Goal: Task Accomplishment & Management: Use online tool/utility

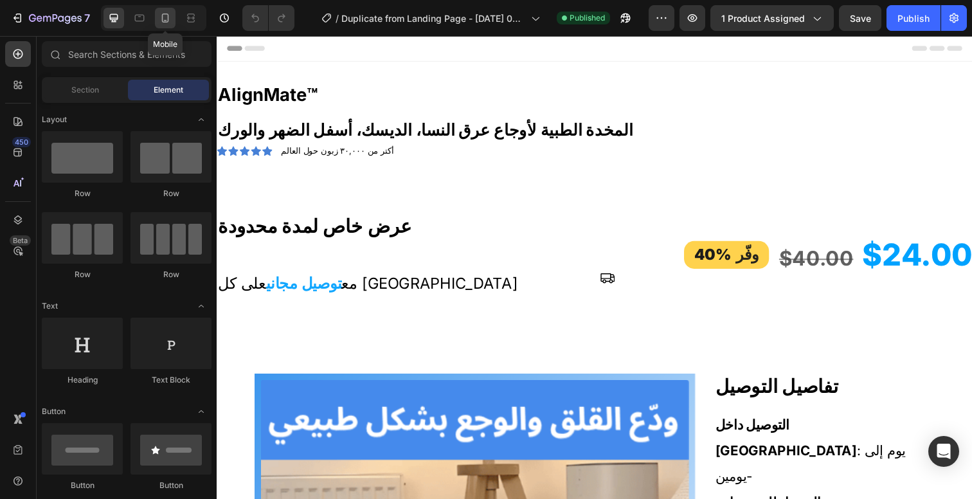
click at [166, 24] on div at bounding box center [165, 18] width 21 height 21
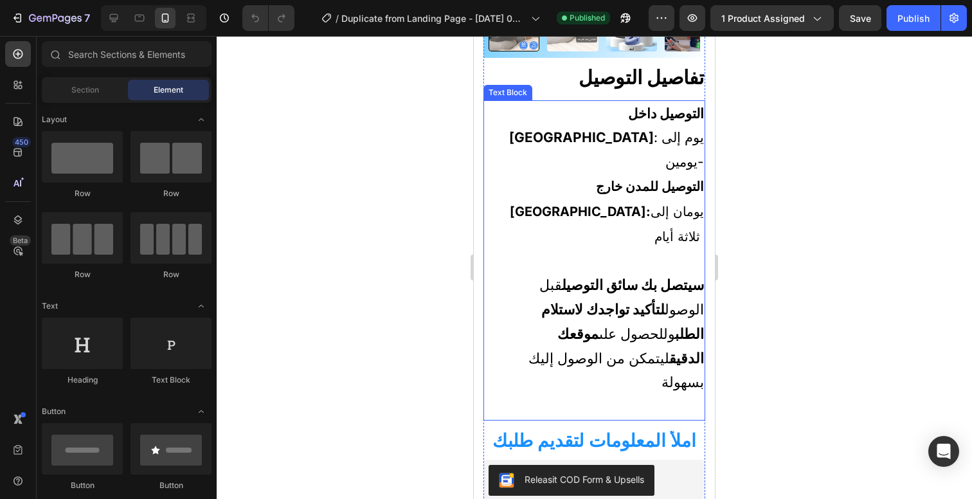
scroll to position [787, 0]
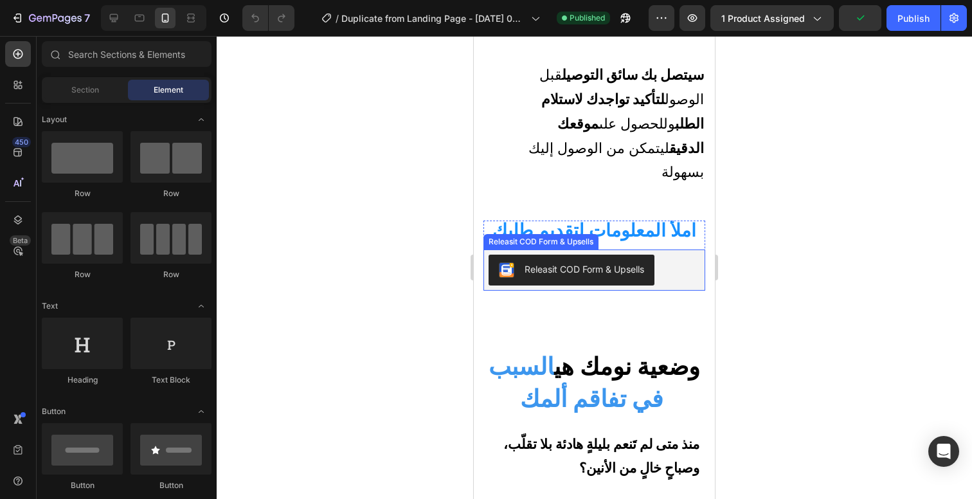
click at [685, 255] on div "Releasit COD Form & Upsells" at bounding box center [594, 270] width 211 height 31
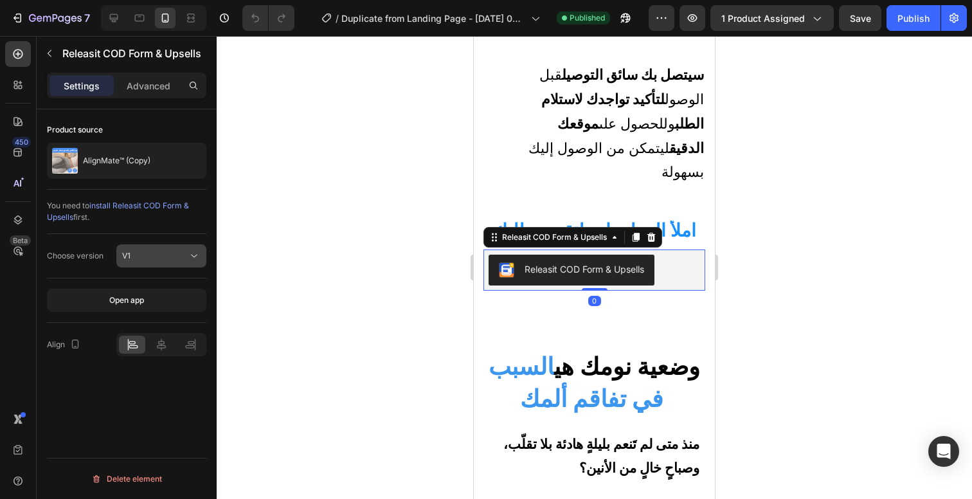
click at [188, 264] on button "V1" at bounding box center [161, 255] width 90 height 23
click at [281, 231] on div at bounding box center [594, 267] width 755 height 463
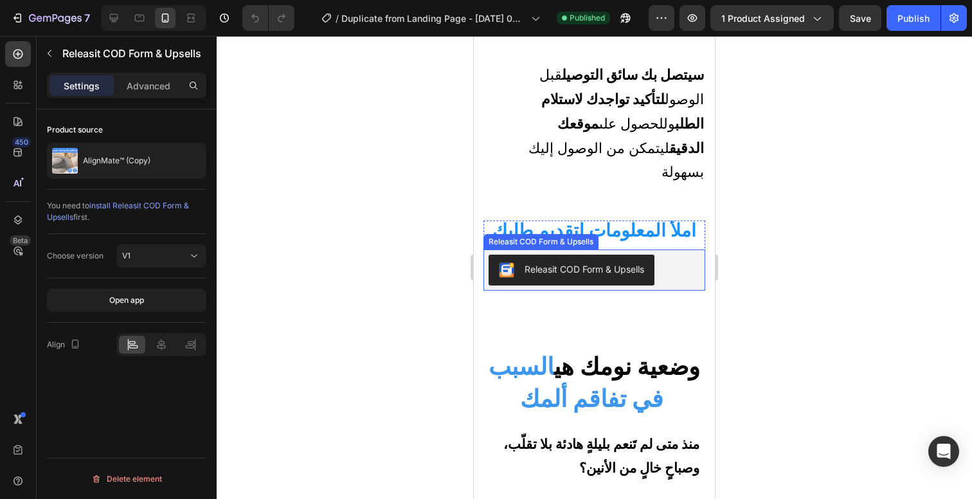
click at [593, 262] on div "Releasit COD Form & Upsells" at bounding box center [585, 268] width 120 height 13
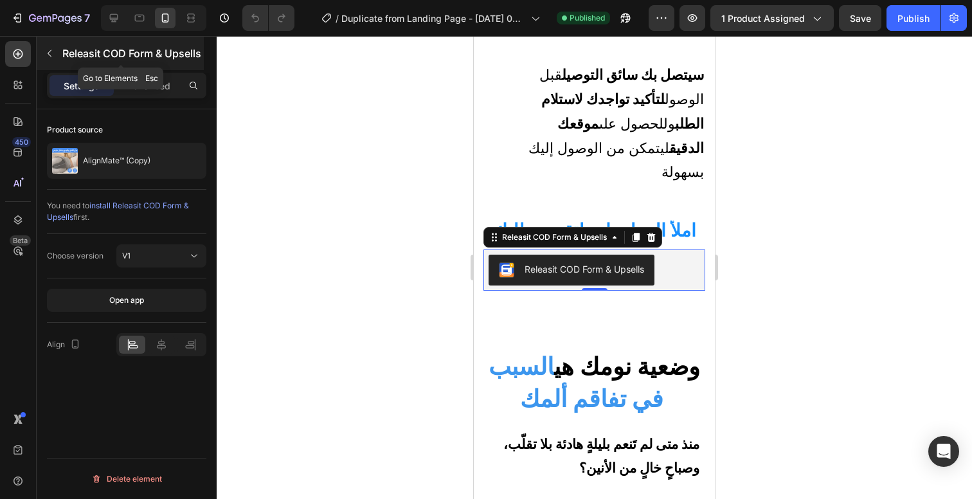
click at [54, 58] on icon "button" at bounding box center [49, 53] width 10 height 10
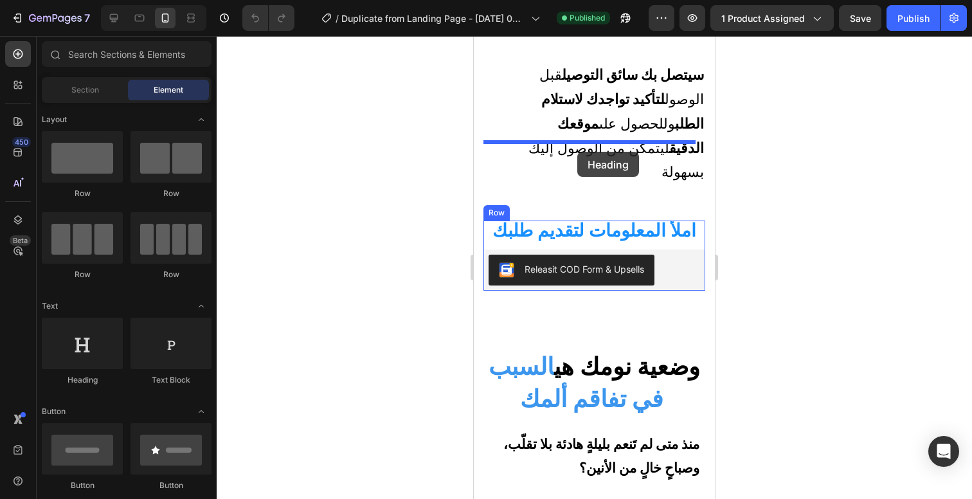
drag, startPoint x: 584, startPoint y: 391, endPoint x: 577, endPoint y: 152, distance: 239.9
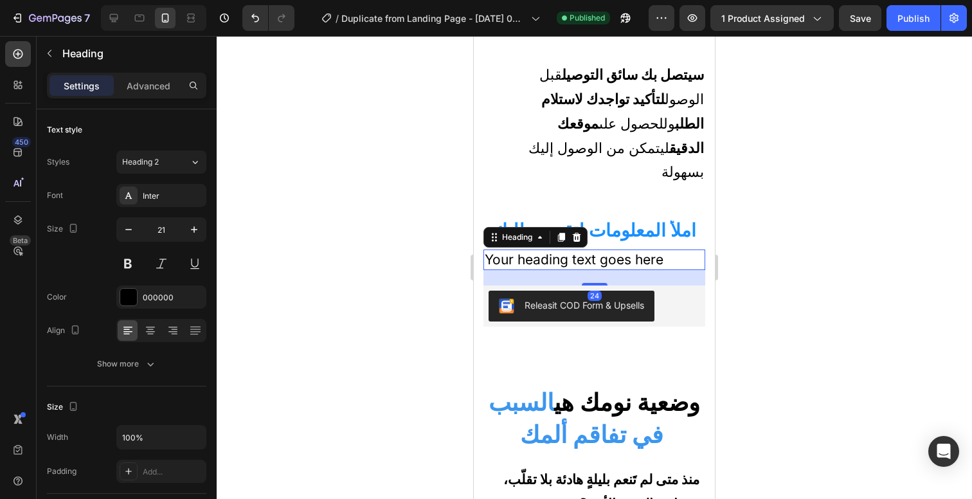
click at [577, 249] on h2 "Your heading text goes here" at bounding box center [594, 259] width 222 height 20
click at [577, 251] on p "Your heading text goes here" at bounding box center [594, 259] width 219 height 17
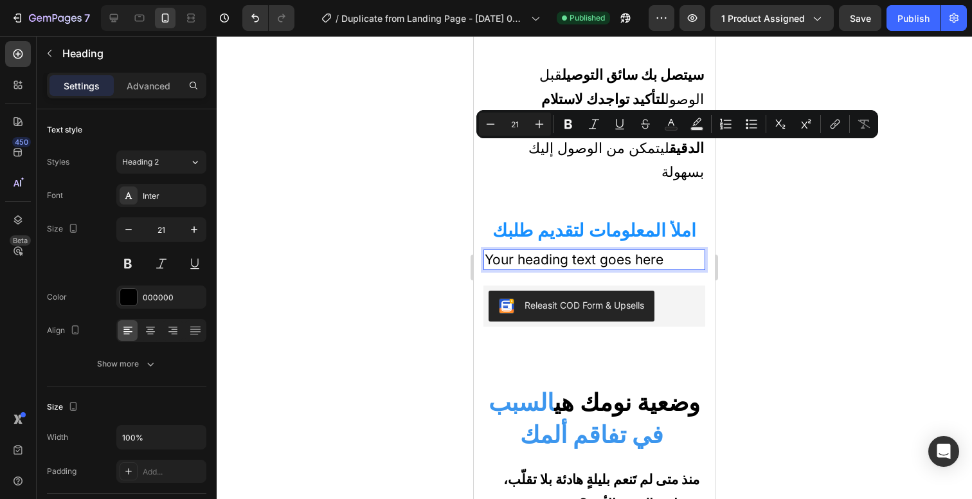
click at [602, 251] on p "Your heading text goes here" at bounding box center [594, 259] width 219 height 17
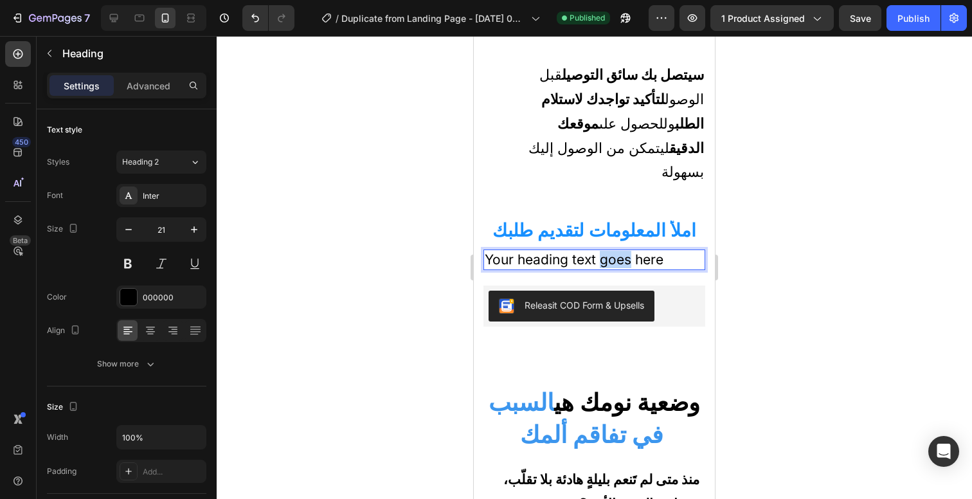
click at [602, 251] on p "Your heading text goes here" at bounding box center [594, 259] width 219 height 17
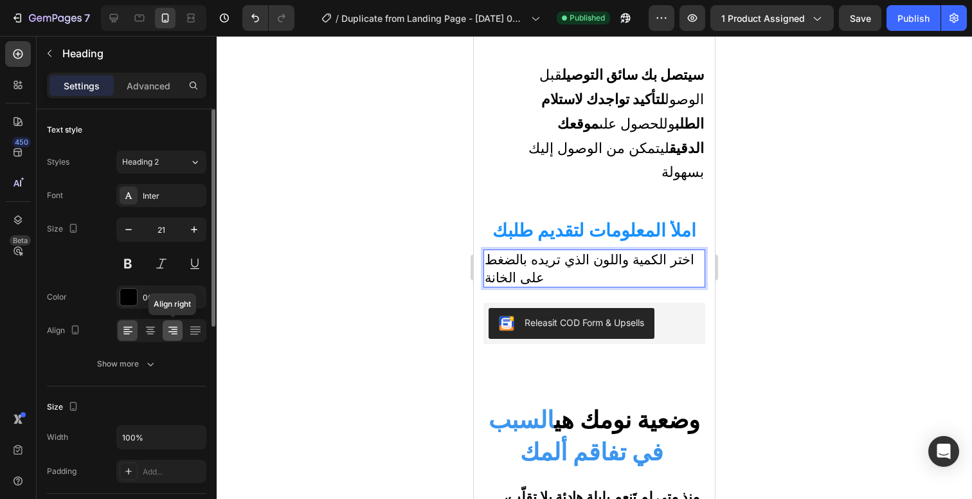
click at [175, 334] on icon at bounding box center [172, 330] width 13 height 13
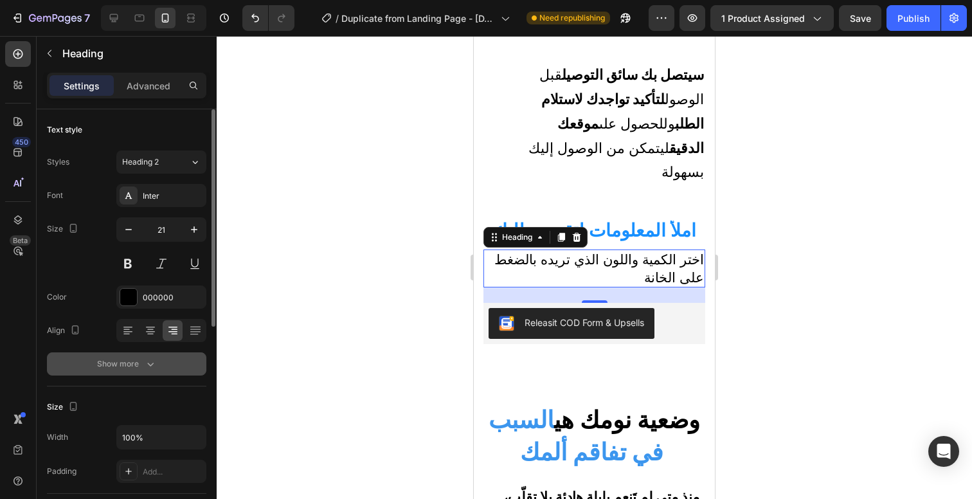
click at [122, 361] on div "Show more" at bounding box center [127, 363] width 60 height 13
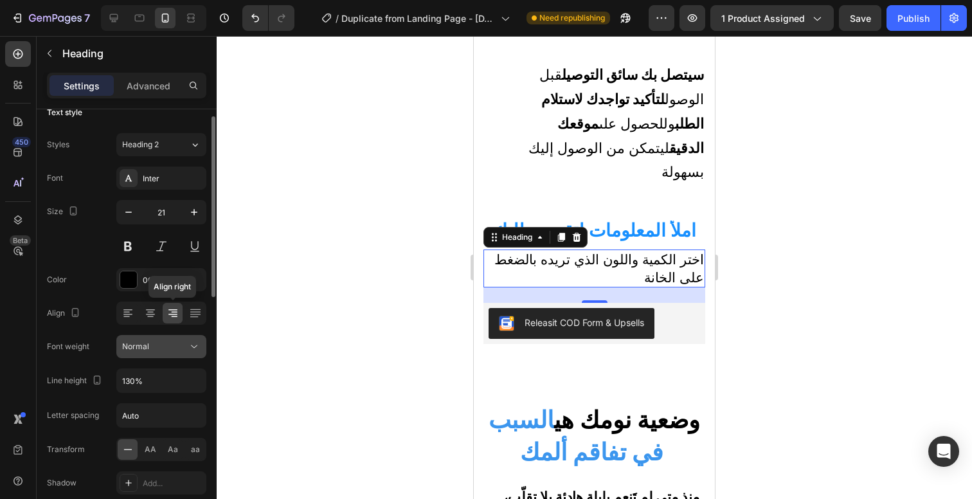
scroll to position [55, 0]
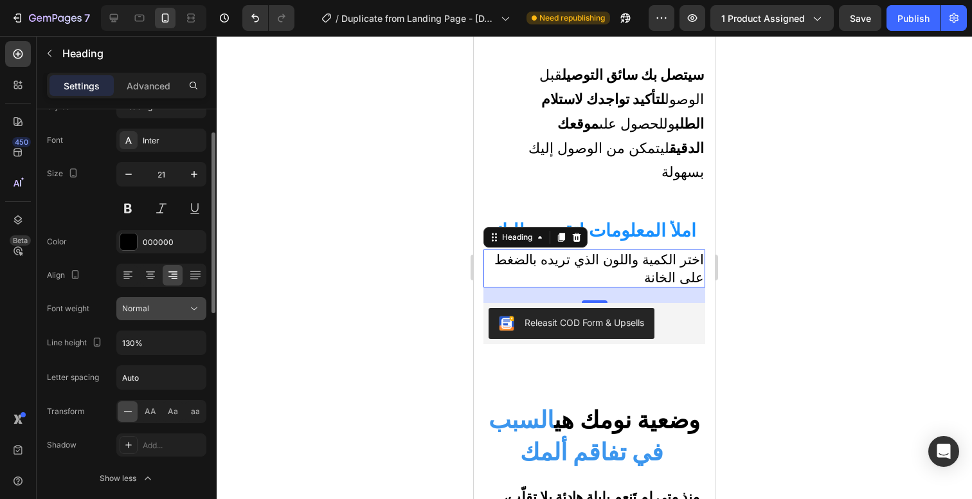
click at [192, 312] on icon at bounding box center [194, 308] width 13 height 13
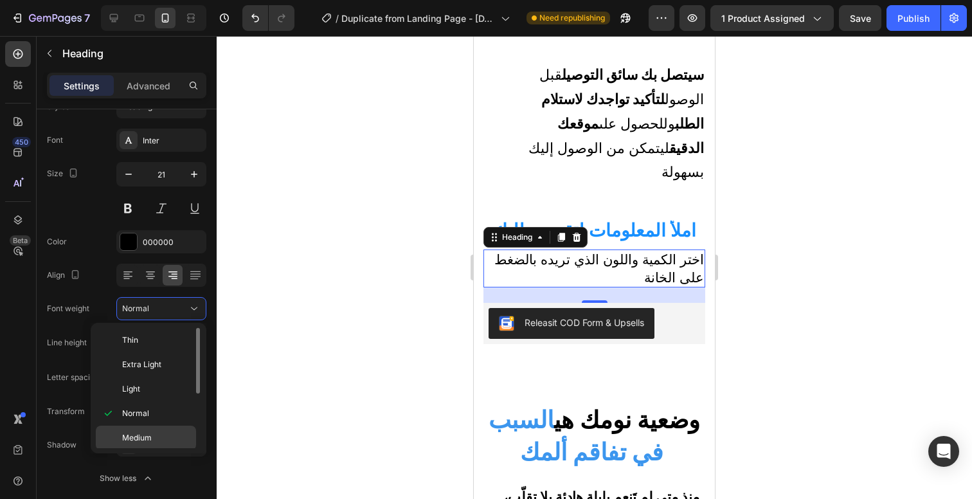
click at [175, 434] on p "Medium" at bounding box center [156, 438] width 68 height 12
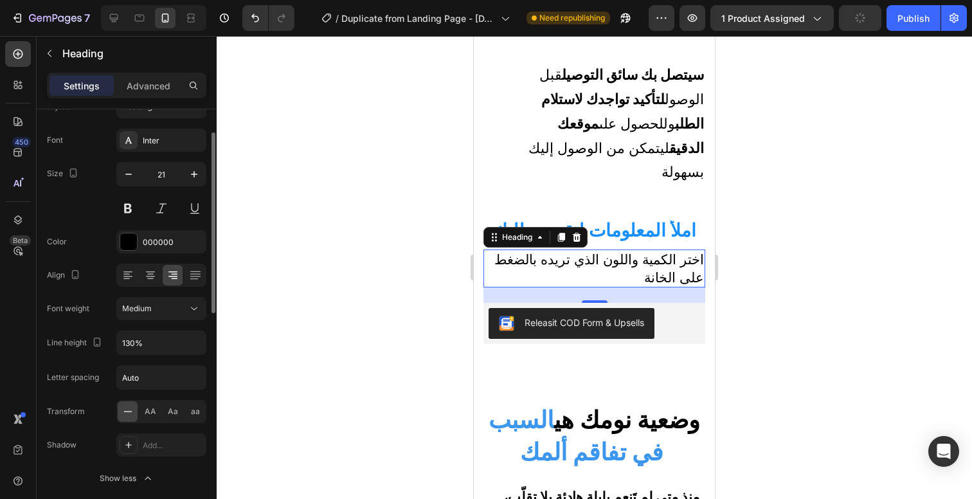
click at [181, 320] on div "Font Inter Size 21 Color 000000 Align Font weight Medium Line height 130% Lette…" at bounding box center [126, 309] width 159 height 361
click at [184, 316] on button "Medium" at bounding box center [161, 308] width 90 height 23
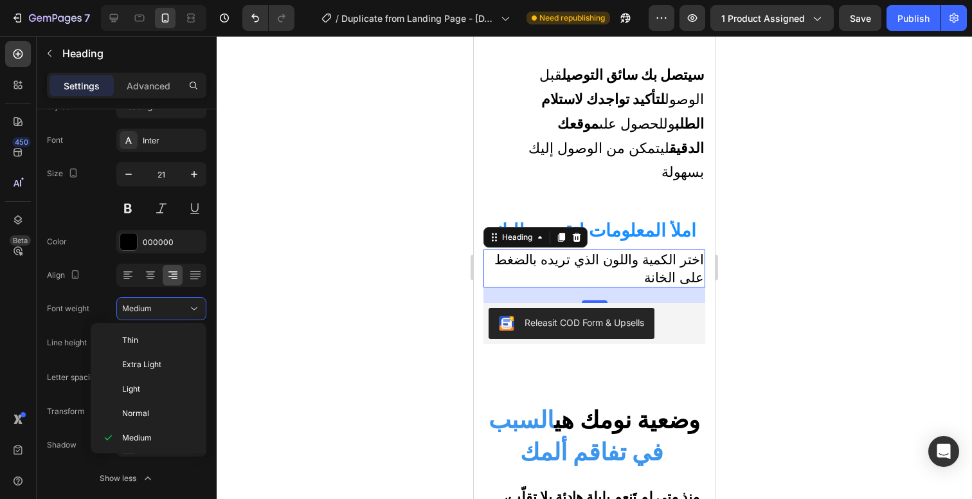
click at [268, 321] on div at bounding box center [594, 267] width 755 height 463
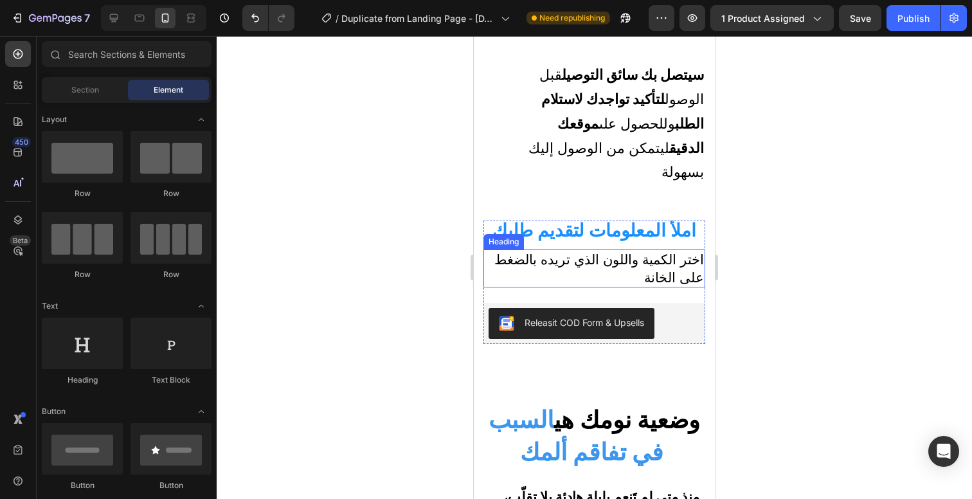
click at [631, 251] on p "اختر الكمية واللون الذي تريده بالضغط على الخانة" at bounding box center [594, 268] width 219 height 35
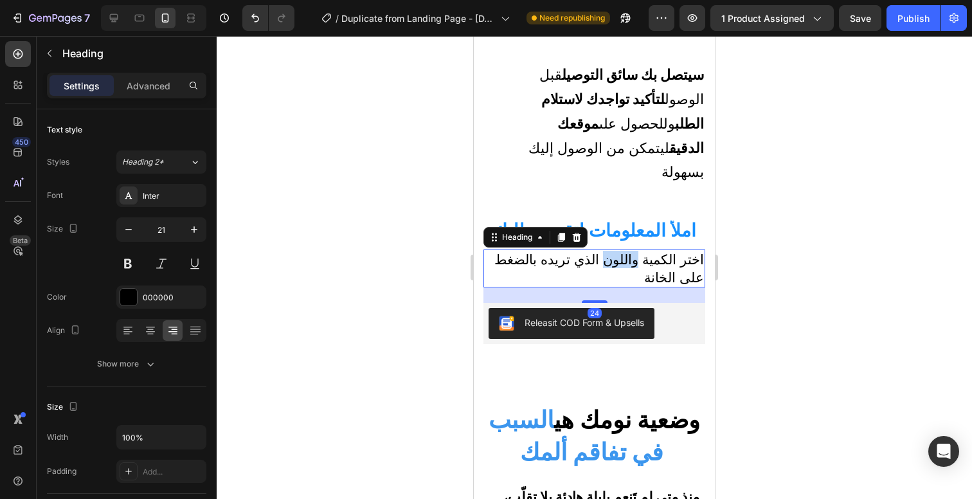
click at [624, 251] on p "اختر الكمية واللون الذي تريده بالضغط على الخانة" at bounding box center [594, 268] width 219 height 35
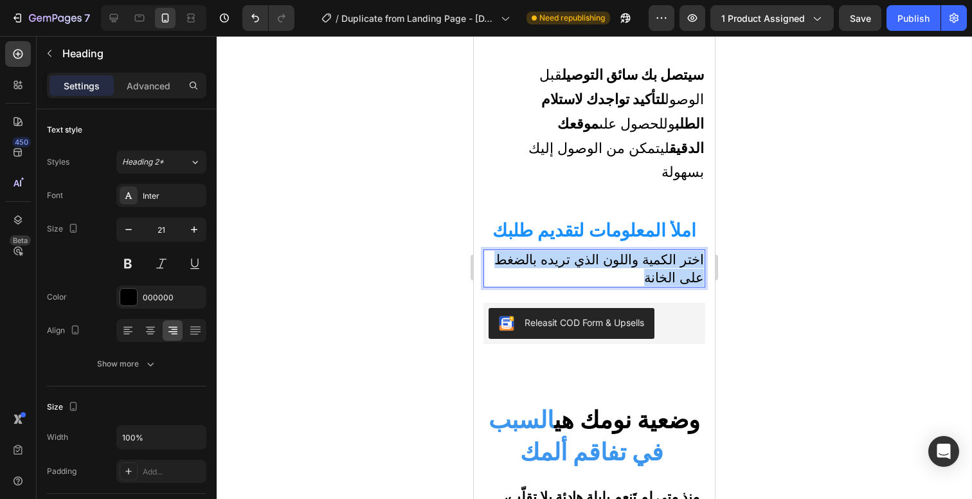
click at [624, 251] on p "اختر الكمية واللون الذي تريده بالضغط على الخانة" at bounding box center [594, 268] width 219 height 35
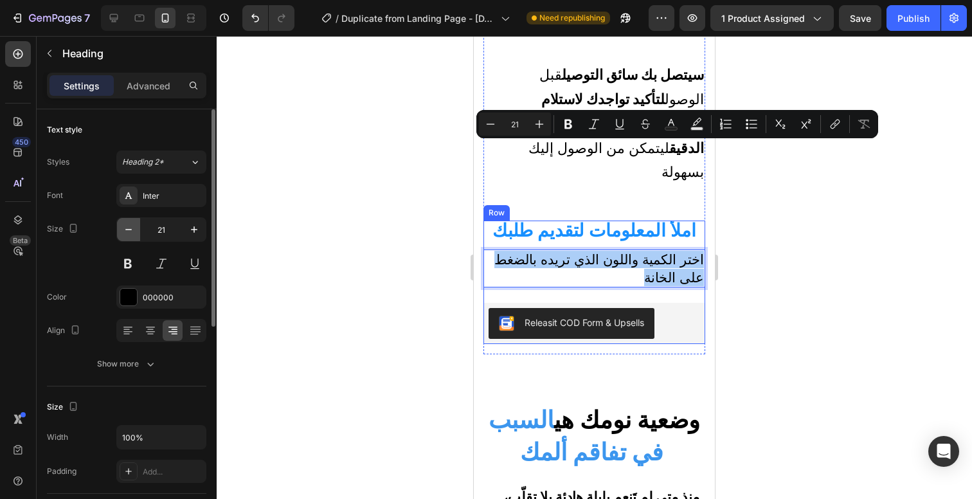
click at [134, 236] on button "button" at bounding box center [128, 229] width 23 height 23
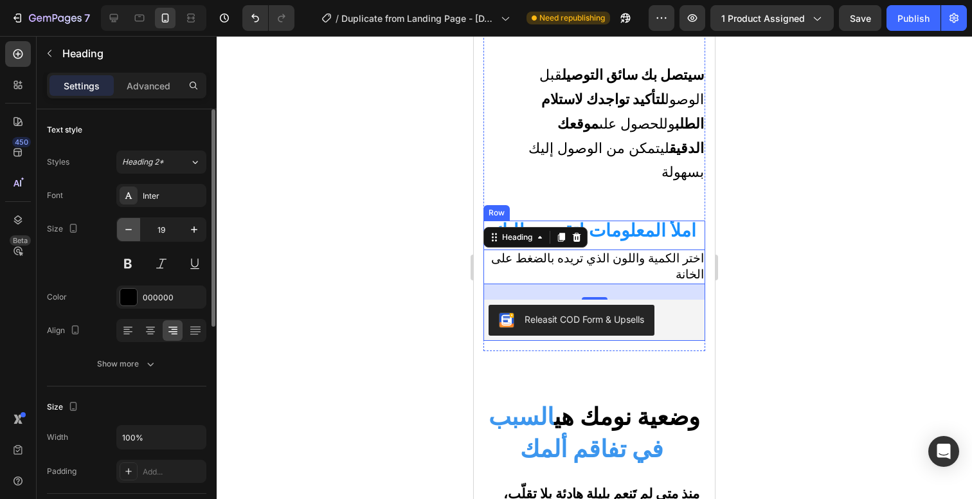
click at [134, 236] on button "button" at bounding box center [128, 229] width 23 height 23
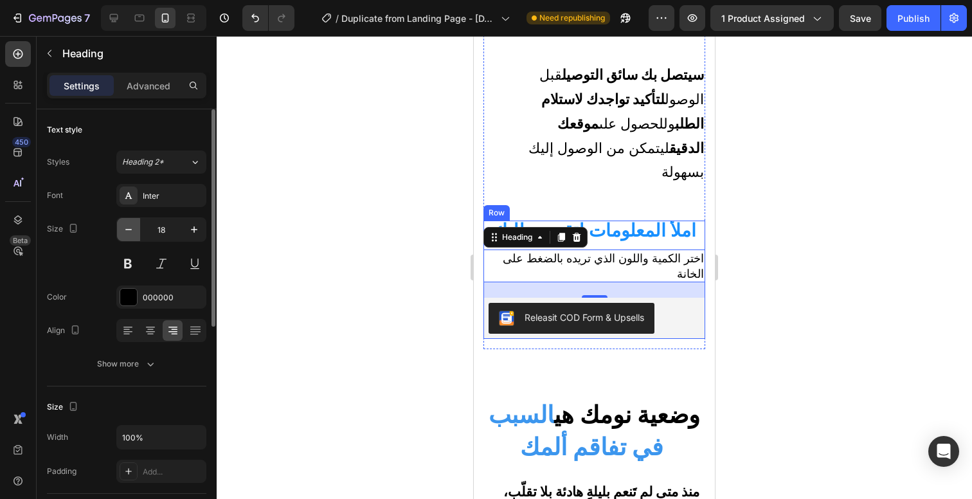
click at [134, 236] on button "button" at bounding box center [128, 229] width 23 height 23
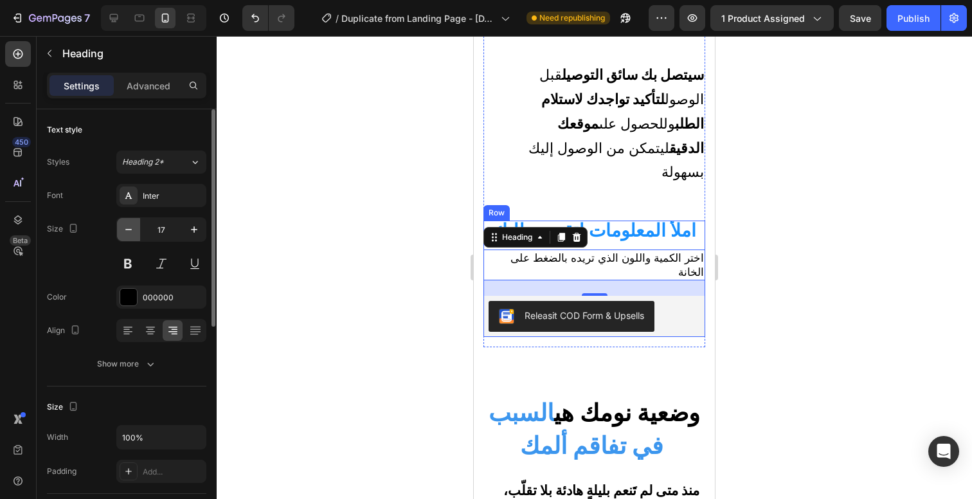
click at [134, 236] on button "button" at bounding box center [128, 229] width 23 height 23
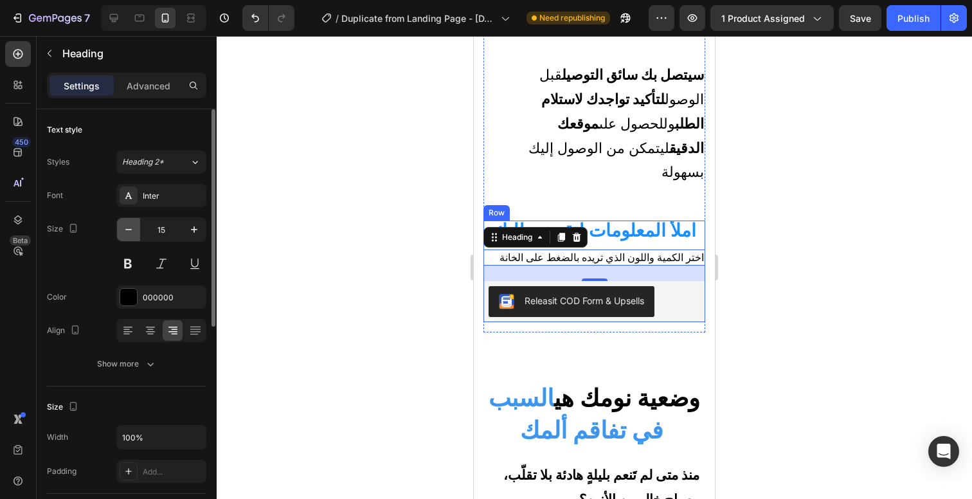
click at [134, 236] on button "button" at bounding box center [128, 229] width 23 height 23
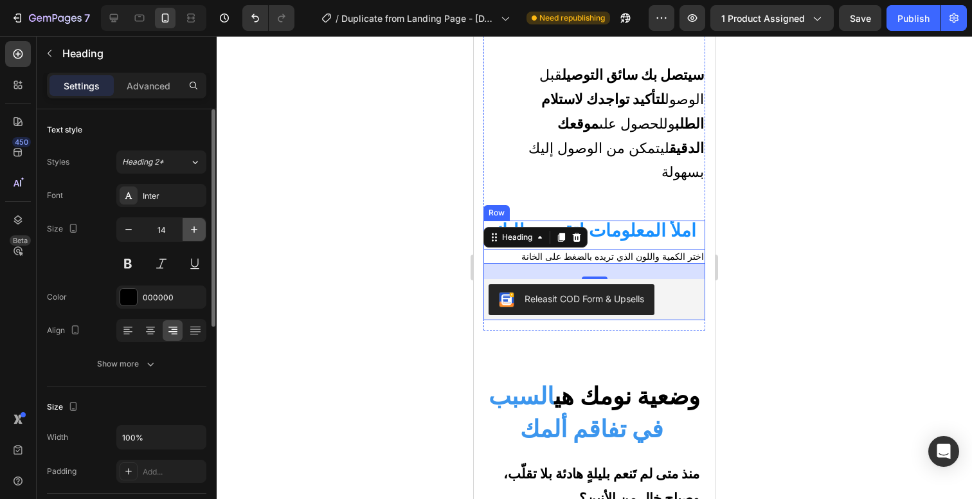
click at [188, 233] on icon "button" at bounding box center [194, 229] width 13 height 13
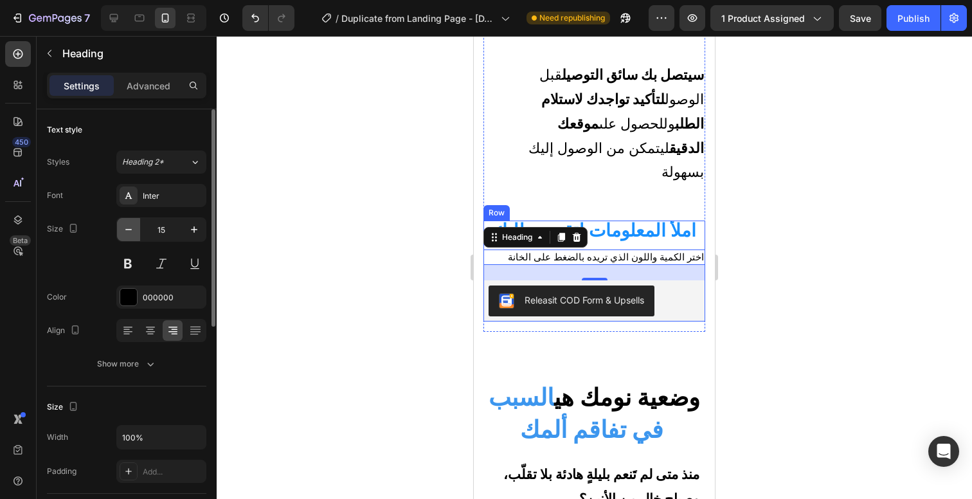
click at [129, 229] on icon "button" at bounding box center [128, 229] width 6 height 1
type input "14"
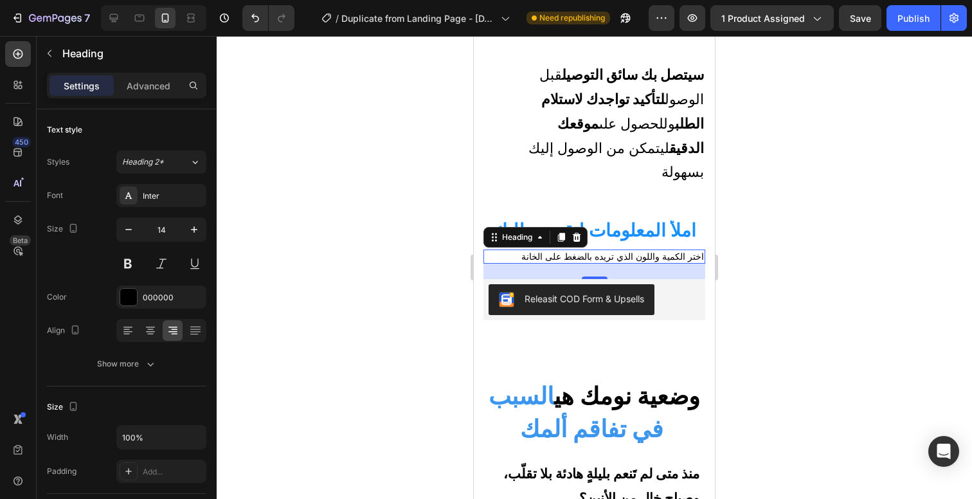
click at [571, 251] on p "اختر الكمية واللون الذي تريده بالضغط على الخانة" at bounding box center [594, 257] width 219 height 12
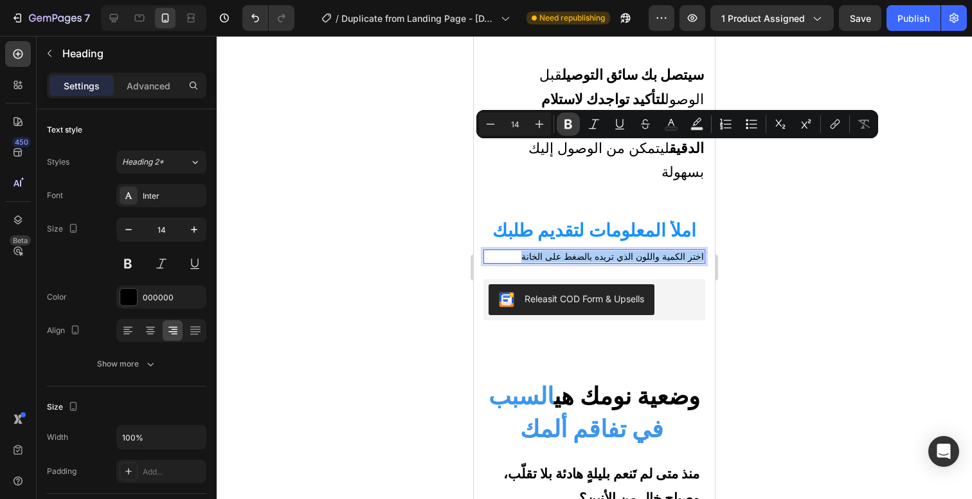
click at [557, 128] on button "Bold" at bounding box center [568, 123] width 23 height 23
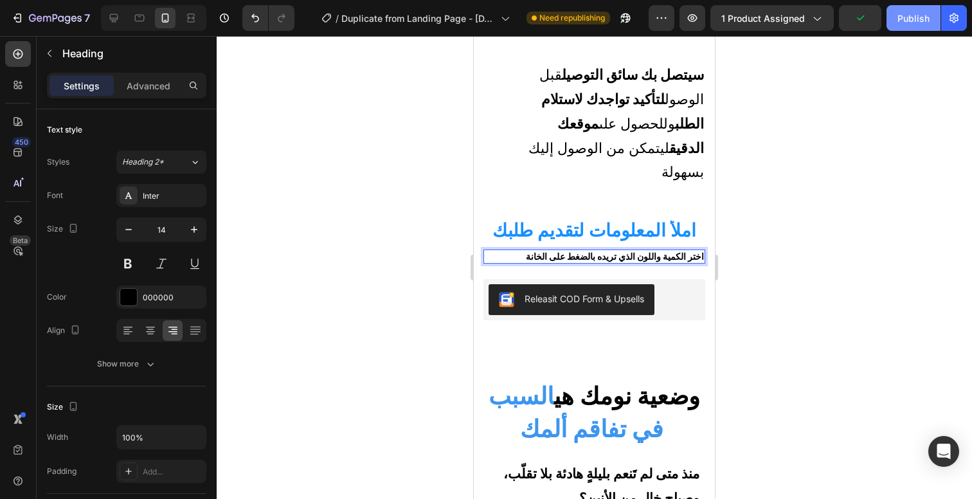
click at [908, 30] on button "Publish" at bounding box center [913, 18] width 54 height 26
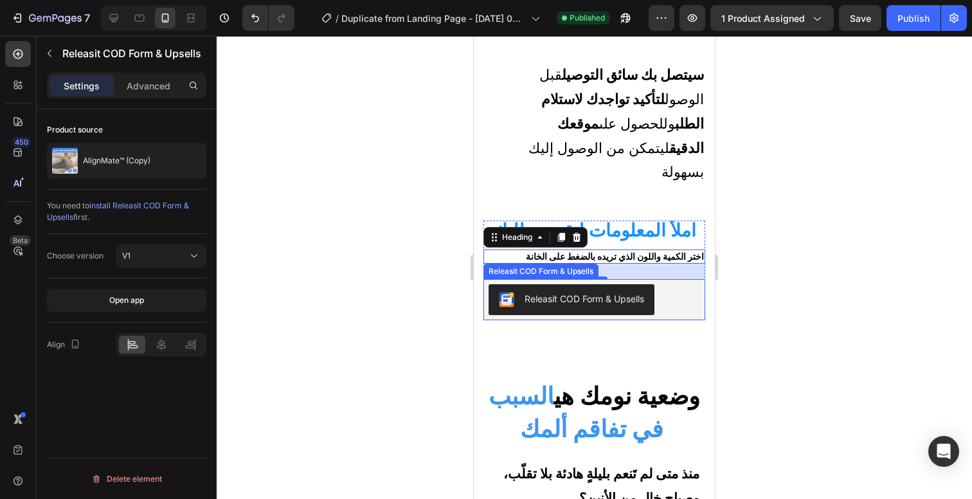
click at [680, 284] on div "Releasit COD Form & Upsells" at bounding box center [594, 299] width 211 height 31
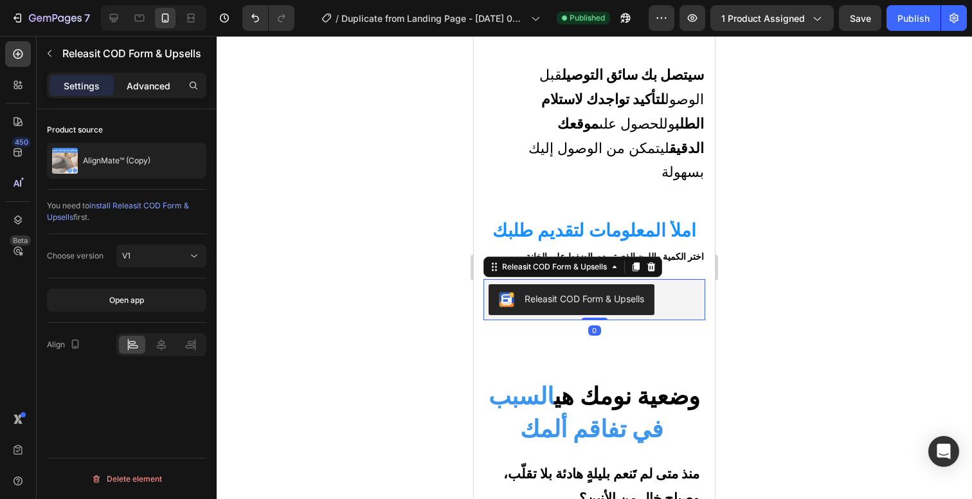
click at [149, 94] on div "Advanced" at bounding box center [148, 85] width 64 height 21
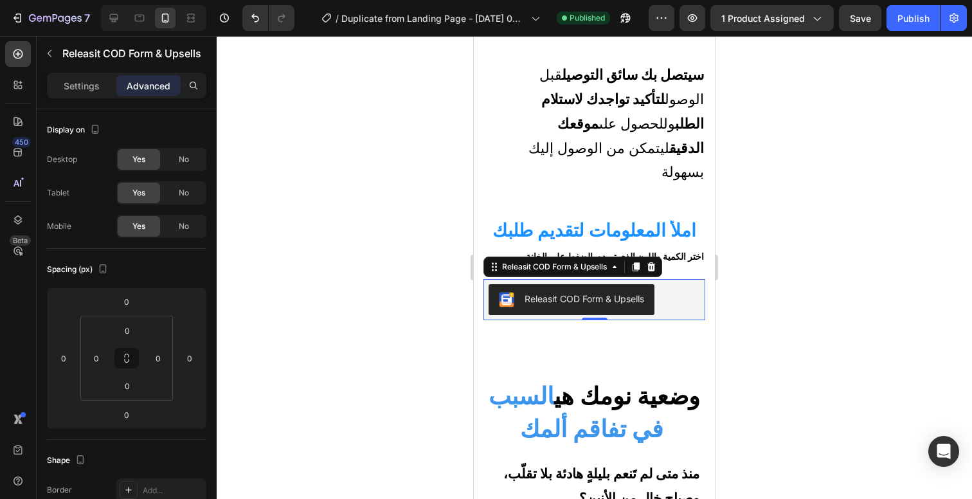
click at [772, 170] on div at bounding box center [594, 267] width 755 height 463
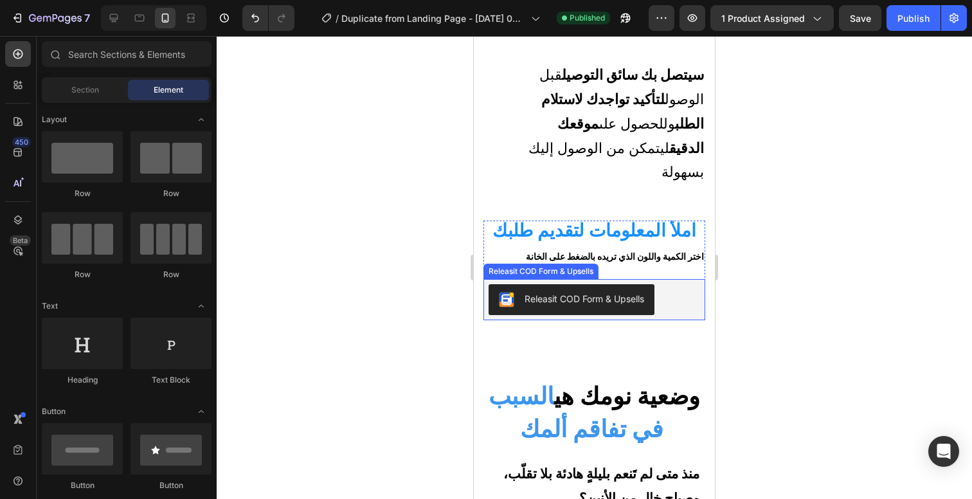
click at [666, 284] on div "Releasit COD Form & Upsells" at bounding box center [594, 299] width 211 height 31
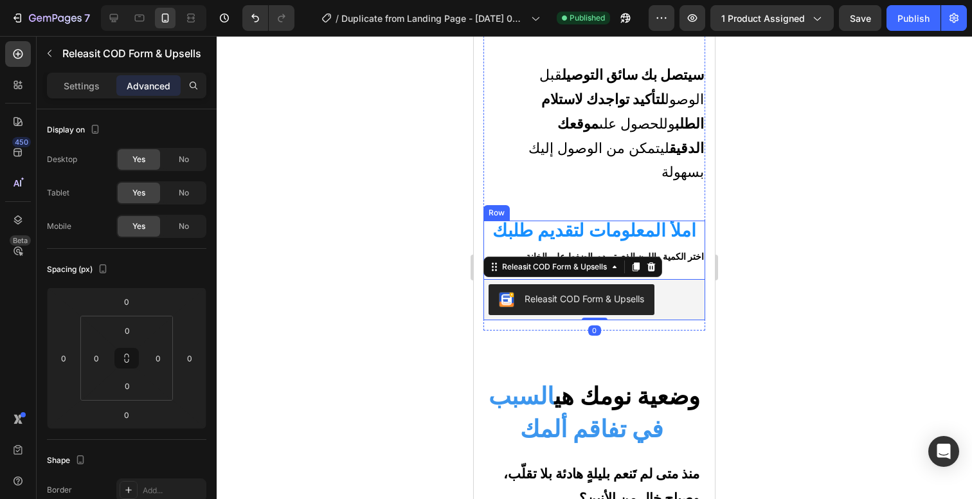
click at [682, 220] on div "املأ المعلومات لتقديم طلبك Heading ⁠⁠⁠⁠⁠⁠⁠ اختر الكمية واللون الذي تريده بالضغط…" at bounding box center [594, 270] width 222 height 100
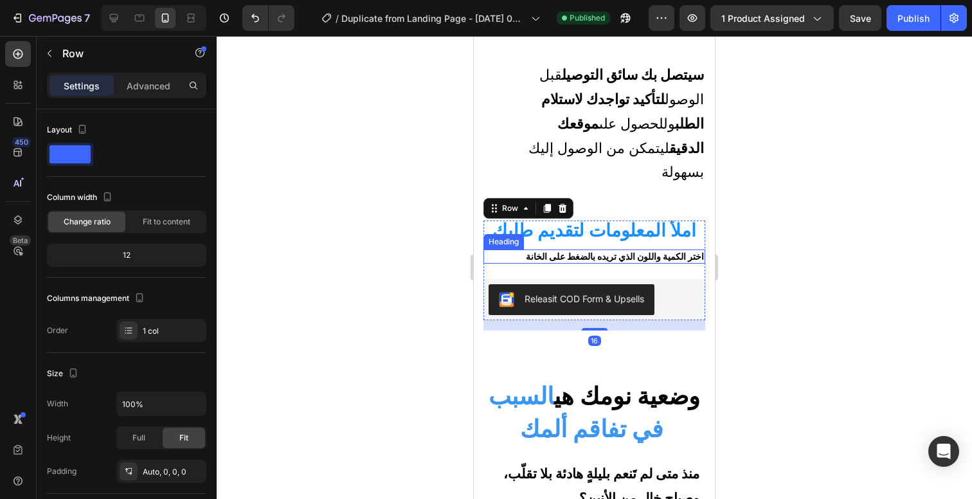
click at [679, 251] on strong "اختر الكمية واللون الذي تريده بالضغط على الخانة" at bounding box center [615, 256] width 178 height 11
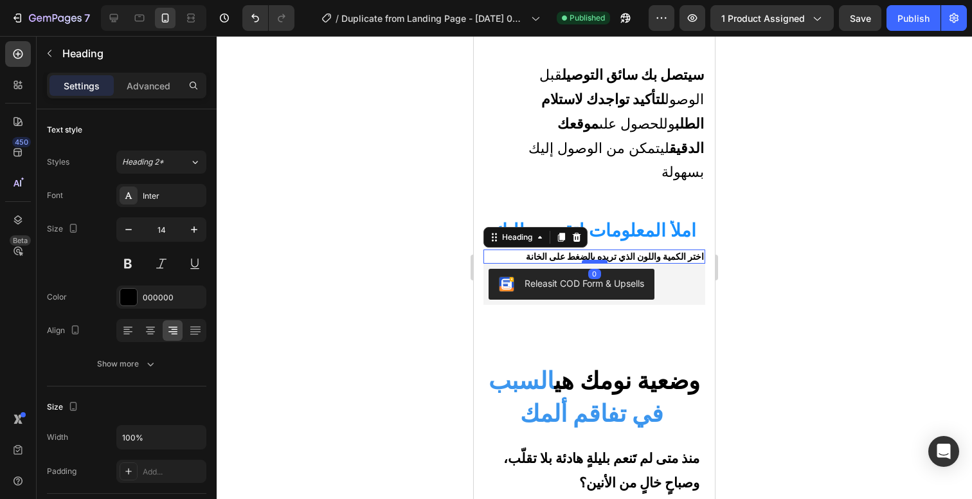
drag, startPoint x: 588, startPoint y: 170, endPoint x: 586, endPoint y: 153, distance: 17.4
click at [586, 260] on div at bounding box center [595, 262] width 26 height 4
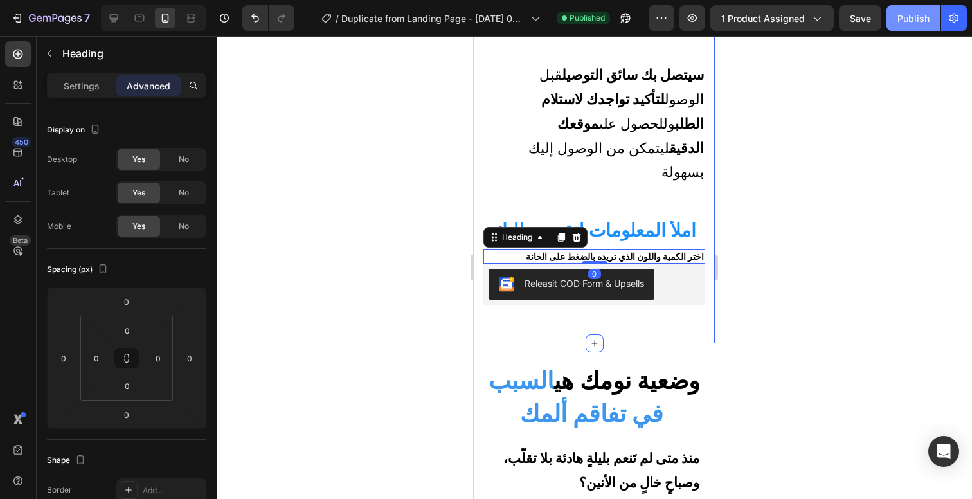
click at [913, 22] on div "Publish" at bounding box center [913, 18] width 32 height 13
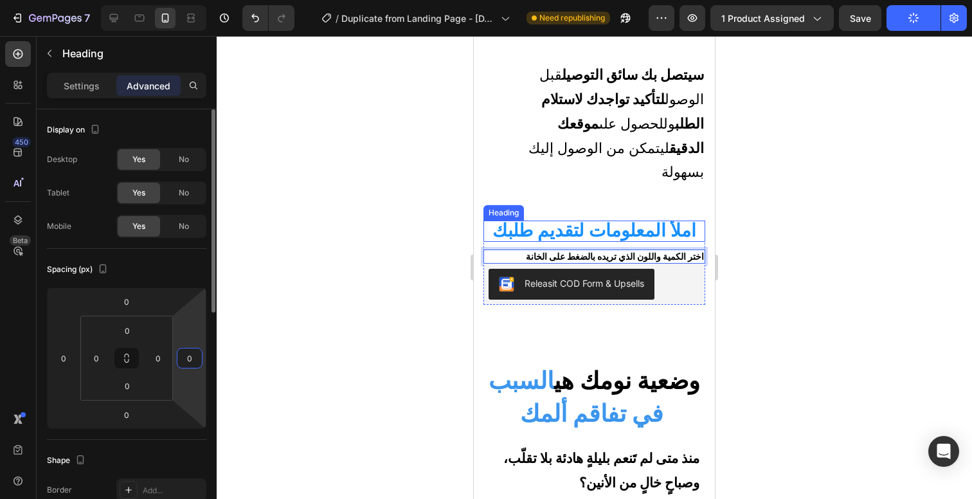
click at [187, 363] on input "0" at bounding box center [189, 357] width 19 height 19
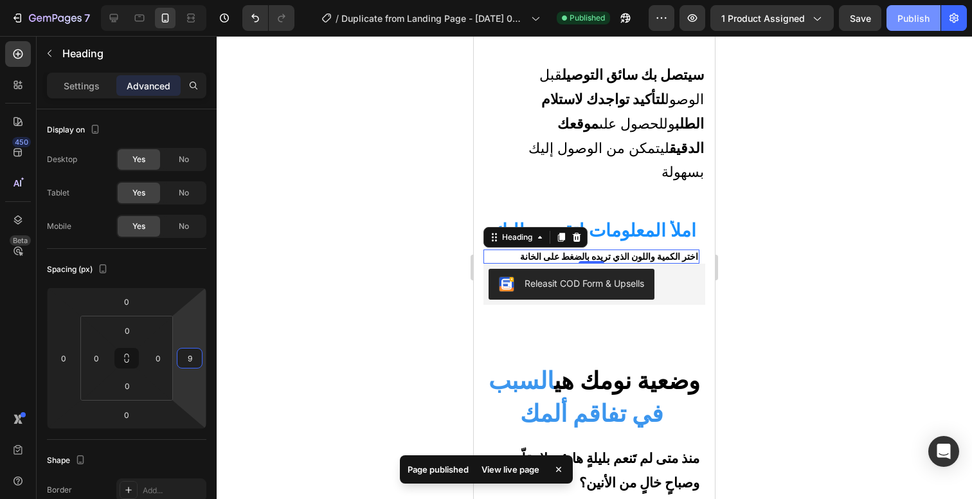
type input "9"
click at [912, 28] on button "Publish" at bounding box center [913, 18] width 54 height 26
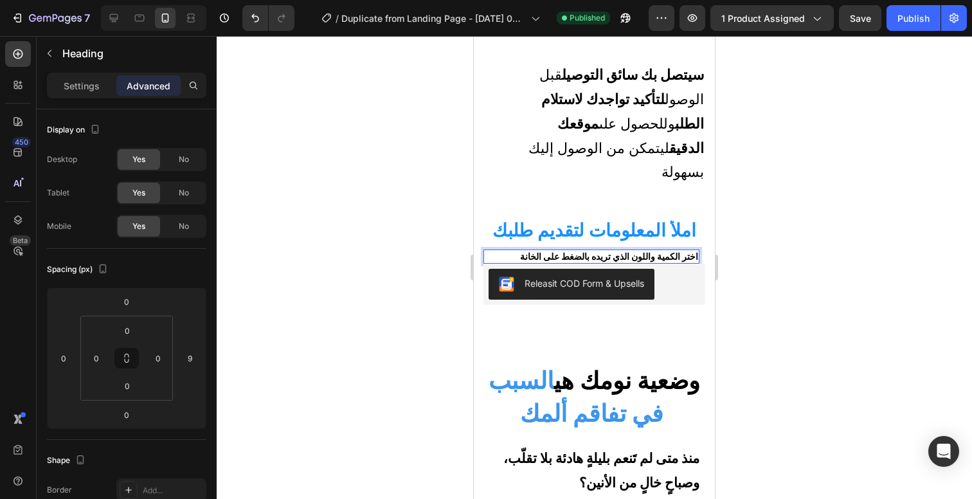
click at [649, 251] on strong "اختر الكمية واللون الذي تريده بالضغط على الخانة" at bounding box center [609, 256] width 178 height 11
click at [75, 86] on p "Settings" at bounding box center [82, 85] width 36 height 13
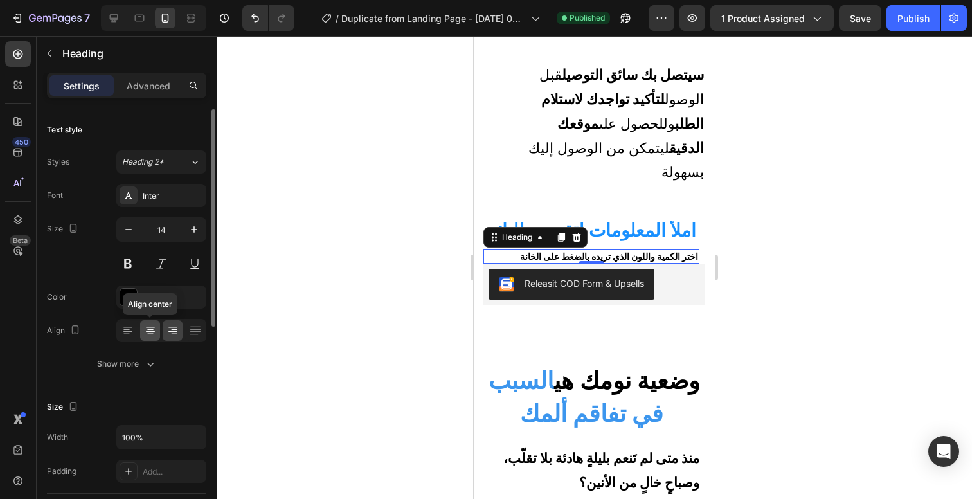
click at [149, 336] on icon at bounding box center [150, 330] width 13 height 13
click at [201, 229] on button "button" at bounding box center [194, 229] width 23 height 23
type input "15"
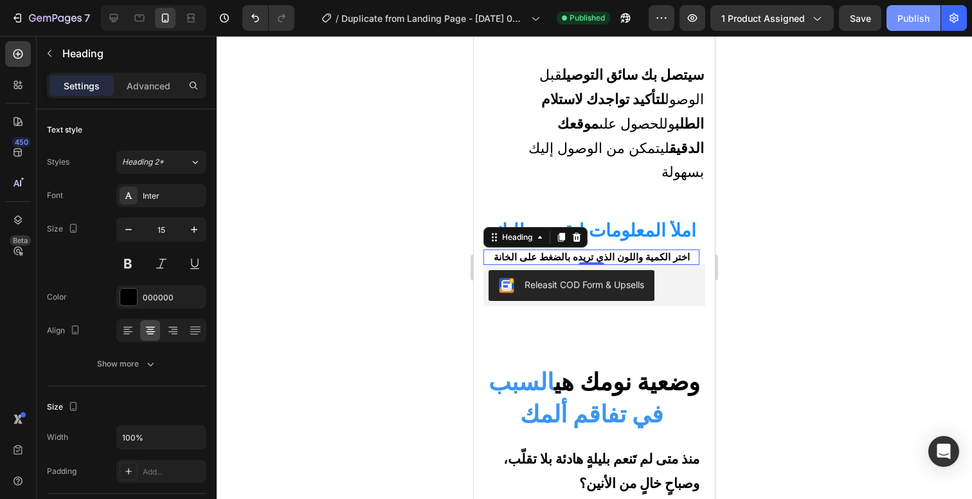
click at [906, 25] on button "Publish" at bounding box center [913, 18] width 54 height 26
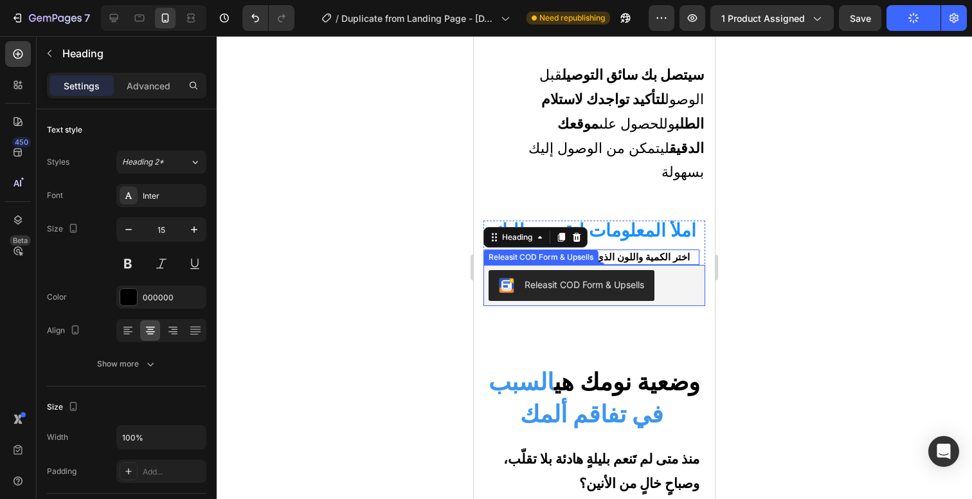
click at [686, 270] on div "Releasit COD Form & Upsells" at bounding box center [594, 285] width 211 height 31
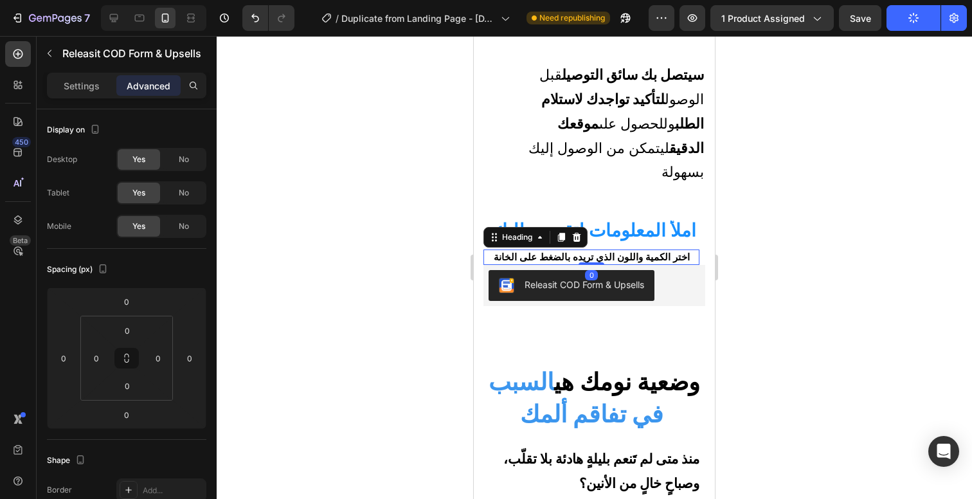
click at [674, 251] on strong "اختر الكمية واللون الذي تريده بالضغط على الخانة" at bounding box center [592, 257] width 196 height 12
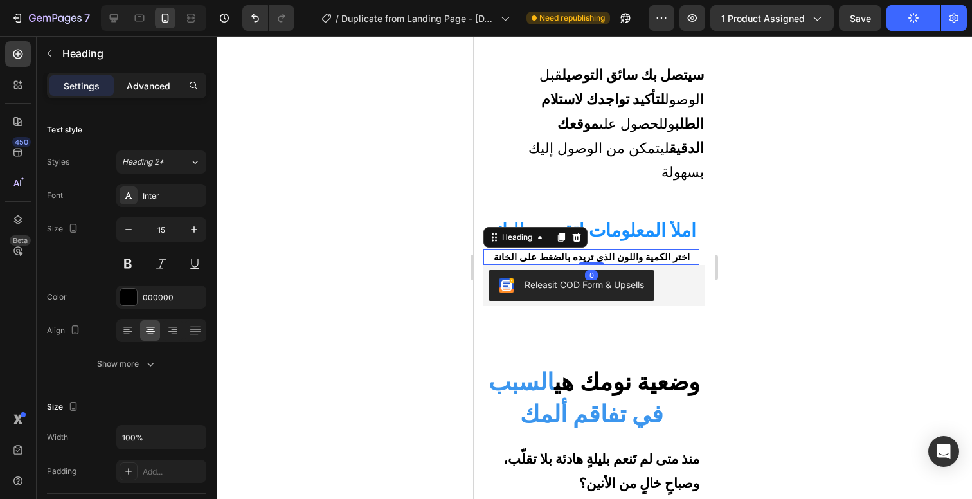
click at [156, 90] on p "Advanced" at bounding box center [149, 85] width 44 height 13
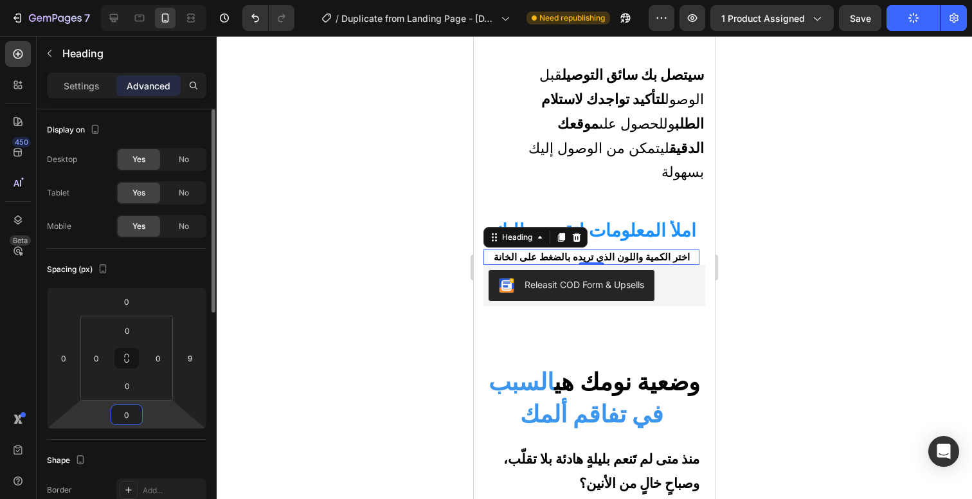
click at [131, 412] on input "0" at bounding box center [127, 414] width 26 height 19
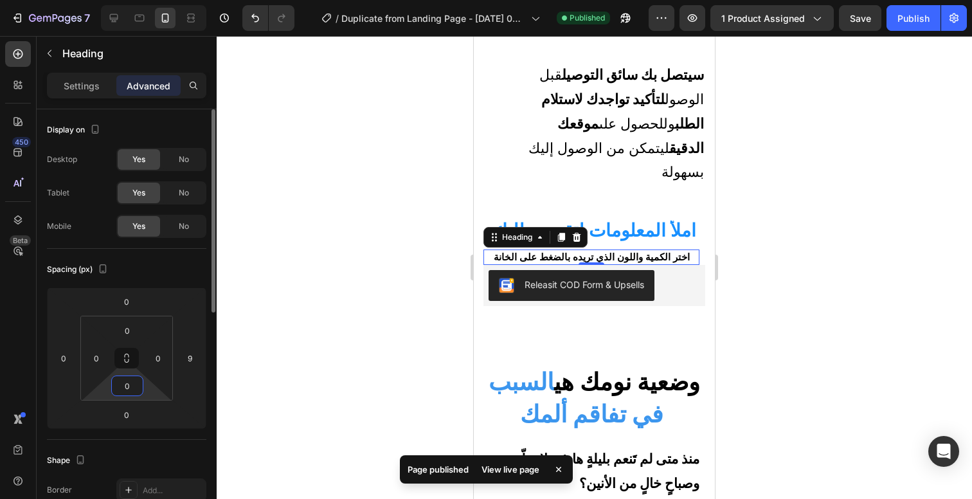
click at [129, 385] on input "0" at bounding box center [127, 385] width 26 height 19
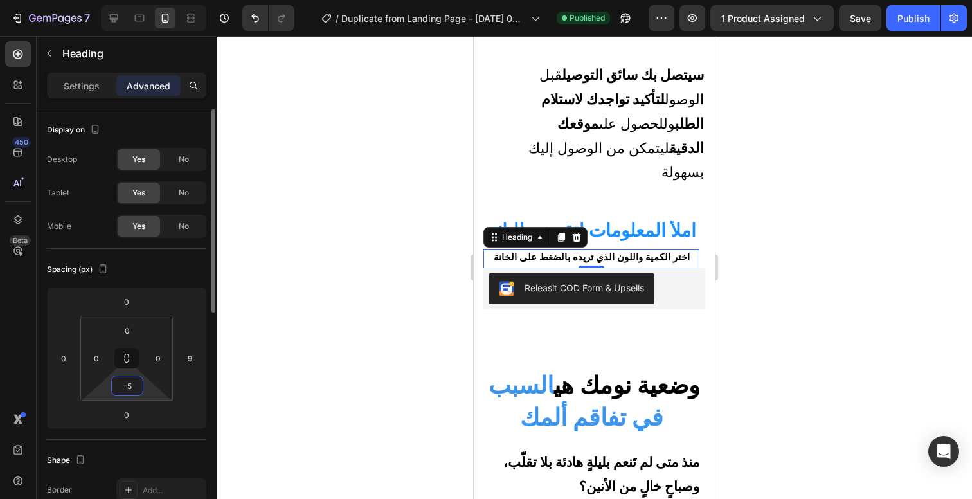
type input "-"
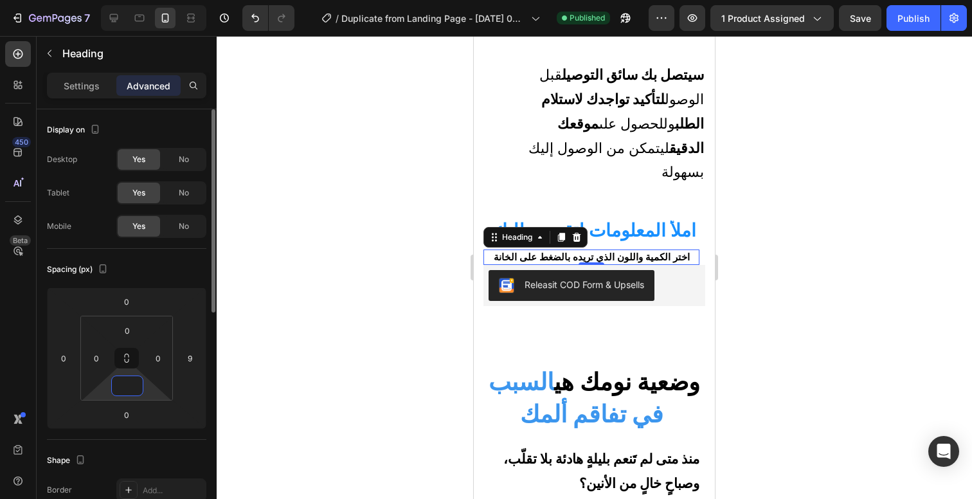
type input "0"
click at [275, 370] on div at bounding box center [594, 267] width 755 height 463
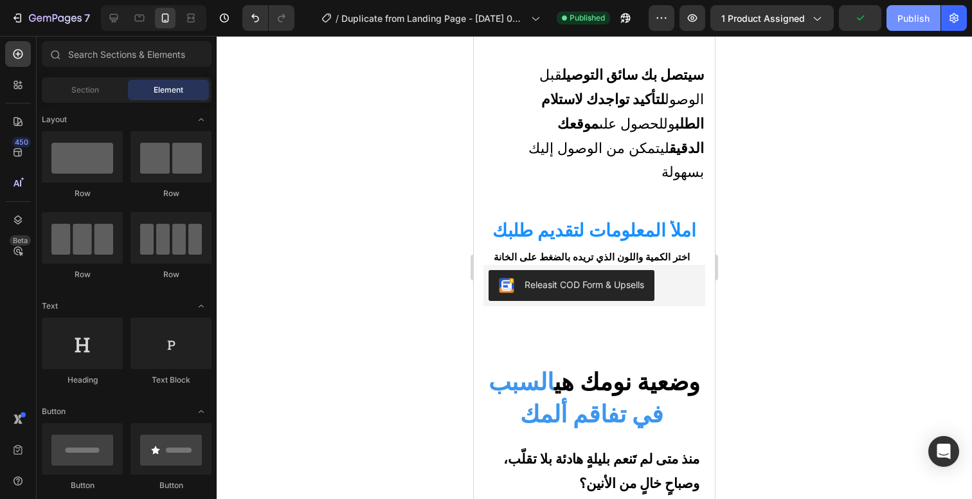
click at [924, 22] on div "Publish" at bounding box center [913, 18] width 32 height 13
click at [638, 251] on strong "اختر الكمية واللون الذي تريده بالضغط على الخانة" at bounding box center [592, 257] width 196 height 12
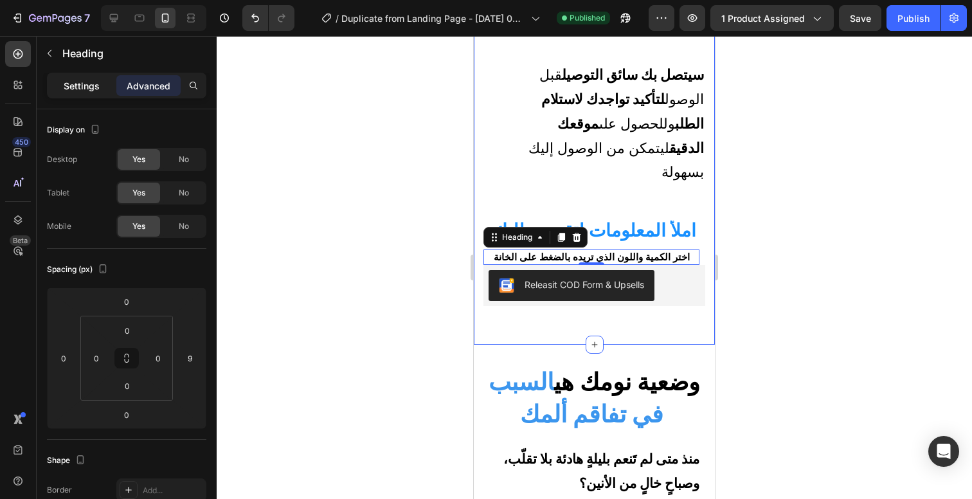
click at [87, 85] on p "Settings" at bounding box center [82, 85] width 36 height 13
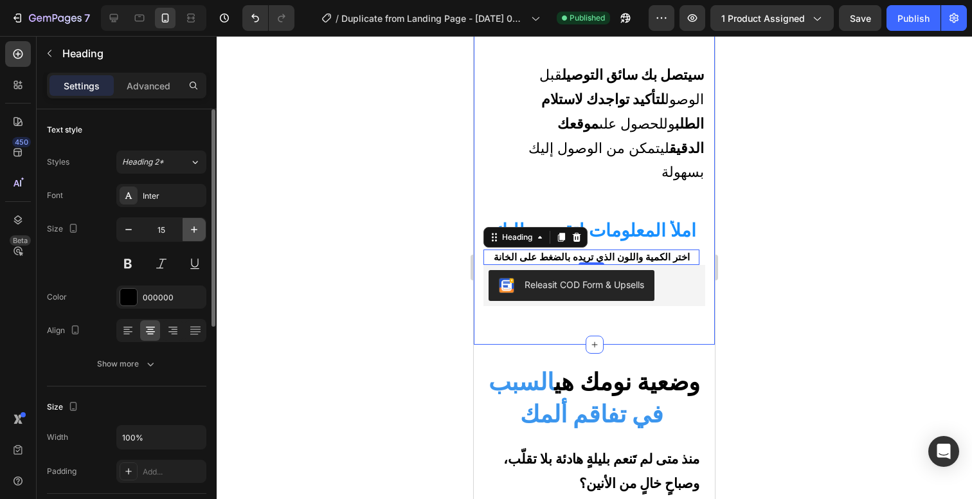
click at [188, 227] on icon "button" at bounding box center [194, 229] width 13 height 13
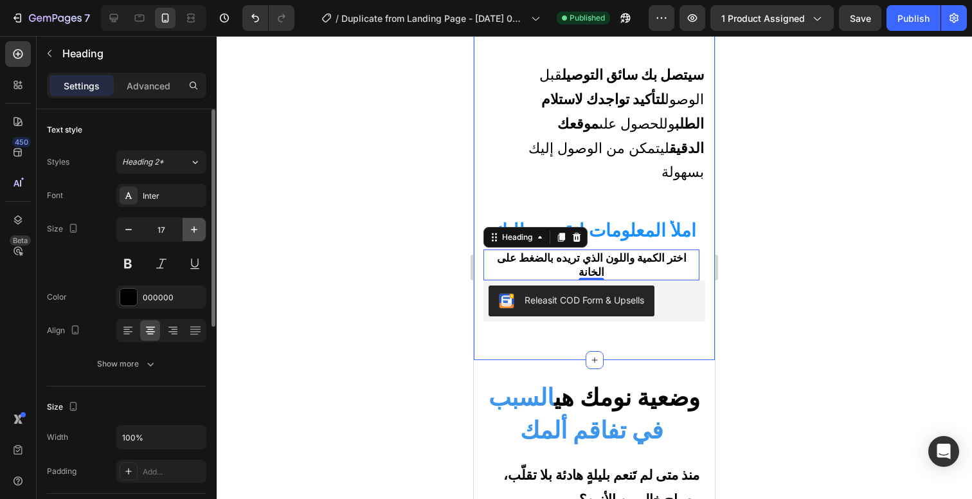
click at [188, 227] on icon "button" at bounding box center [194, 229] width 13 height 13
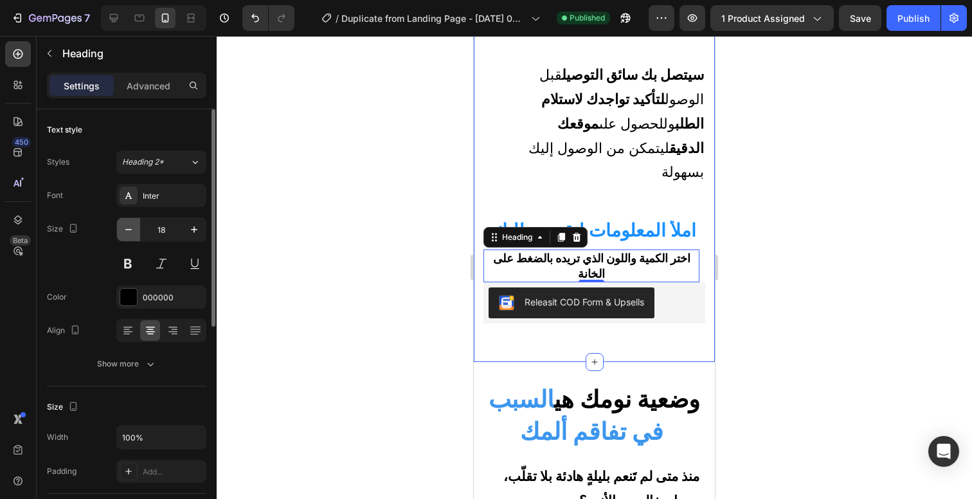
click at [139, 230] on button "button" at bounding box center [128, 229] width 23 height 23
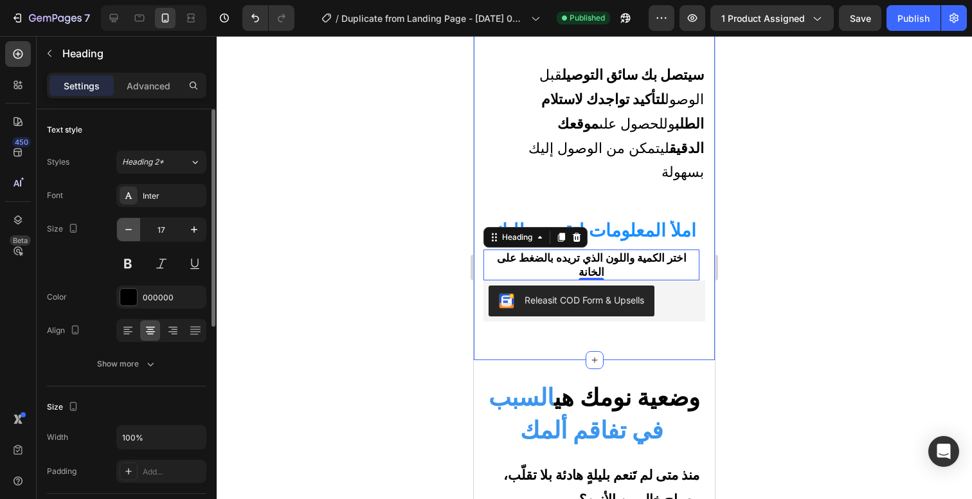
click at [139, 230] on button "button" at bounding box center [128, 229] width 23 height 23
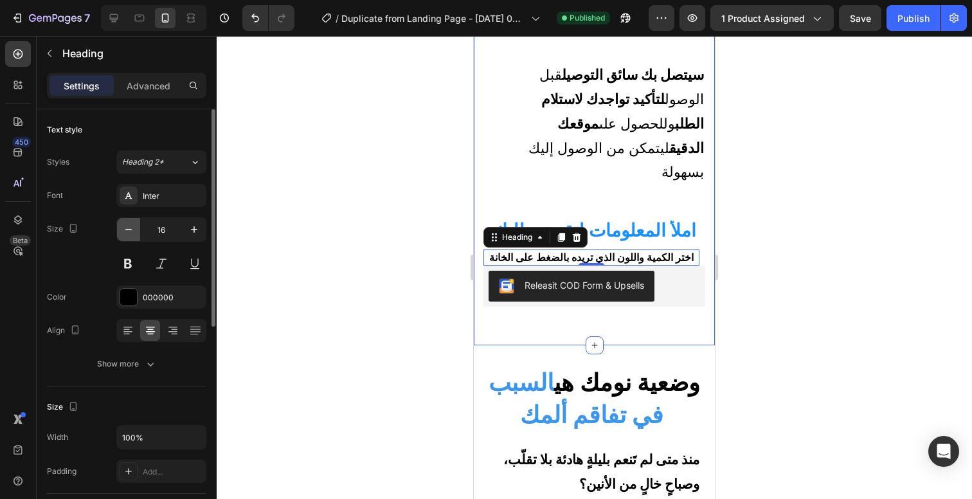
click at [139, 230] on button "button" at bounding box center [128, 229] width 23 height 23
type input "15"
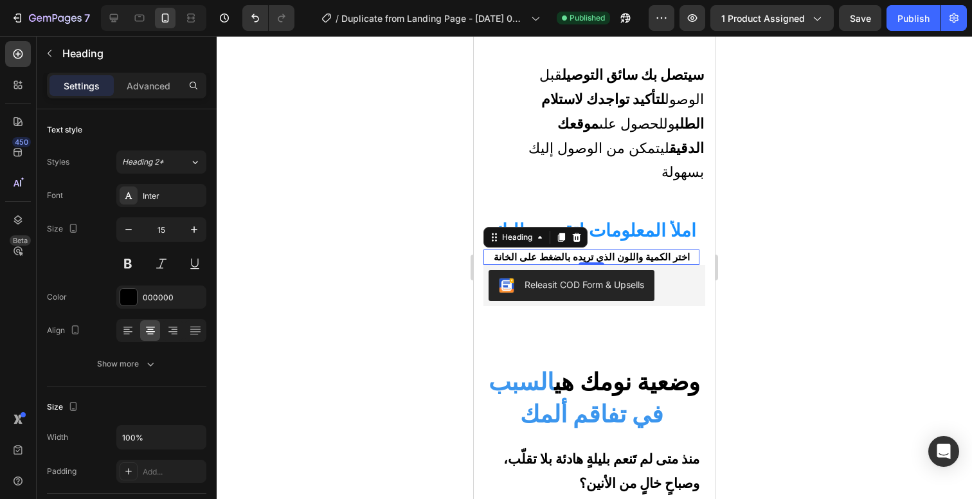
click at [507, 251] on strong "اختر الكمية واللون الذي تريده بالضغط على الخانة" at bounding box center [592, 257] width 196 height 12
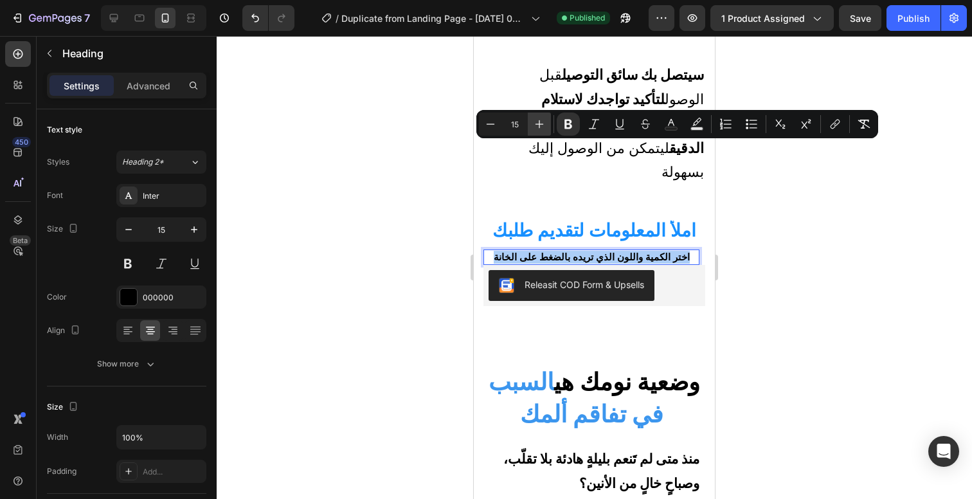
click at [541, 122] on icon "Editor contextual toolbar" at bounding box center [539, 124] width 13 height 13
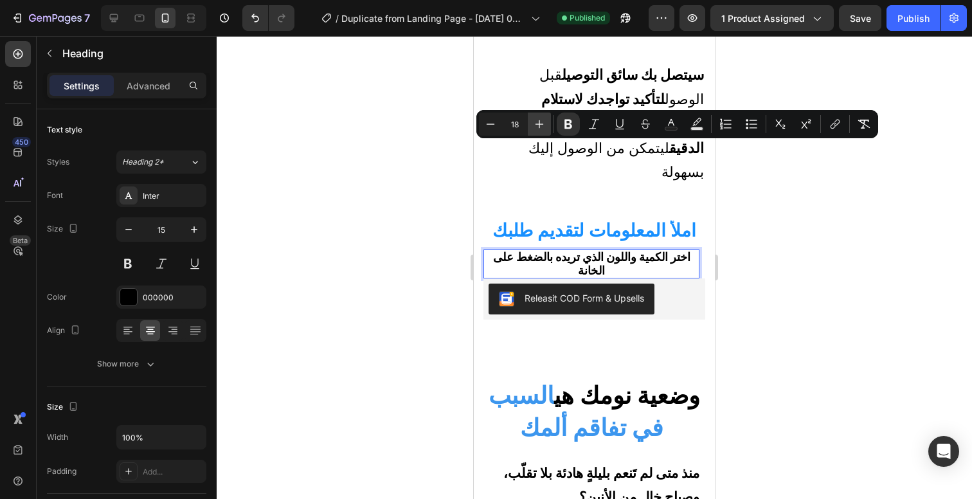
click at [541, 122] on icon "Editor contextual toolbar" at bounding box center [539, 124] width 13 height 13
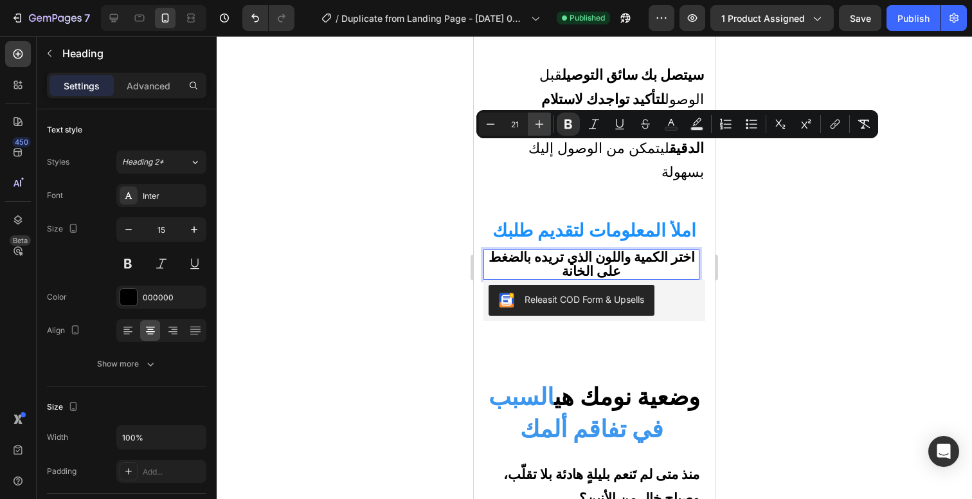
click at [541, 122] on icon "Editor contextual toolbar" at bounding box center [539, 124] width 13 height 13
type input "22"
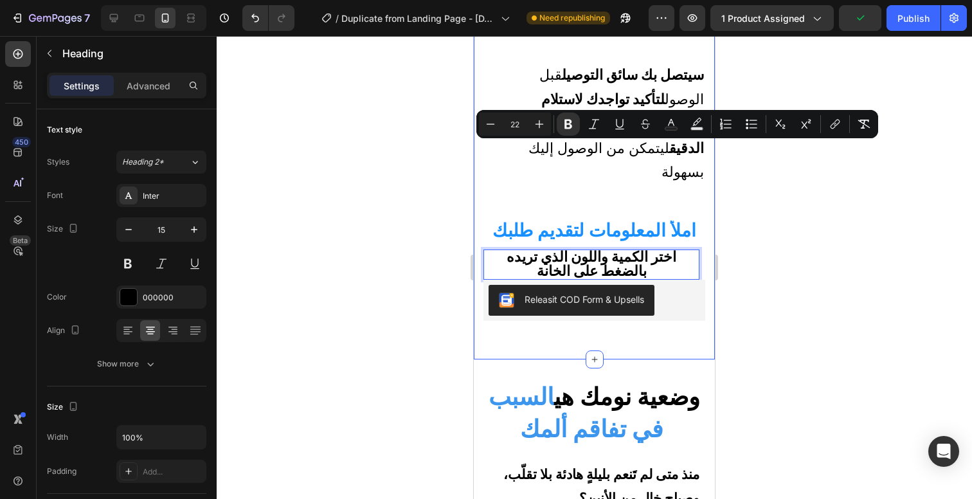
click at [805, 233] on div at bounding box center [594, 267] width 755 height 463
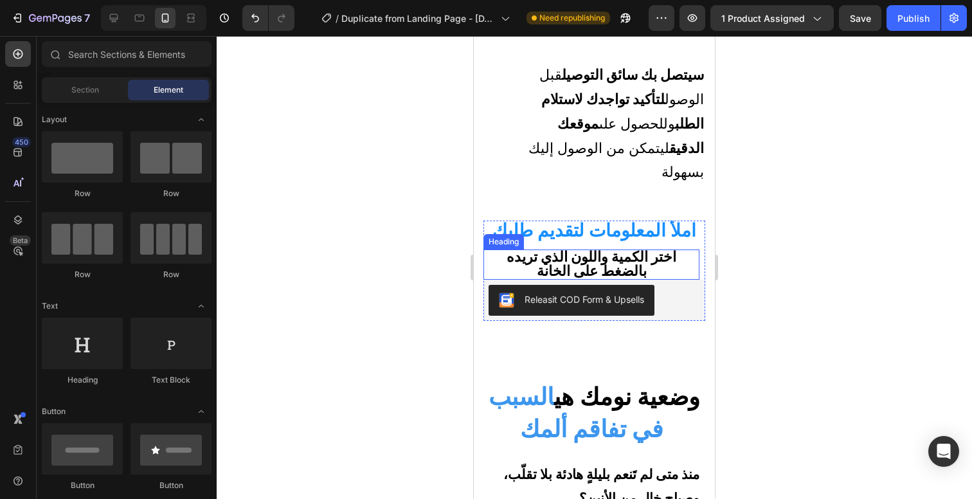
click at [627, 248] on strong "اختر الكمية واللون الذي تريده بالضغط على الخانة" at bounding box center [592, 263] width 170 height 31
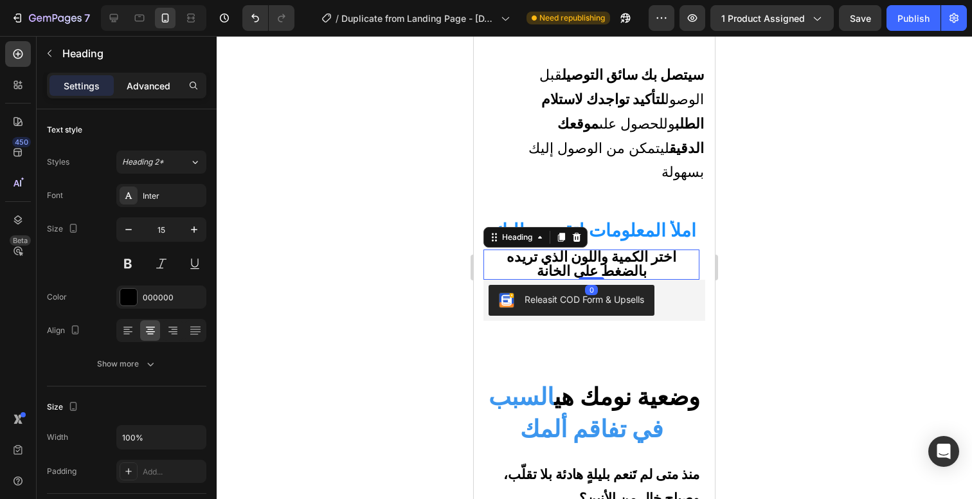
click at [159, 80] on p "Advanced" at bounding box center [149, 85] width 44 height 13
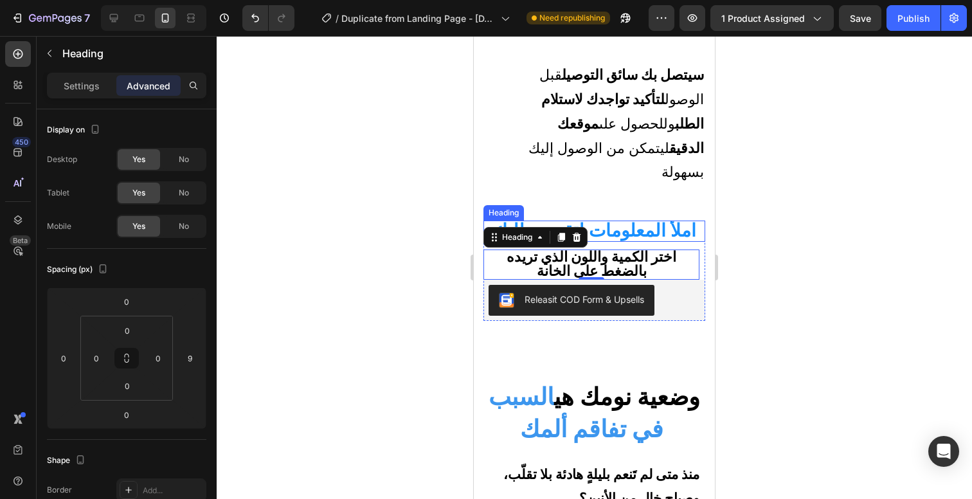
click at [610, 219] on strong "املأ المعلومات لتقديم طلبك" at bounding box center [594, 230] width 204 height 22
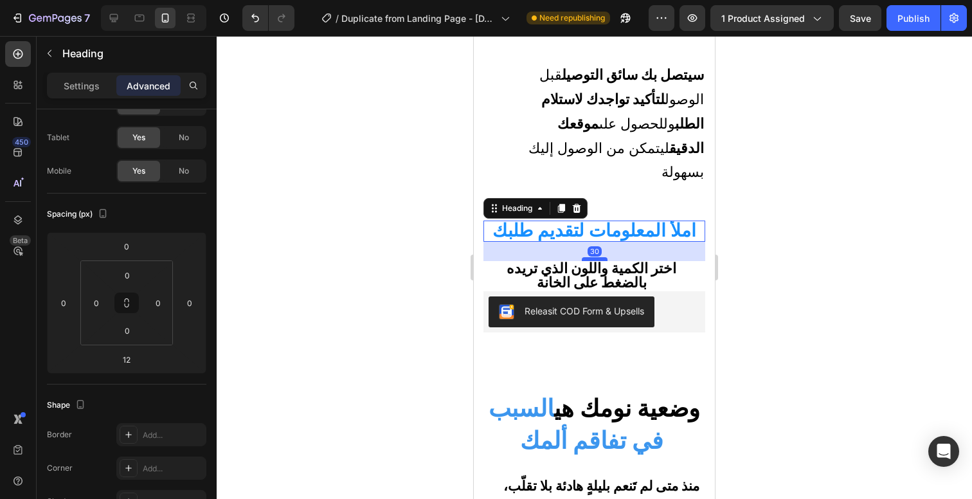
drag, startPoint x: 595, startPoint y: 139, endPoint x: 589, endPoint y: 151, distance: 12.9
click at [589, 257] on div at bounding box center [595, 259] width 26 height 4
type input "30"
click at [778, 147] on div at bounding box center [594, 267] width 755 height 463
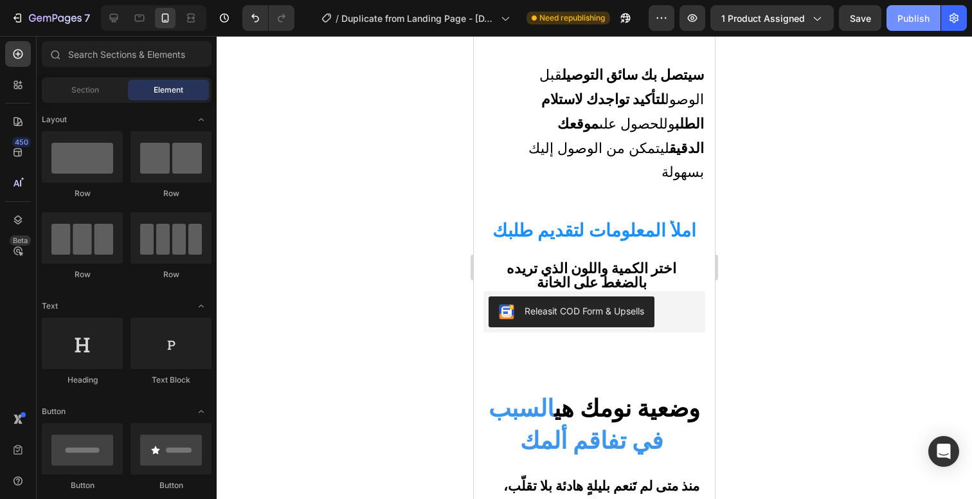
click at [902, 22] on div "Publish" at bounding box center [913, 18] width 32 height 13
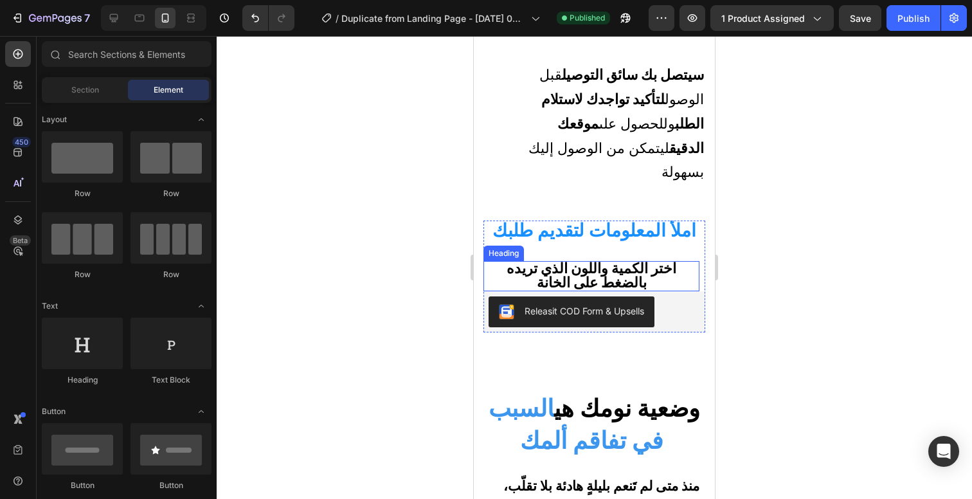
click at [630, 260] on strong "اختر الكمية واللون الذي تريده بالضغط على الخانة" at bounding box center [592, 275] width 170 height 31
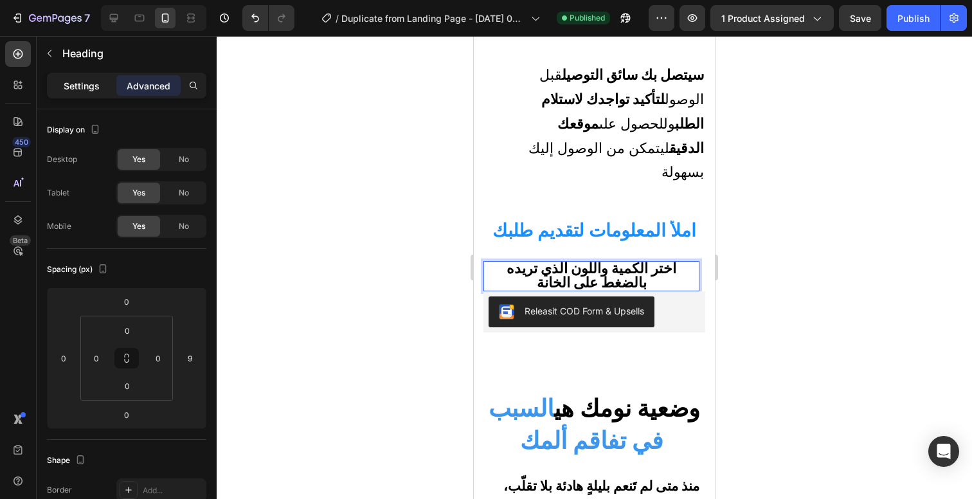
click at [91, 91] on p "Settings" at bounding box center [82, 85] width 36 height 13
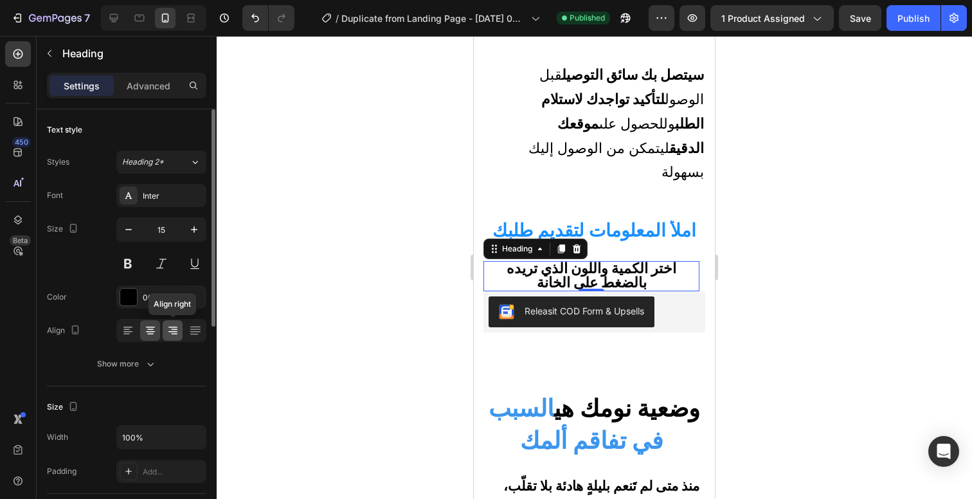
click at [177, 334] on icon at bounding box center [172, 330] width 13 height 13
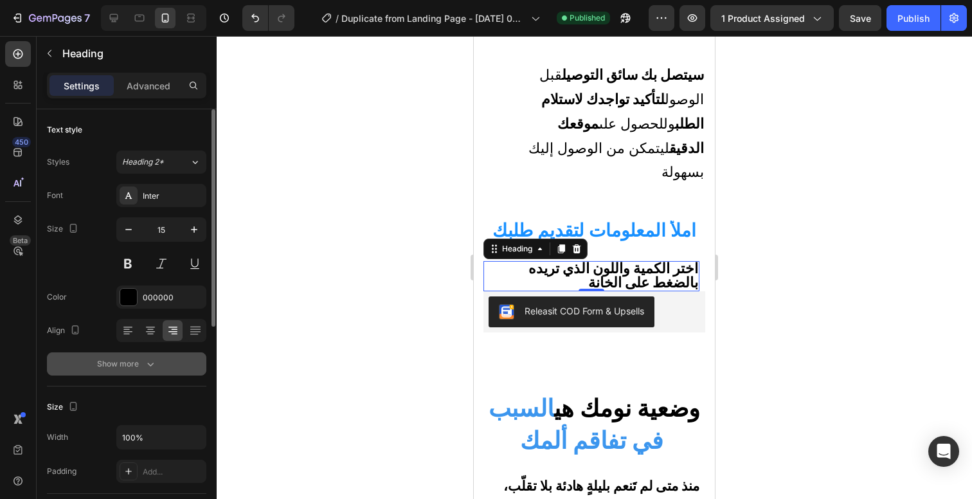
click at [130, 358] on div "Show more" at bounding box center [127, 363] width 60 height 13
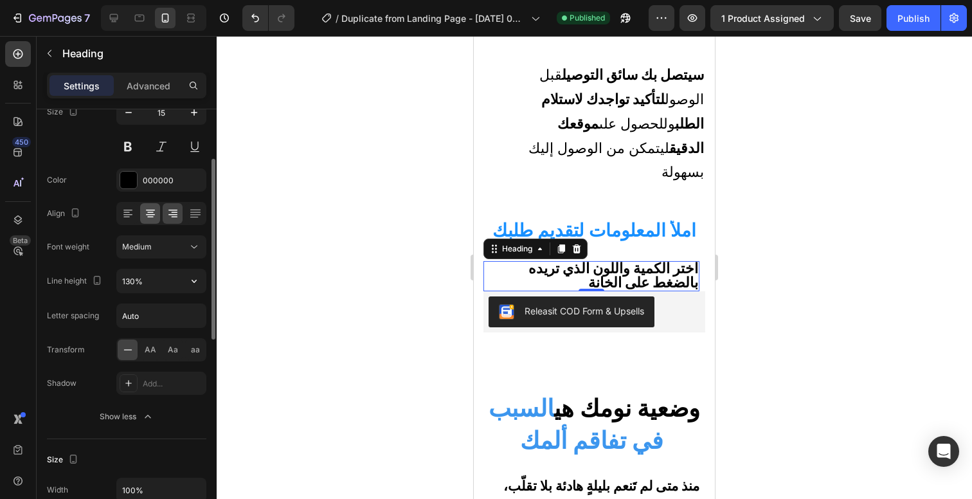
scroll to position [210, 0]
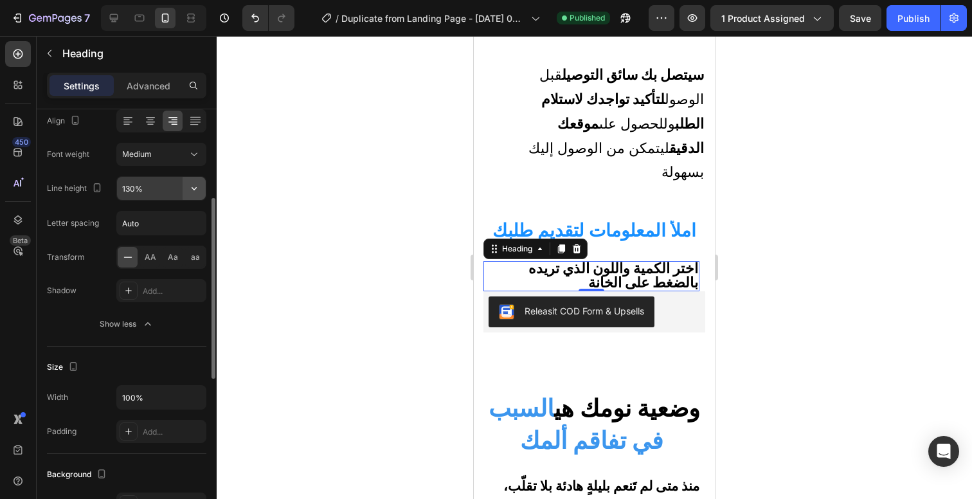
click at [186, 190] on button "button" at bounding box center [194, 188] width 23 height 23
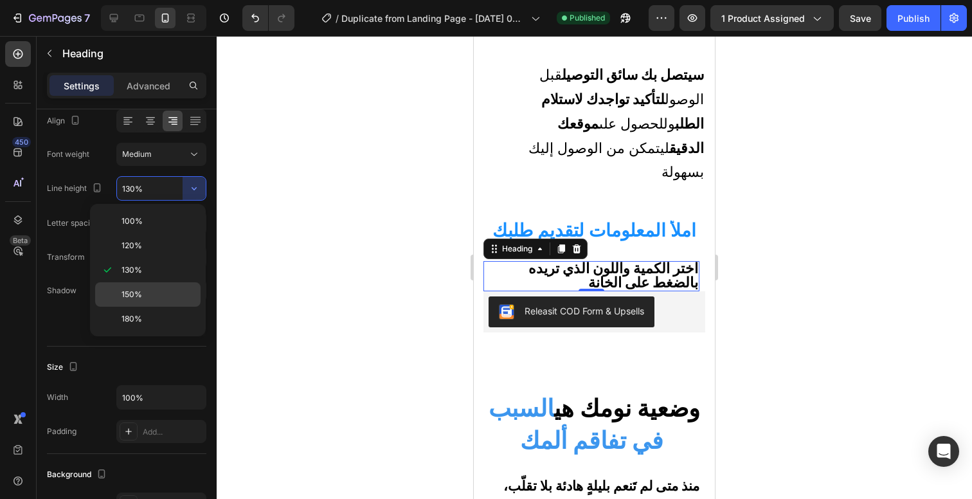
click at [151, 293] on p "150%" at bounding box center [157, 295] width 73 height 12
type input "150%"
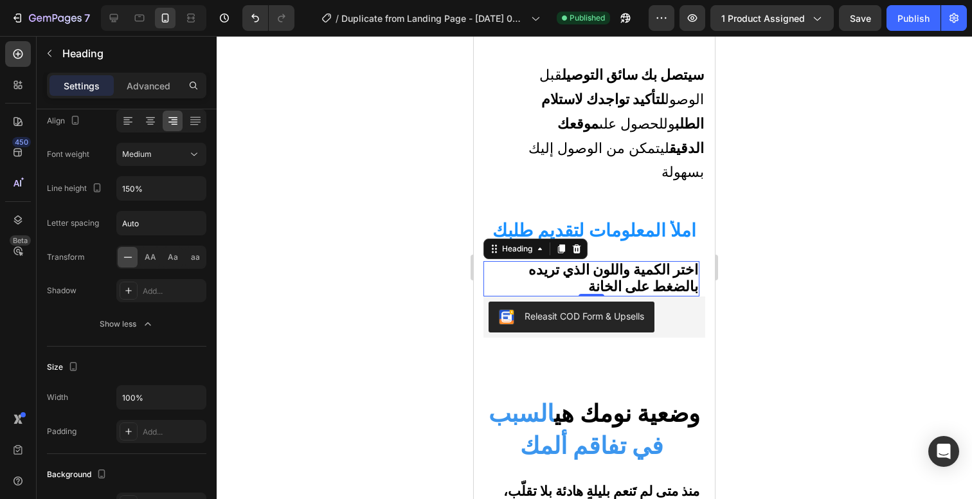
click at [306, 261] on div at bounding box center [594, 267] width 755 height 463
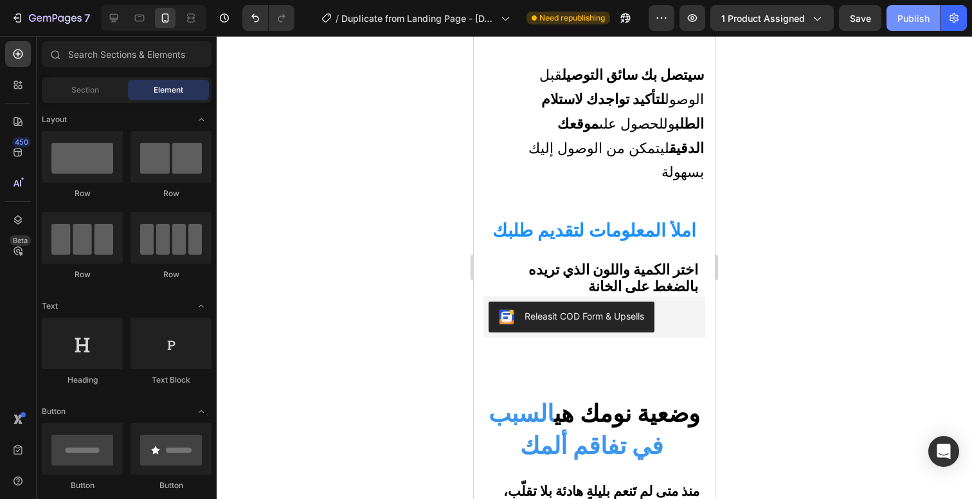
click at [929, 22] on div "Publish" at bounding box center [913, 18] width 32 height 13
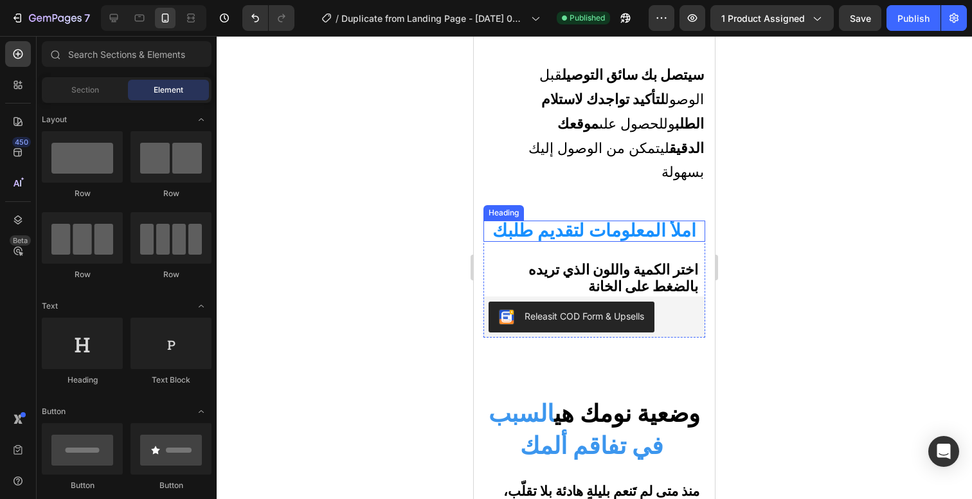
click at [604, 219] on strong "املأ المعلومات لتقديم طلبك" at bounding box center [594, 230] width 204 height 22
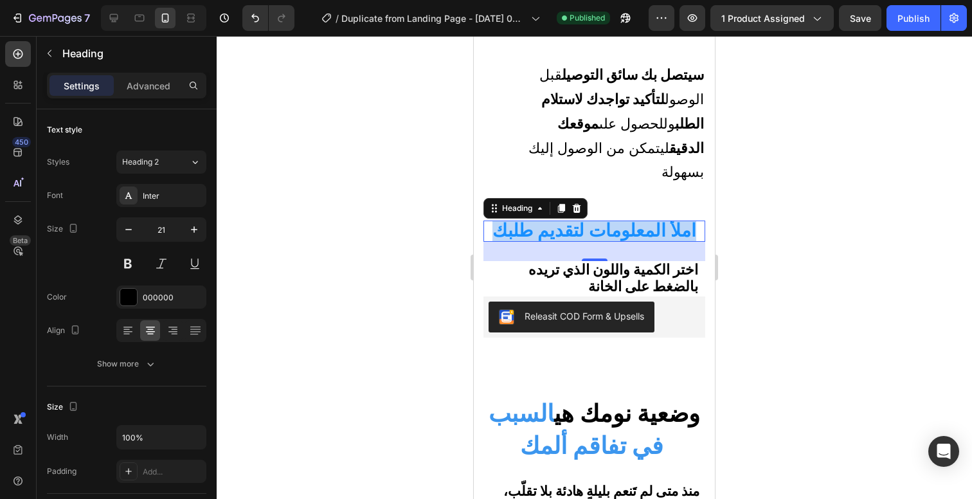
click at [527, 219] on strong "املأ المعلومات لتقديم طلبك" at bounding box center [594, 230] width 204 height 22
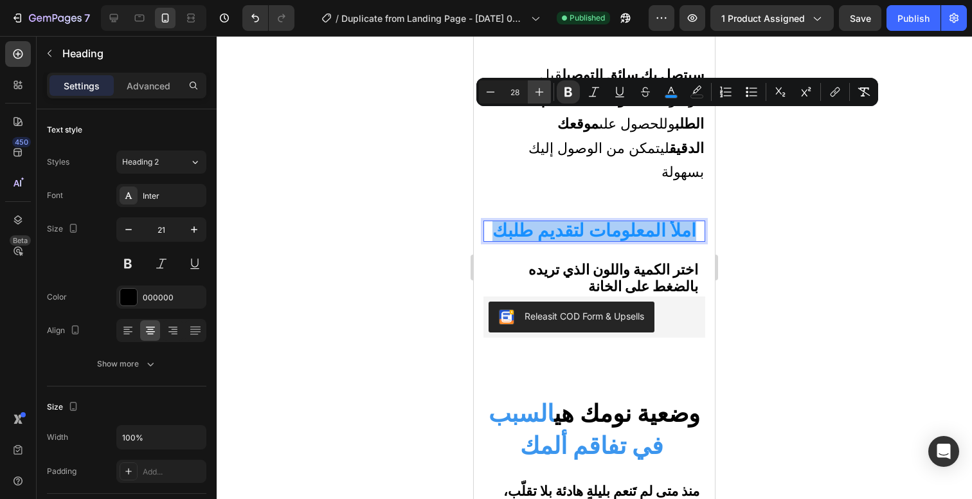
click at [541, 98] on button "Plus" at bounding box center [539, 91] width 23 height 23
type input "29"
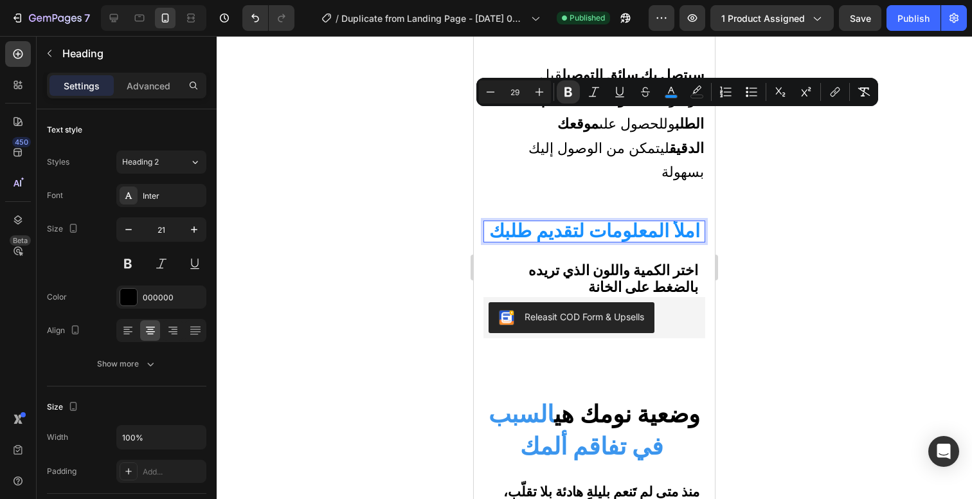
click at [732, 206] on div at bounding box center [594, 267] width 755 height 463
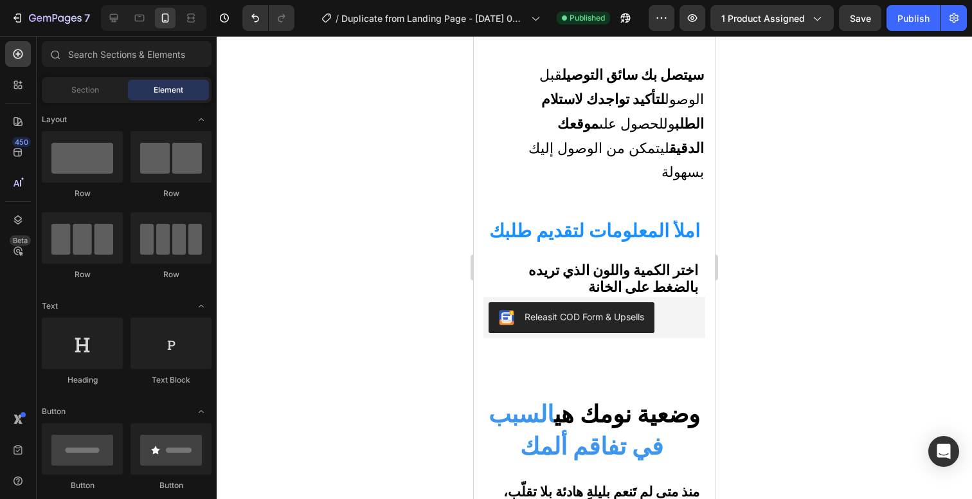
click at [622, 262] on strong "اختر الكمية واللون الذي تريده بالضغط على الخانة" at bounding box center [613, 278] width 170 height 33
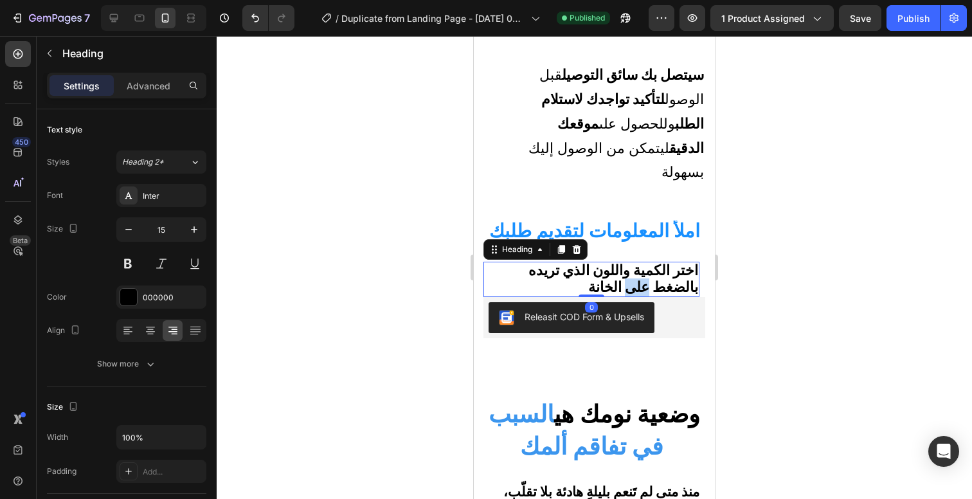
click at [624, 262] on strong "اختر الكمية واللون الذي تريده بالضغط على الخانة" at bounding box center [613, 278] width 170 height 33
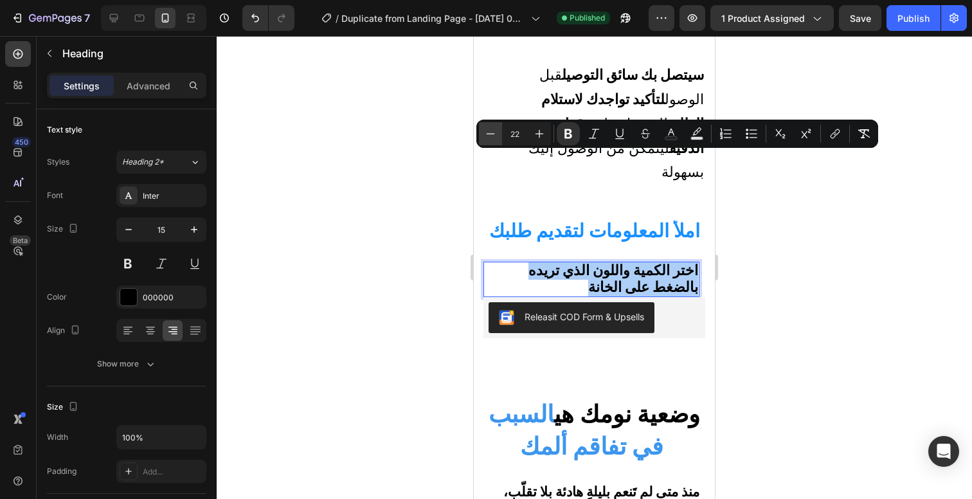
click at [493, 139] on icon "Editor contextual toolbar" at bounding box center [490, 133] width 13 height 13
type input "21"
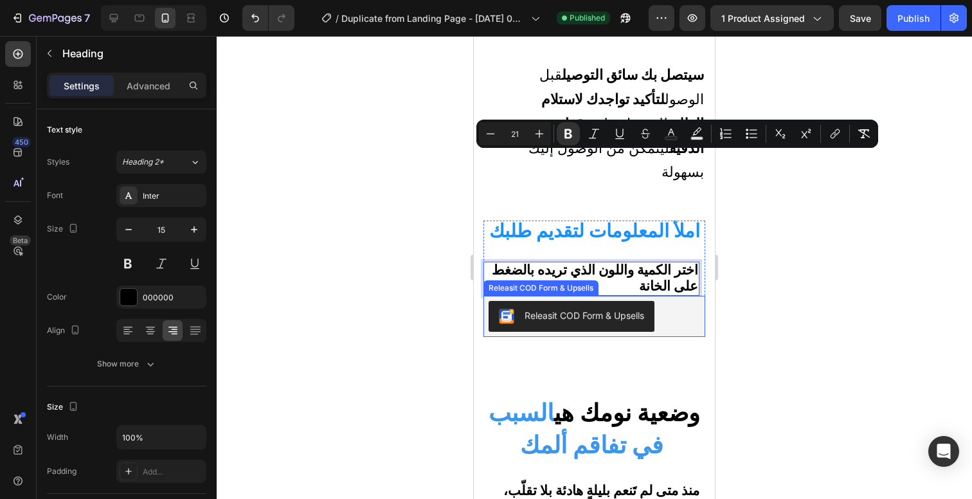
click at [816, 248] on div at bounding box center [594, 267] width 755 height 463
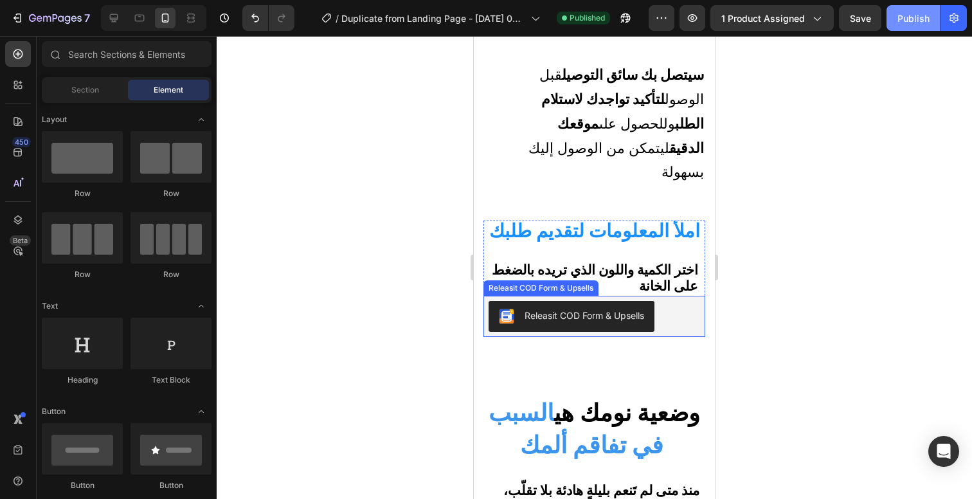
click at [910, 25] on button "Publish" at bounding box center [913, 18] width 54 height 26
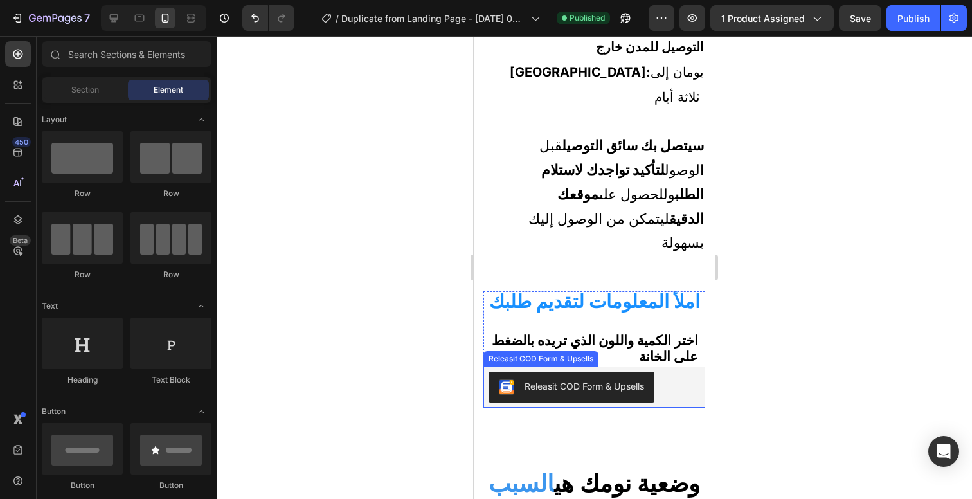
scroll to position [694, 0]
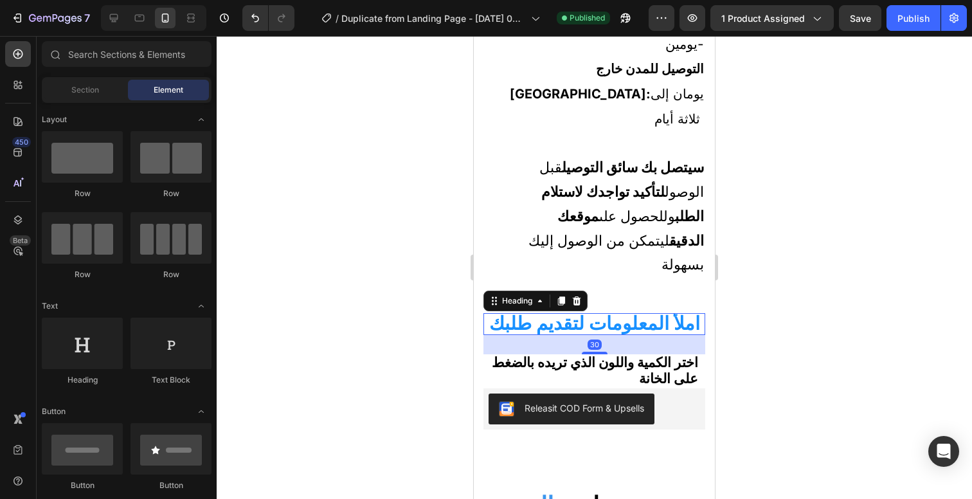
click at [656, 312] on strong "املأ المعلومات لتقديم طلبك" at bounding box center [594, 323] width 211 height 22
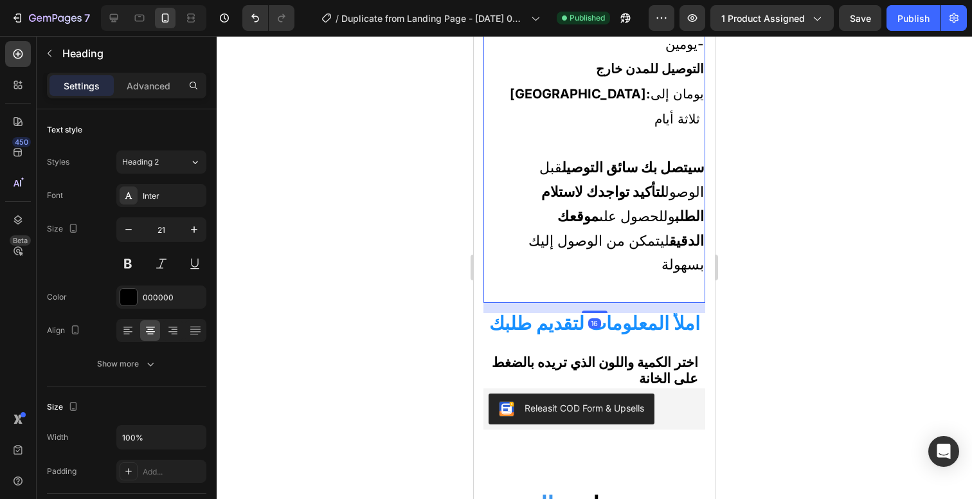
click at [668, 165] on span "سيتصل بك سائق التوصيل قبل الوصول لتأكيد تواجدك لاستلام الطلب وللحصول على موقعك …" at bounding box center [615, 216] width 175 height 114
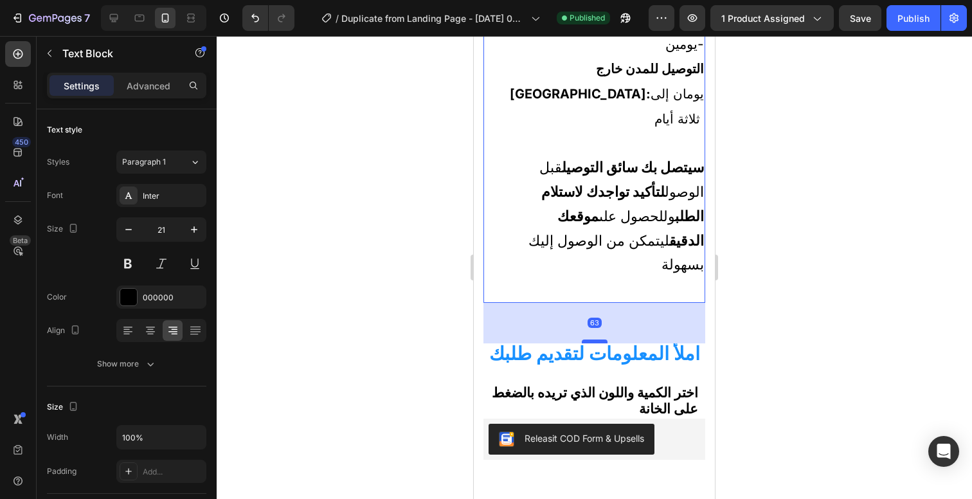
drag, startPoint x: 593, startPoint y: 204, endPoint x: 589, endPoint y: 234, distance: 30.5
click at [589, 339] on div at bounding box center [595, 341] width 26 height 4
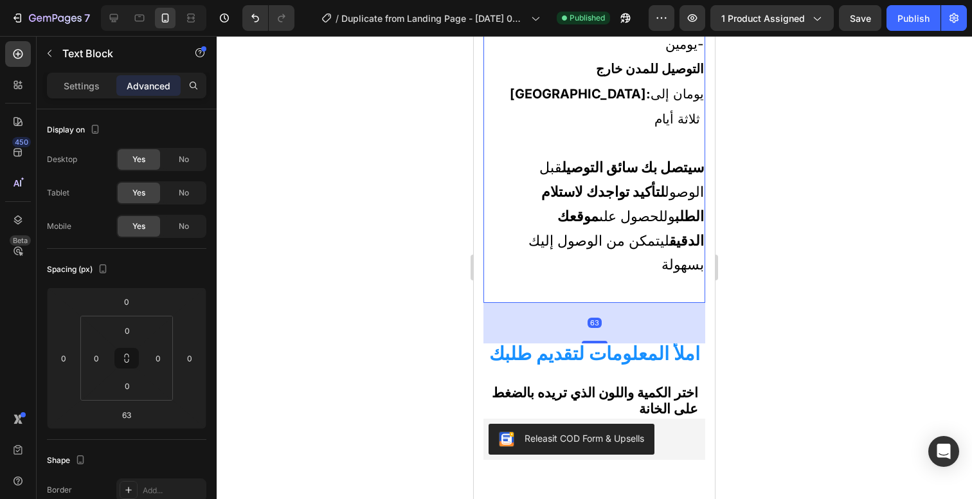
click at [860, 166] on div at bounding box center [594, 267] width 755 height 463
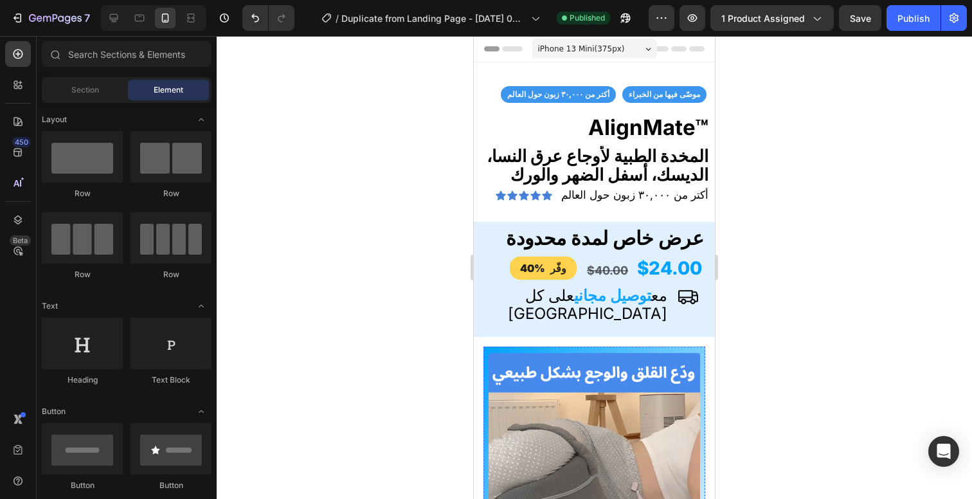
scroll to position [0, 0]
click at [922, 30] on button "Publish" at bounding box center [913, 18] width 54 height 26
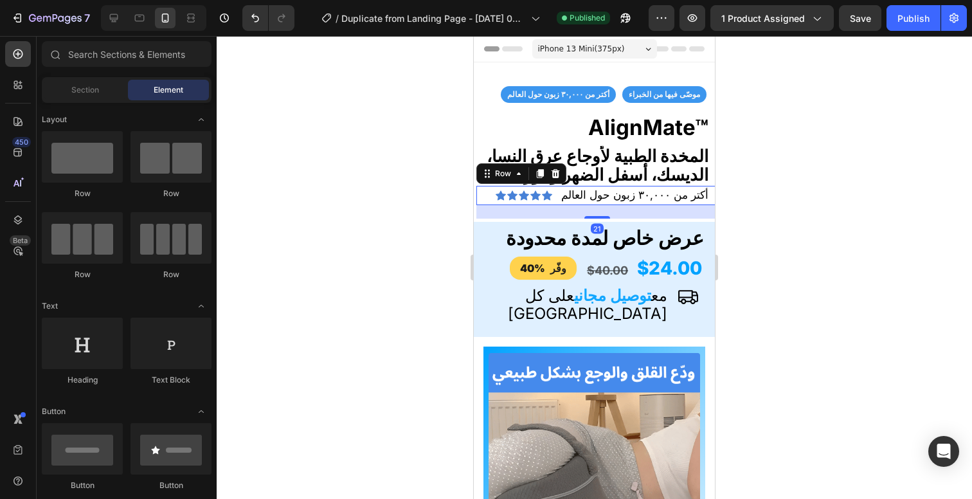
click at [528, 202] on div "Icon Icon Icon Icon Icon Icon List" at bounding box center [524, 195] width 57 height 19
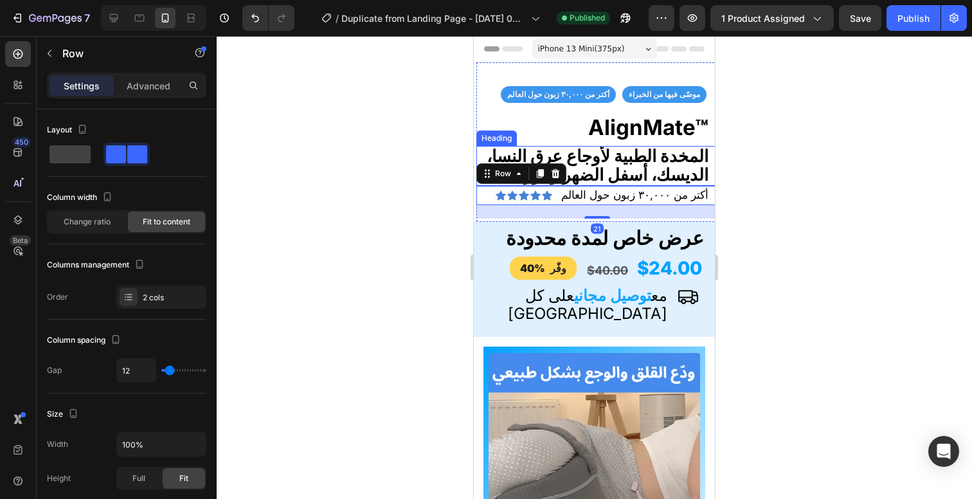
click at [640, 174] on strong "المخدة الطبية لأوجاع عرق النسا، الديسك، أسفل الضهر والورك" at bounding box center [598, 165] width 222 height 39
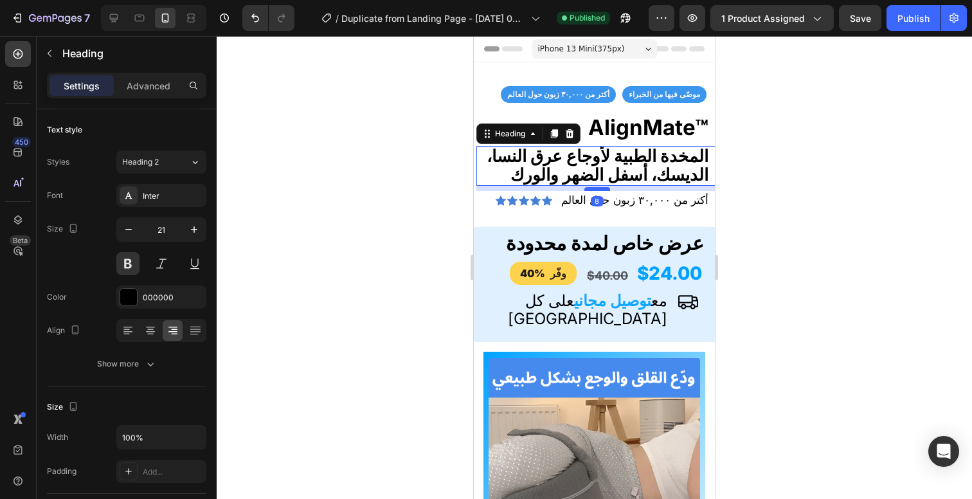
click at [592, 187] on div at bounding box center [597, 189] width 26 height 4
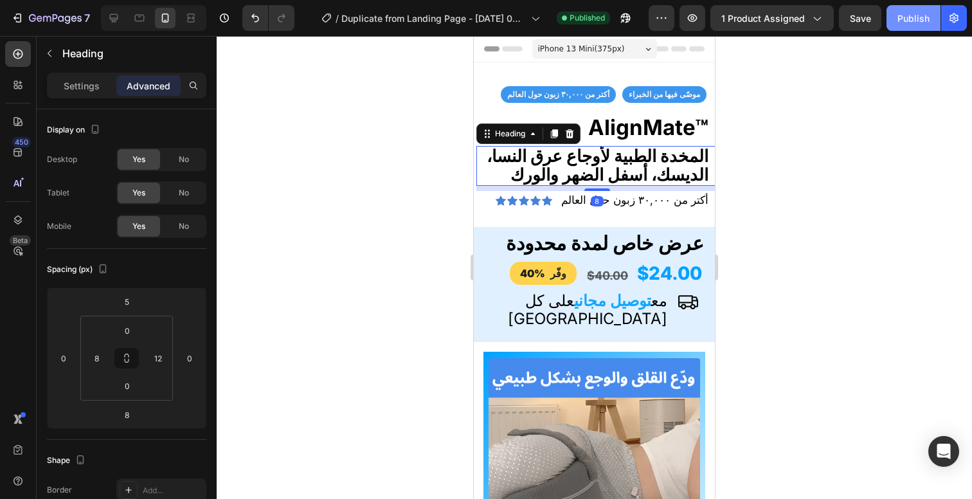
click at [901, 17] on div "Publish" at bounding box center [913, 18] width 32 height 13
click at [762, 211] on div at bounding box center [594, 267] width 755 height 463
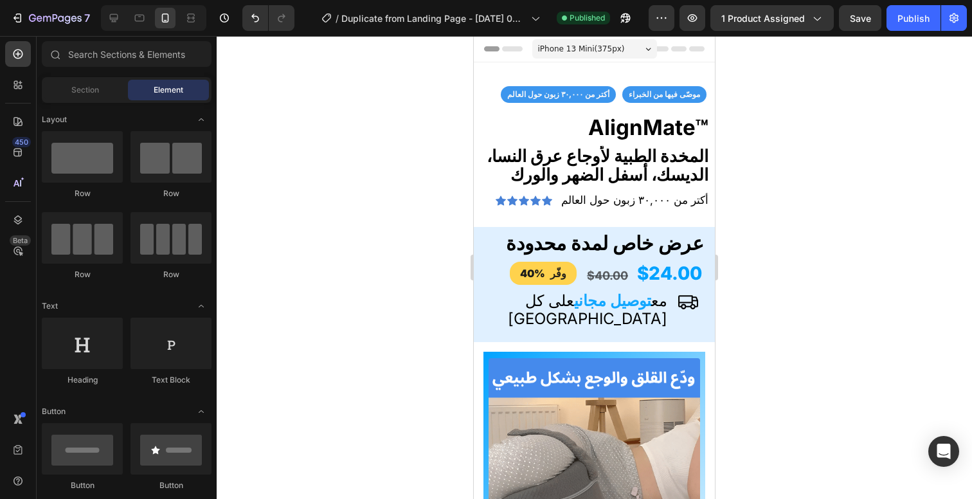
click at [795, 216] on div at bounding box center [594, 267] width 755 height 463
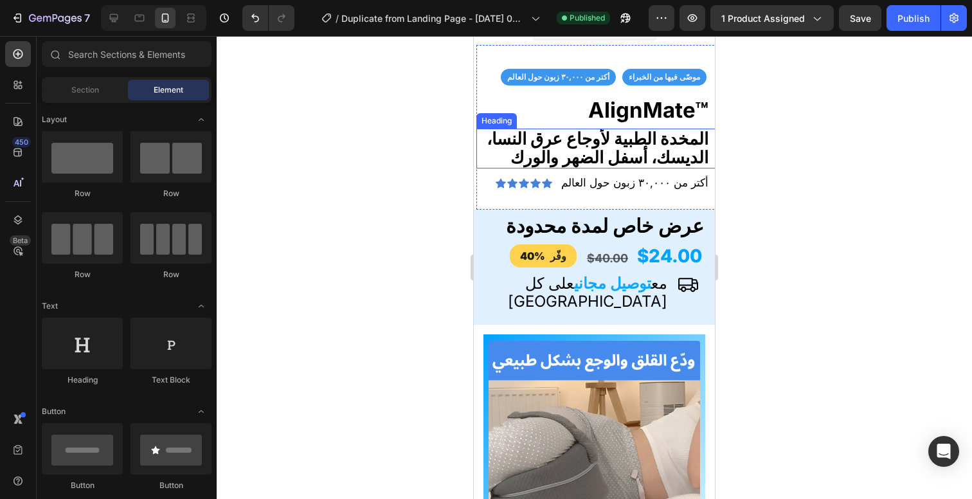
scroll to position [21, 0]
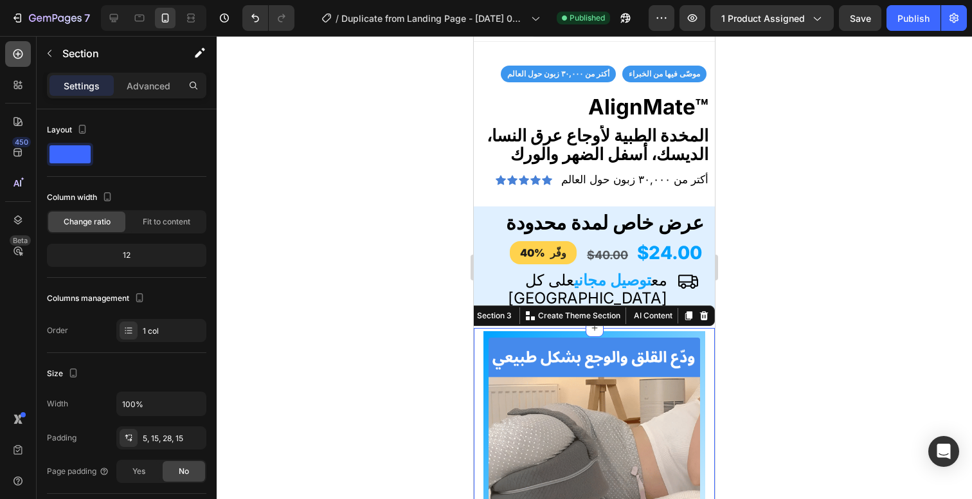
click at [24, 57] on div at bounding box center [18, 54] width 26 height 26
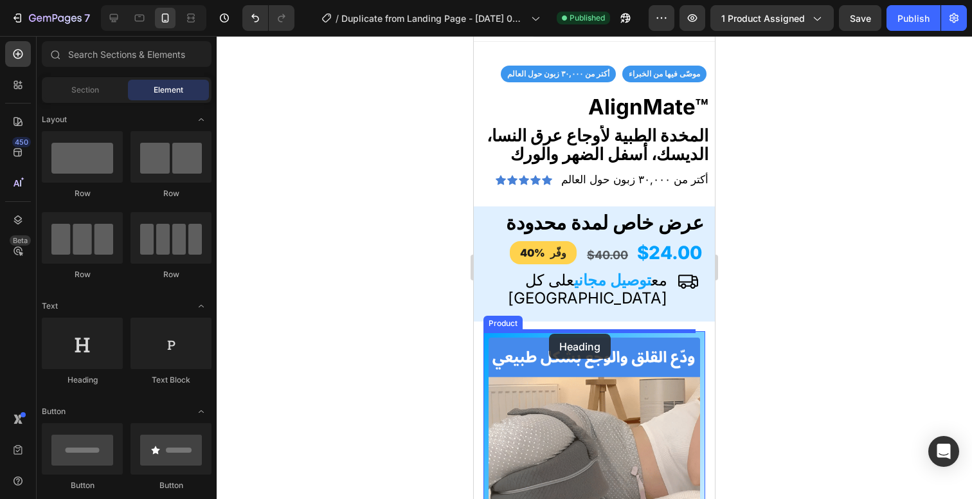
drag, startPoint x: 570, startPoint y: 385, endPoint x: 549, endPoint y: 334, distance: 55.4
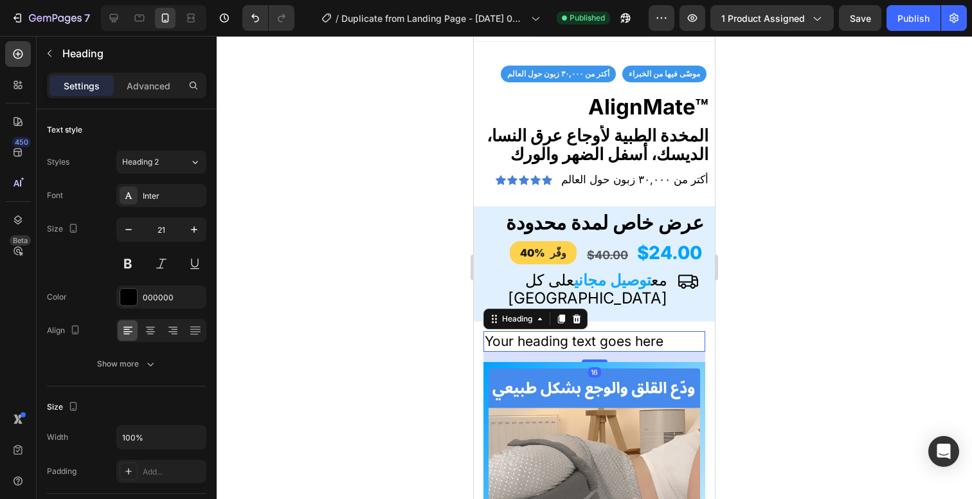
click at [617, 342] on h2 "Your heading text goes here" at bounding box center [594, 341] width 222 height 20
click at [617, 342] on p "Your heading text goes here" at bounding box center [594, 340] width 219 height 17
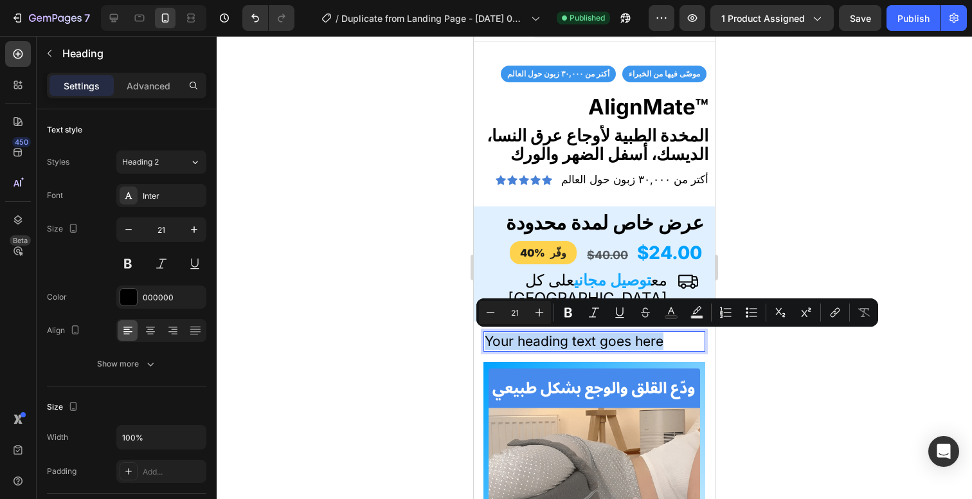
click at [617, 342] on p "Your heading text goes here" at bounding box center [594, 340] width 219 height 17
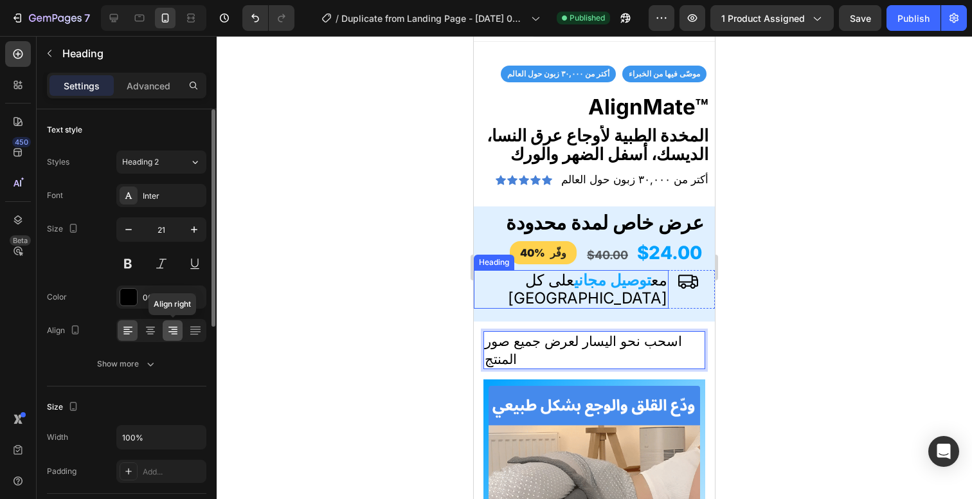
click at [169, 331] on icon at bounding box center [172, 331] width 9 height 1
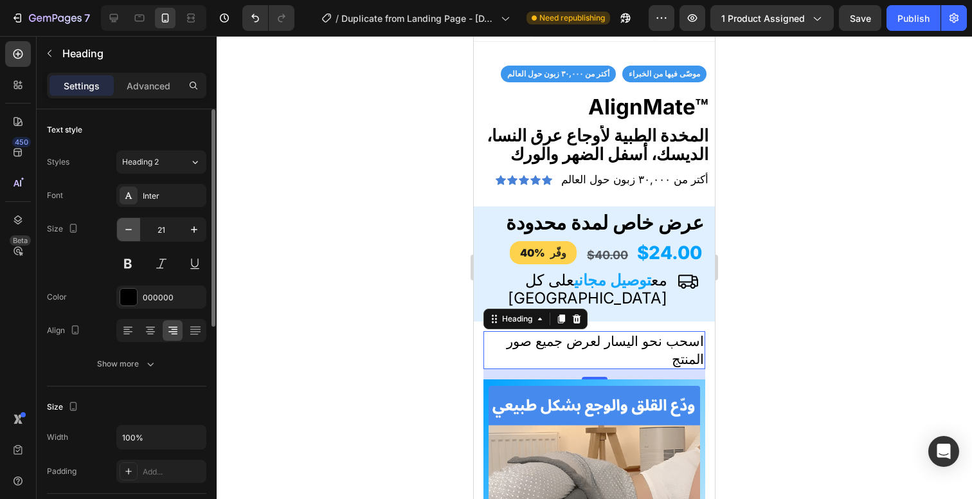
click at [138, 230] on button "button" at bounding box center [128, 229] width 23 height 23
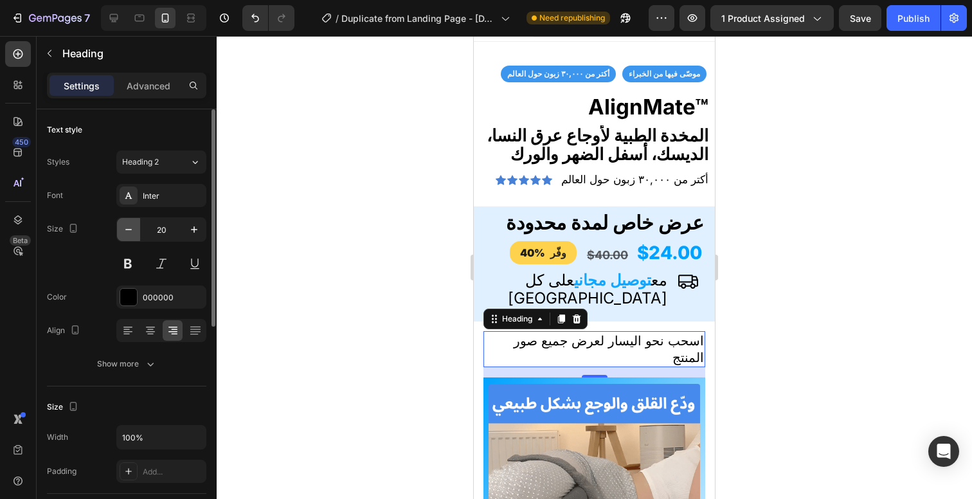
click at [137, 231] on button "button" at bounding box center [128, 229] width 23 height 23
type input "19"
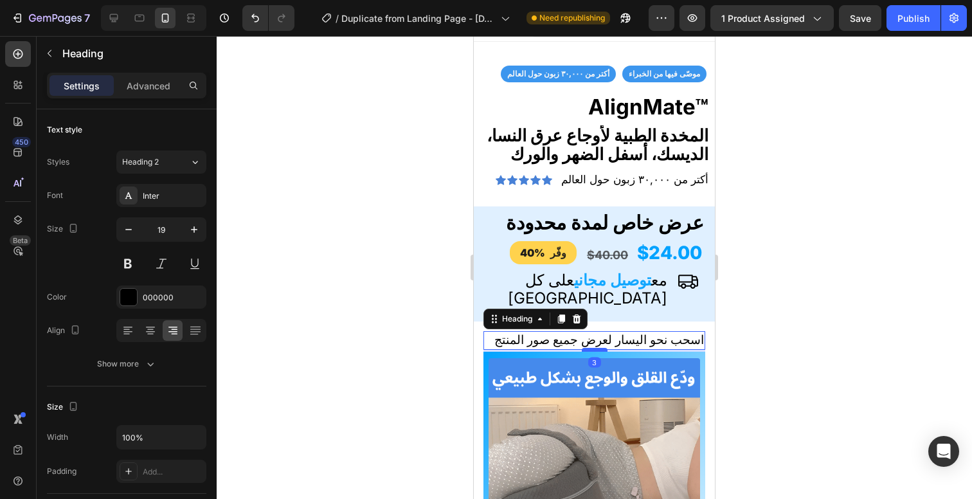
drag, startPoint x: 584, startPoint y: 358, endPoint x: 585, endPoint y: 350, distance: 8.5
click at [585, 350] on div at bounding box center [595, 350] width 26 height 4
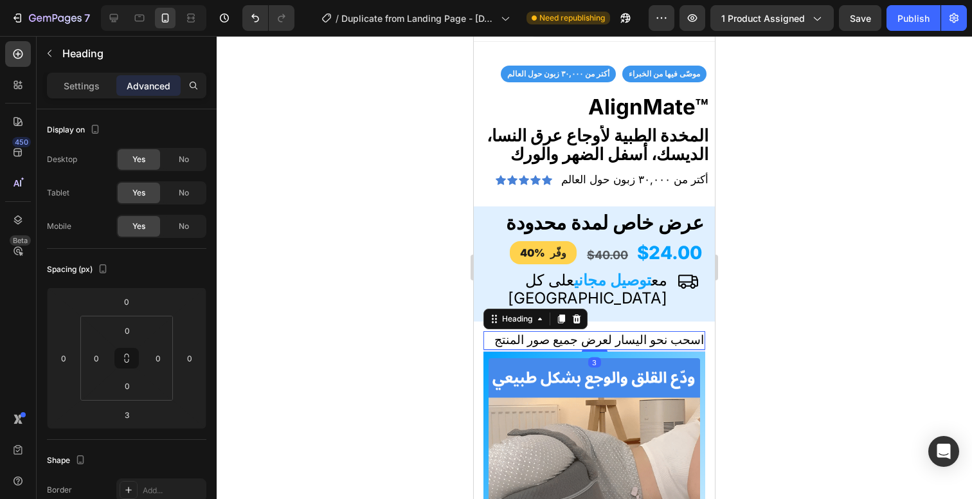
click at [787, 348] on div at bounding box center [594, 267] width 755 height 463
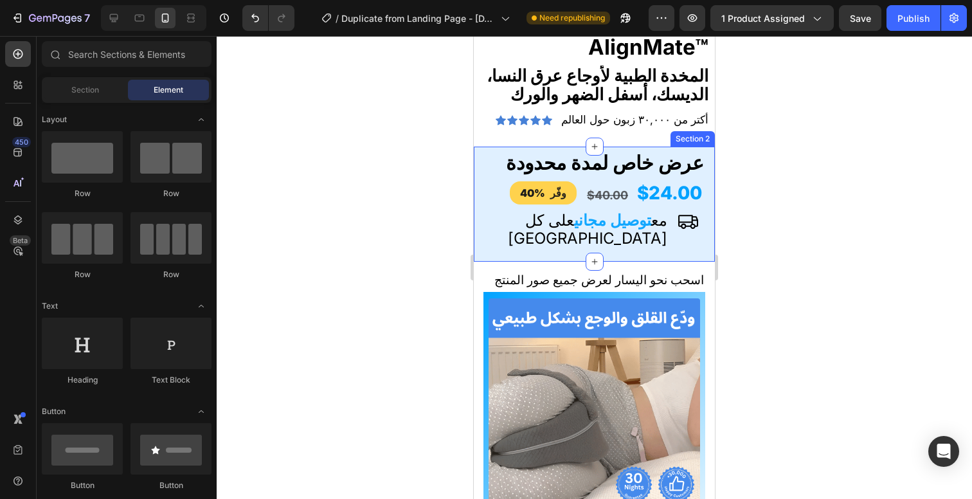
scroll to position [100, 0]
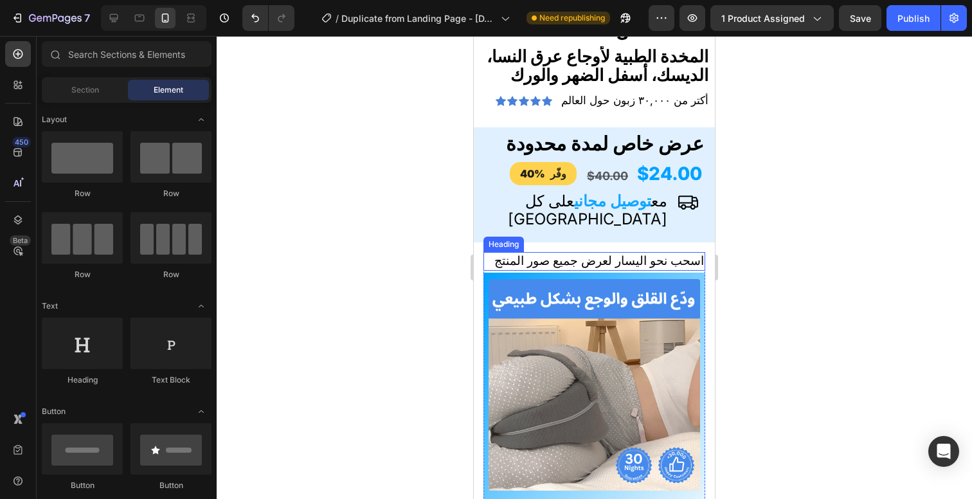
click at [651, 262] on p "اسحب نحو اليسار لعرض جميع صور المنتج" at bounding box center [594, 261] width 219 height 16
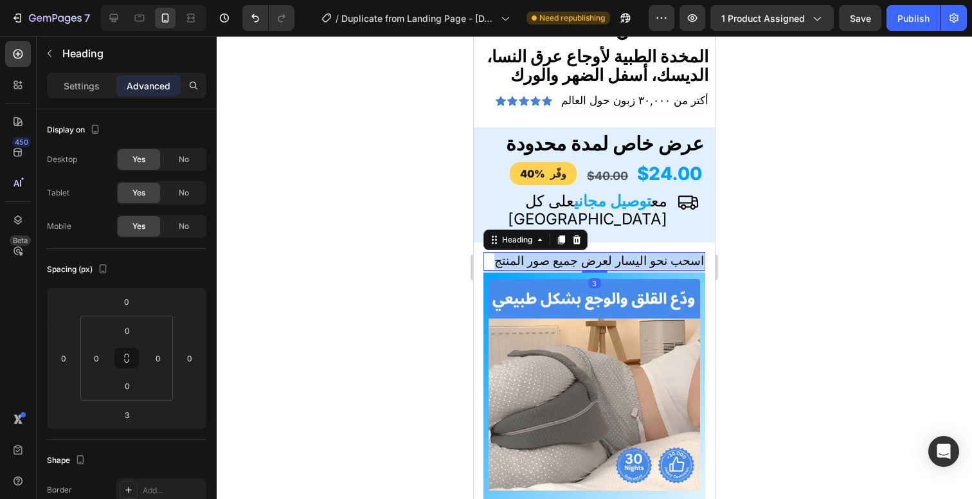
click at [651, 262] on p "اسحب نحو اليسار لعرض جميع صور المنتج" at bounding box center [594, 261] width 219 height 16
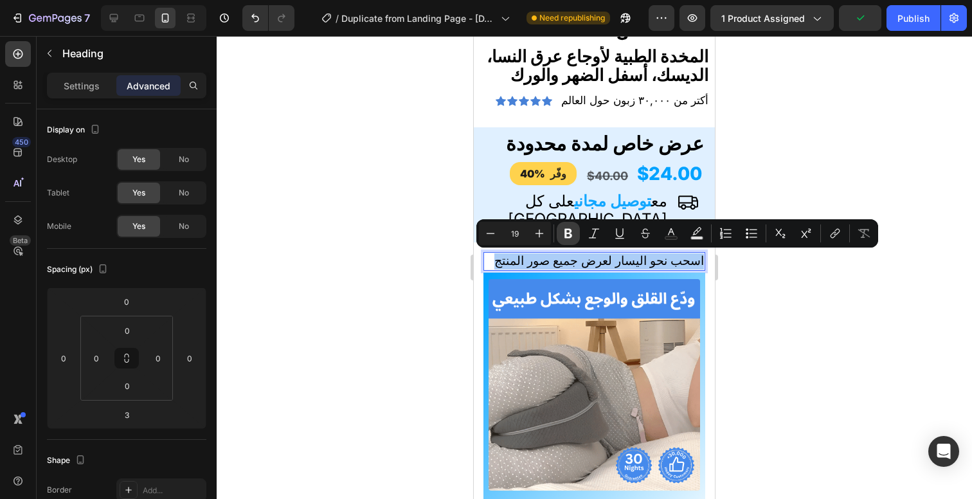
click at [572, 233] on icon "Editor contextual toolbar" at bounding box center [568, 233] width 13 height 13
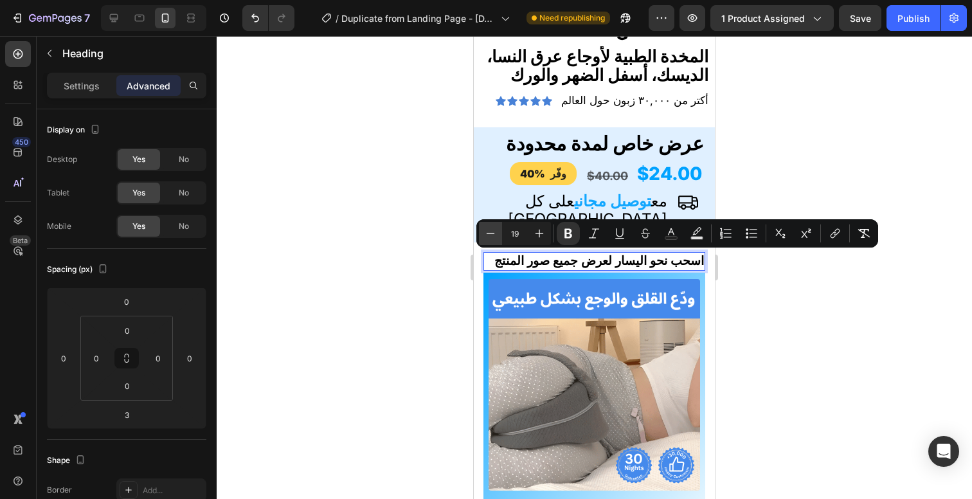
click at [497, 238] on button "Minus" at bounding box center [490, 233] width 23 height 23
type input "16"
click at [768, 168] on div at bounding box center [594, 267] width 755 height 463
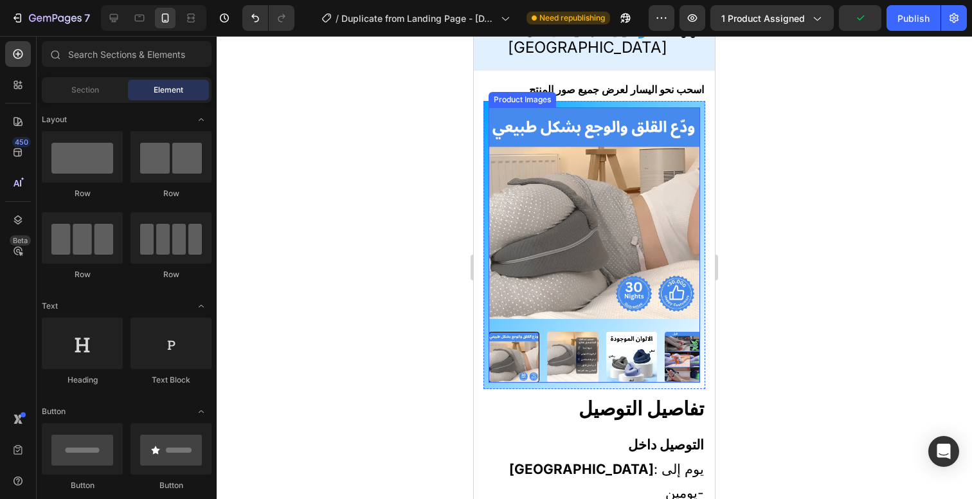
scroll to position [202, 0]
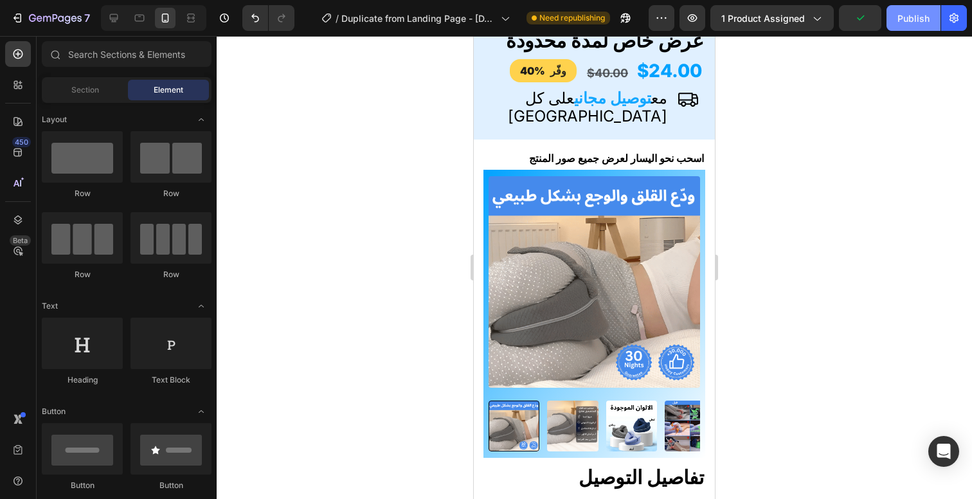
click at [912, 18] on div "Publish" at bounding box center [913, 18] width 32 height 13
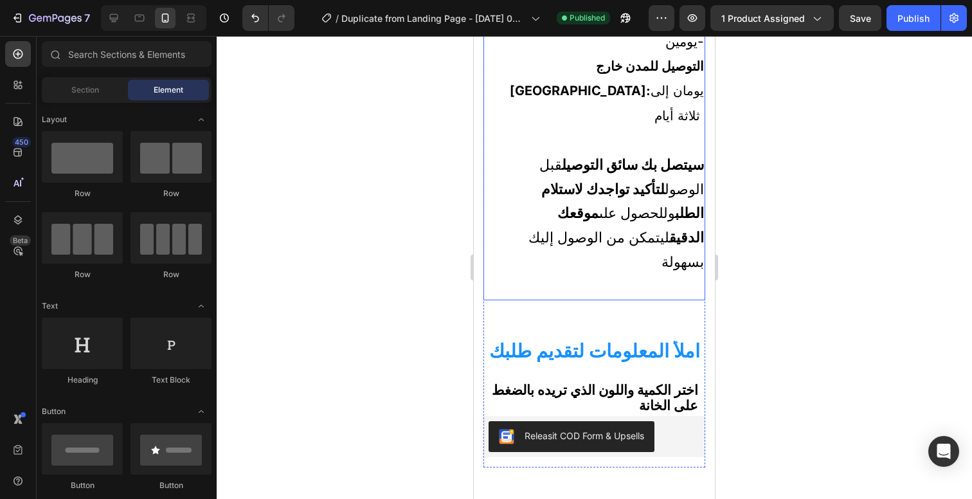
scroll to position [724, 0]
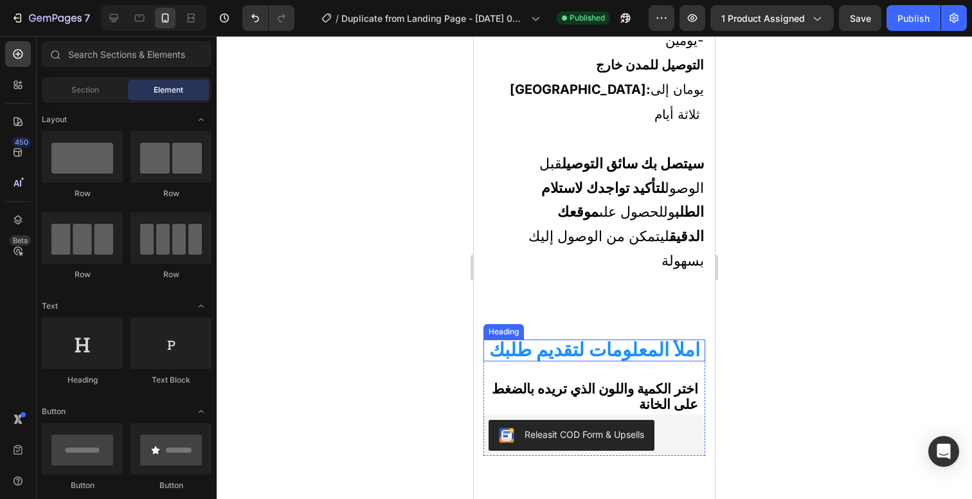
click at [565, 338] on strong "املأ المعلومات لتقديم طلبك" at bounding box center [594, 349] width 211 height 22
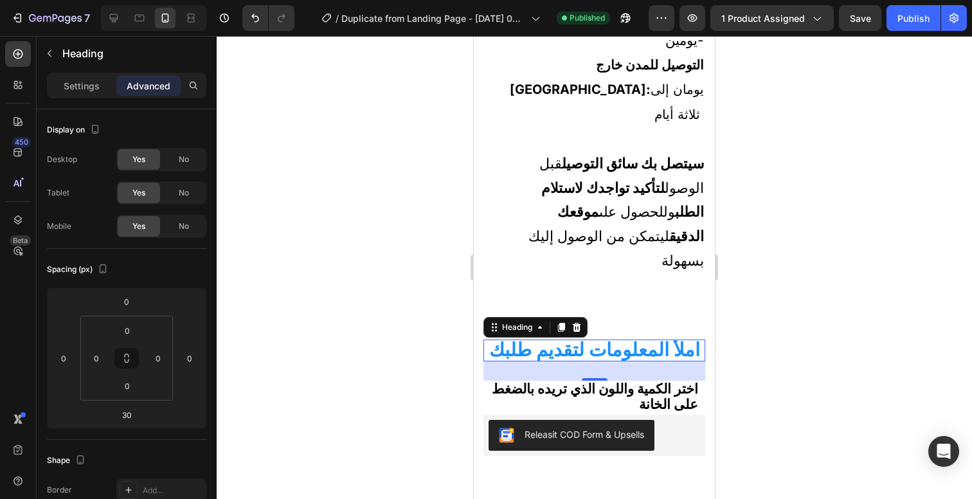
click at [812, 164] on div at bounding box center [594, 267] width 755 height 463
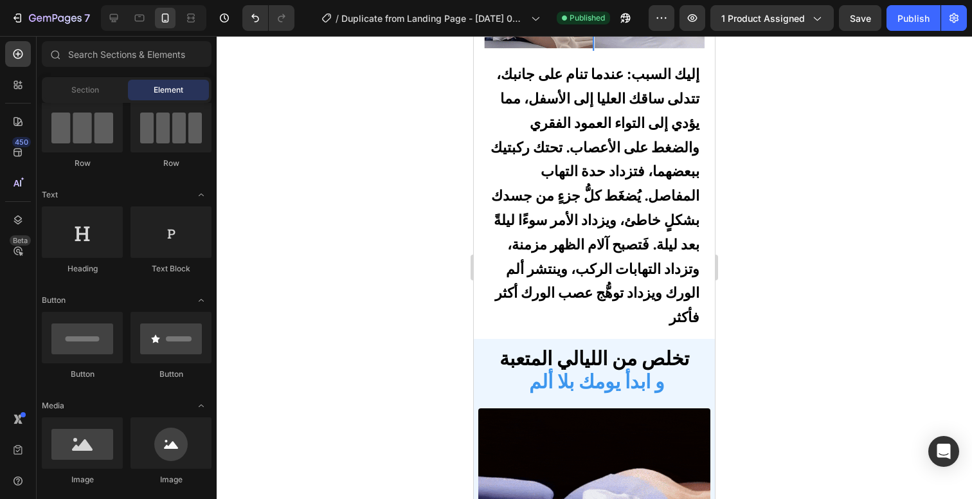
scroll to position [1724, 0]
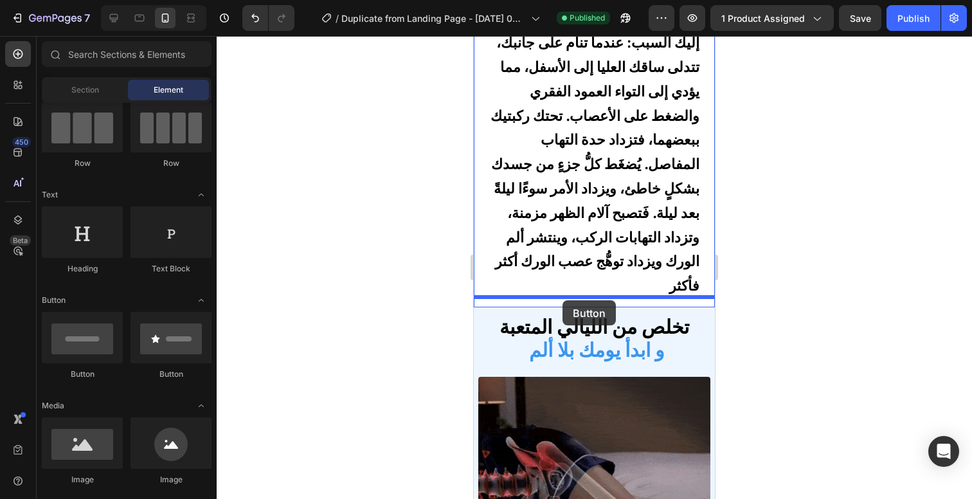
drag, startPoint x: 562, startPoint y: 380, endPoint x: 562, endPoint y: 300, distance: 79.7
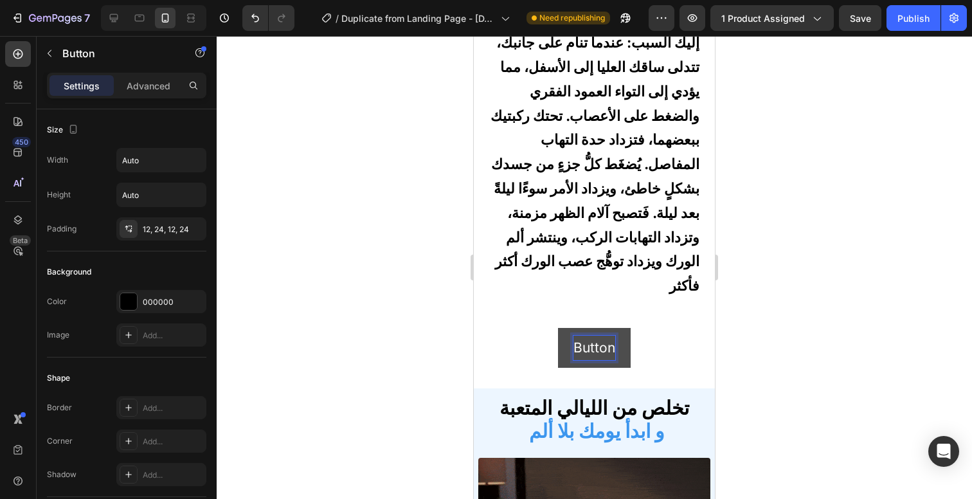
click at [593, 342] on p "Button" at bounding box center [594, 348] width 42 height 24
click at [594, 336] on p "Button" at bounding box center [594, 348] width 42 height 24
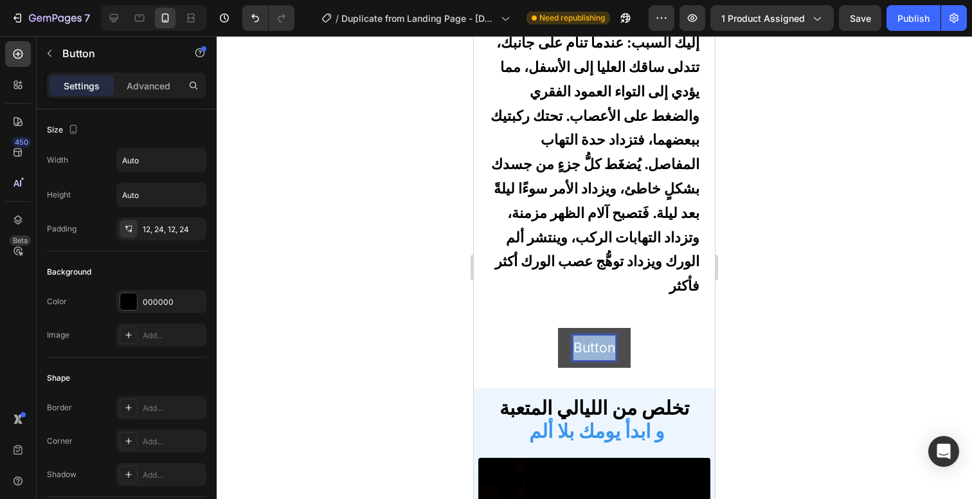
click at [594, 336] on p "Button" at bounding box center [594, 348] width 42 height 24
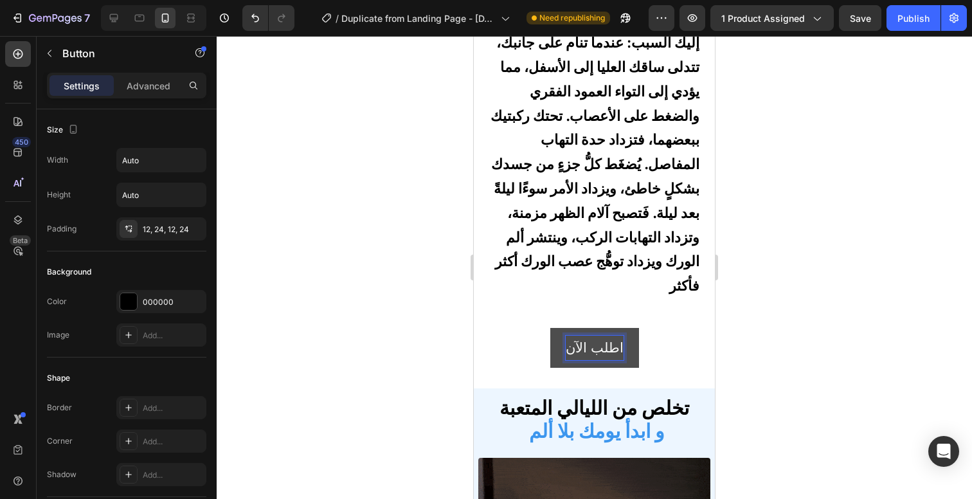
click at [622, 337] on button "اطلب الآن" at bounding box center [594, 348] width 89 height 40
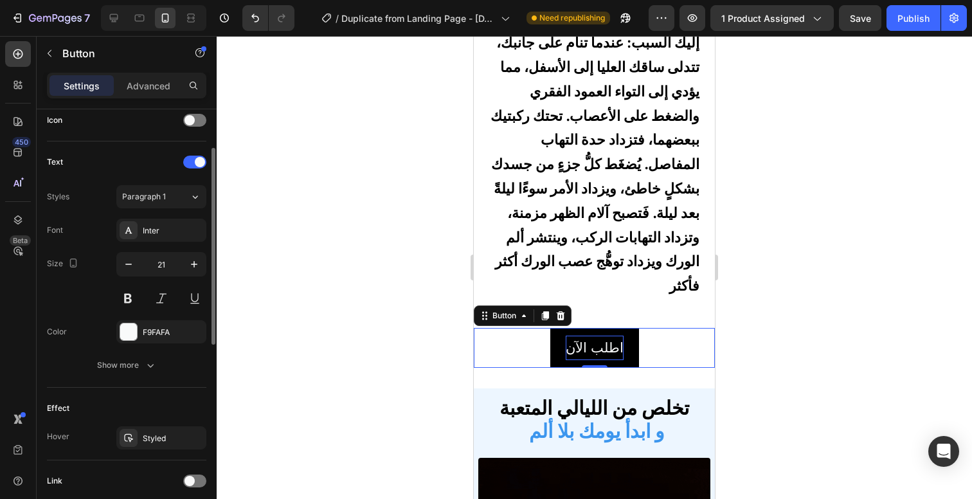
scroll to position [496, 0]
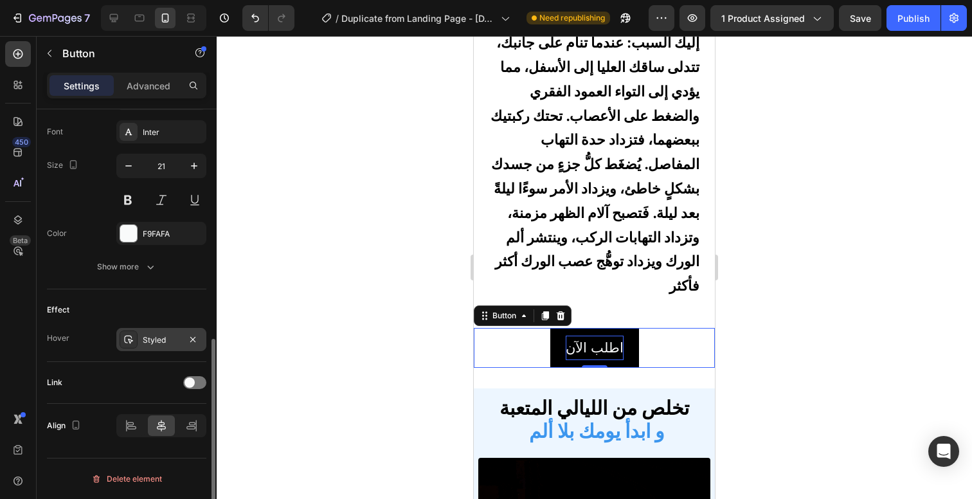
click at [156, 345] on div "Styled" at bounding box center [161, 340] width 37 height 12
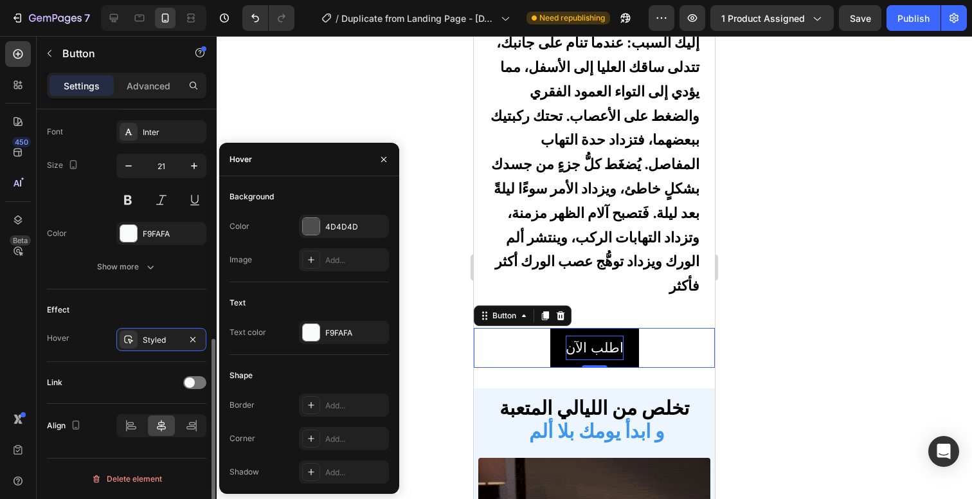
click at [156, 315] on div "Effect" at bounding box center [126, 310] width 159 height 21
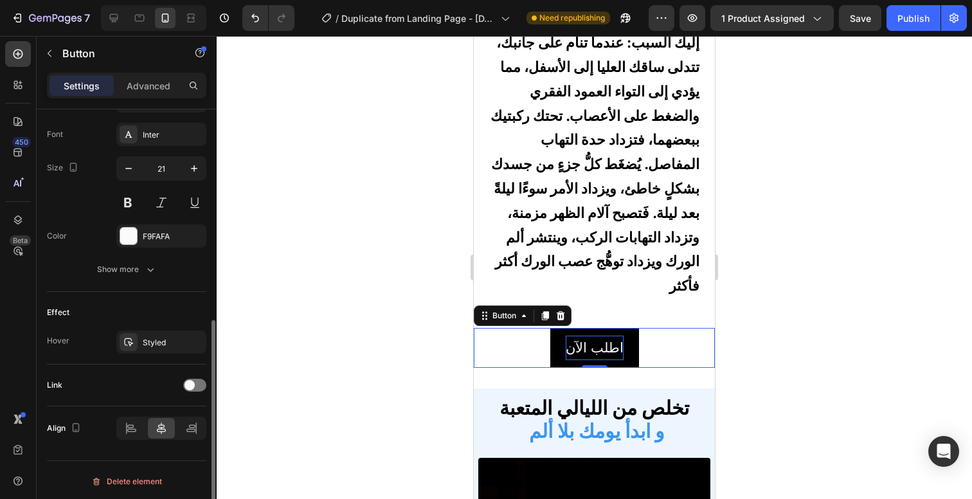
scroll to position [448, 0]
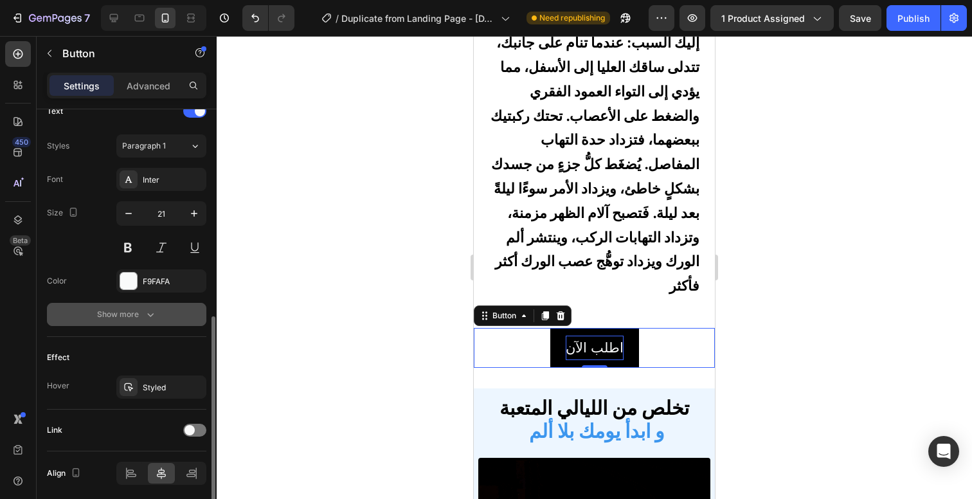
click at [150, 321] on button "Show more" at bounding box center [126, 314] width 159 height 23
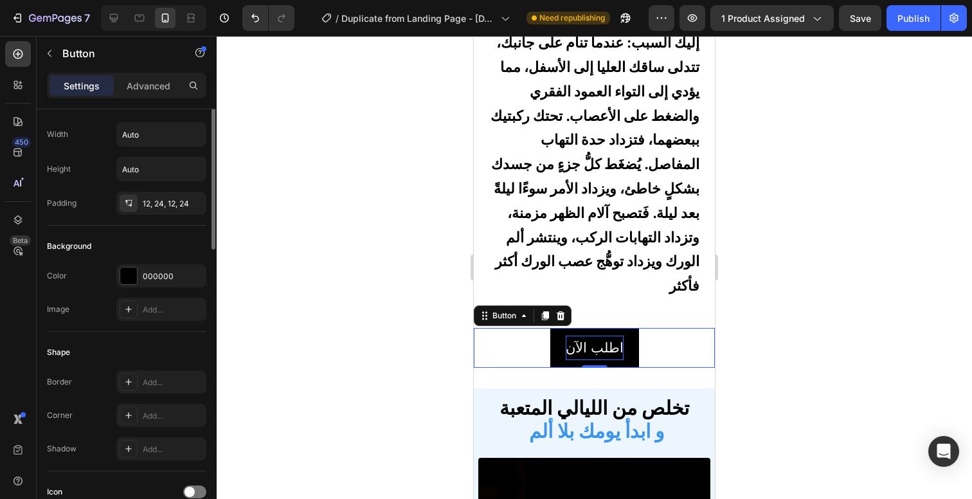
scroll to position [0, 0]
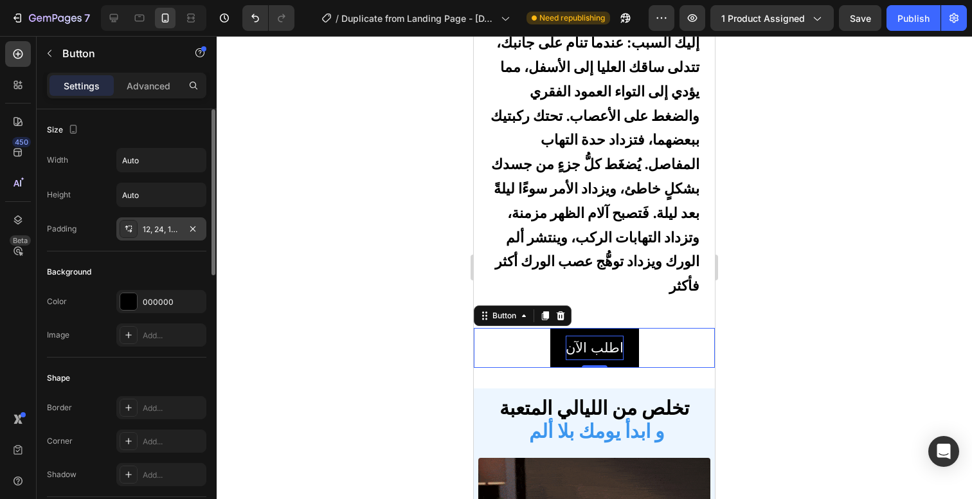
click at [156, 239] on div "12, 24, 12, 24" at bounding box center [161, 228] width 90 height 23
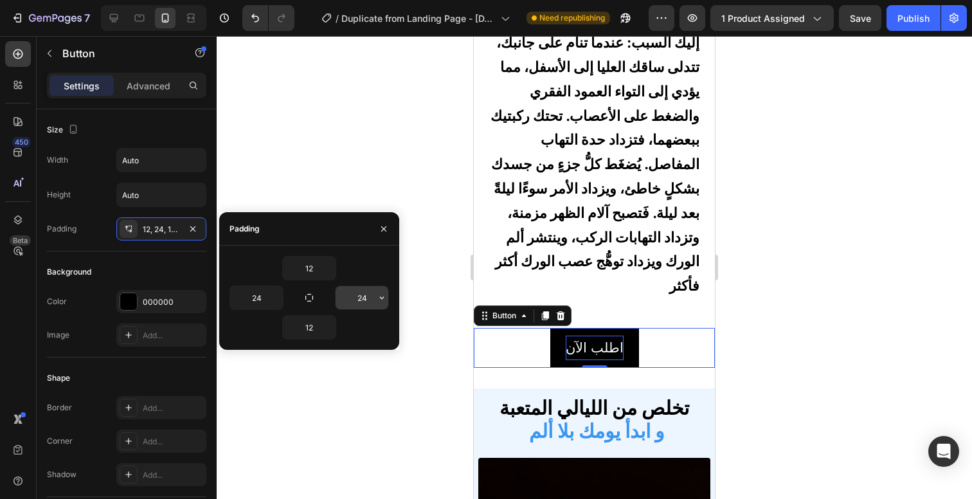
click at [368, 301] on input "24" at bounding box center [362, 297] width 53 height 23
click at [377, 299] on icon "button" at bounding box center [382, 297] width 10 height 10
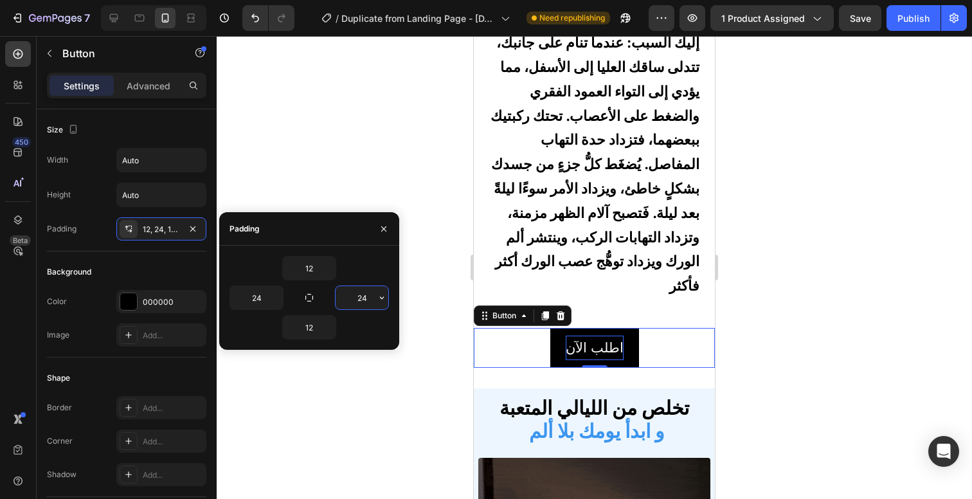
click at [357, 287] on input "24" at bounding box center [362, 297] width 53 height 23
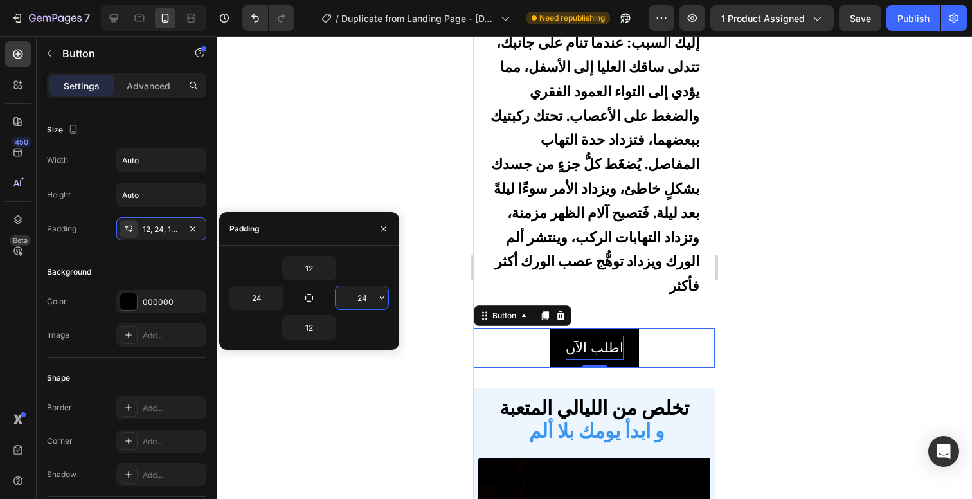
click at [357, 291] on input "24" at bounding box center [362, 297] width 53 height 23
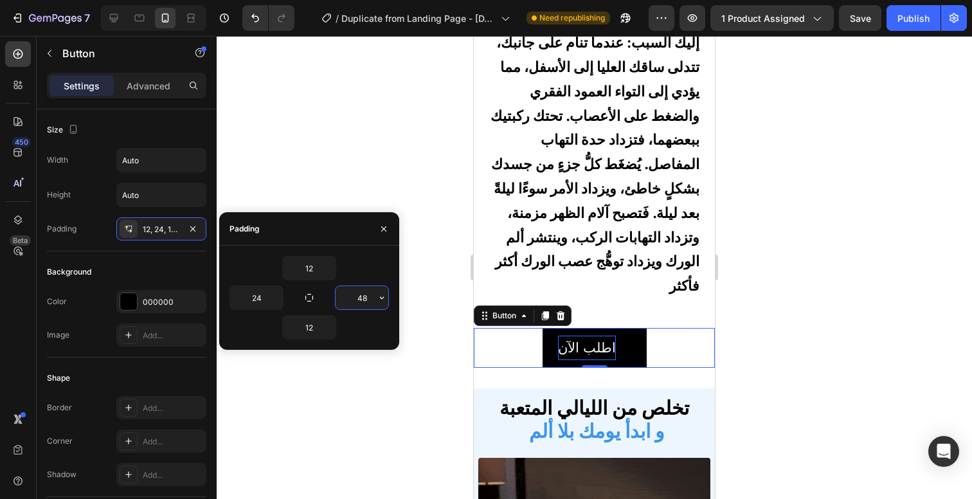
type input "4"
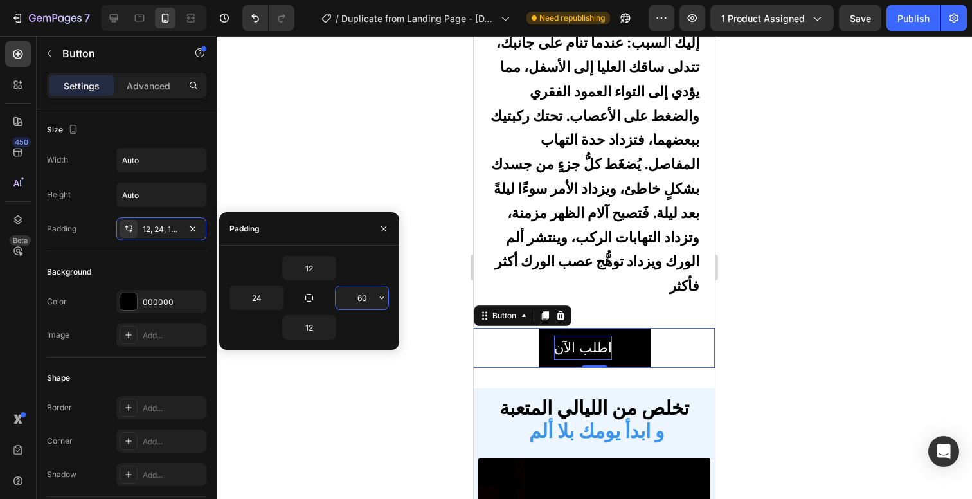
type input "6"
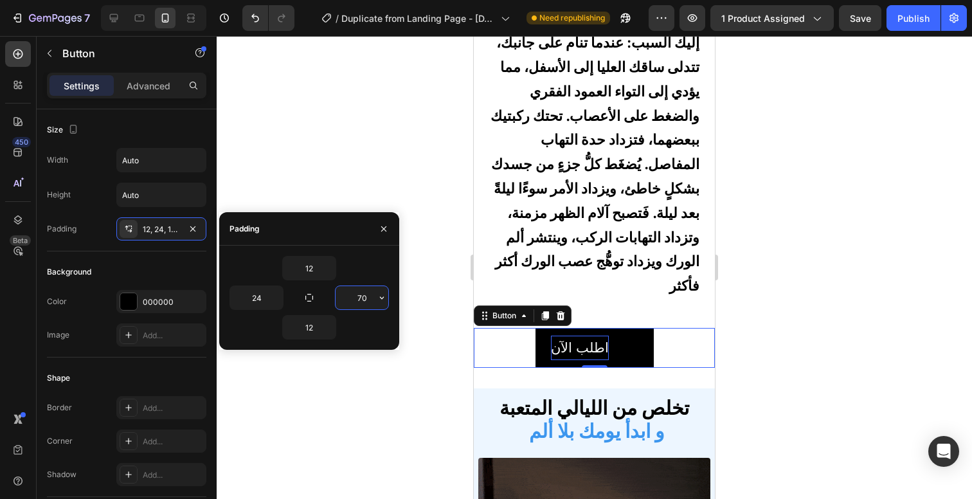
type input "7"
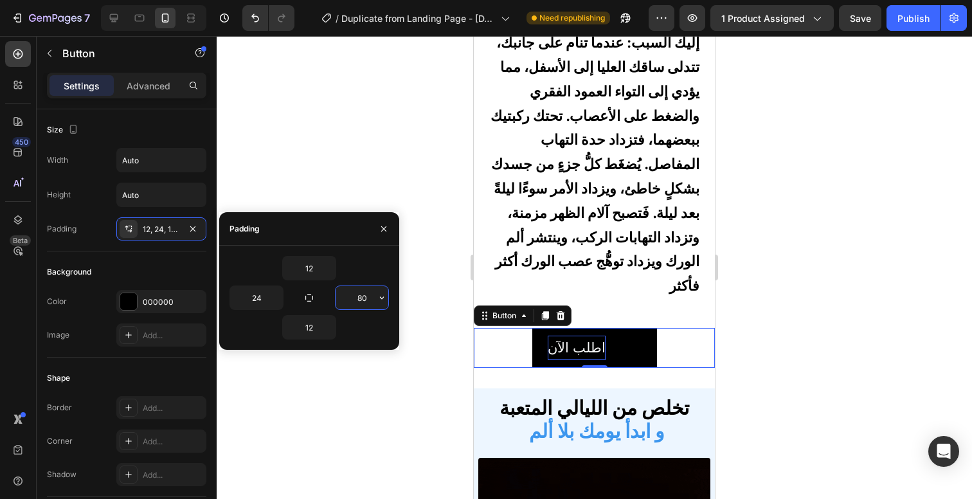
type input "8"
type input "100"
click at [256, 305] on input "24" at bounding box center [256, 297] width 53 height 23
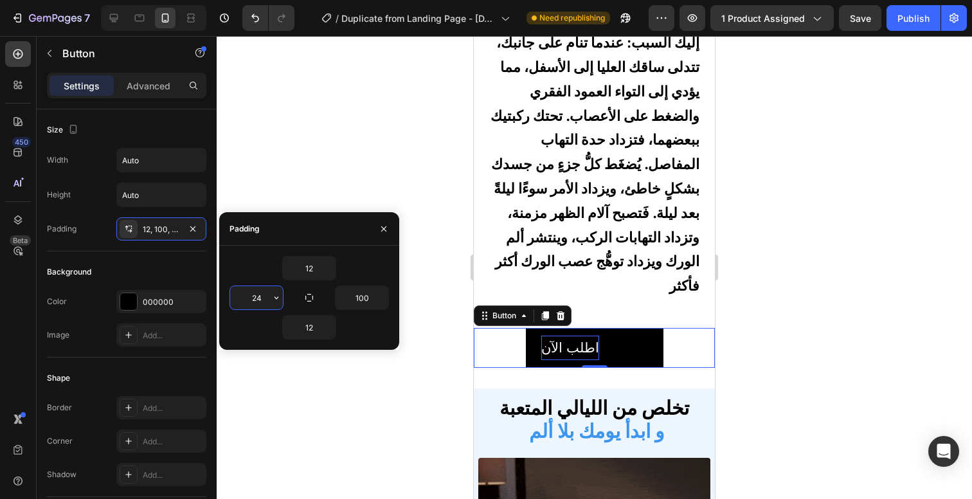
click at [256, 305] on input "24" at bounding box center [256, 297] width 53 height 23
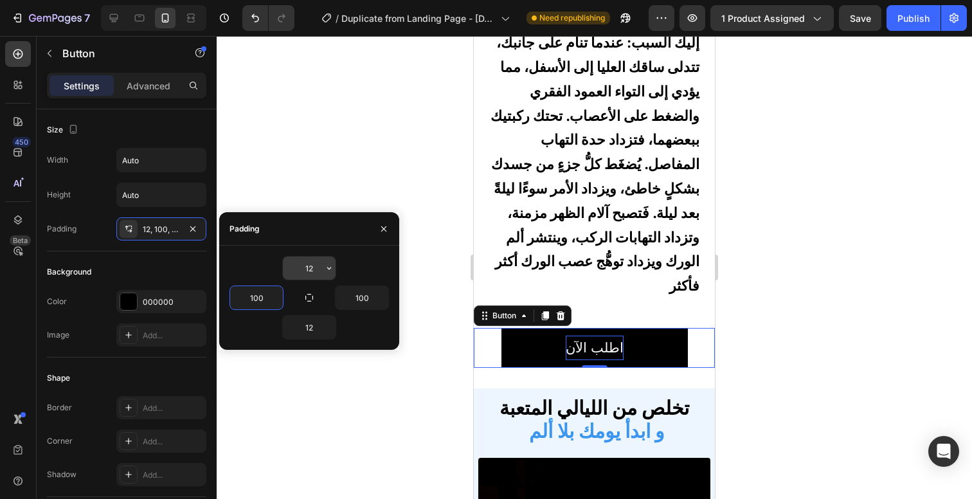
type input "100"
click at [312, 269] on input "12" at bounding box center [309, 267] width 53 height 23
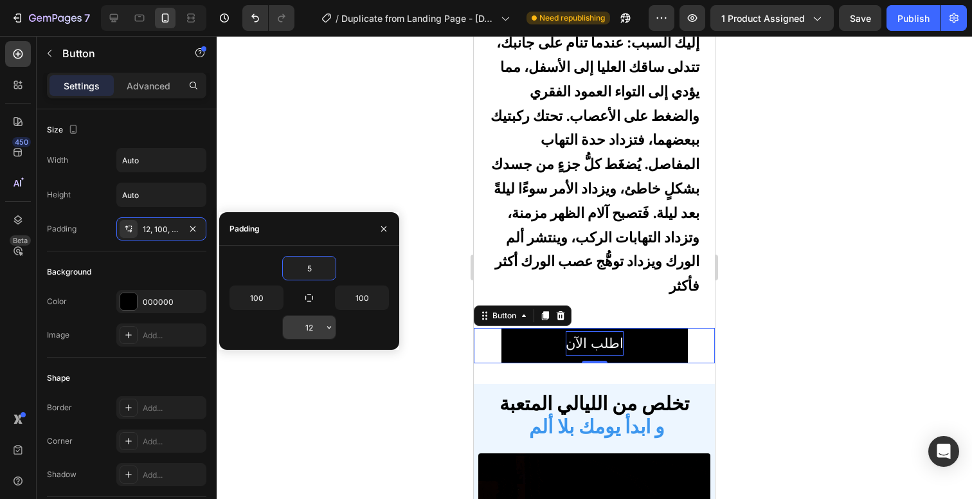
type input "5"
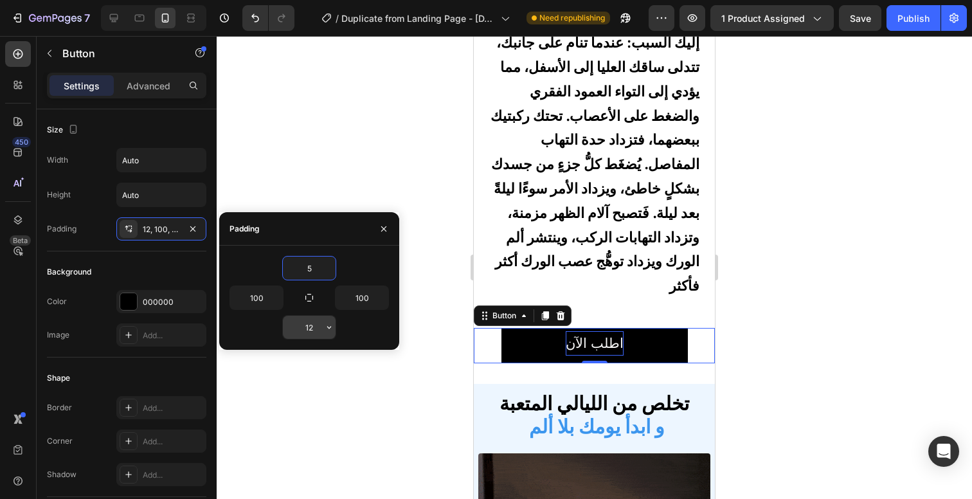
click at [310, 326] on input "12" at bounding box center [309, 327] width 53 height 23
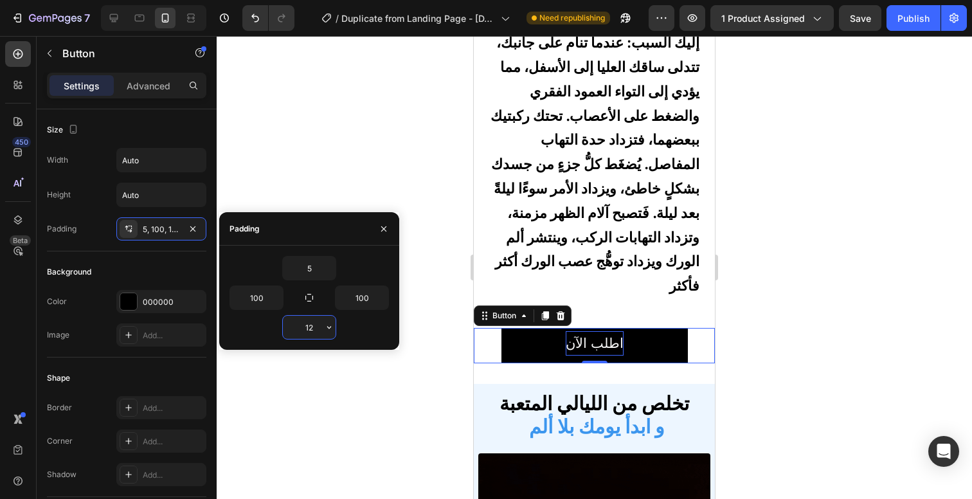
click at [310, 326] on input "12" at bounding box center [309, 327] width 53 height 23
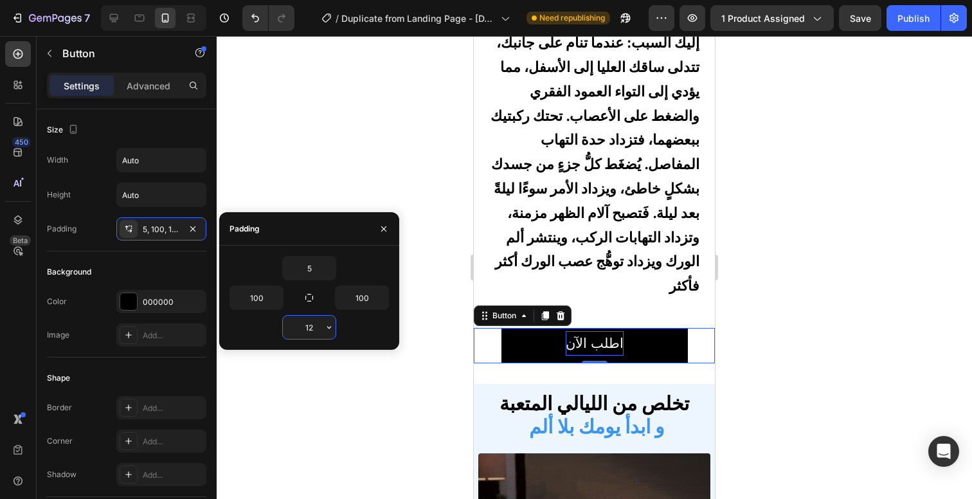
type input "5"
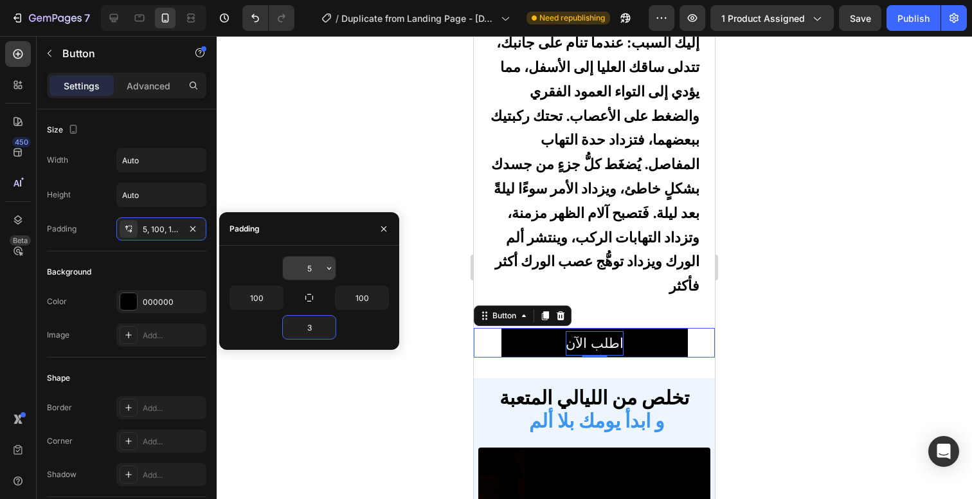
type input "3"
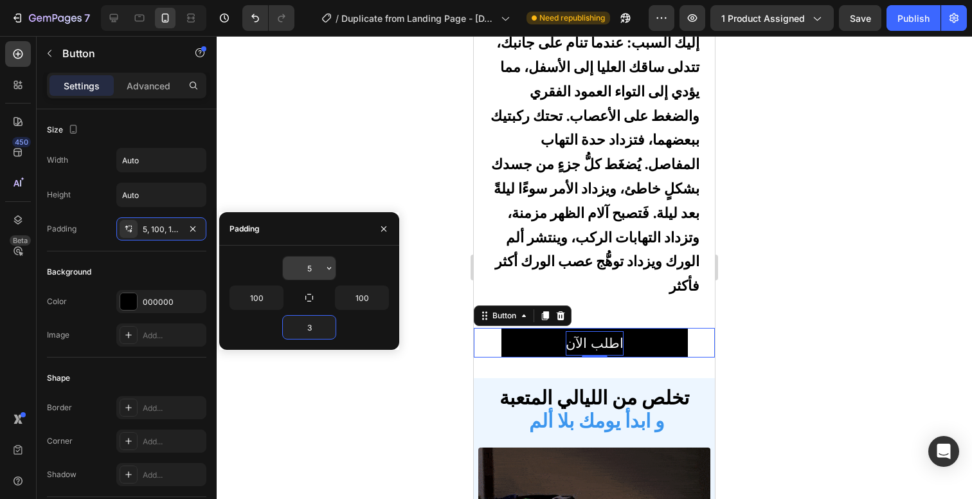
click at [317, 269] on input "5" at bounding box center [309, 267] width 53 height 23
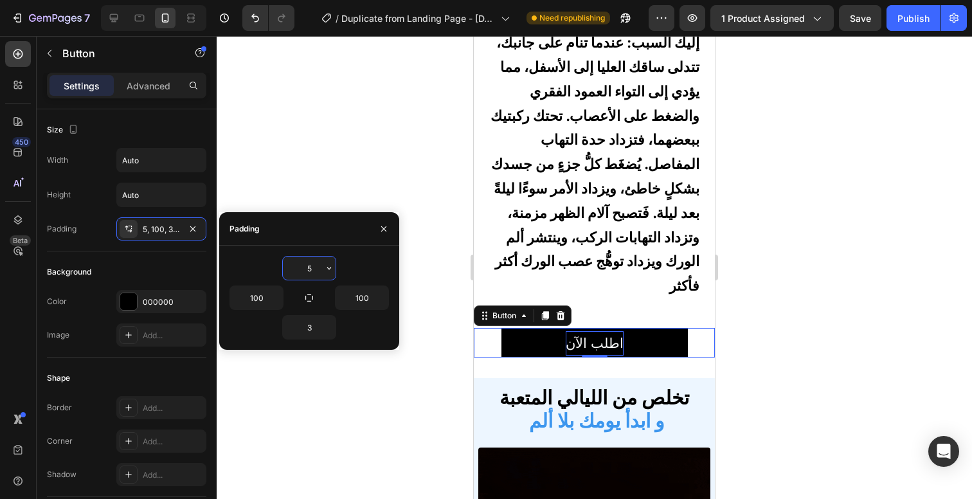
type input "3"
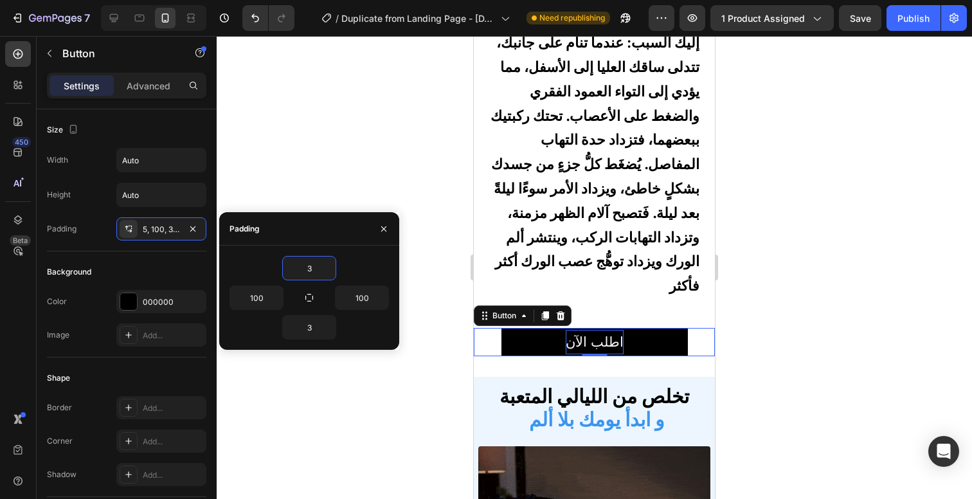
click at [336, 174] on div at bounding box center [594, 267] width 755 height 463
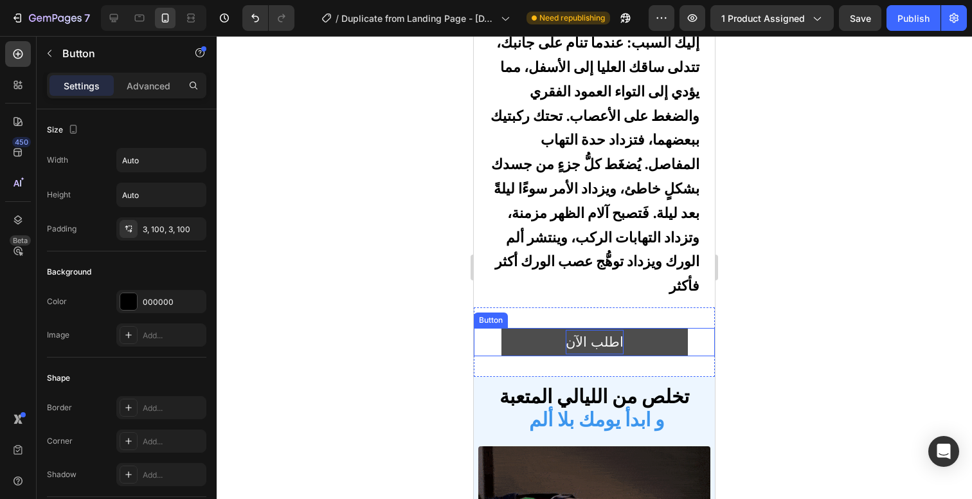
click at [505, 332] on button "اطلب الآن" at bounding box center [594, 342] width 186 height 28
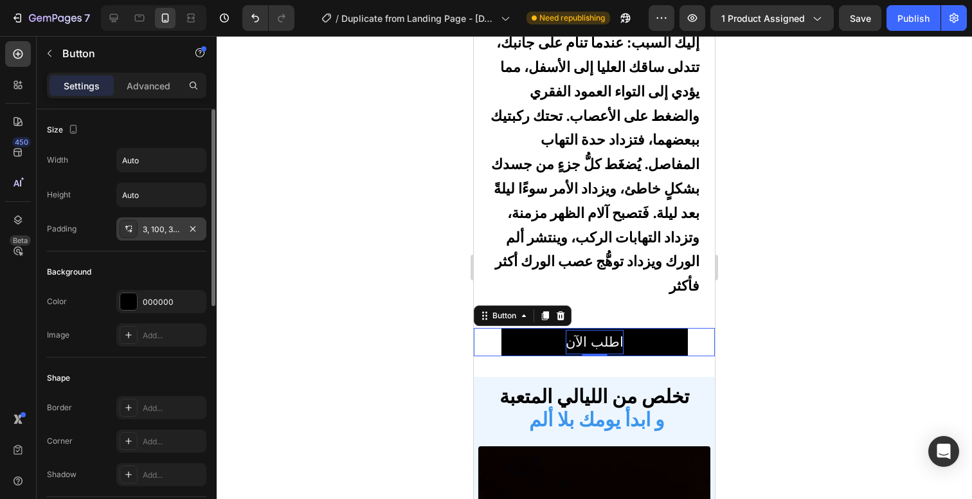
click at [159, 224] on div "3, 100, 3, 100" at bounding box center [161, 230] width 37 height 12
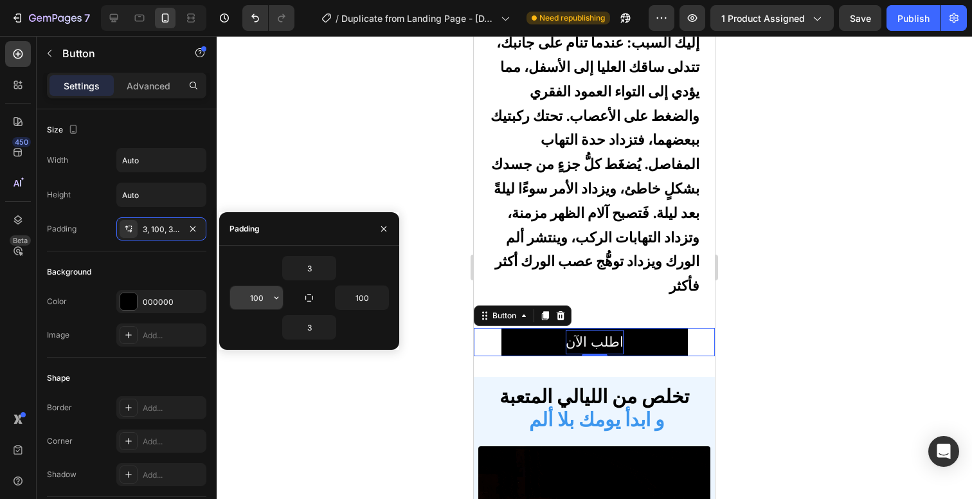
click at [255, 295] on input "100" at bounding box center [256, 297] width 53 height 23
type input "130"
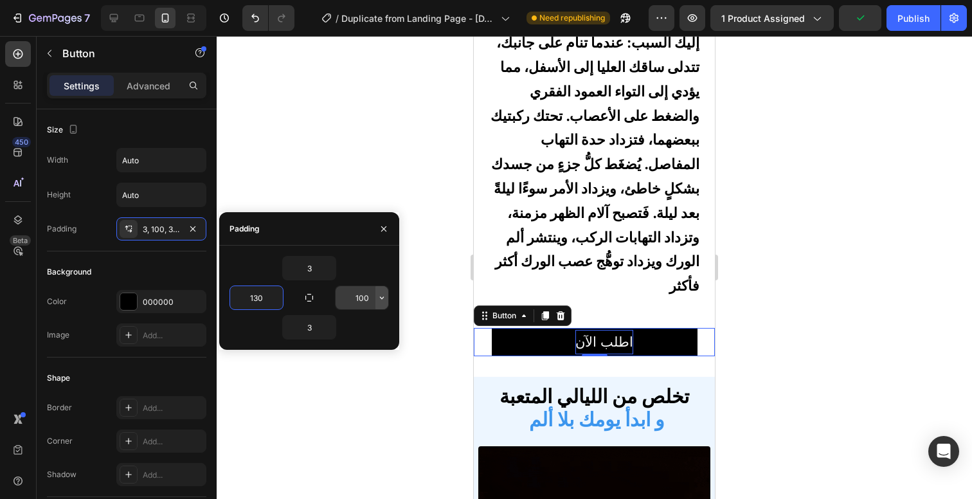
click at [386, 296] on icon "button" at bounding box center [382, 297] width 10 height 10
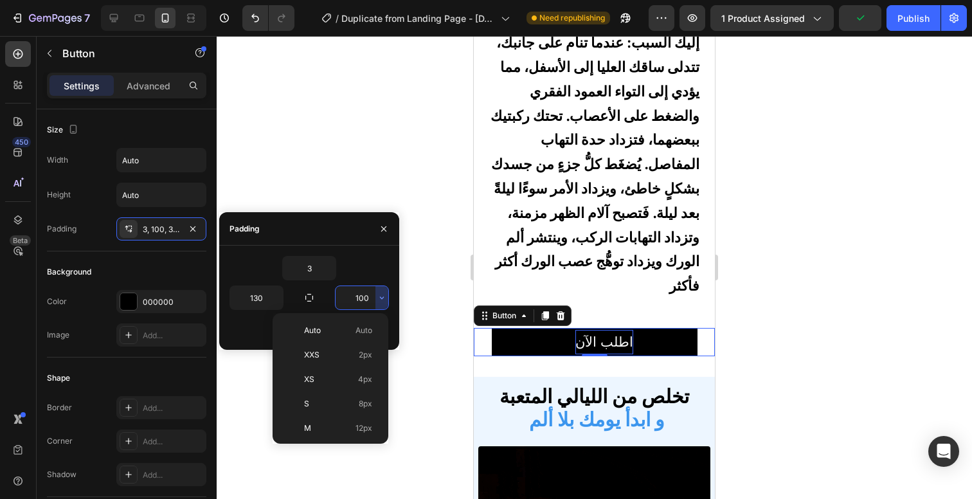
click at [363, 299] on input "100" at bounding box center [362, 297] width 53 height 23
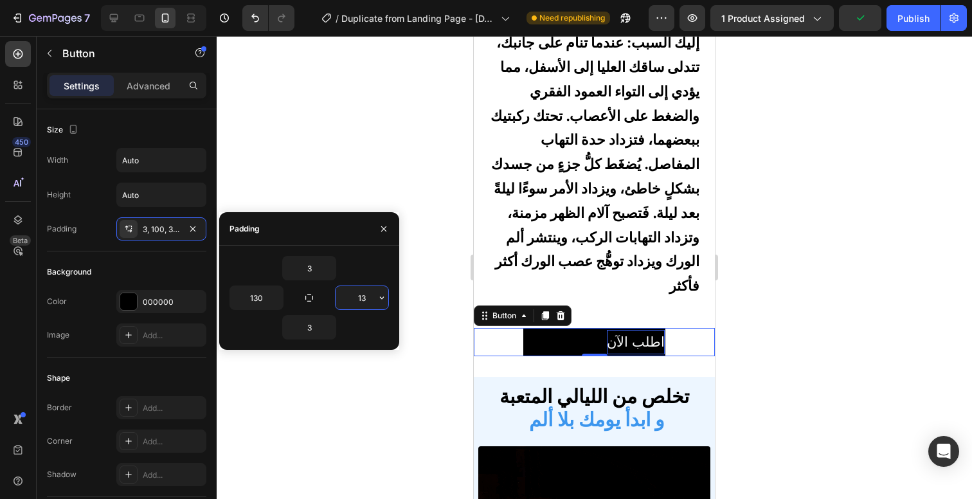
type input "130"
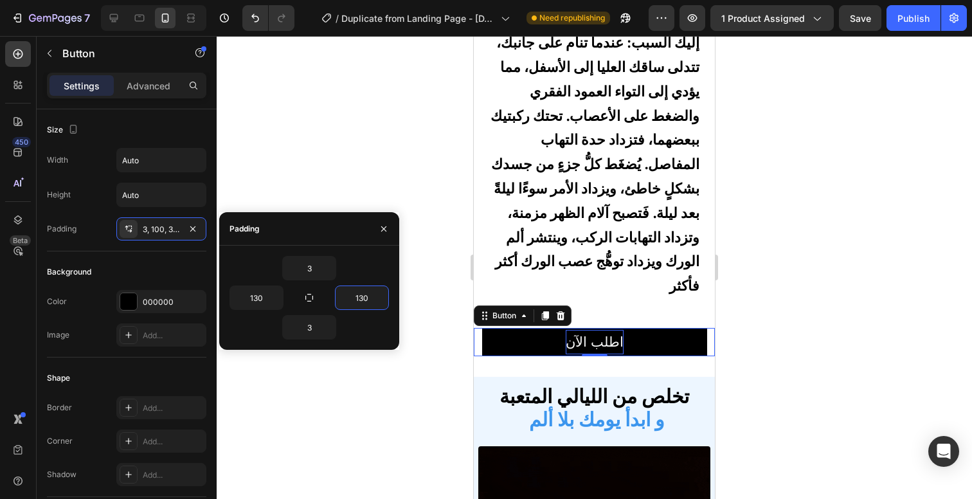
click at [401, 395] on div at bounding box center [594, 267] width 755 height 463
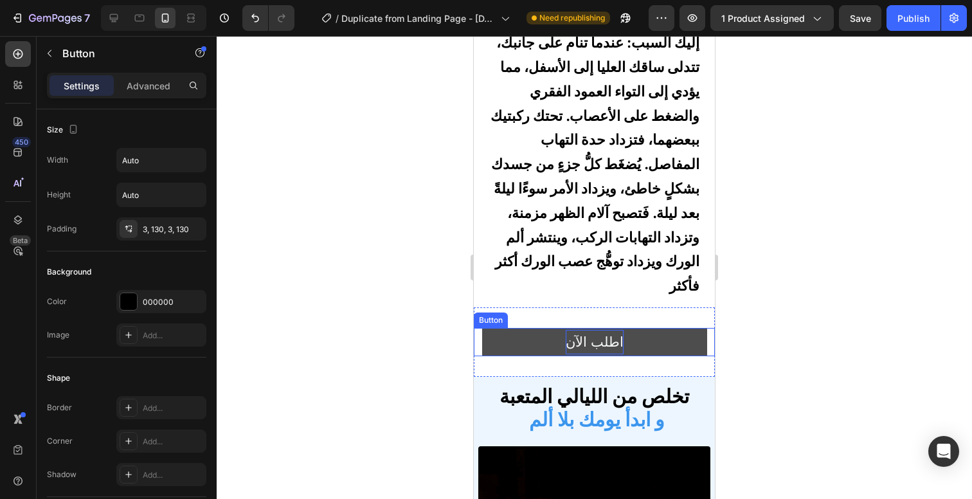
click at [641, 328] on button "اطلب الآن" at bounding box center [594, 342] width 225 height 28
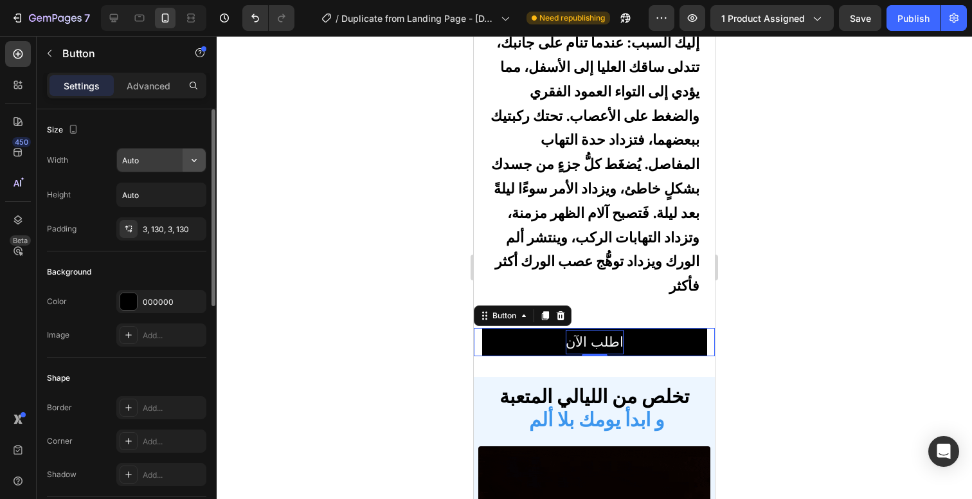
click at [184, 165] on button "button" at bounding box center [194, 159] width 23 height 23
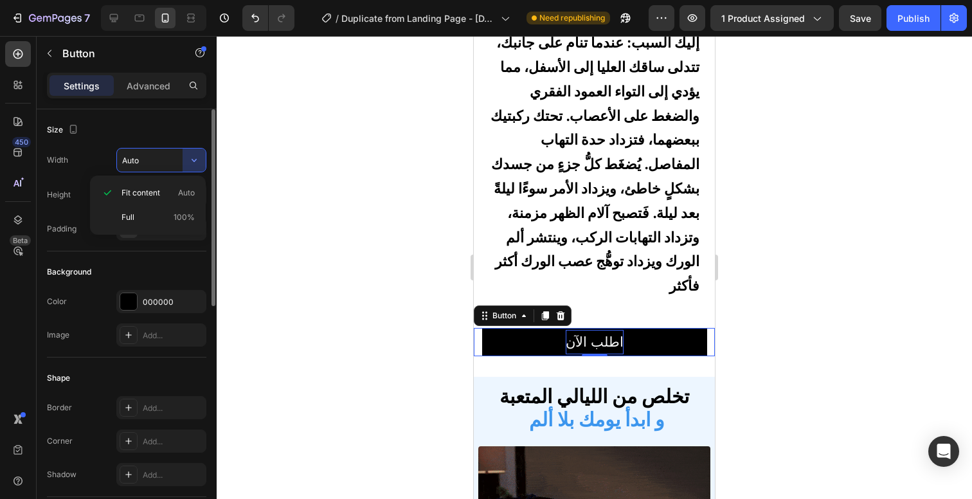
click at [172, 132] on div "Size" at bounding box center [126, 130] width 159 height 21
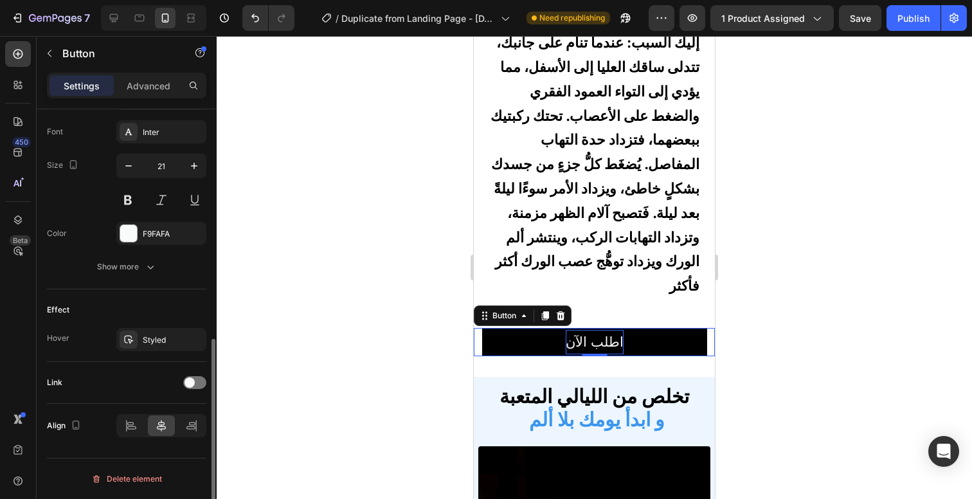
scroll to position [493, 0]
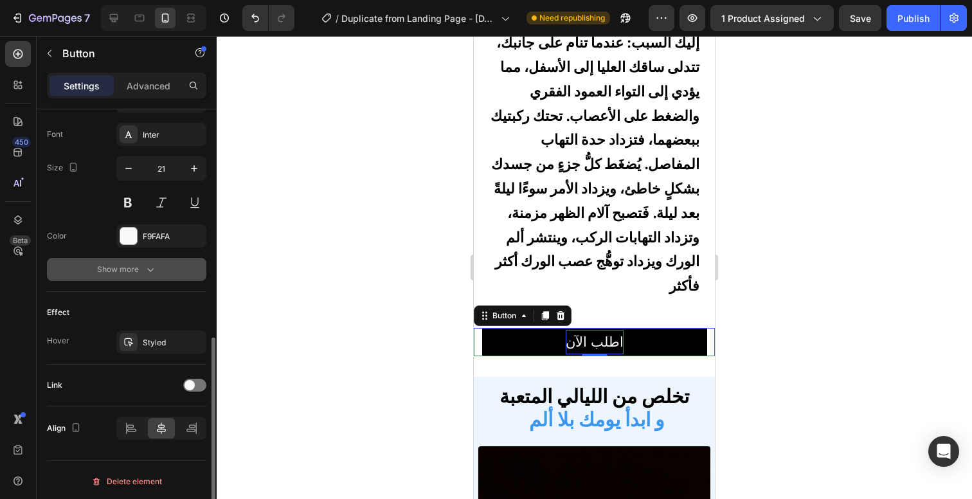
click at [154, 276] on button "Show more" at bounding box center [126, 269] width 159 height 23
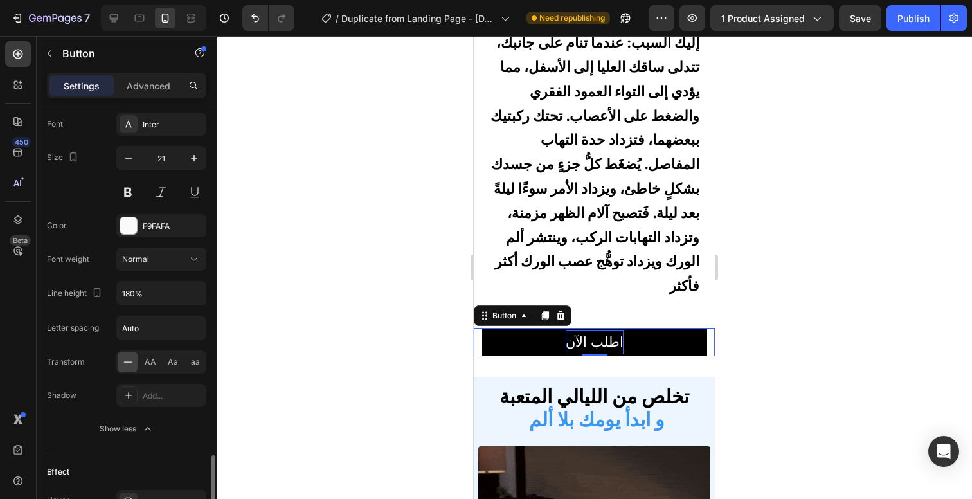
scroll to position [611, 0]
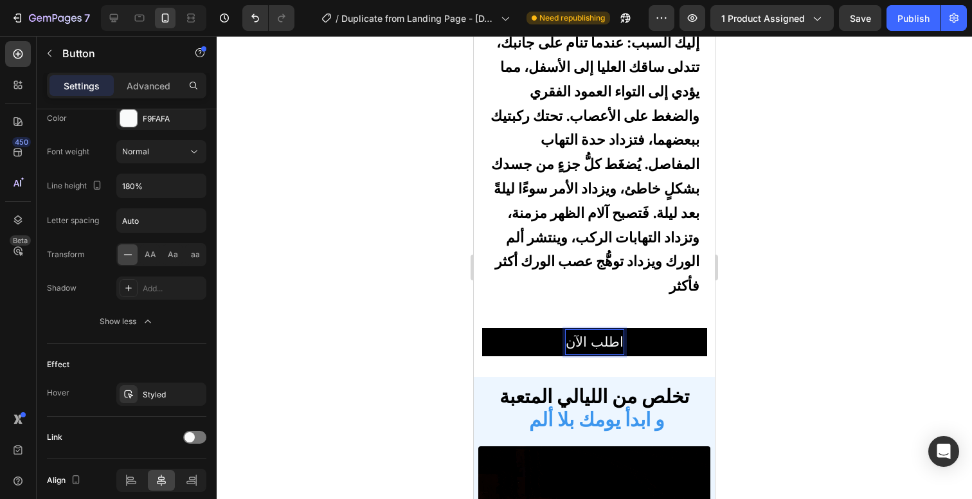
click at [775, 333] on div at bounding box center [594, 267] width 755 height 463
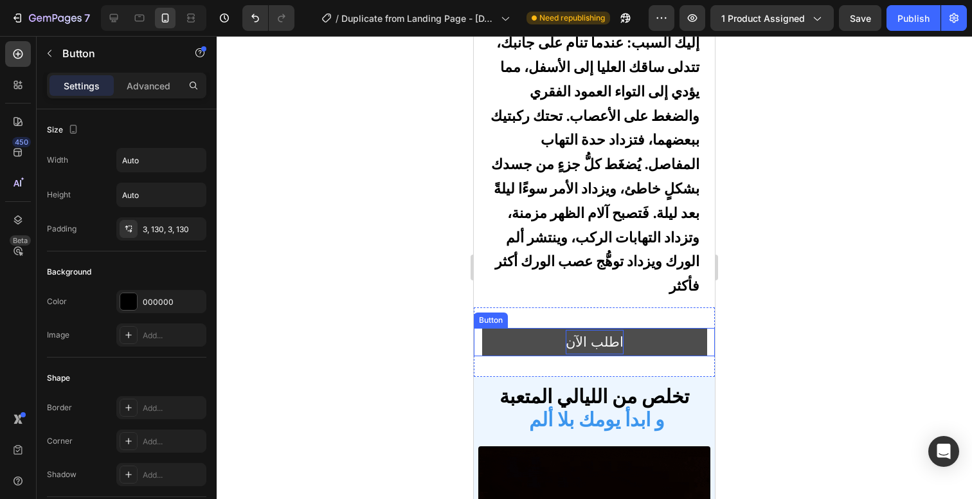
click at [657, 334] on button "اطلب الآن" at bounding box center [594, 342] width 225 height 28
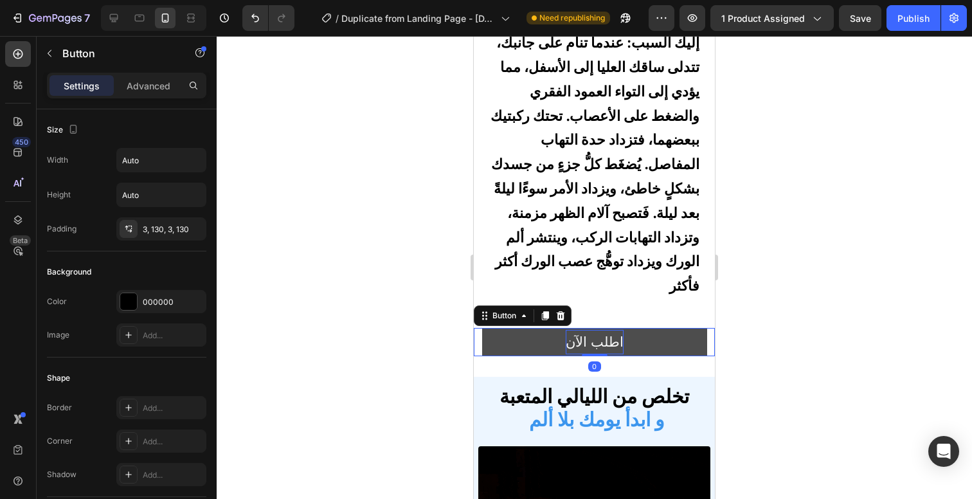
click at [657, 334] on button "اطلب الآن" at bounding box center [594, 342] width 225 height 28
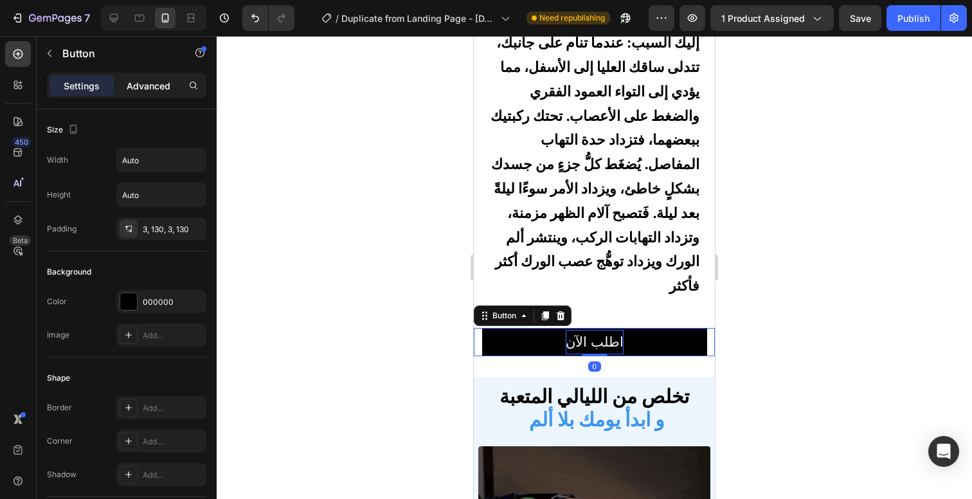
click at [157, 90] on p "Advanced" at bounding box center [149, 85] width 44 height 13
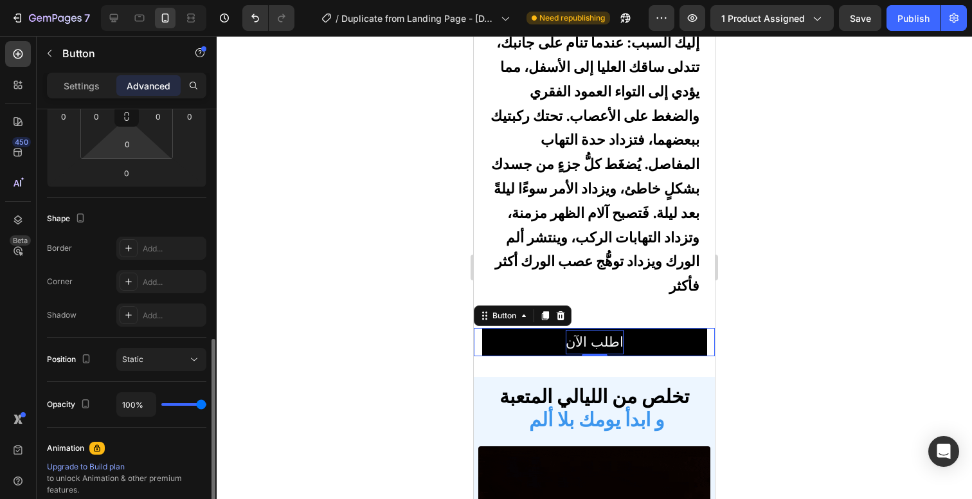
scroll to position [319, 0]
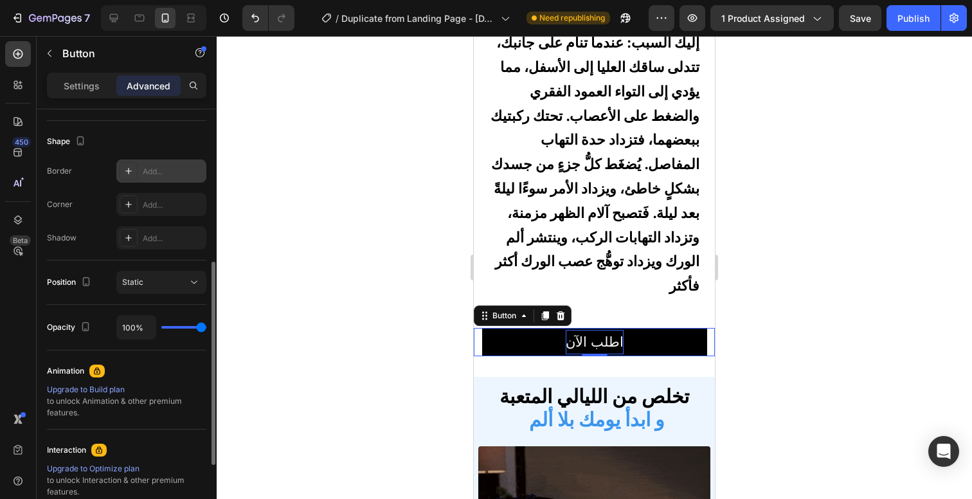
click at [129, 172] on icon at bounding box center [128, 171] width 10 height 10
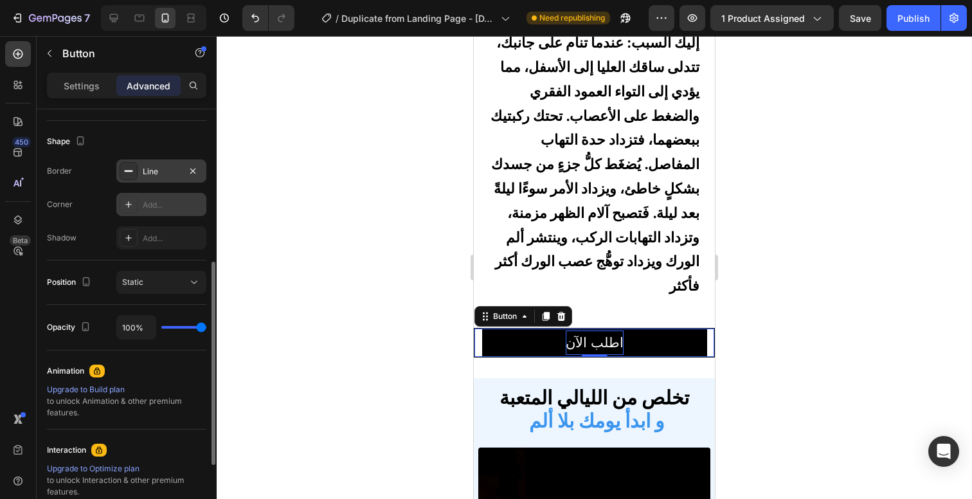
click at [130, 203] on icon at bounding box center [128, 204] width 10 height 10
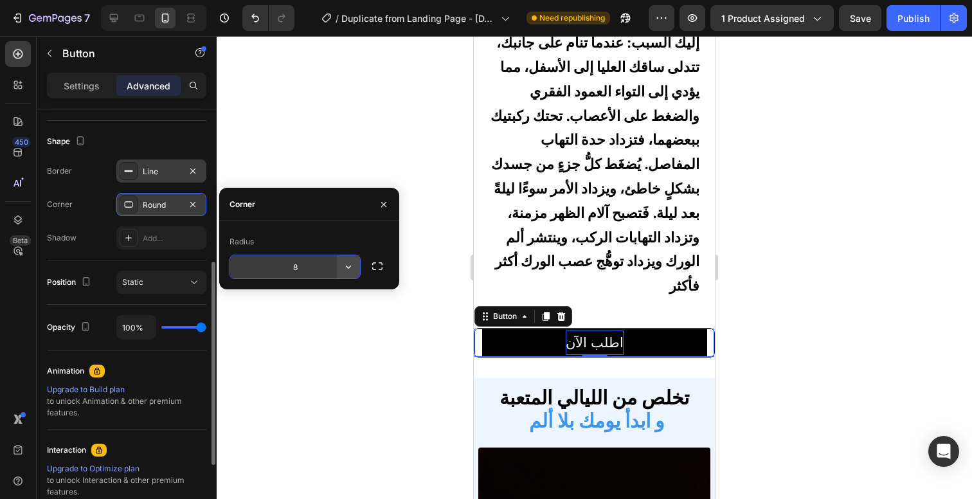
click at [348, 266] on icon "button" at bounding box center [348, 266] width 13 height 13
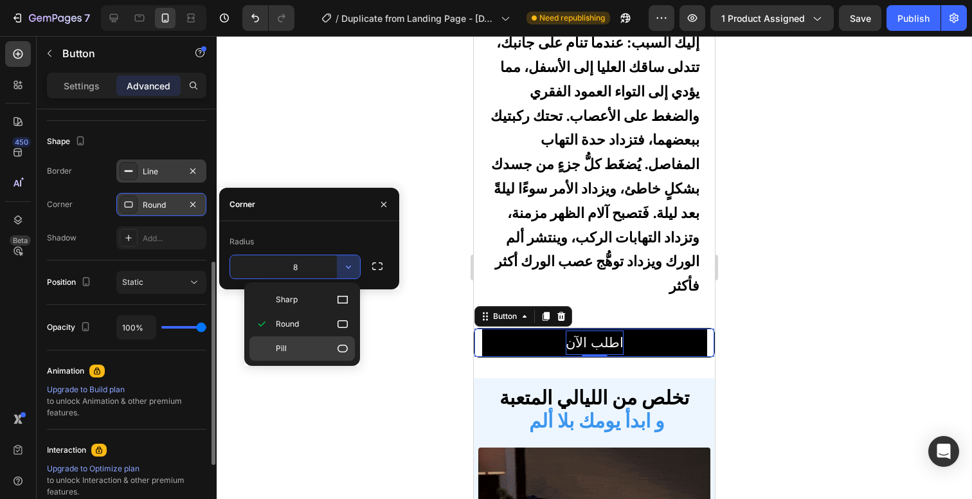
click at [332, 348] on p "Pill" at bounding box center [312, 348] width 73 height 13
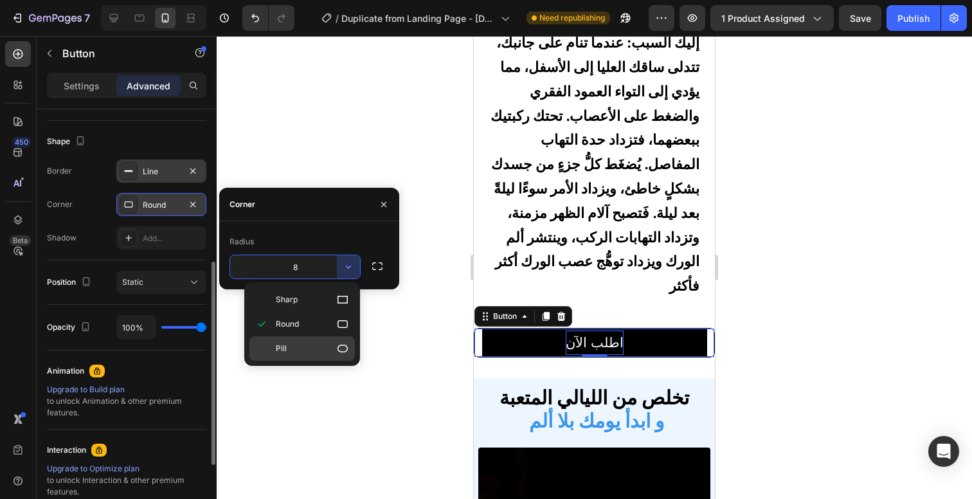
type input "9999"
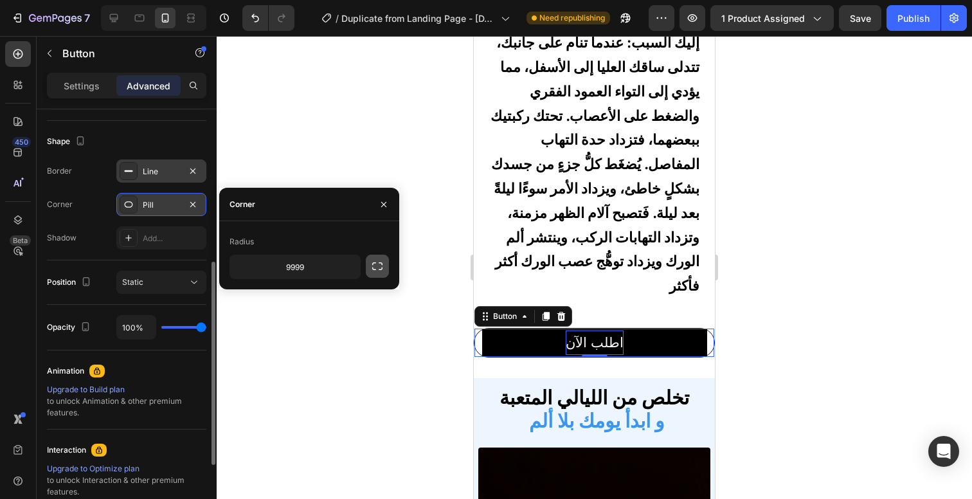
click at [384, 269] on button "button" at bounding box center [377, 266] width 23 height 23
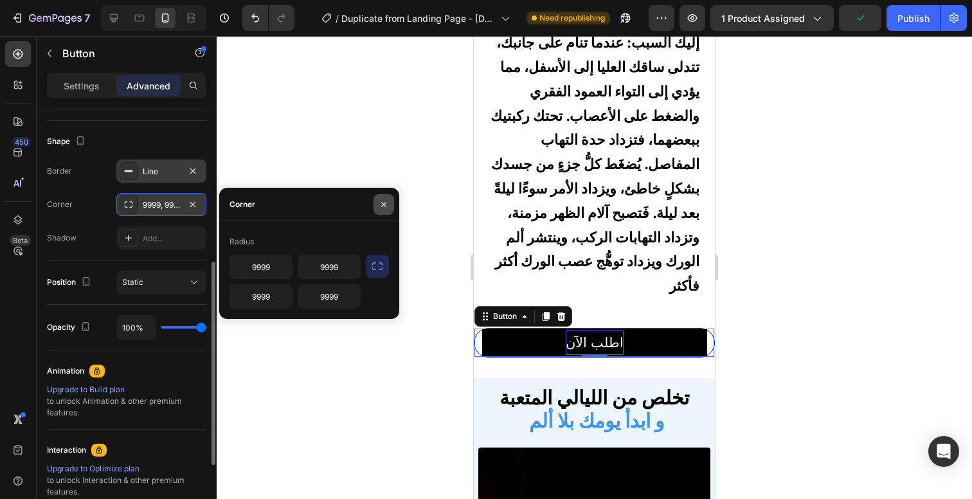
click at [377, 201] on button "button" at bounding box center [383, 204] width 21 height 21
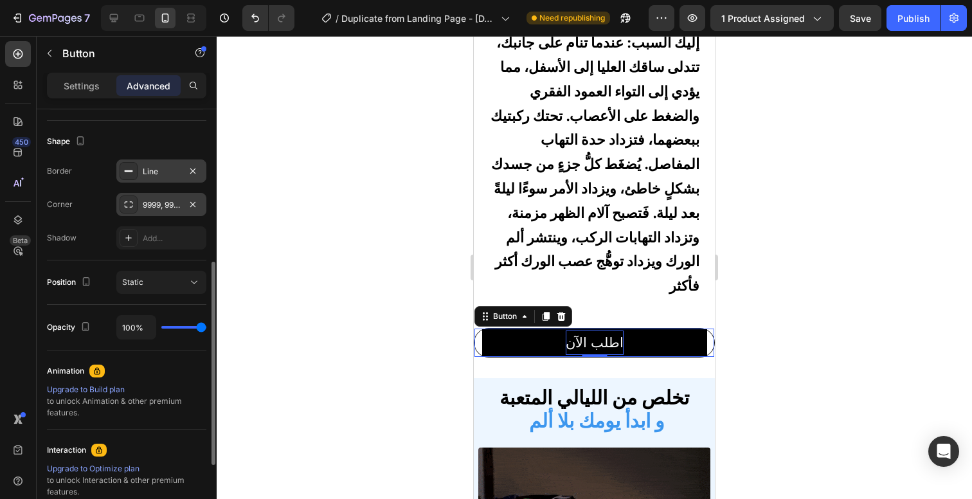
click at [377, 201] on div at bounding box center [594, 267] width 755 height 463
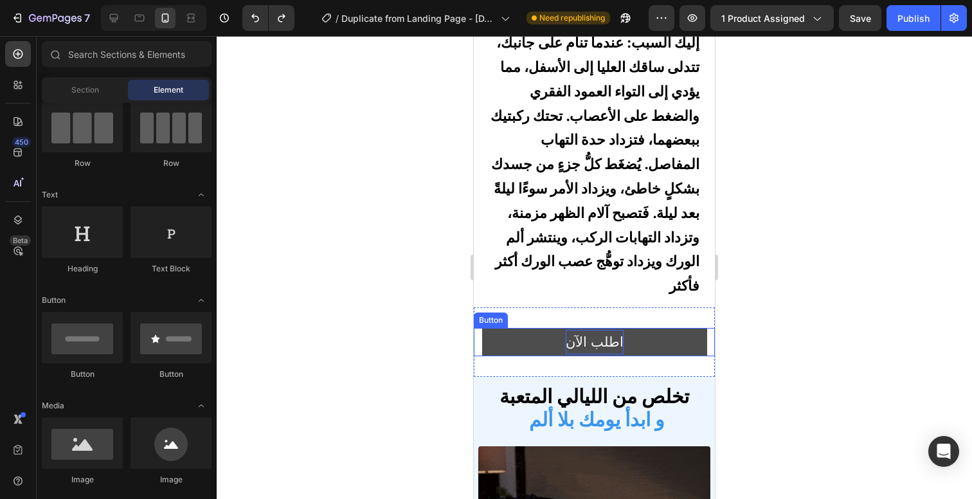
click at [488, 328] on button "اطلب الآن" at bounding box center [594, 342] width 225 height 28
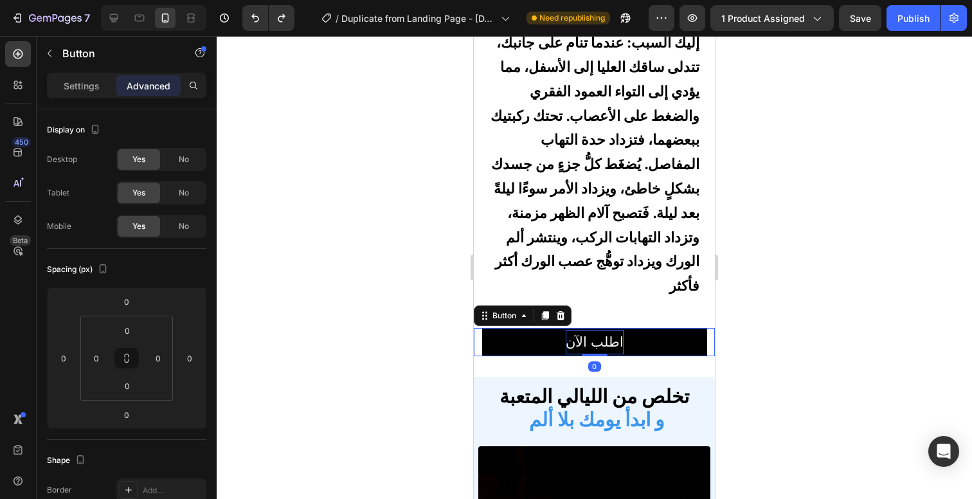
click at [158, 94] on div "Advanced" at bounding box center [148, 85] width 64 height 21
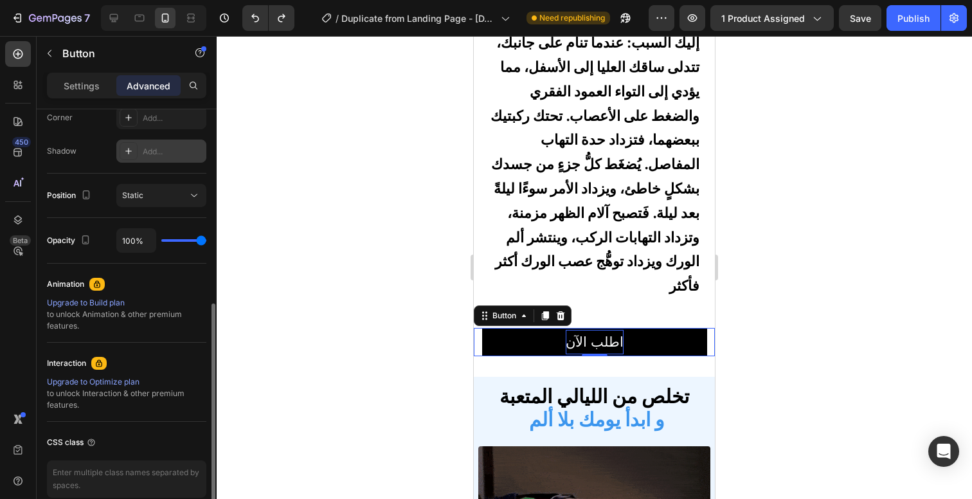
scroll to position [466, 0]
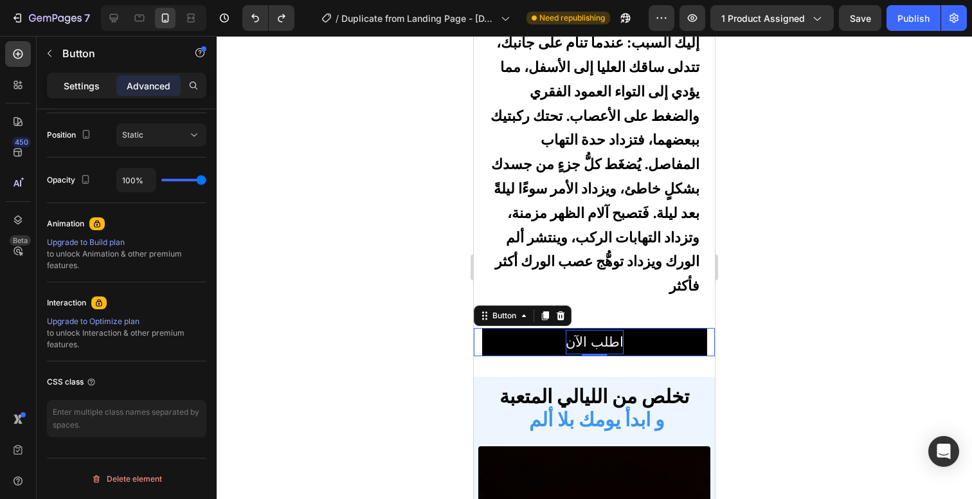
click at [94, 94] on div "Settings" at bounding box center [81, 85] width 64 height 21
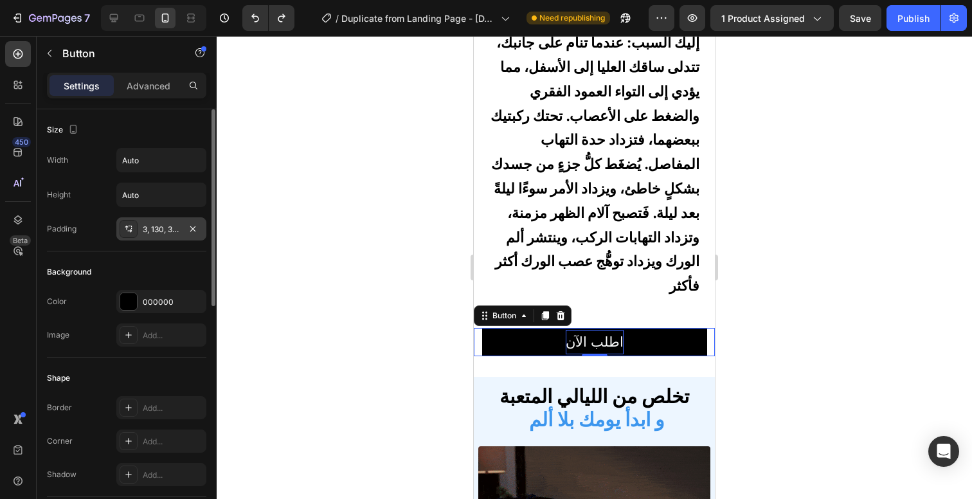
scroll to position [205, 0]
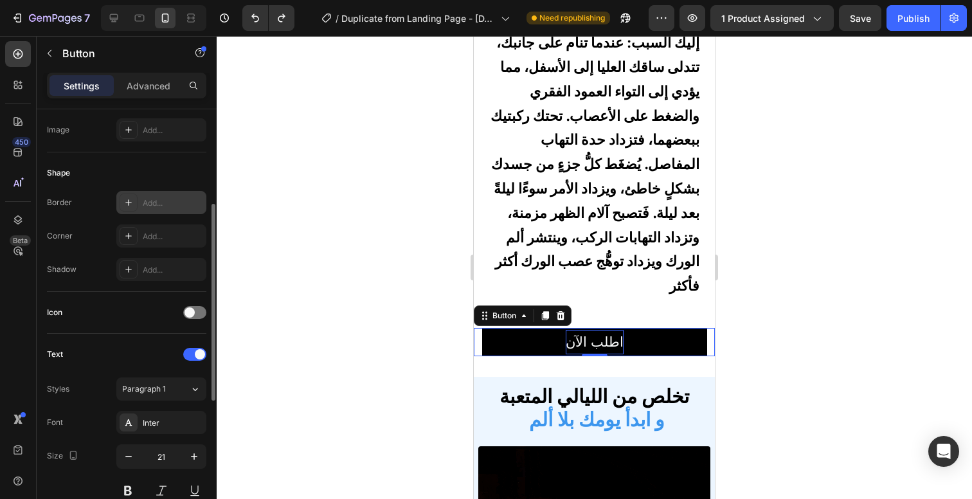
click at [156, 204] on div "Add..." at bounding box center [173, 203] width 60 height 12
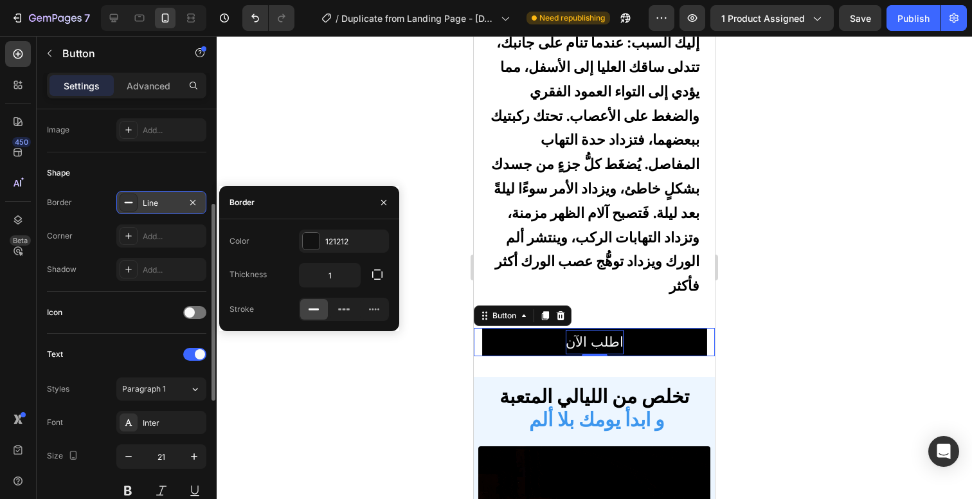
scroll to position [300, 0]
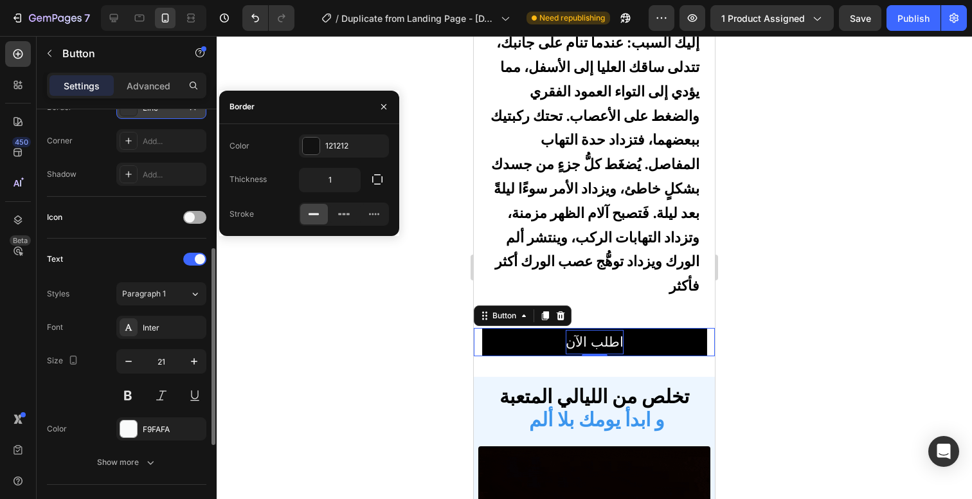
click at [192, 220] on span at bounding box center [189, 217] width 10 height 10
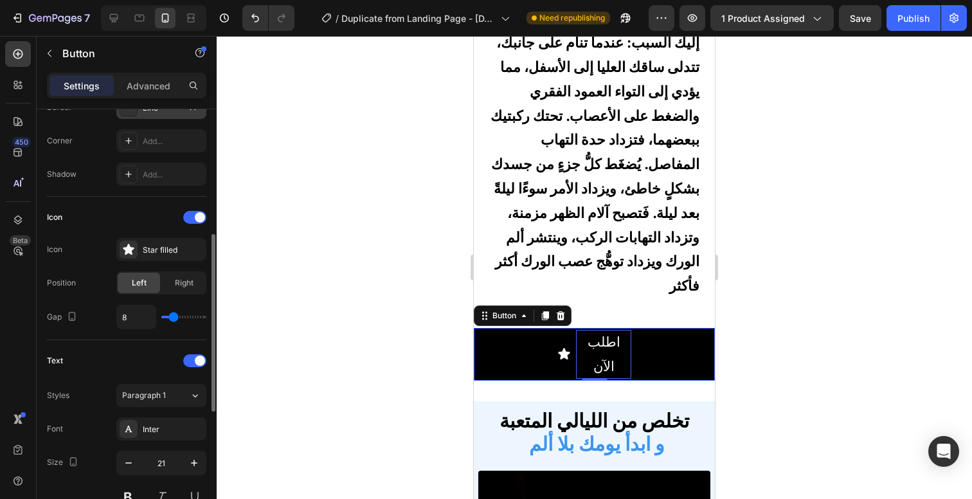
type input "3"
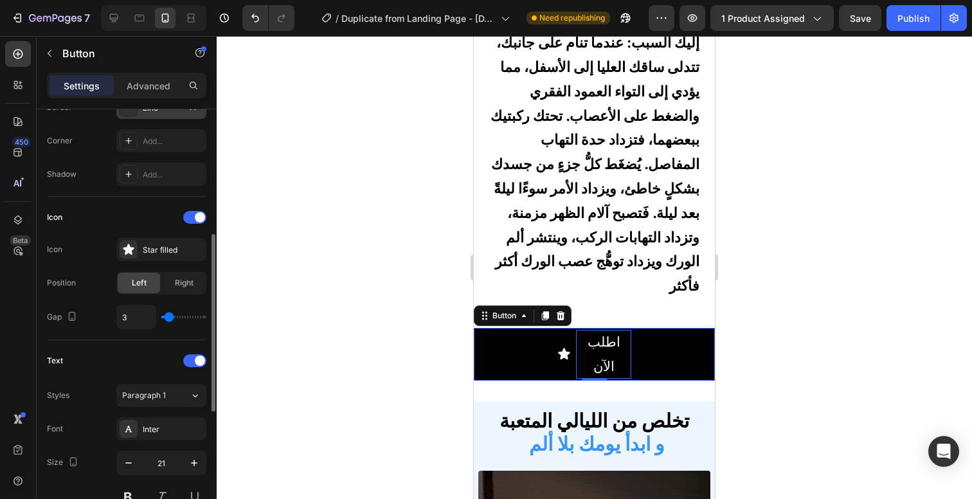
type input "0"
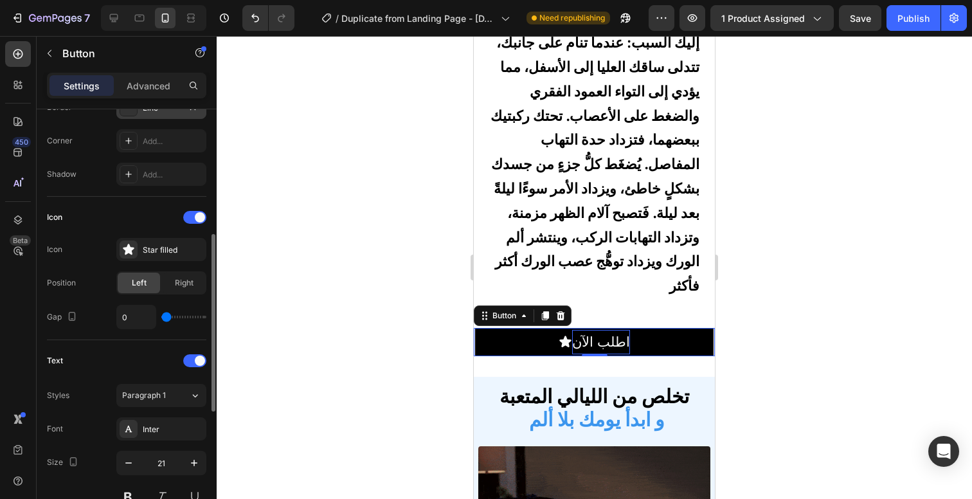
type input "1"
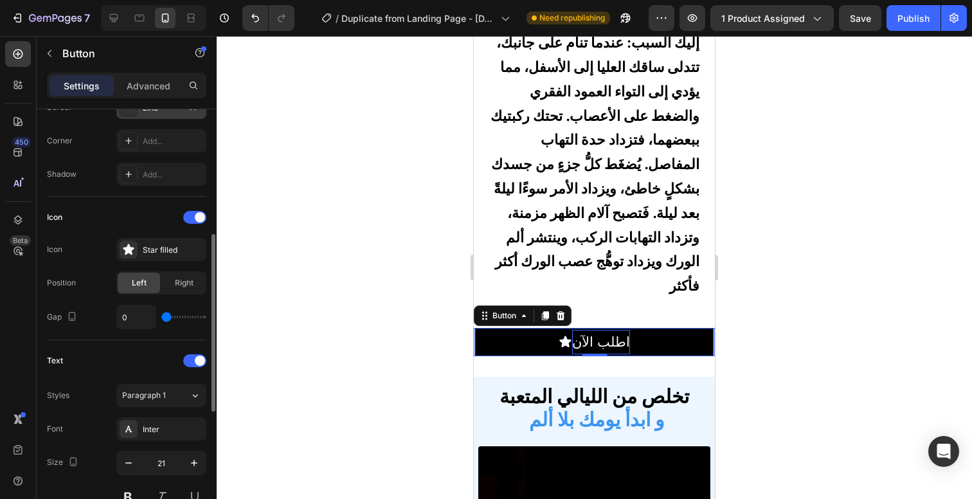
type input "1"
type input "2"
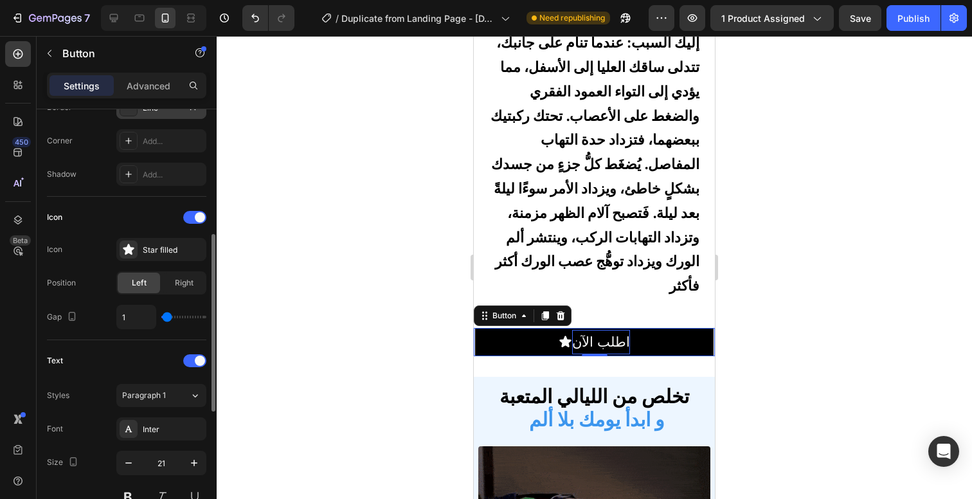
type input "2"
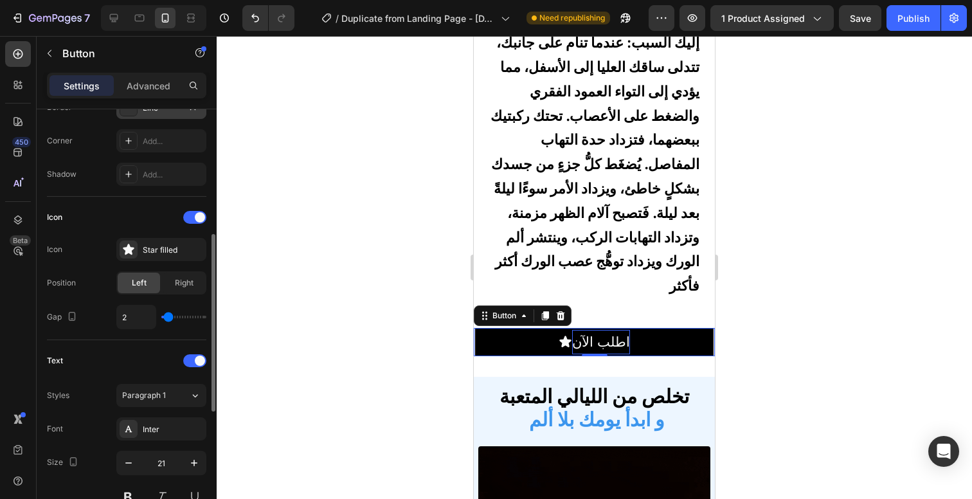
type input "3"
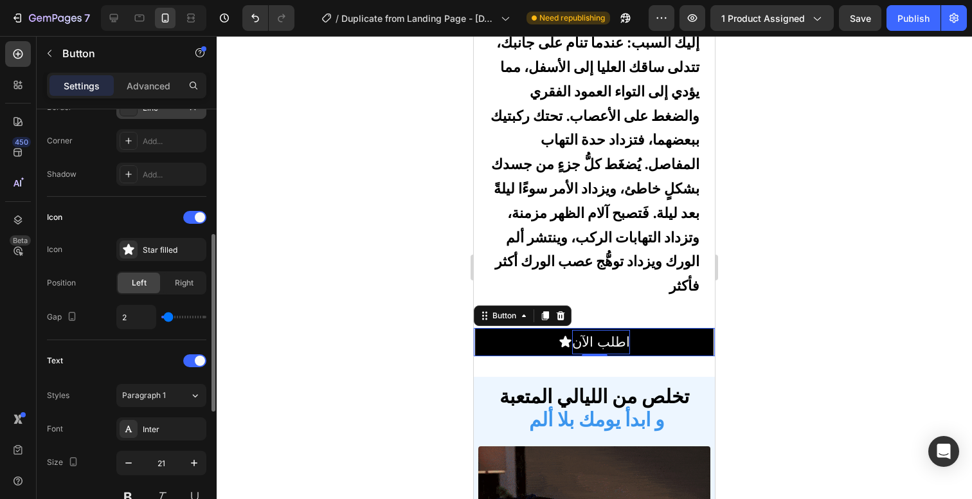
type input "3"
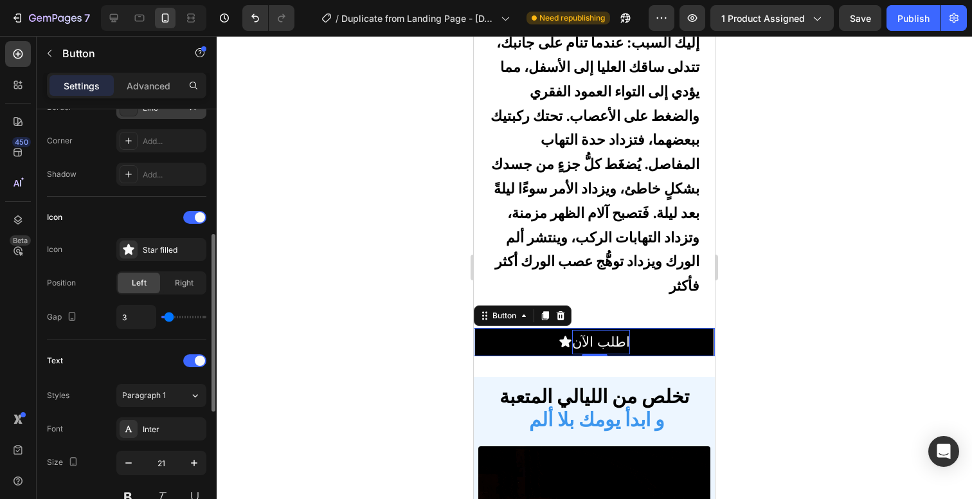
type input "4"
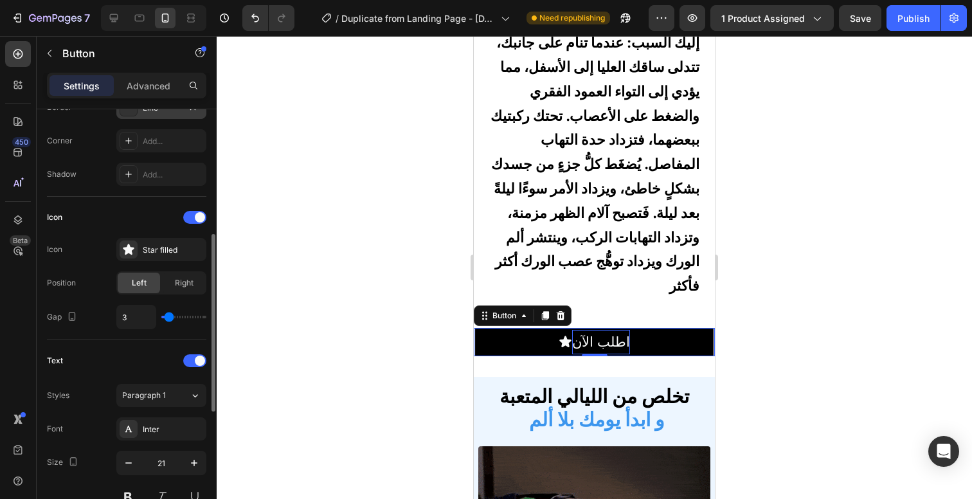
type input "4"
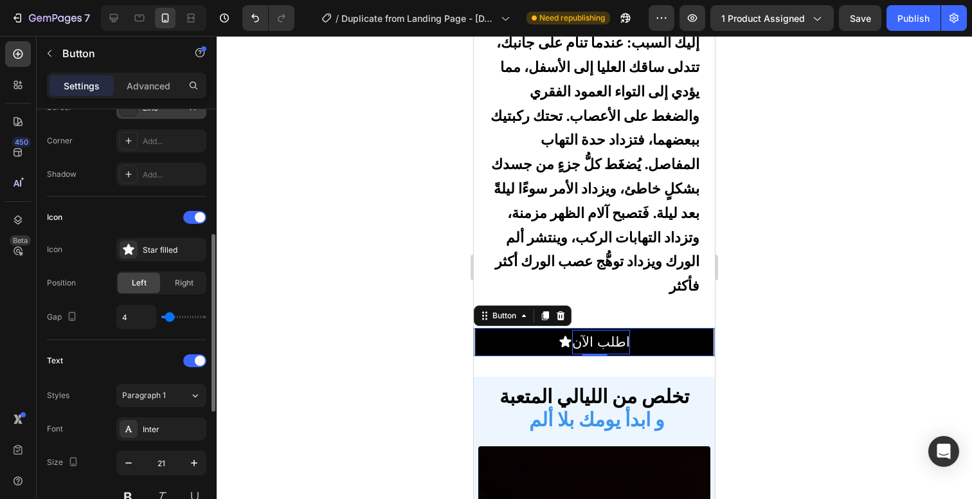
type input "5"
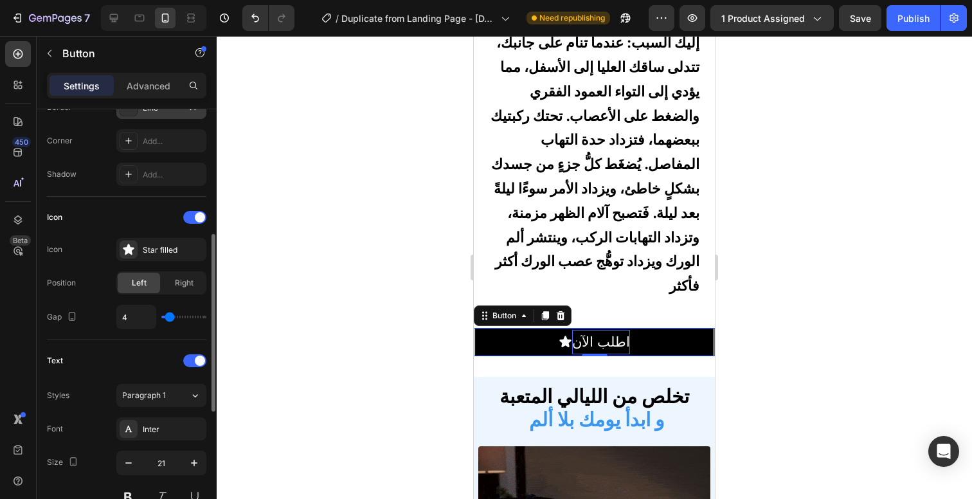
type input "5"
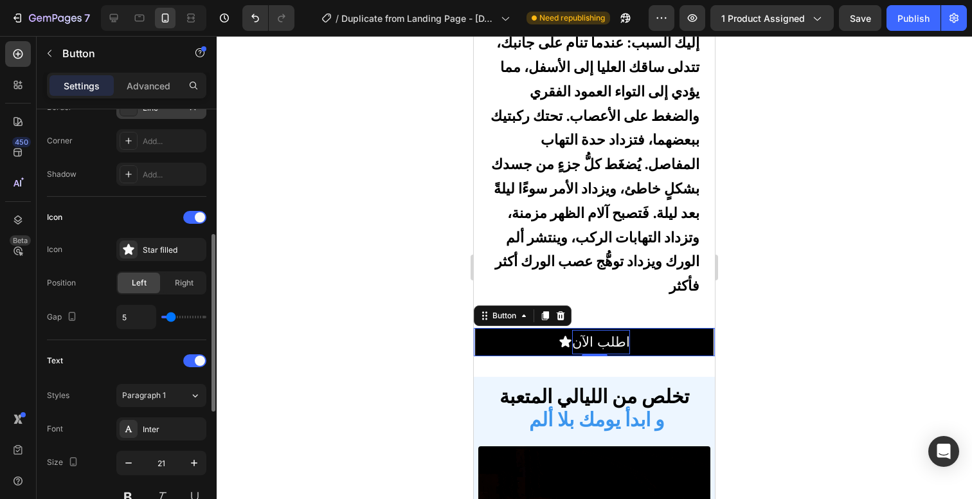
type input "6"
type input "7"
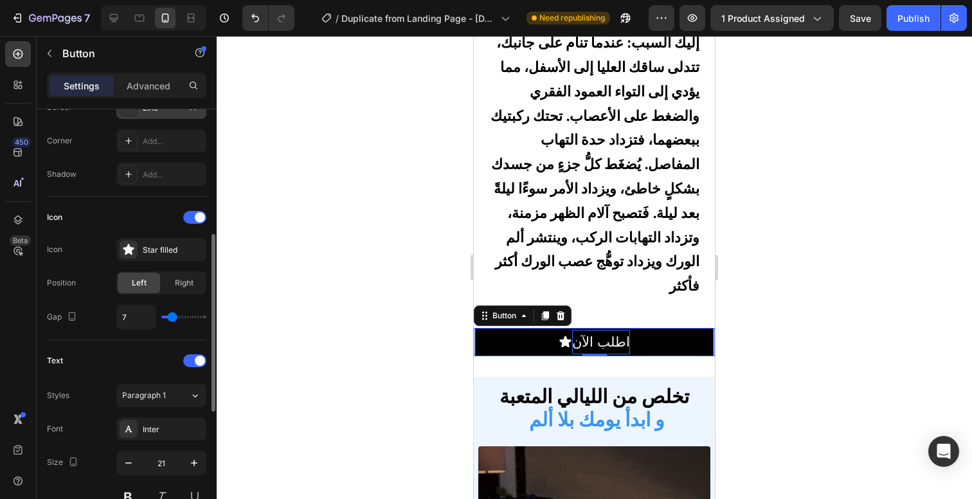
type input "8"
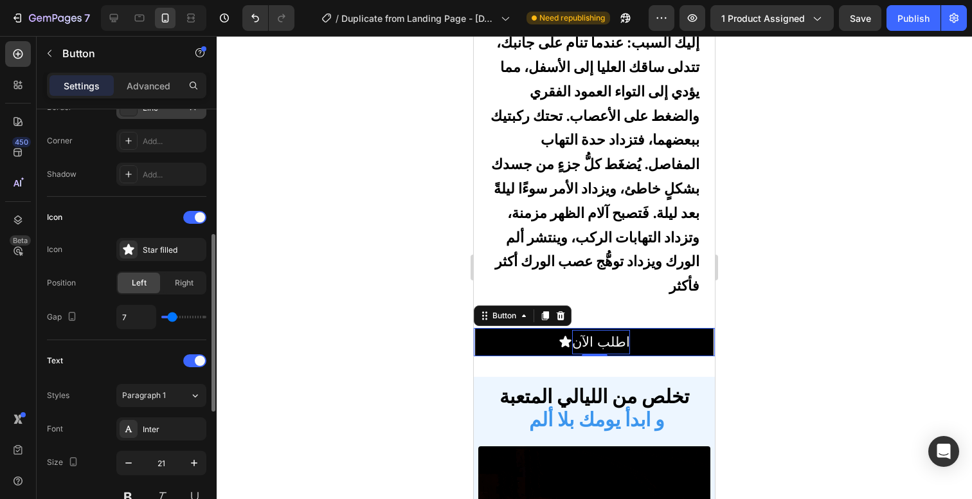
type input "8"
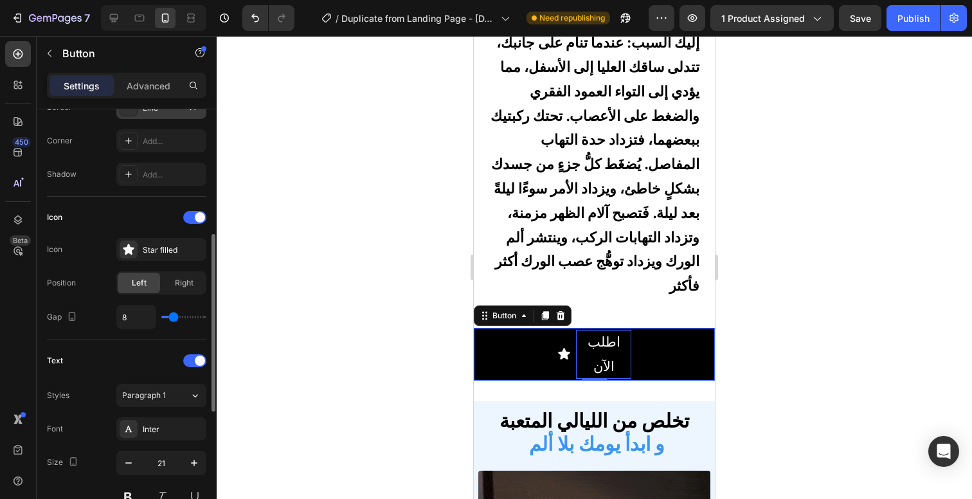
type input "9"
type input "10"
type input "9"
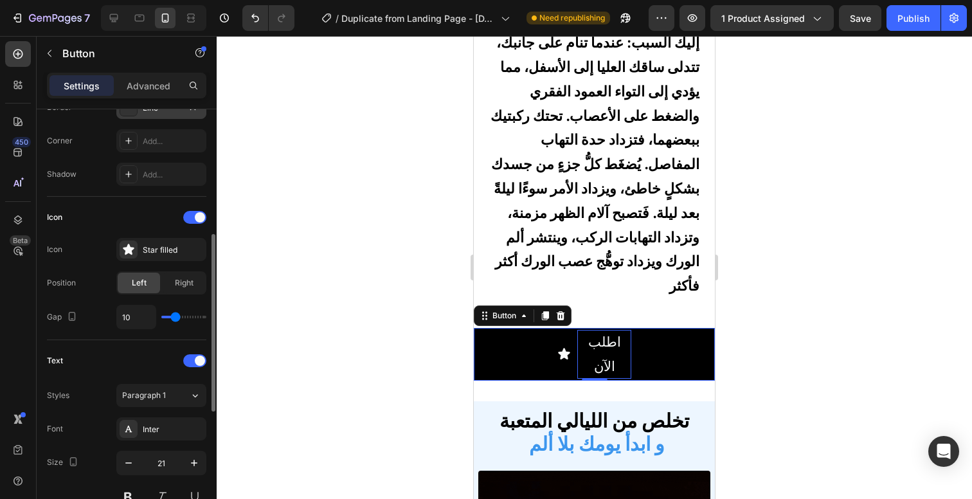
type input "9"
type input "8"
type input "7"
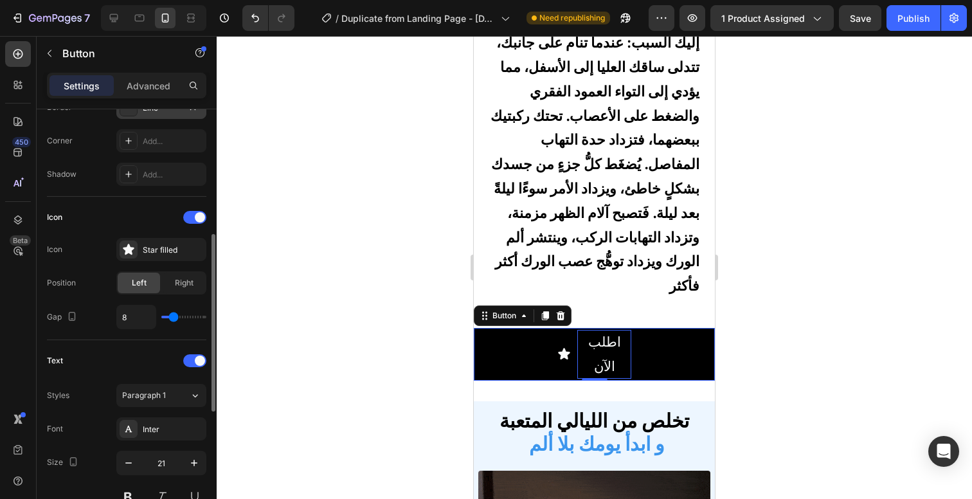
type input "7"
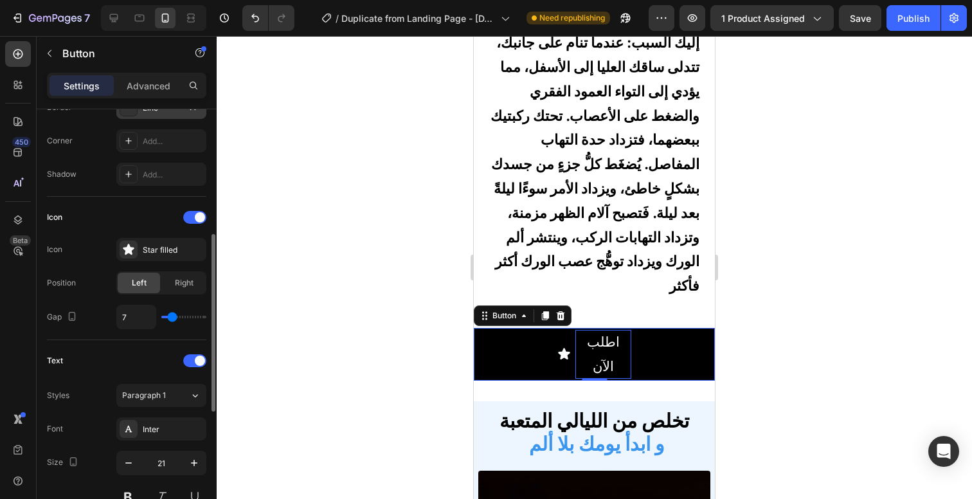
type input "6"
type input "5"
type input "6"
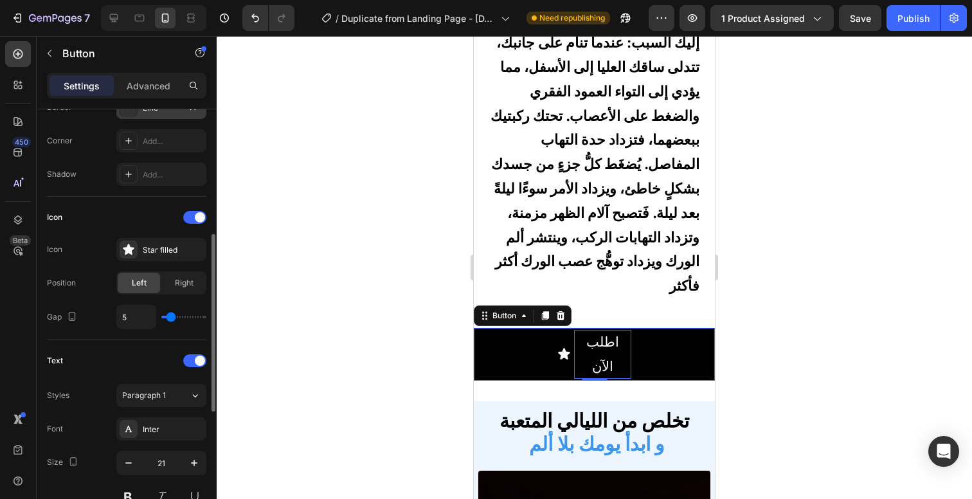
type input "6"
type input "7"
type input "8"
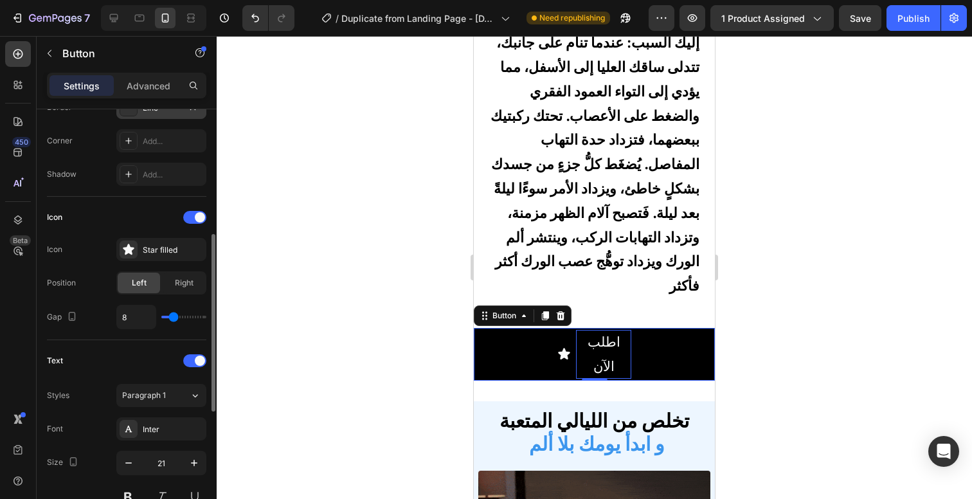
type input "7"
click at [173, 316] on input "range" at bounding box center [183, 317] width 45 height 3
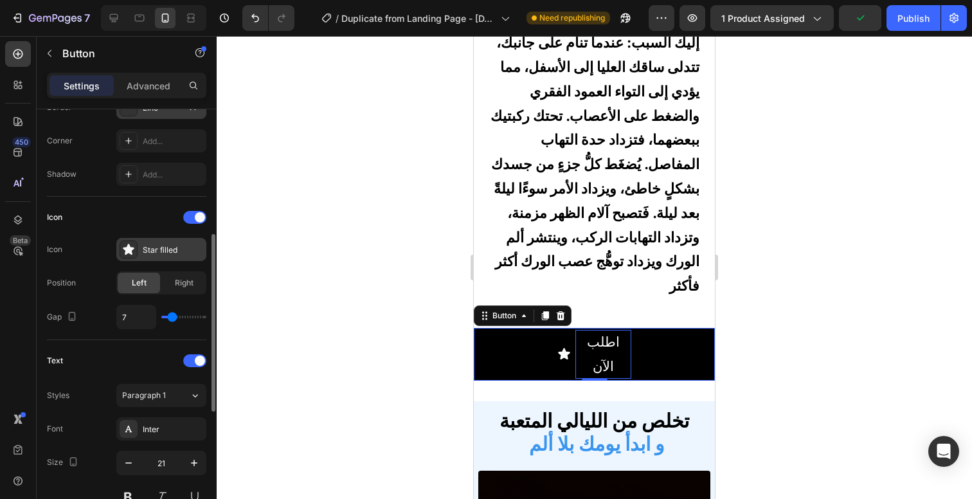
click at [136, 252] on div at bounding box center [129, 249] width 18 height 18
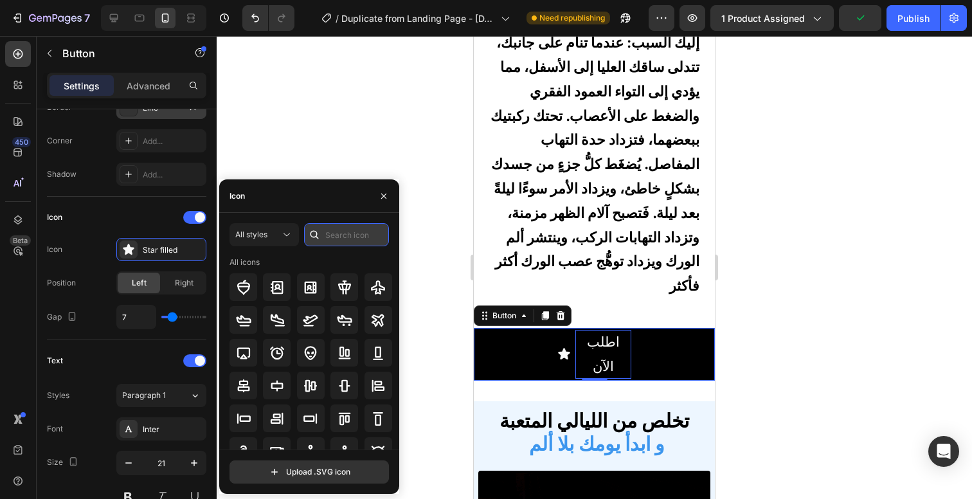
click at [326, 245] on input "text" at bounding box center [346, 234] width 85 height 23
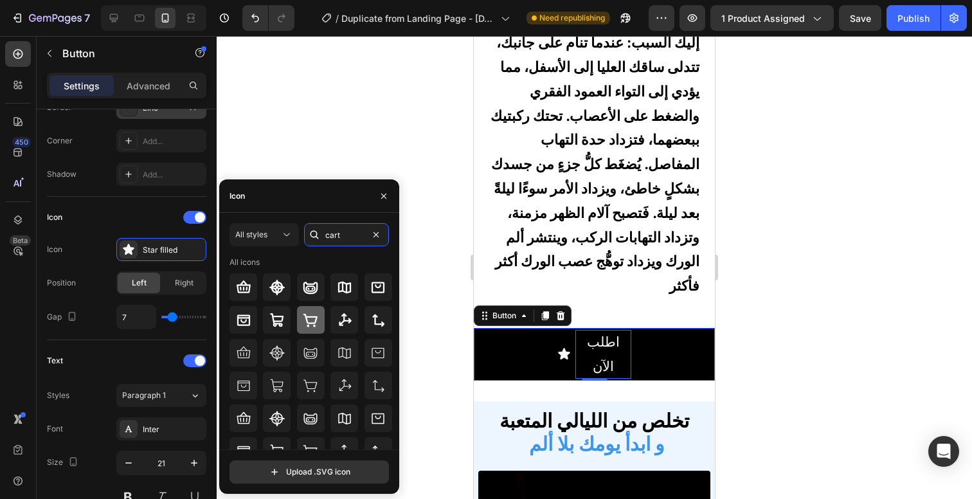
type input "cart"
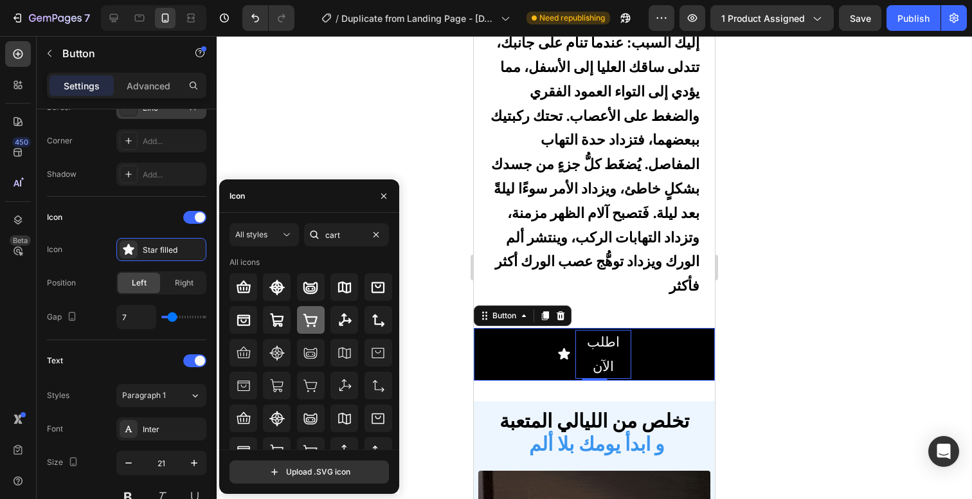
click at [311, 325] on icon at bounding box center [310, 319] width 15 height 15
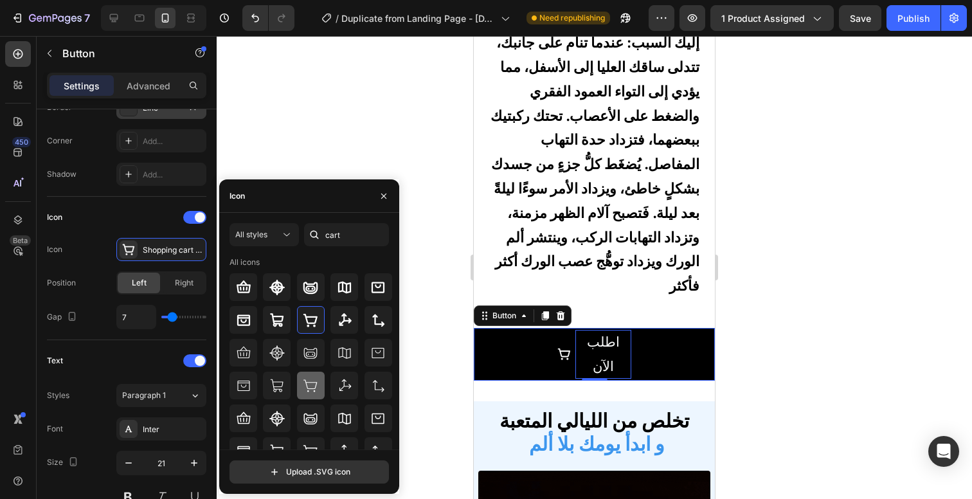
click at [310, 378] on icon at bounding box center [310, 385] width 15 height 15
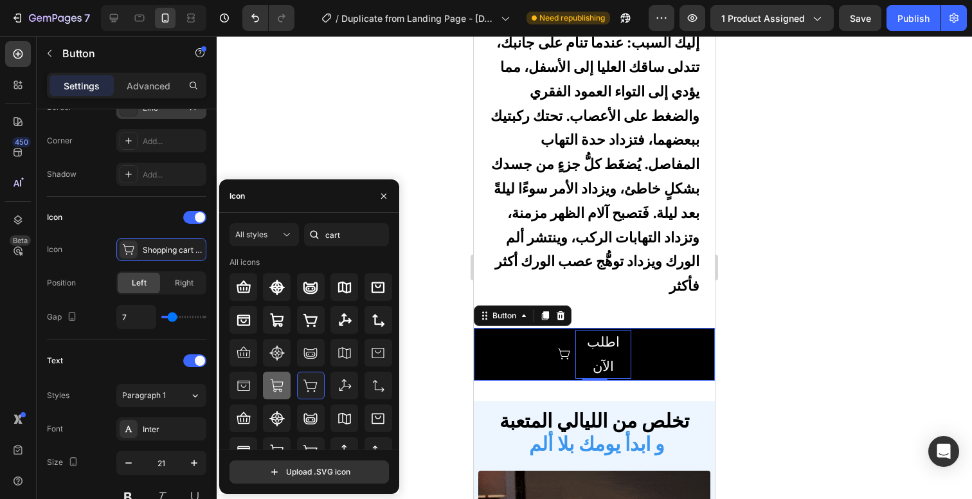
click at [283, 382] on icon at bounding box center [276, 385] width 15 height 15
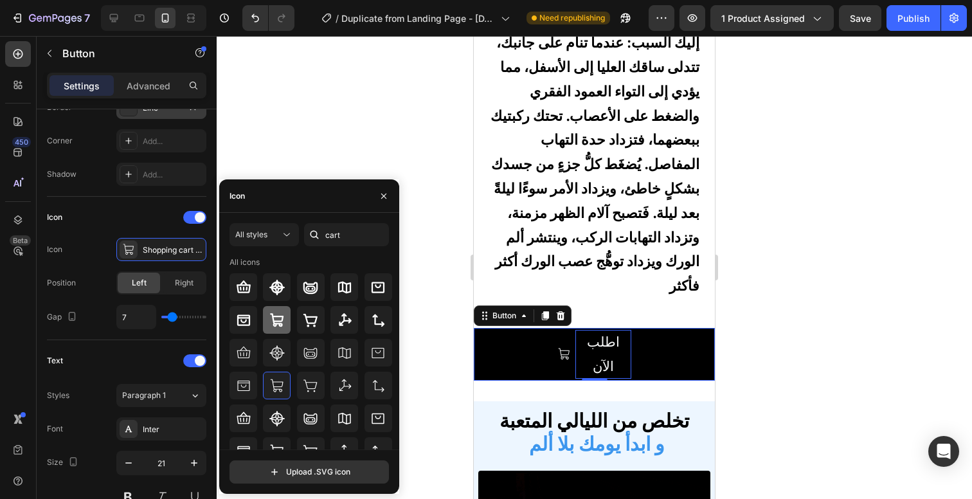
click at [287, 325] on div at bounding box center [277, 320] width 28 height 28
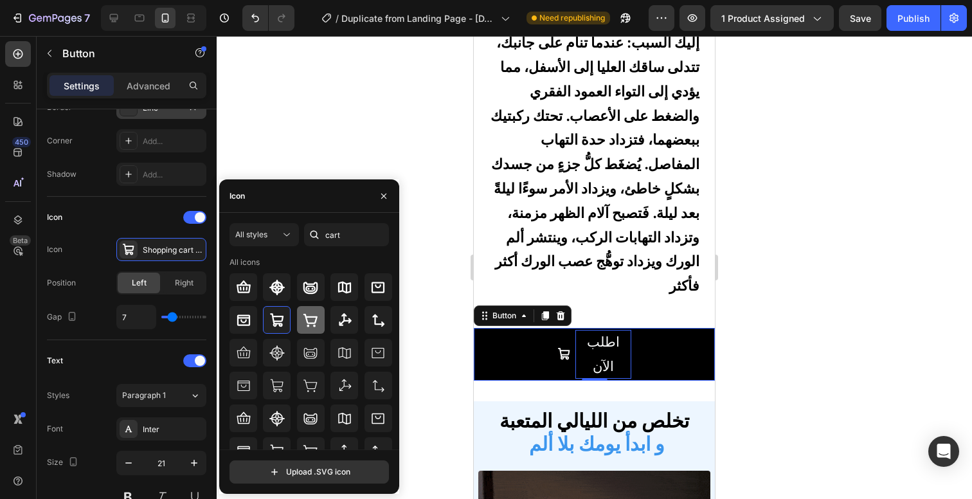
click at [300, 323] on div at bounding box center [311, 320] width 28 height 28
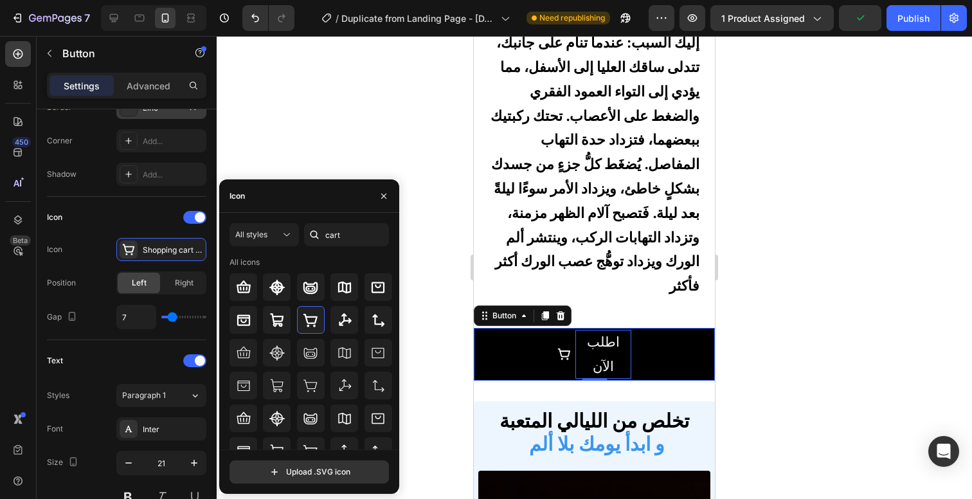
click at [314, 117] on div at bounding box center [594, 267] width 755 height 463
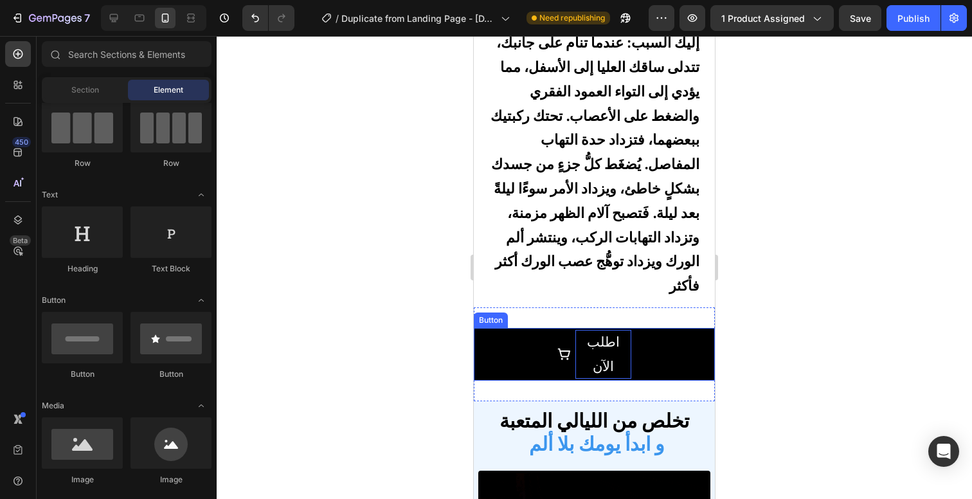
click at [595, 336] on p "اطلب الآن" at bounding box center [603, 354] width 56 height 49
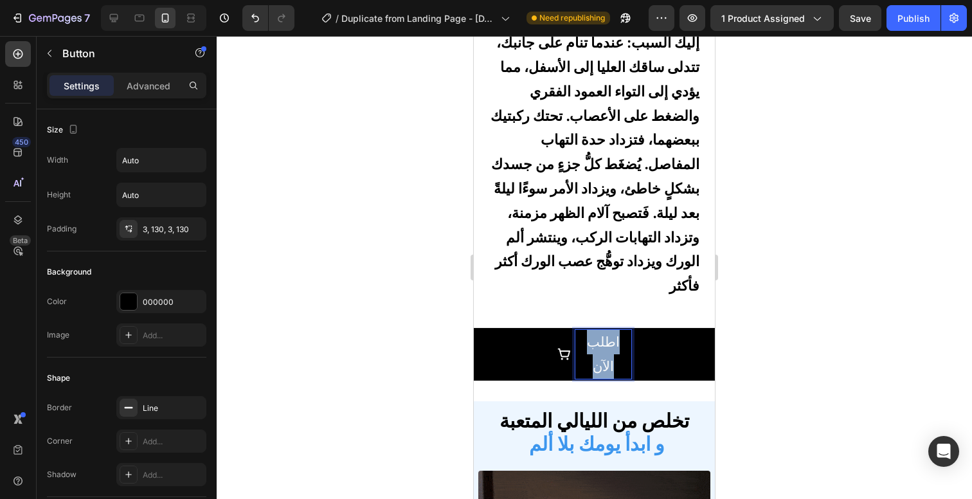
click at [595, 336] on p "اطلب الآن" at bounding box center [603, 354] width 56 height 49
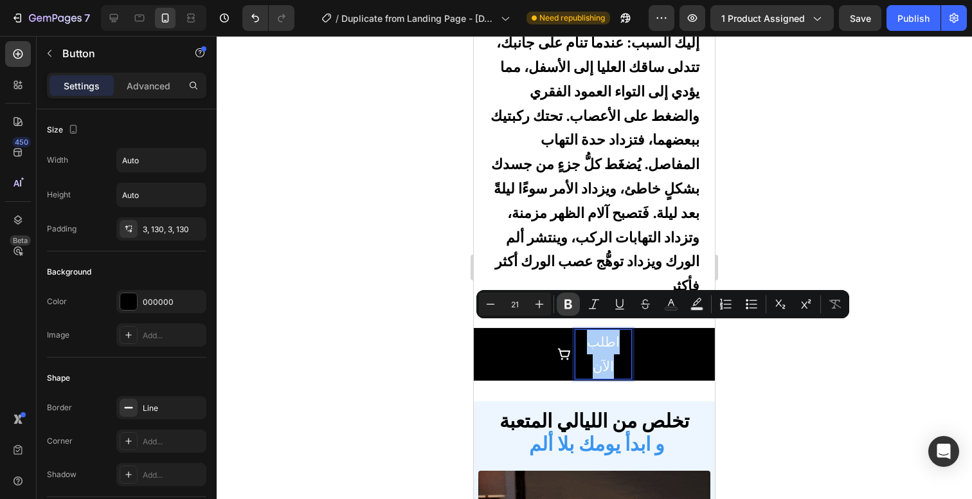
click at [575, 303] on button "Bold" at bounding box center [568, 303] width 23 height 23
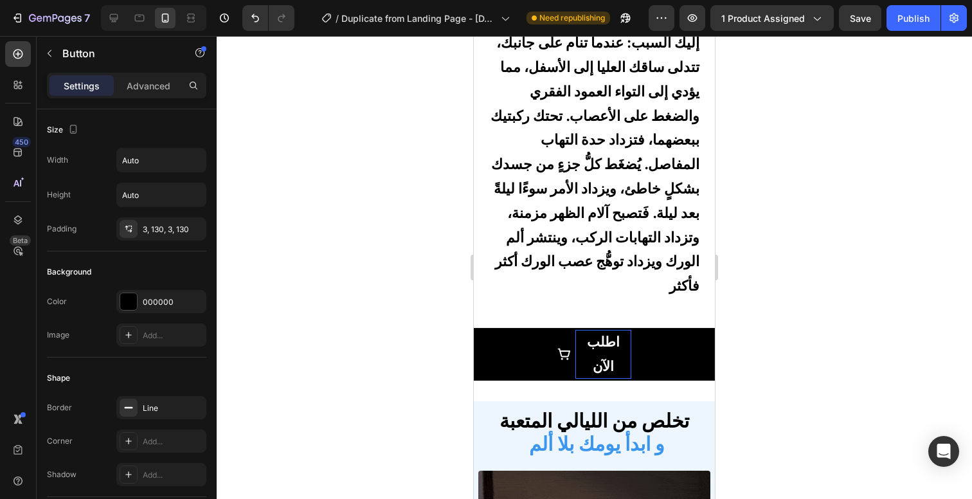
click at [615, 355] on p "اطلب الآن" at bounding box center [603, 354] width 56 height 49
click at [620, 345] on p "اطلب الآن" at bounding box center [603, 354] width 56 height 49
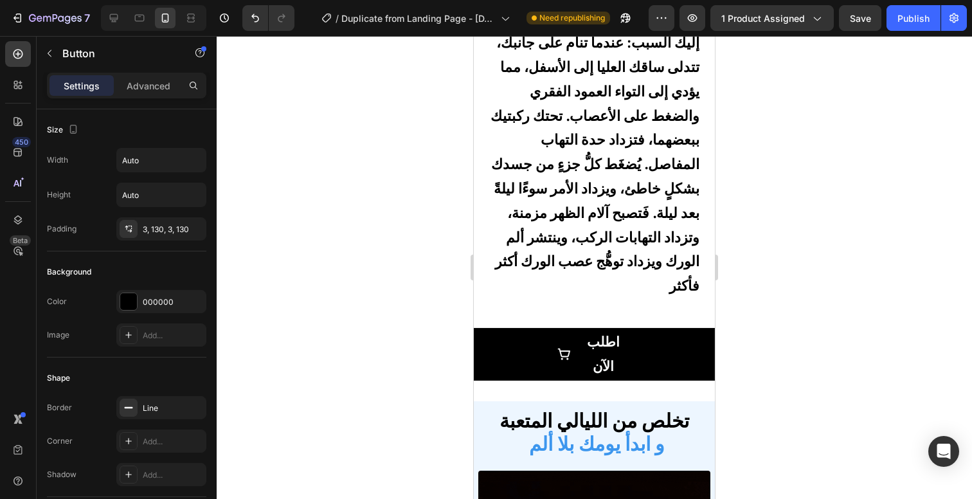
click at [778, 336] on div at bounding box center [594, 267] width 755 height 463
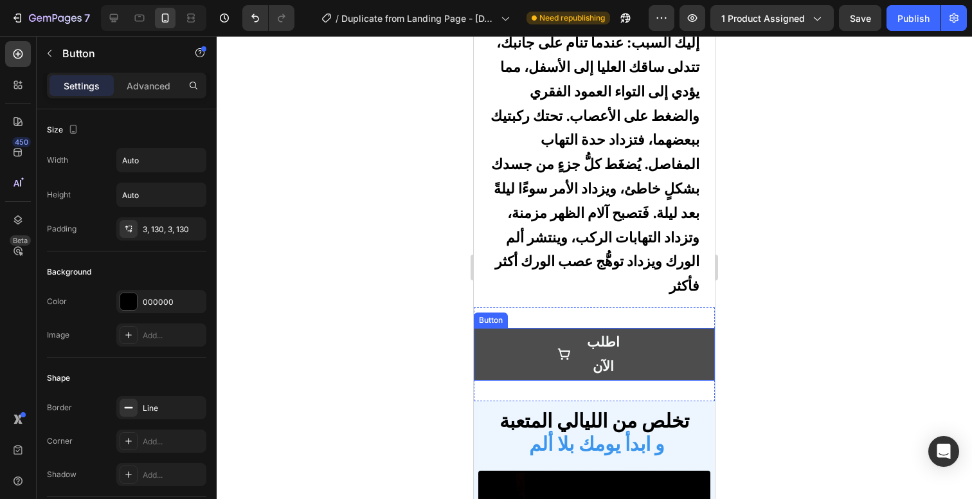
click at [622, 346] on button "اطلب الآن" at bounding box center [594, 354] width 241 height 53
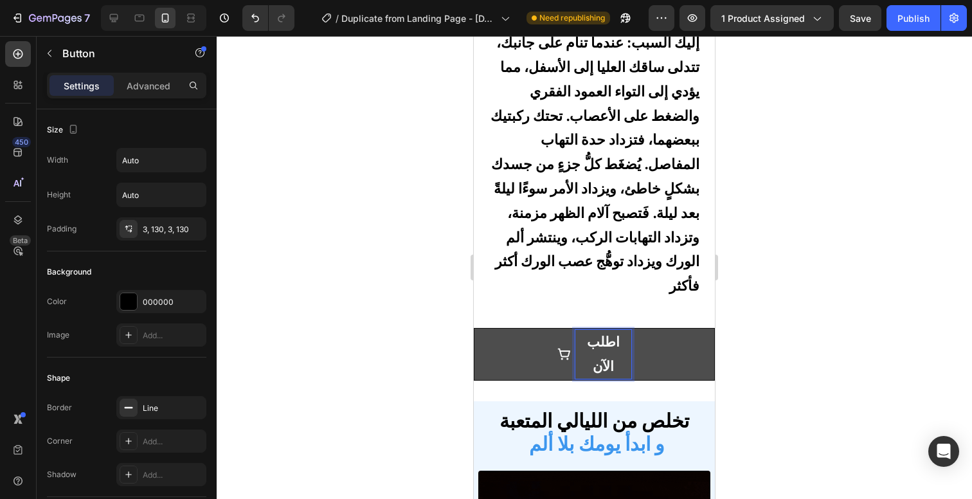
click at [623, 341] on button "اطلب الآن" at bounding box center [594, 354] width 241 height 53
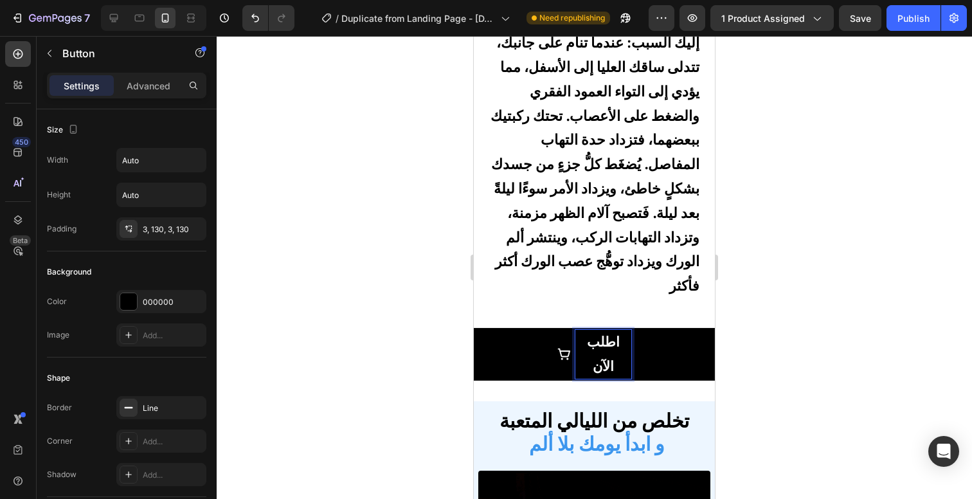
click at [616, 341] on p "اطلب الآن" at bounding box center [603, 354] width 56 height 49
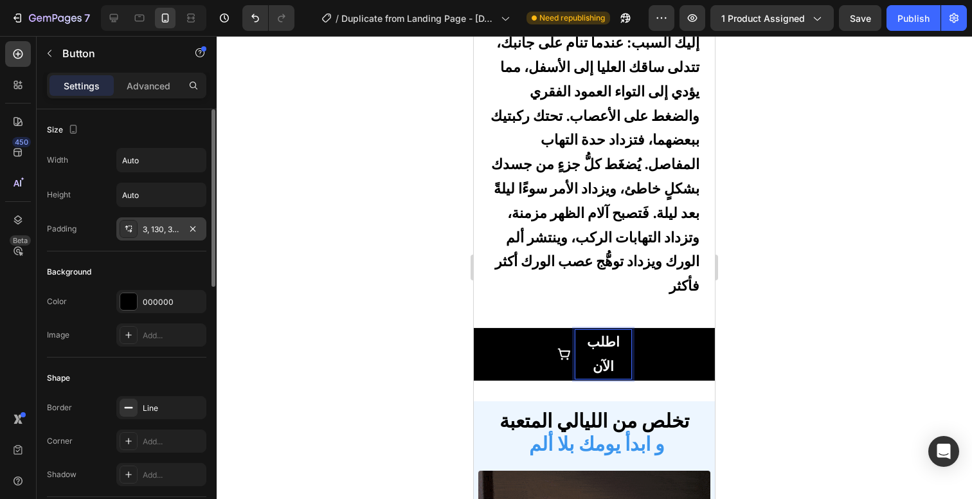
click at [161, 232] on div "3, 130, 3, 130" at bounding box center [161, 230] width 37 height 12
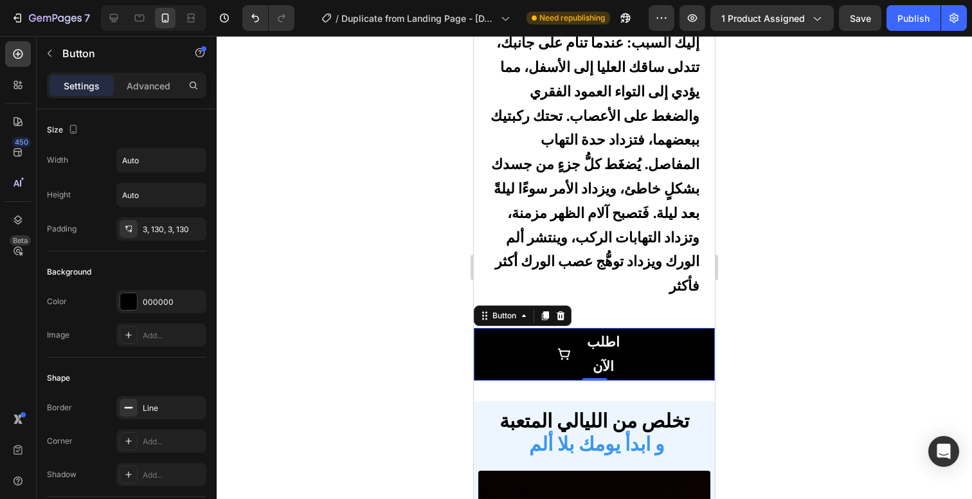
click at [386, 190] on div at bounding box center [594, 267] width 755 height 463
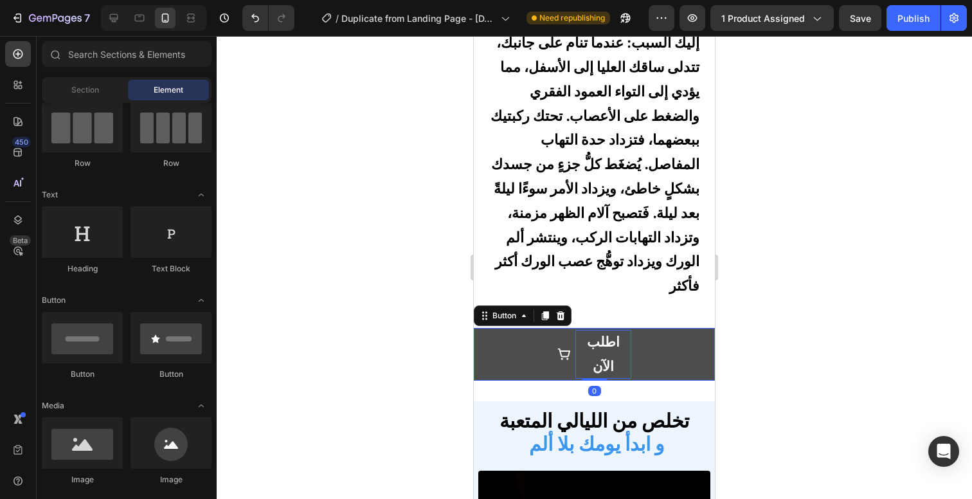
click at [593, 334] on strong "اطلب الآن" at bounding box center [603, 354] width 33 height 40
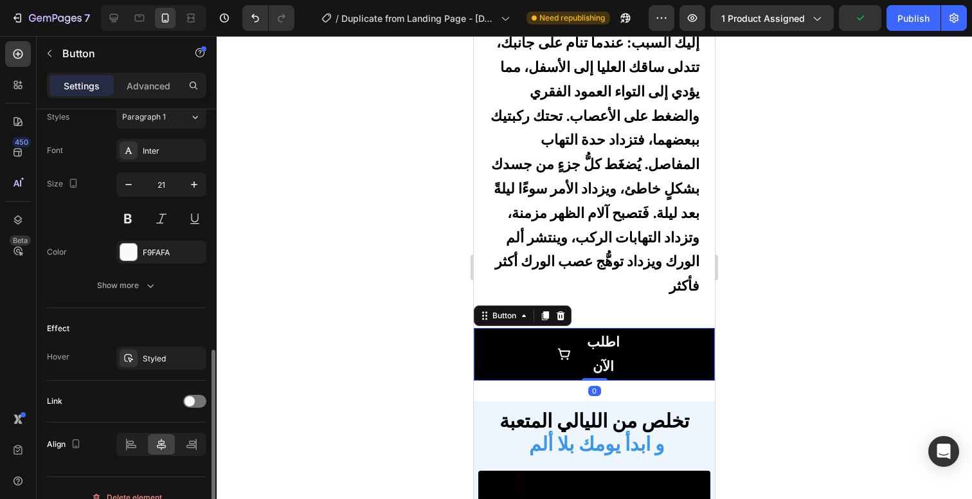
scroll to position [597, 0]
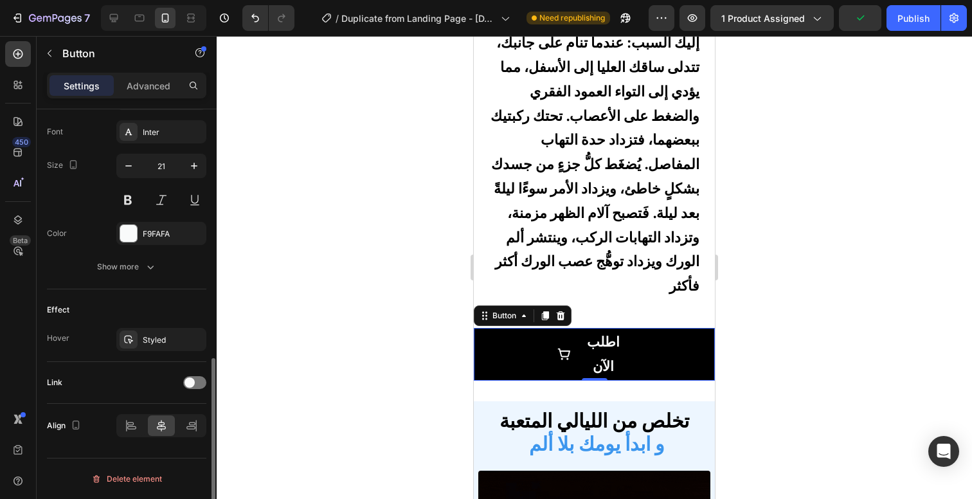
click at [161, 255] on div "Font Inter Size 21 Color F9FAFA Show more" at bounding box center [126, 199] width 159 height 158
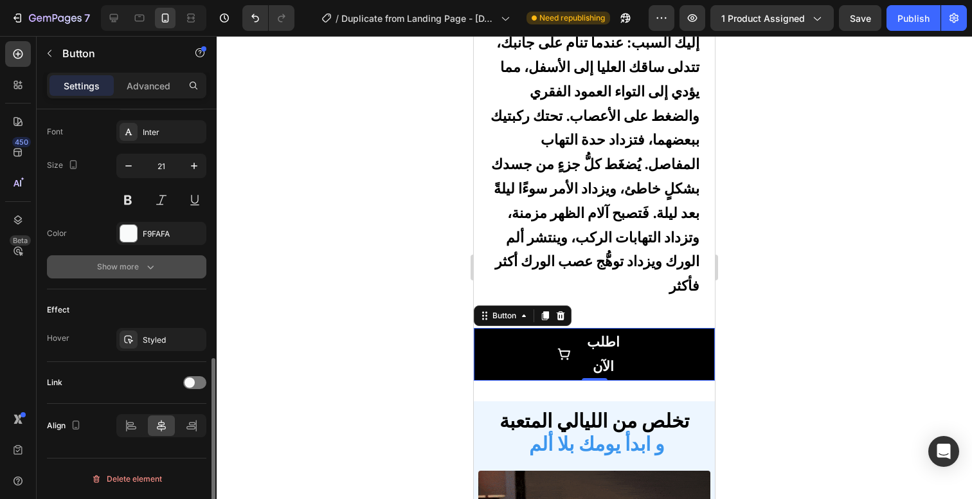
click at [161, 267] on button "Show more" at bounding box center [126, 266] width 159 height 23
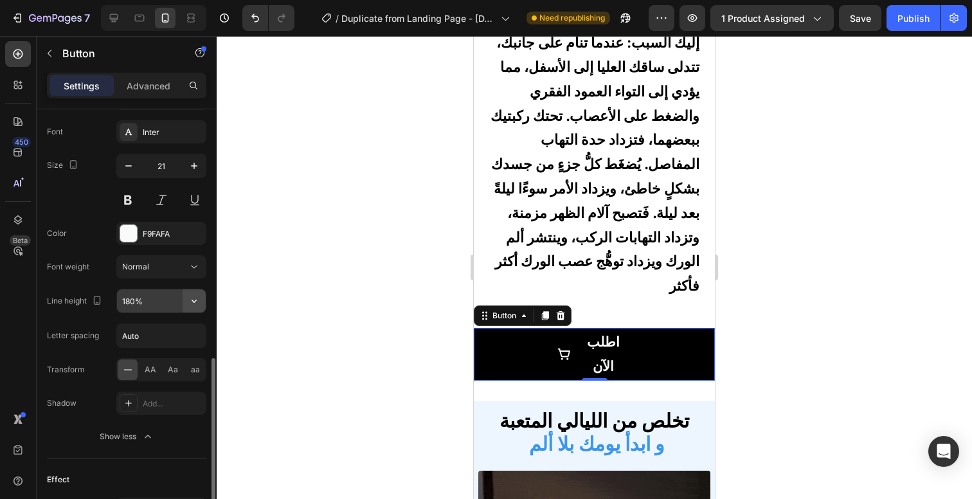
click at [190, 302] on icon "button" at bounding box center [194, 300] width 13 height 13
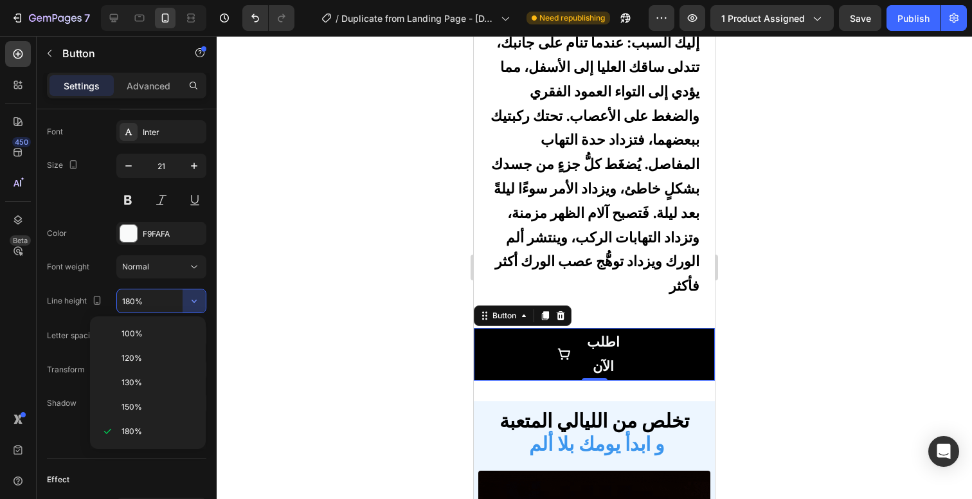
click at [267, 294] on div at bounding box center [594, 267] width 755 height 463
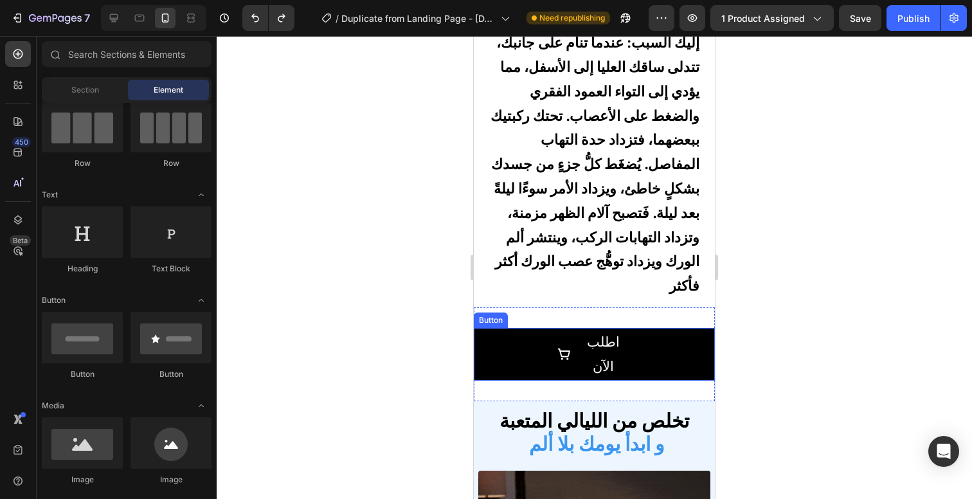
click at [388, 347] on div at bounding box center [594, 267] width 755 height 463
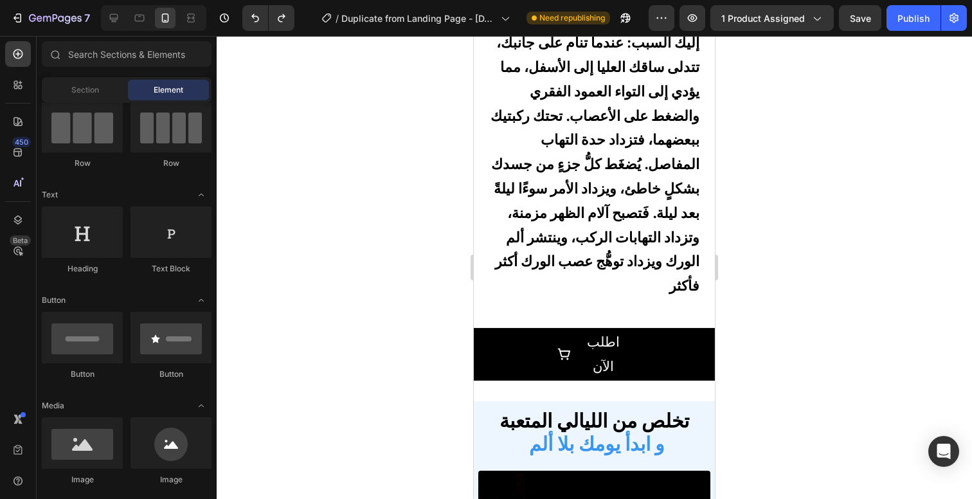
click at [795, 355] on div at bounding box center [594, 267] width 755 height 463
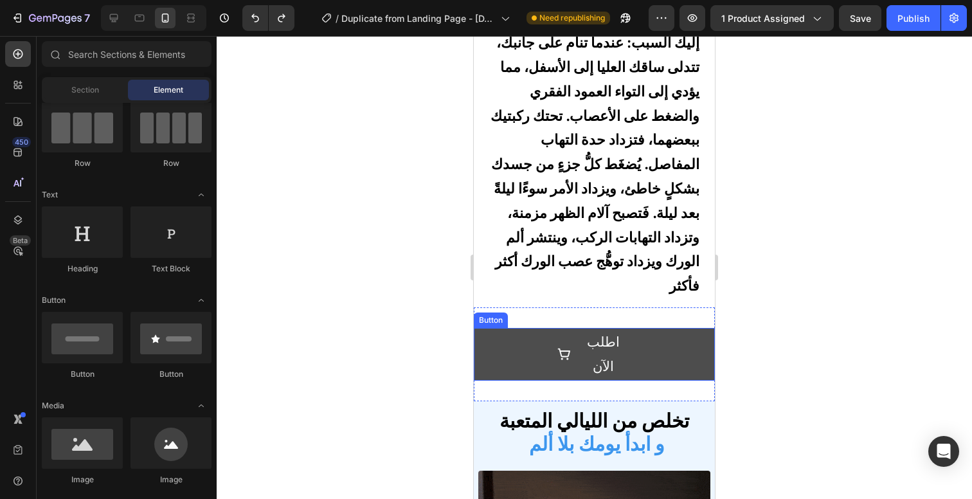
click at [677, 340] on button "اطلب الآن" at bounding box center [594, 354] width 241 height 53
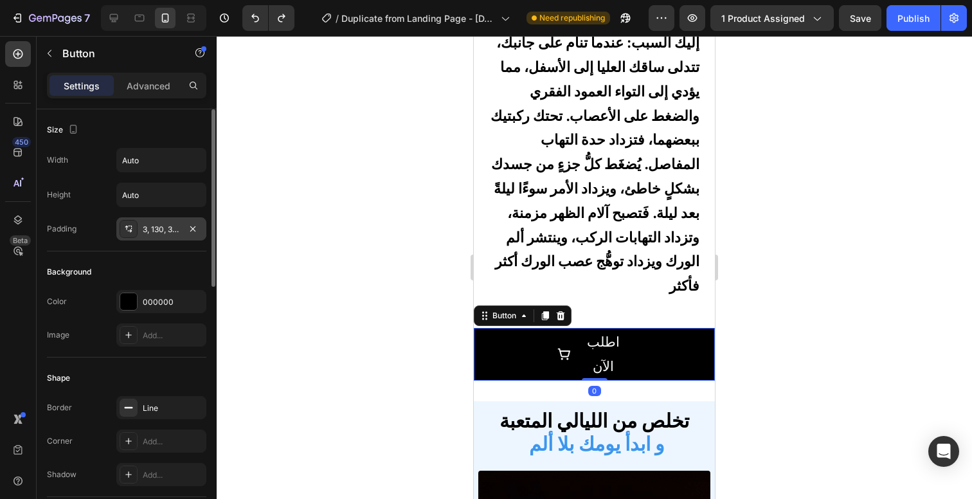
click at [169, 235] on div "3, 130, 3, 130" at bounding box center [161, 230] width 37 height 12
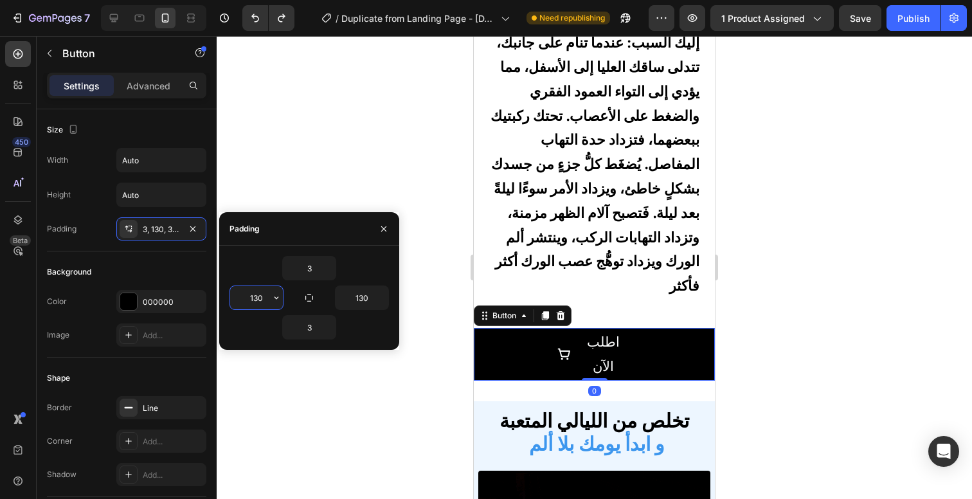
click at [249, 304] on input "130" at bounding box center [256, 297] width 53 height 23
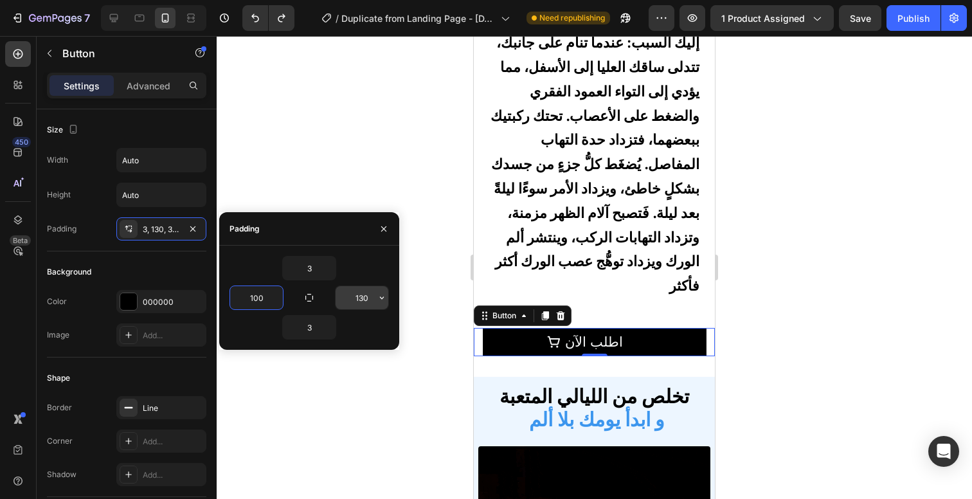
type input "100"
click at [352, 292] on input "130" at bounding box center [362, 297] width 53 height 23
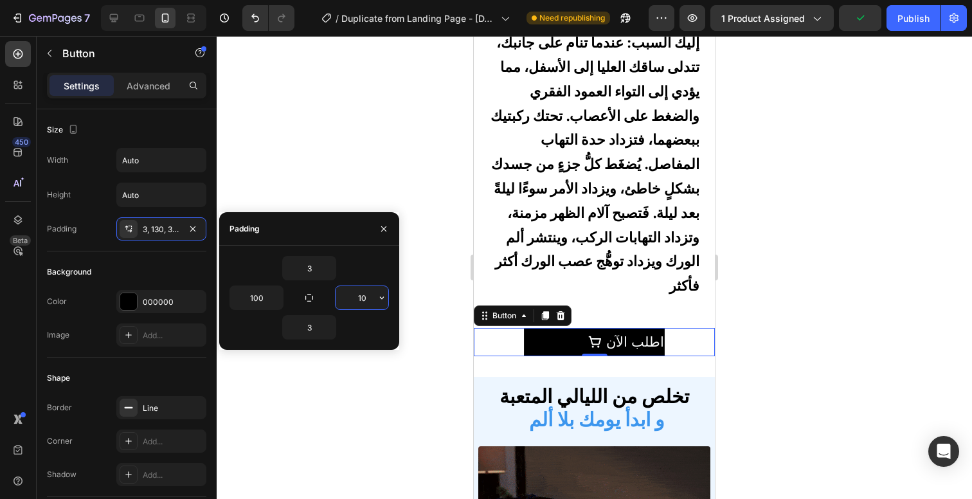
type input "100"
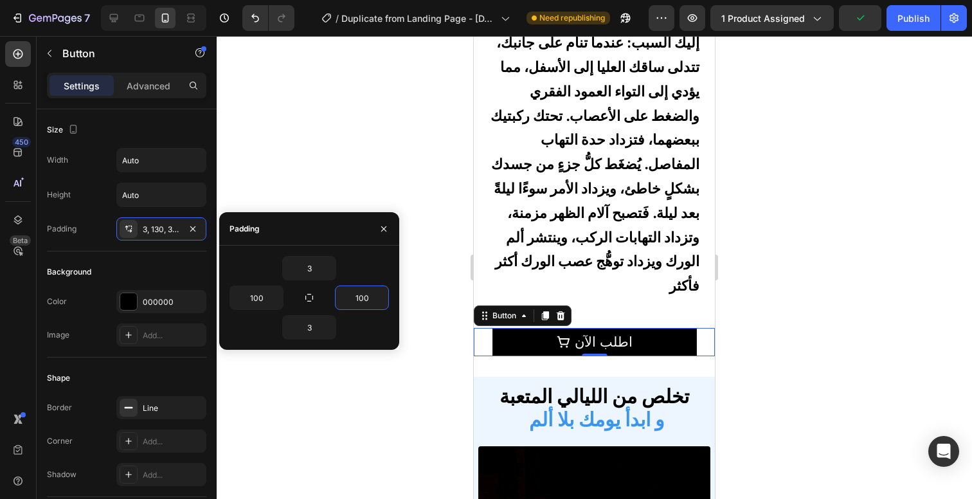
click at [381, 148] on div at bounding box center [594, 267] width 755 height 463
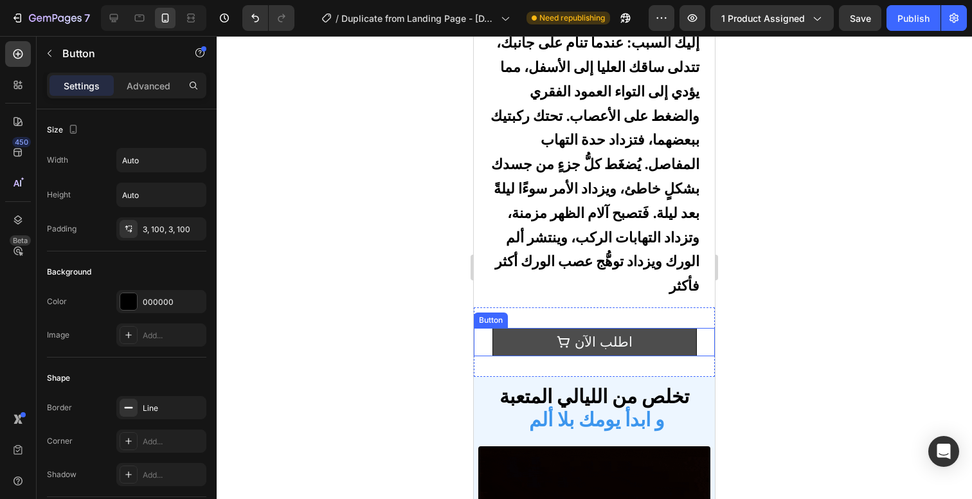
click at [507, 337] on button "اطلب الآن" at bounding box center [594, 342] width 204 height 28
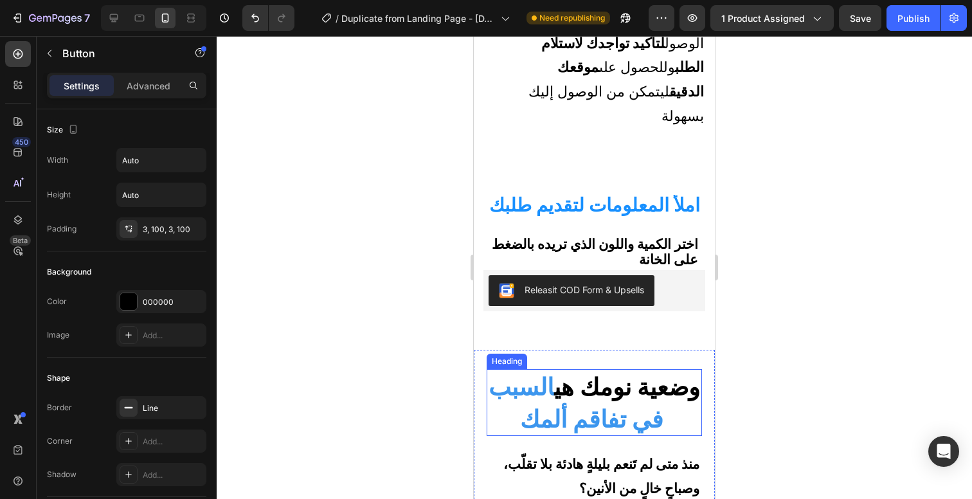
scroll to position [868, 0]
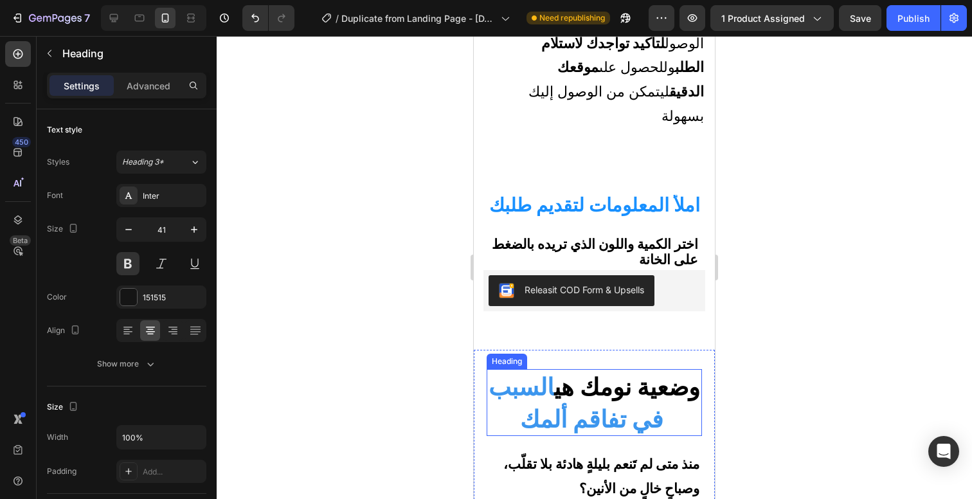
click at [624, 372] on strong "السبب في تفاقم ألمك" at bounding box center [576, 402] width 175 height 61
click at [621, 372] on strong "السبب في تفاقم ألمك" at bounding box center [576, 402] width 175 height 61
drag, startPoint x: 616, startPoint y: 319, endPoint x: 585, endPoint y: 318, distance: 30.9
click at [585, 372] on strong "السبب في تفاقم ألمك" at bounding box center [576, 402] width 175 height 61
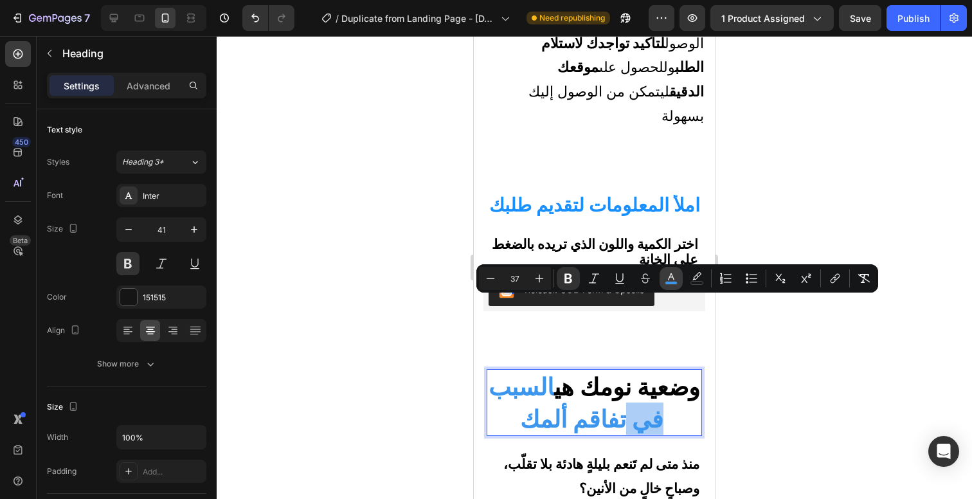
click at [663, 283] on button "color" at bounding box center [671, 278] width 23 height 23
type input "3C96EE"
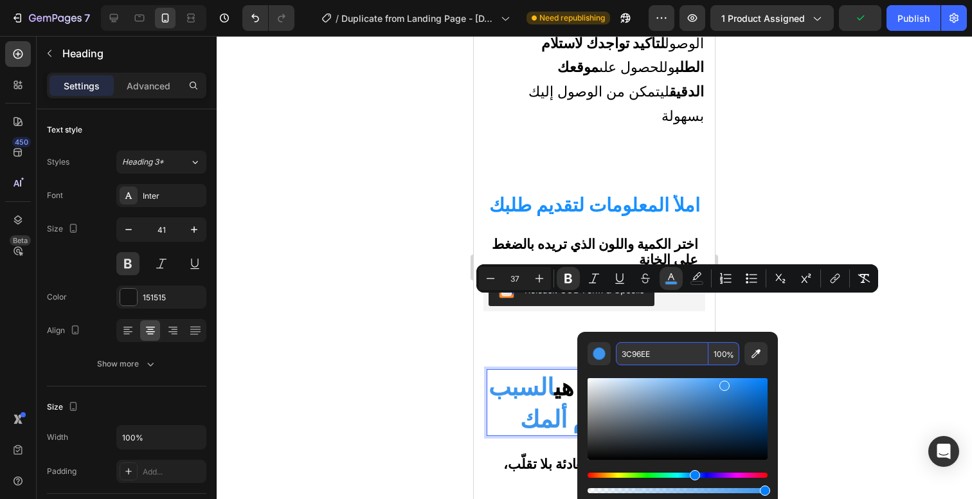
click at [642, 350] on input "3C96EE" at bounding box center [662, 353] width 93 height 23
click at [766, 192] on div at bounding box center [594, 267] width 755 height 463
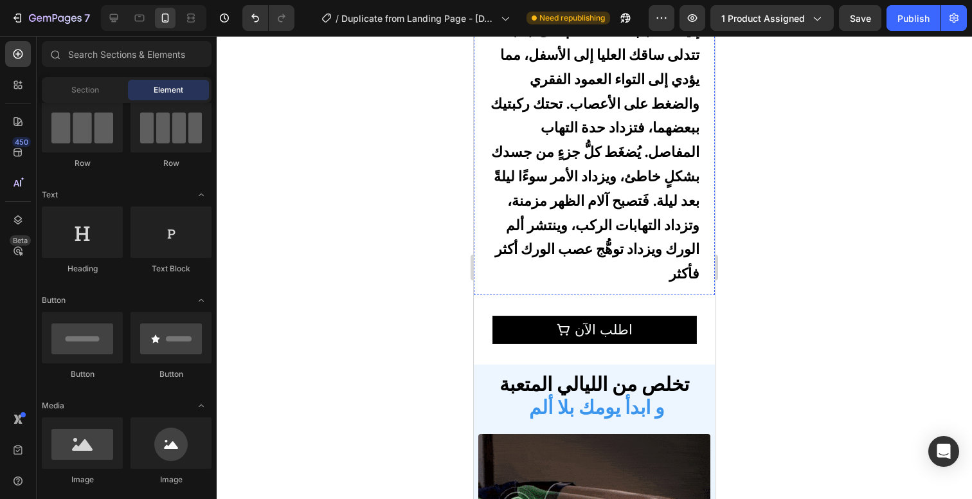
scroll to position [1729, 0]
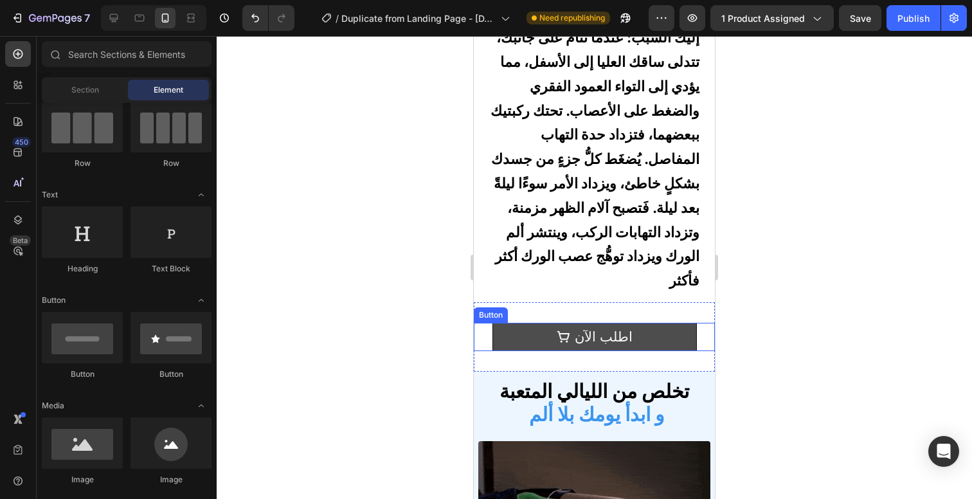
click at [504, 324] on button "اطلب الآن" at bounding box center [594, 337] width 204 height 28
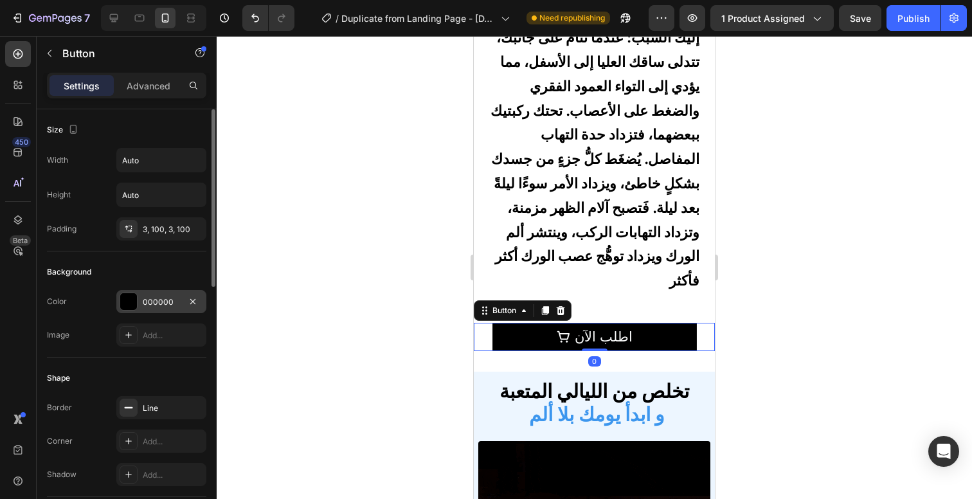
click at [153, 311] on div "000000" at bounding box center [161, 301] width 90 height 23
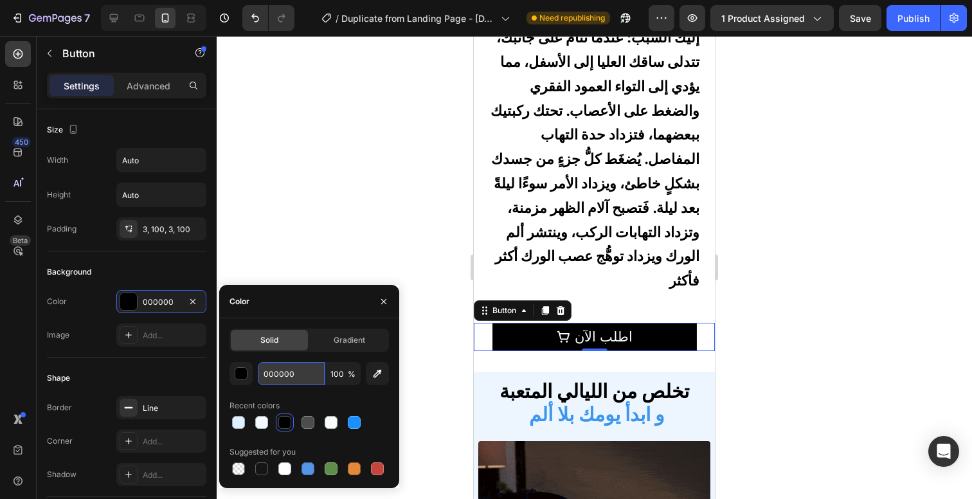
click at [291, 376] on input "000000" at bounding box center [291, 373] width 67 height 23
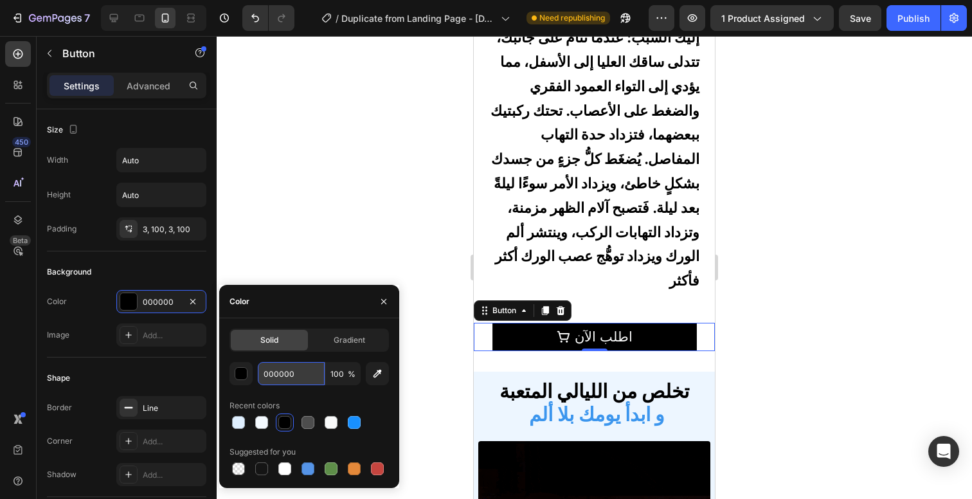
paste input "#1452c8"
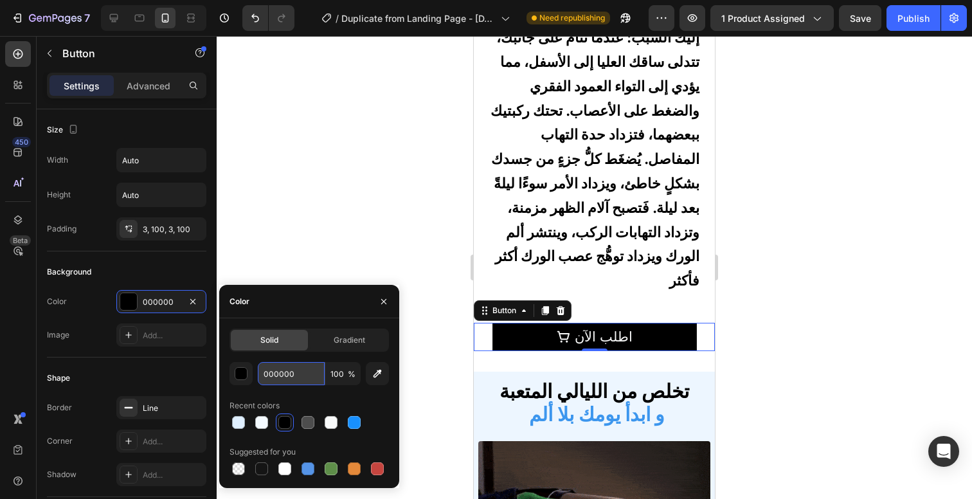
type input "#1452c8"
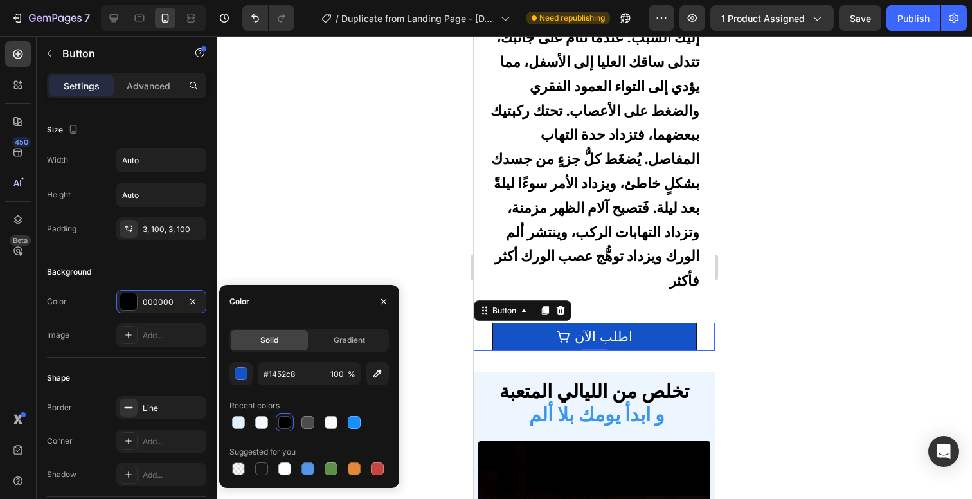
click at [318, 255] on div at bounding box center [594, 267] width 755 height 463
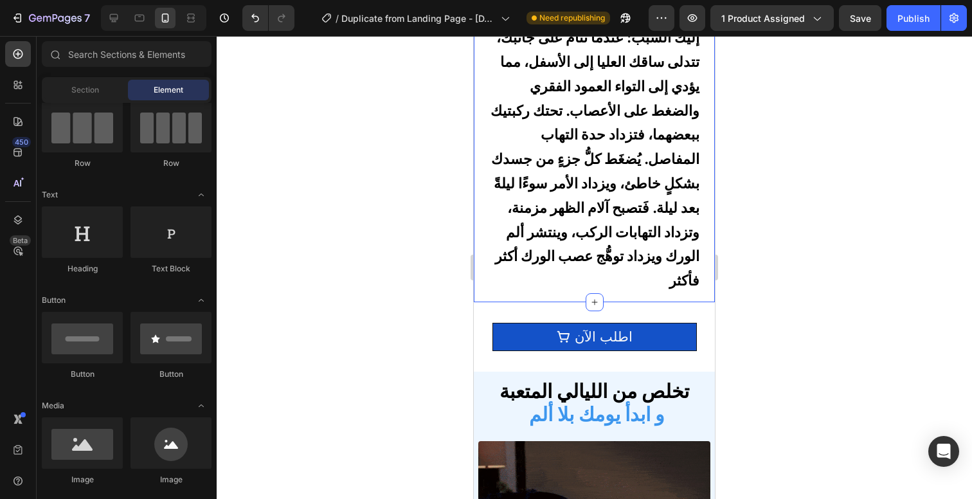
click at [399, 272] on div at bounding box center [594, 267] width 755 height 463
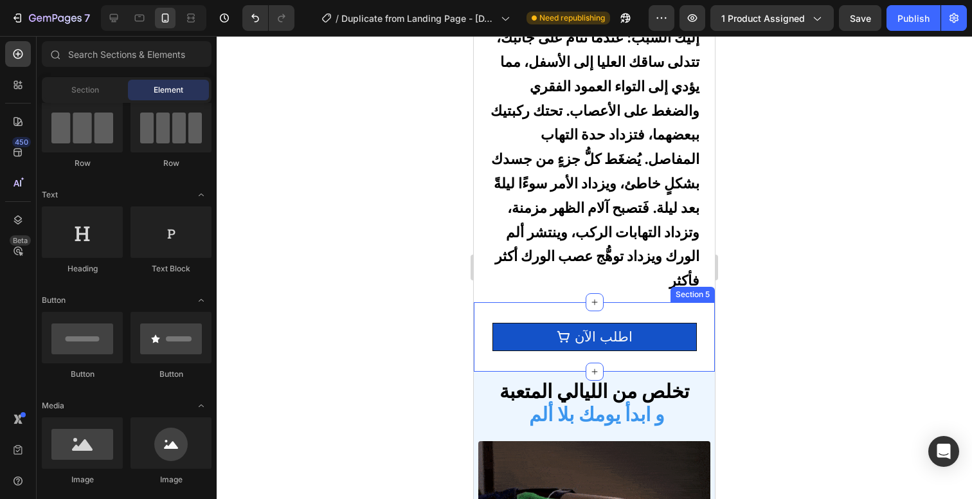
click at [829, 281] on div at bounding box center [594, 267] width 755 height 463
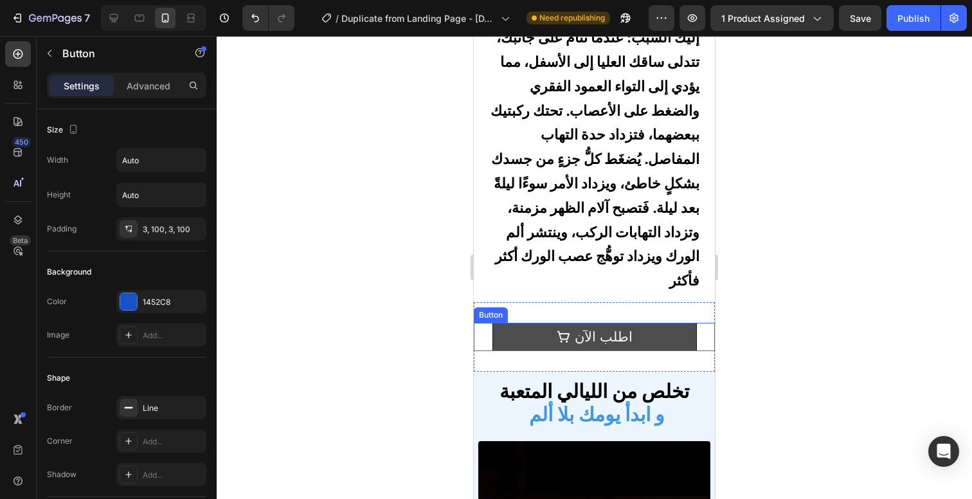
click at [660, 325] on button "اطلب الآن" at bounding box center [594, 337] width 204 height 28
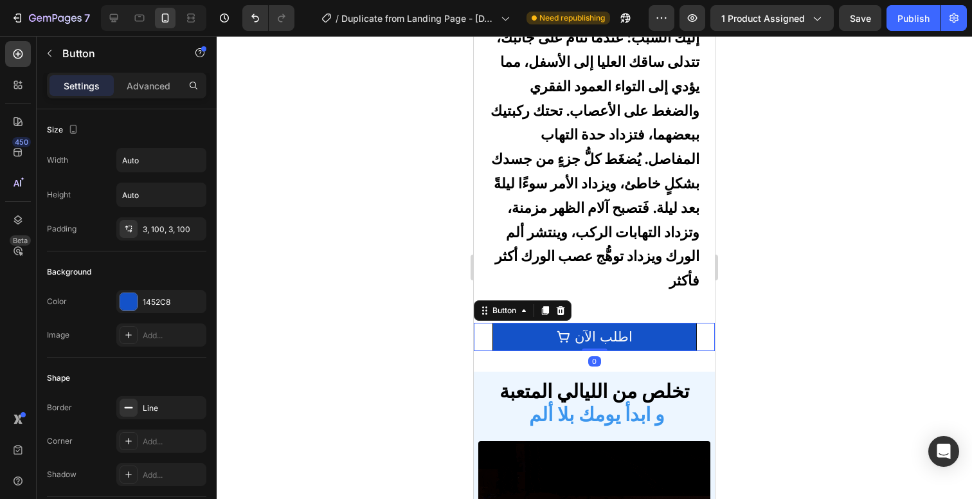
click at [814, 271] on div at bounding box center [594, 267] width 755 height 463
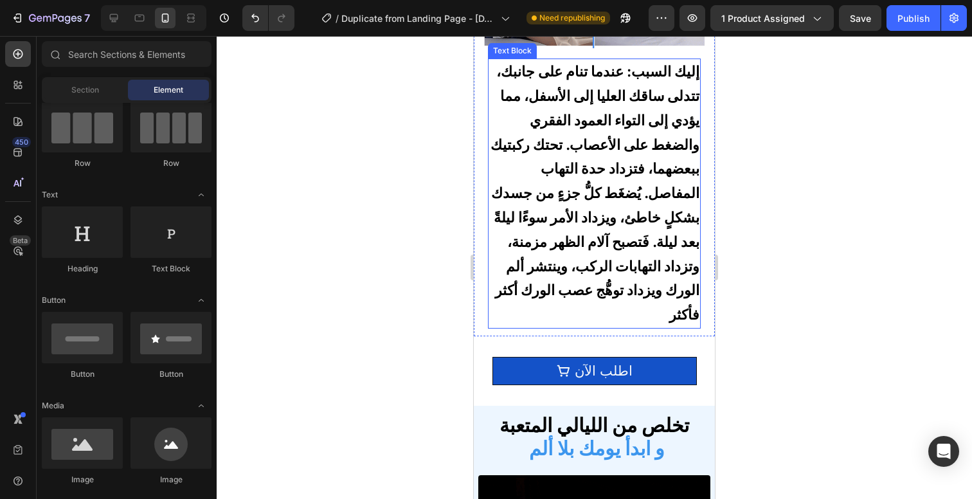
scroll to position [1858, 0]
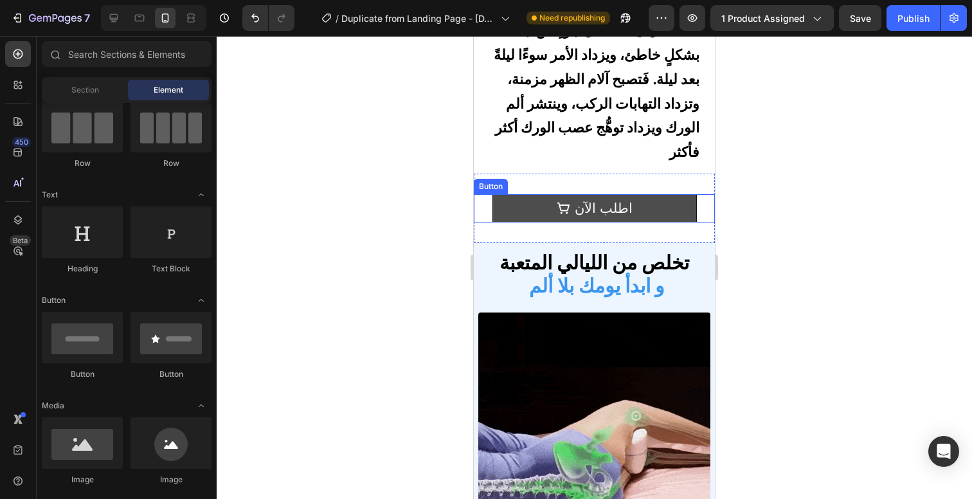
click at [640, 207] on button "اطلب الآن" at bounding box center [594, 208] width 204 height 28
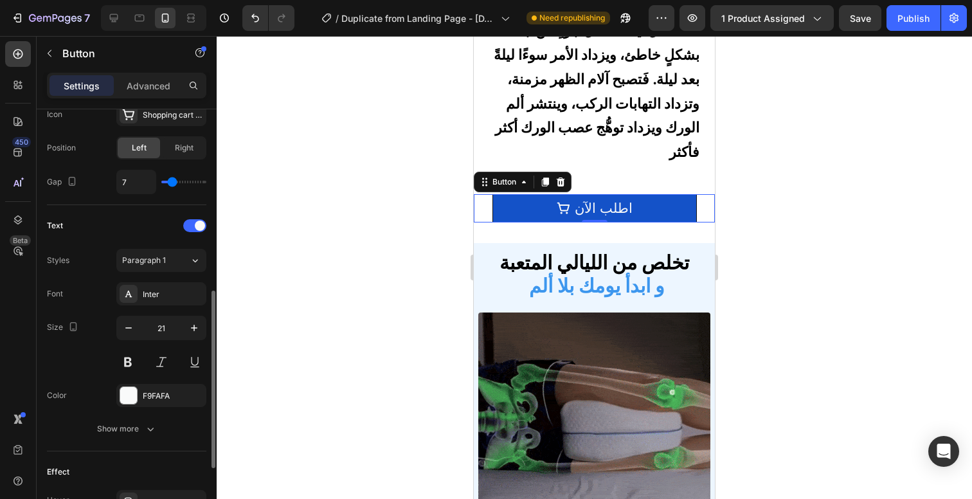
scroll to position [520, 0]
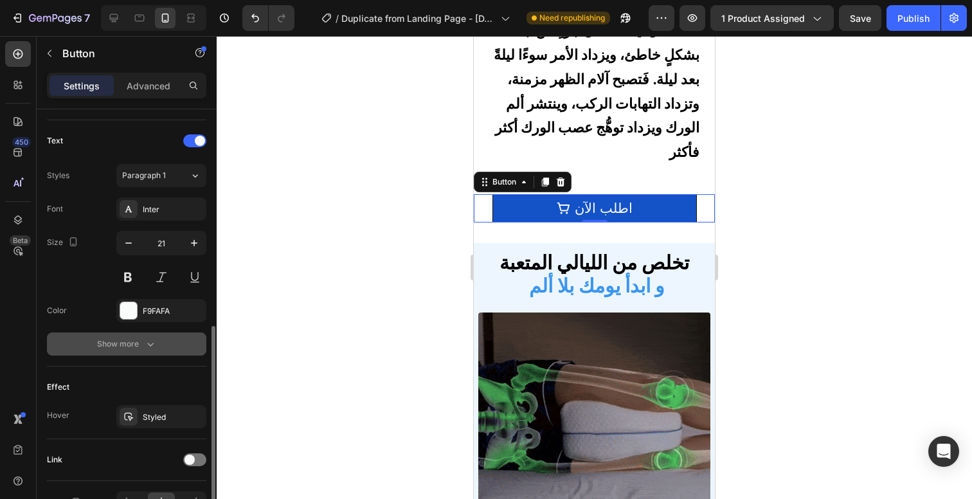
click at [149, 337] on icon "button" at bounding box center [150, 343] width 13 height 13
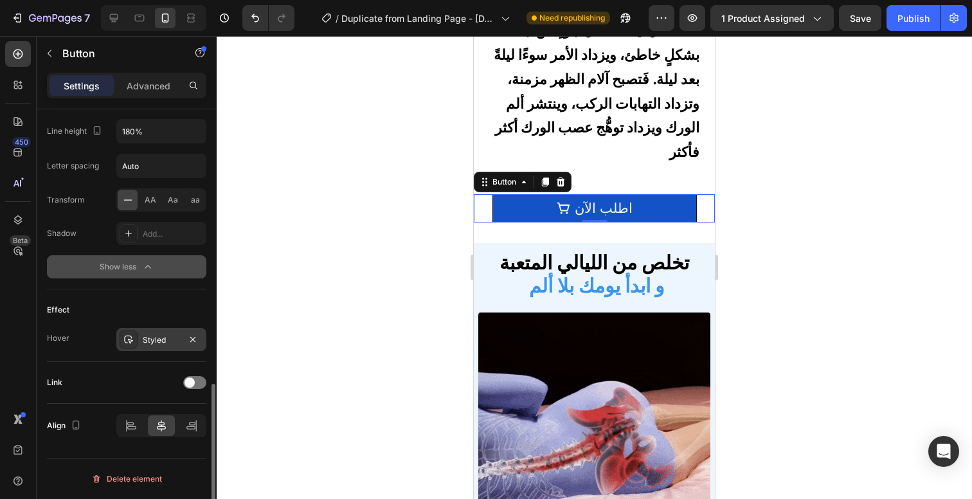
scroll to position [0, 0]
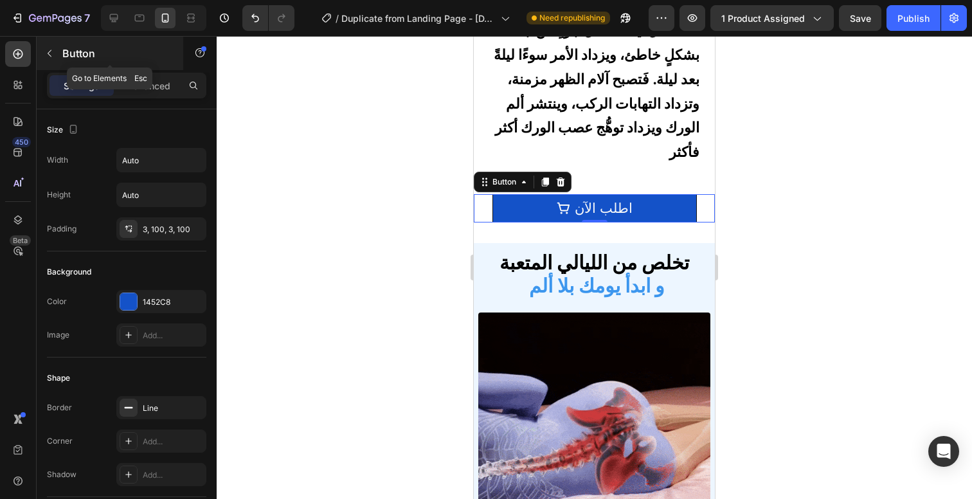
click at [58, 58] on button "button" at bounding box center [49, 53] width 21 height 21
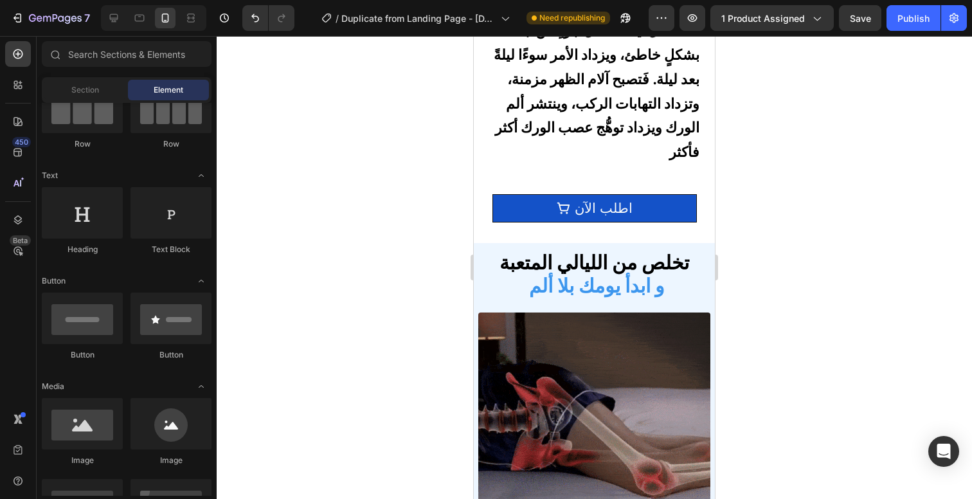
scroll to position [292, 0]
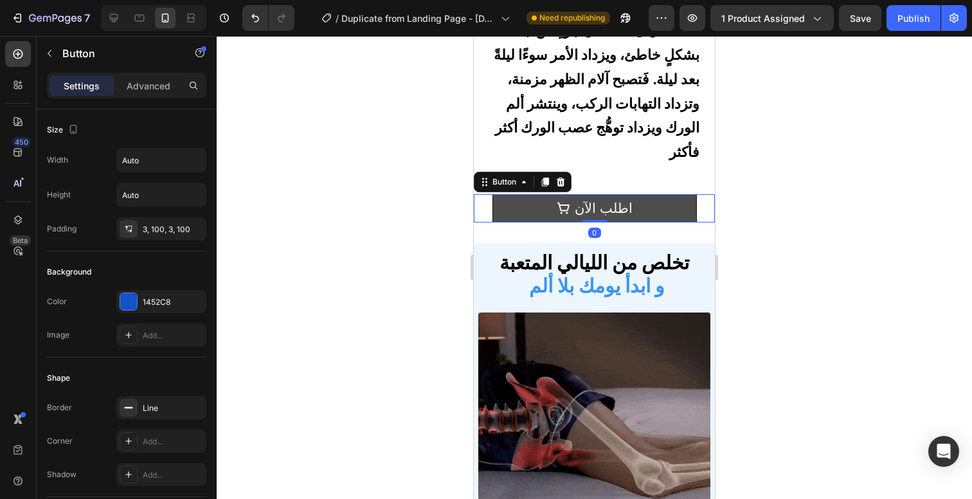
click at [670, 204] on button "اطلب الآن" at bounding box center [594, 208] width 204 height 28
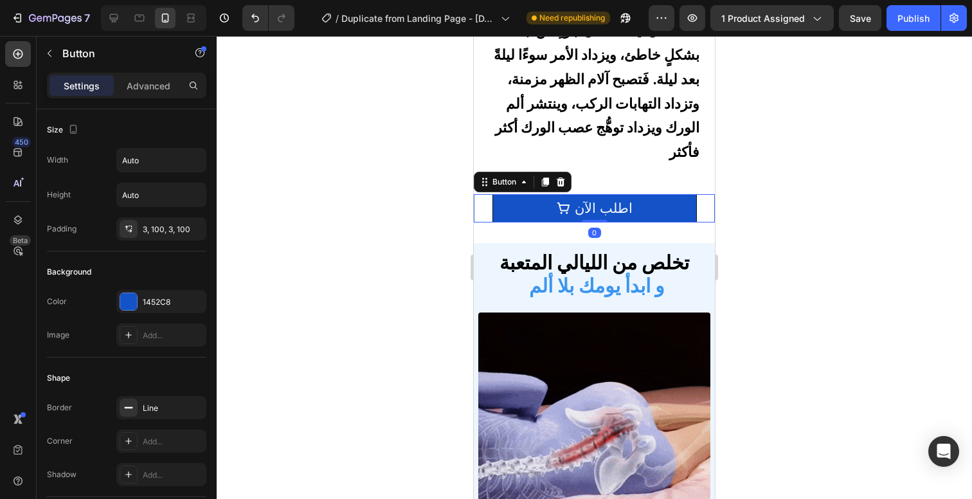
click at [697, 200] on div "اطلب الآن Button 0" at bounding box center [594, 208] width 241 height 28
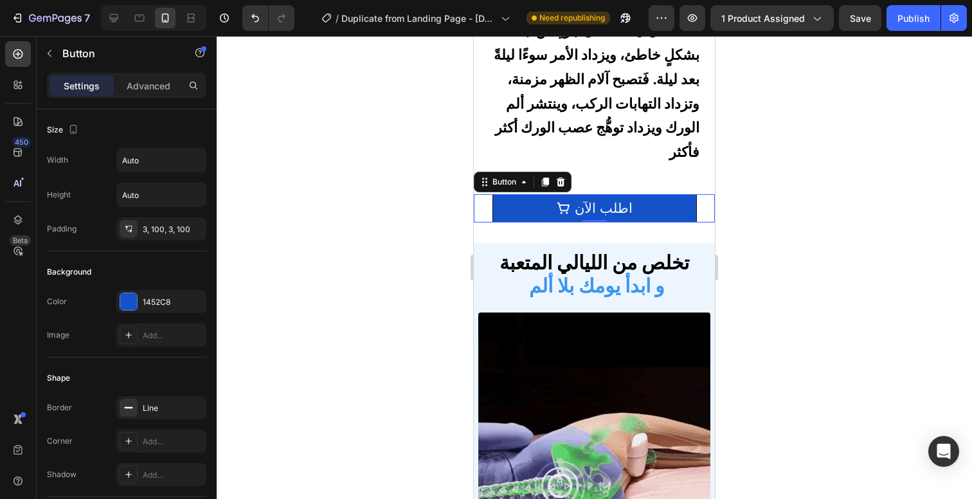
click at [778, 211] on div at bounding box center [594, 267] width 755 height 463
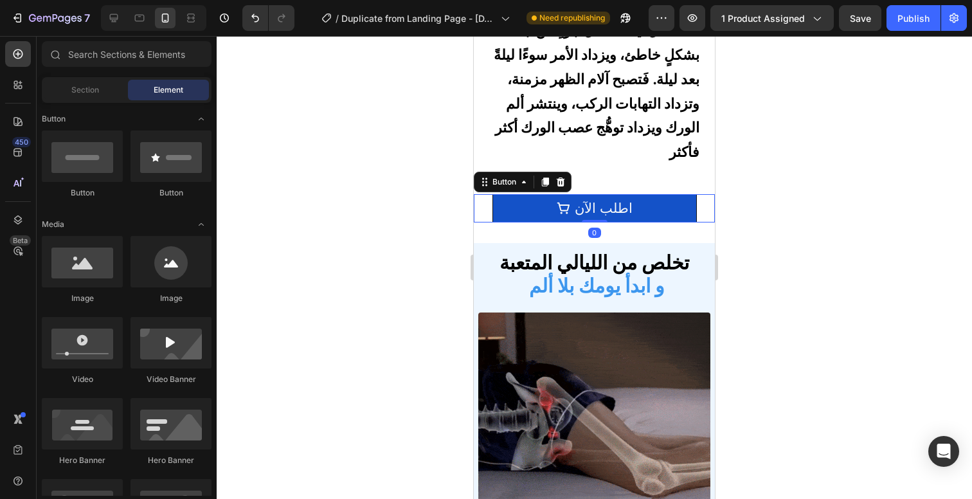
click at [695, 199] on div "اطلب الآن Button 0" at bounding box center [594, 208] width 241 height 28
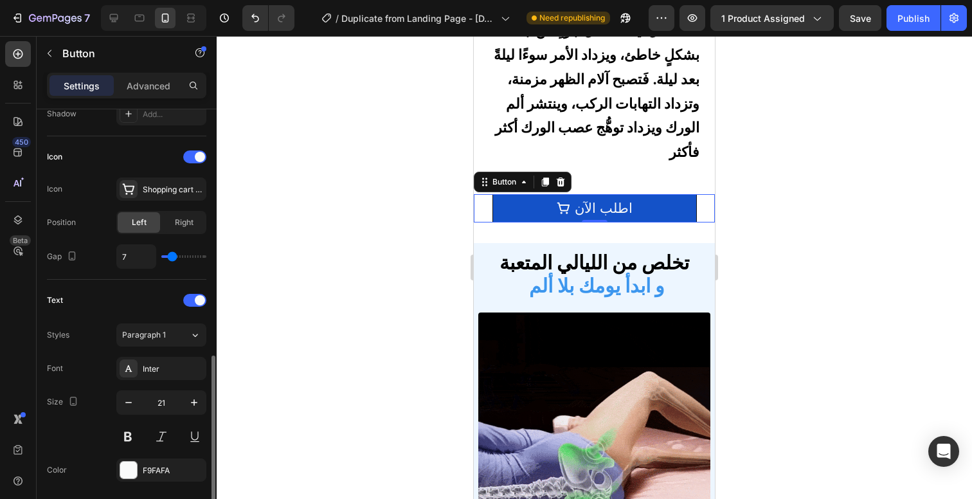
scroll to position [530, 0]
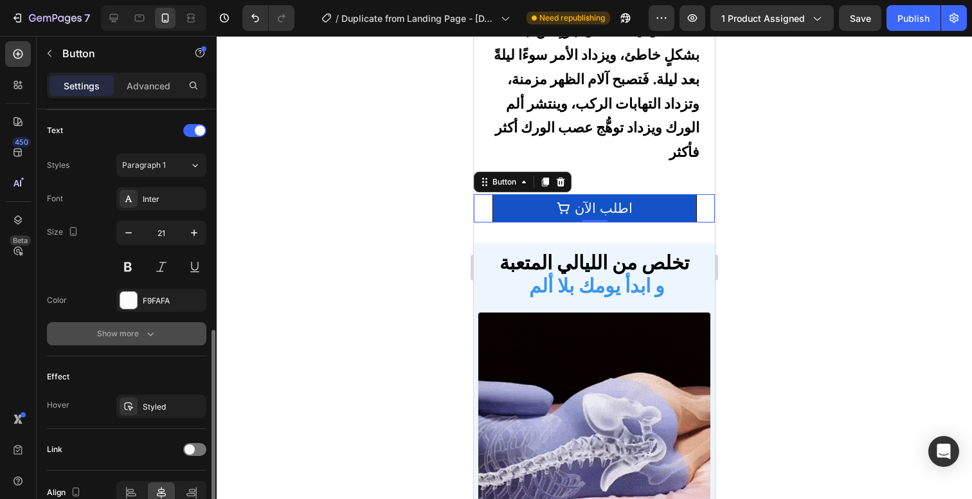
click at [134, 331] on div "Show more" at bounding box center [127, 333] width 60 height 13
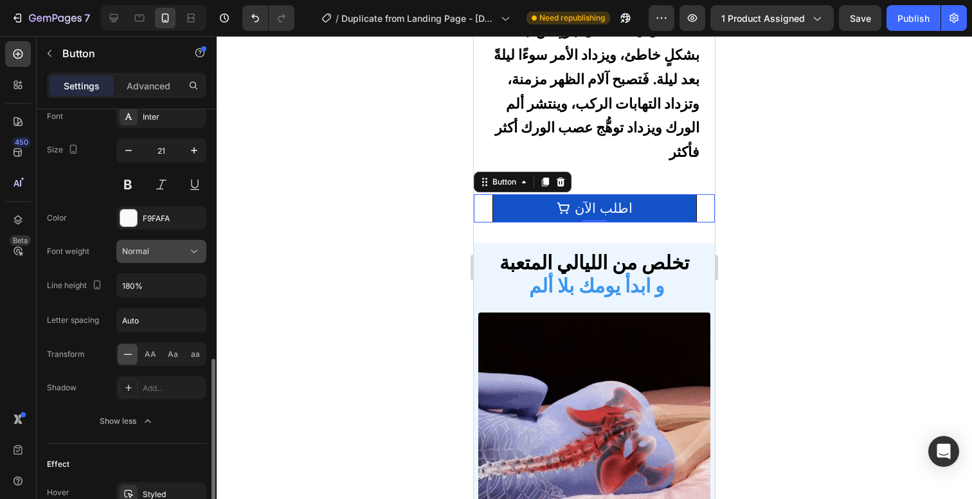
scroll to position [704, 0]
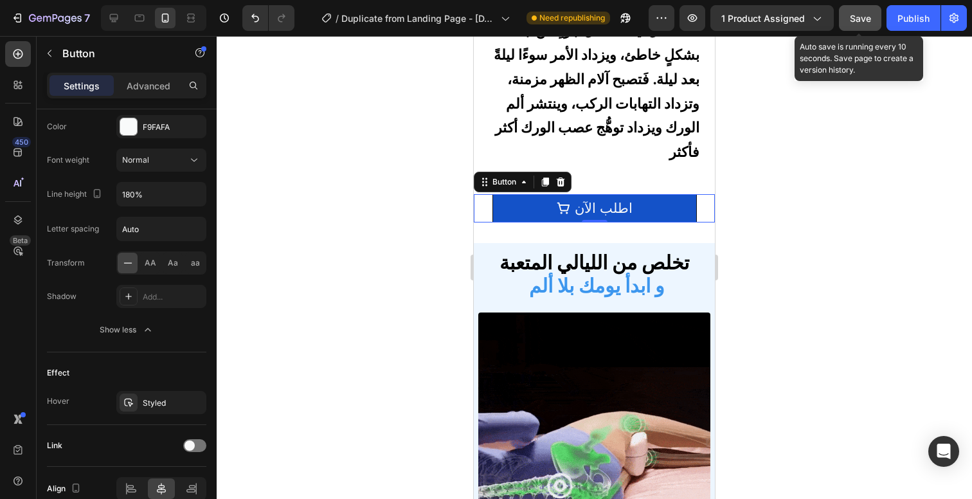
click at [865, 22] on span "Save" at bounding box center [860, 18] width 21 height 11
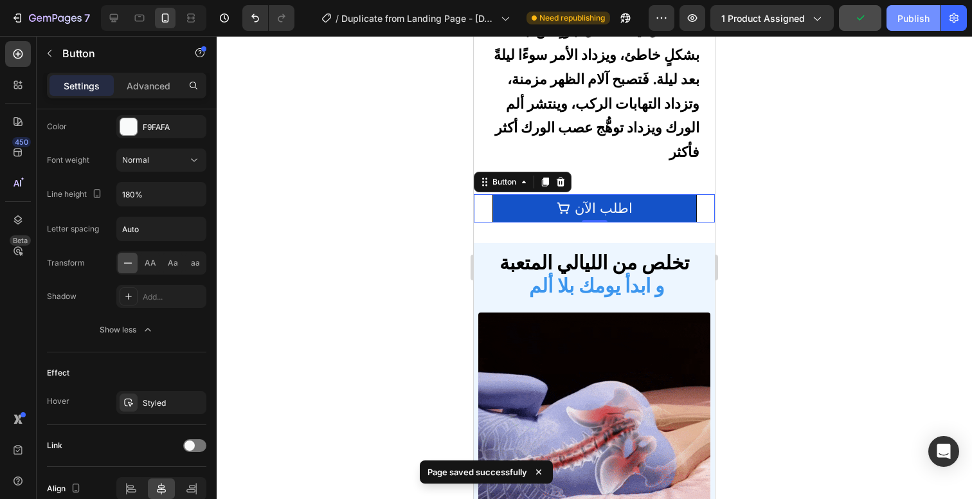
click at [914, 13] on div "Publish" at bounding box center [913, 18] width 32 height 13
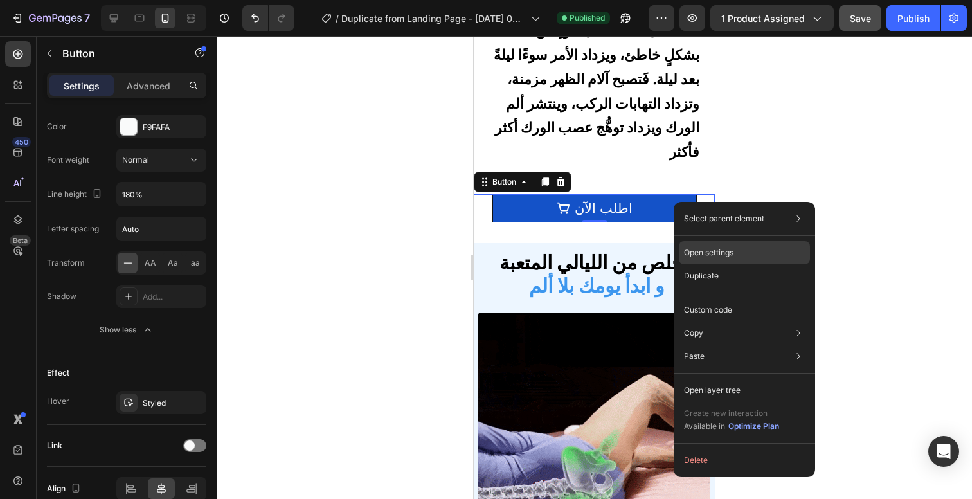
click at [702, 259] on div "Open settings" at bounding box center [744, 252] width 131 height 23
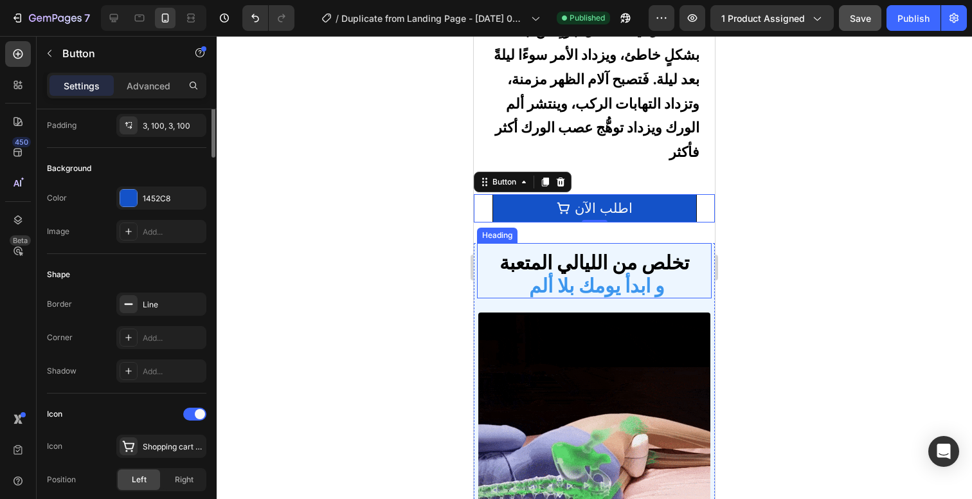
scroll to position [0, 0]
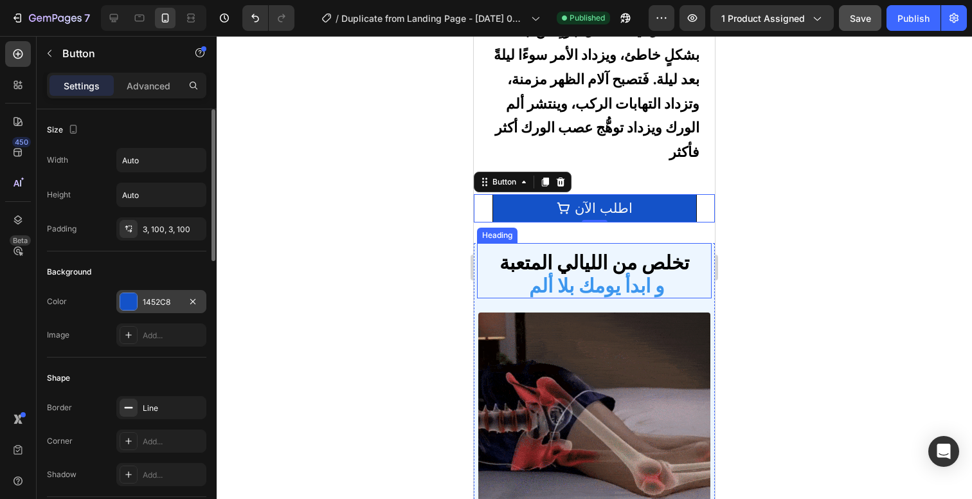
click at [163, 299] on div "1452C8" at bounding box center [161, 302] width 37 height 12
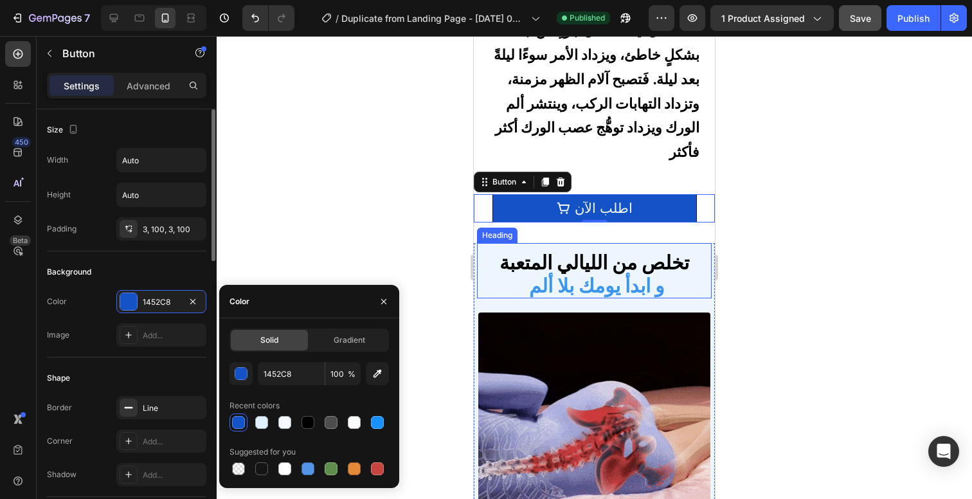
click at [184, 264] on div "Background" at bounding box center [126, 272] width 159 height 21
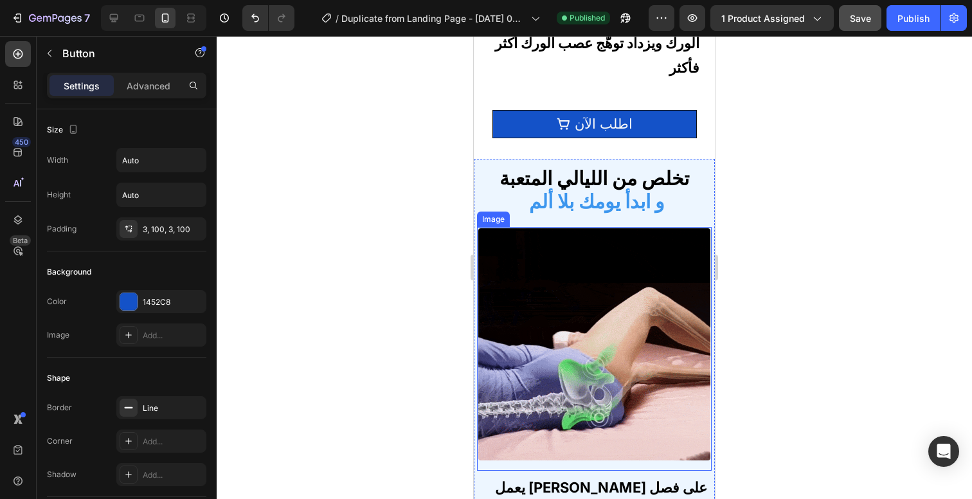
scroll to position [1709, 0]
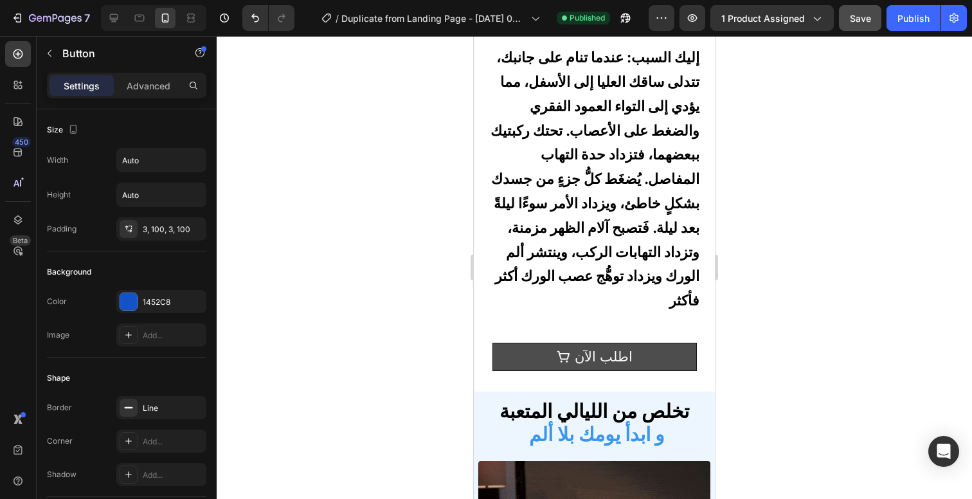
click at [645, 346] on button "اطلب الآن" at bounding box center [594, 357] width 204 height 28
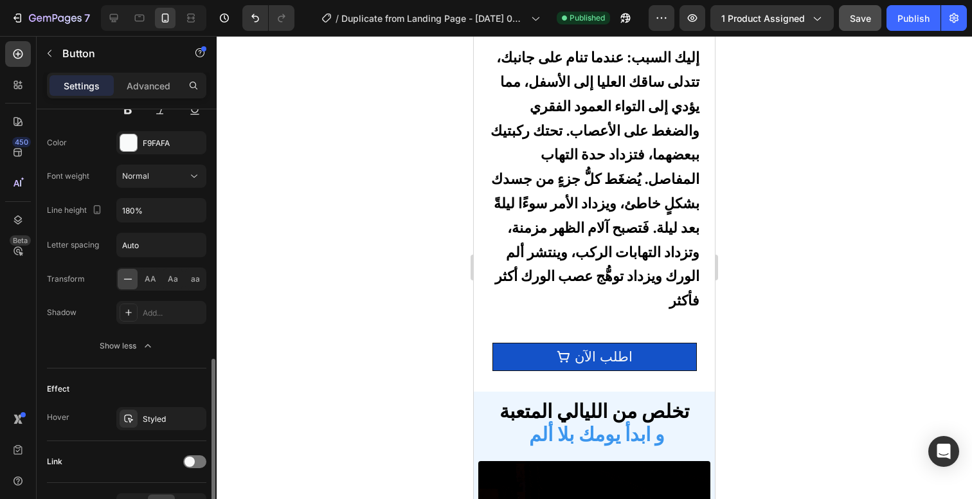
scroll to position [709, 0]
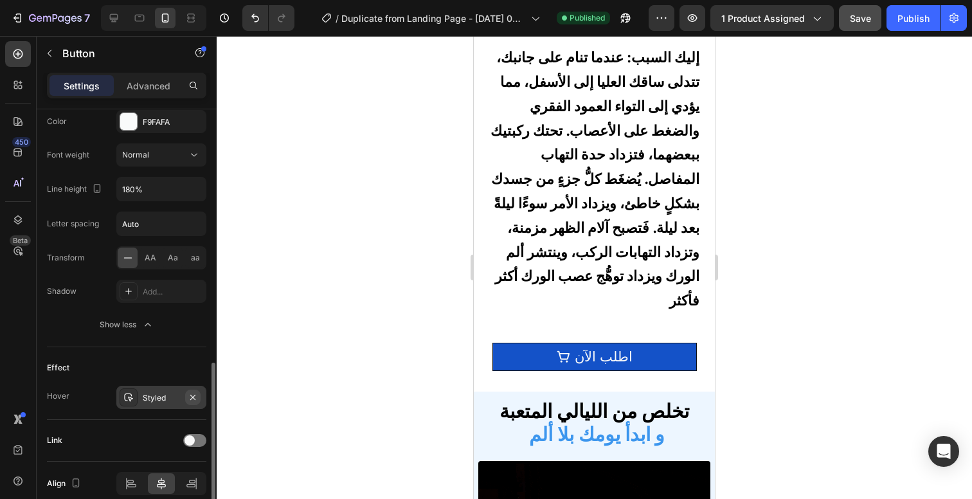
click at [192, 395] on icon "button" at bounding box center [193, 397] width 10 height 10
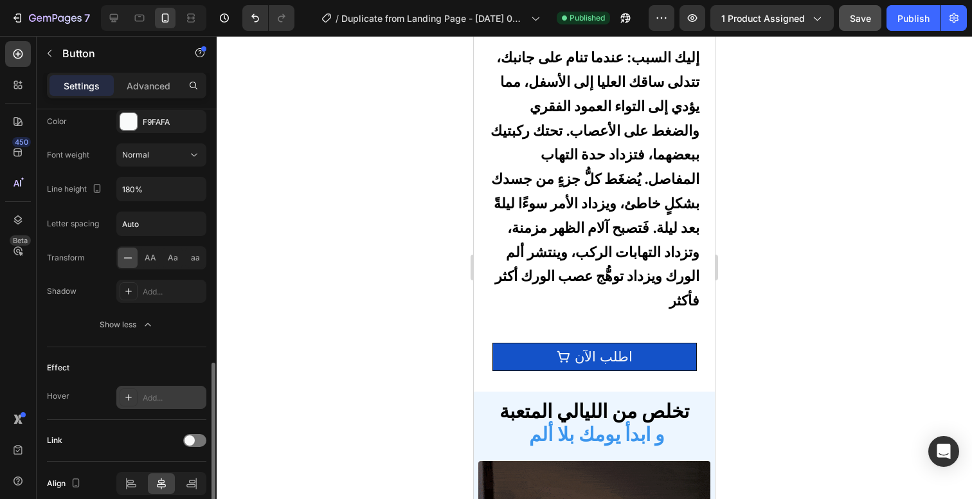
scroll to position [767, 0]
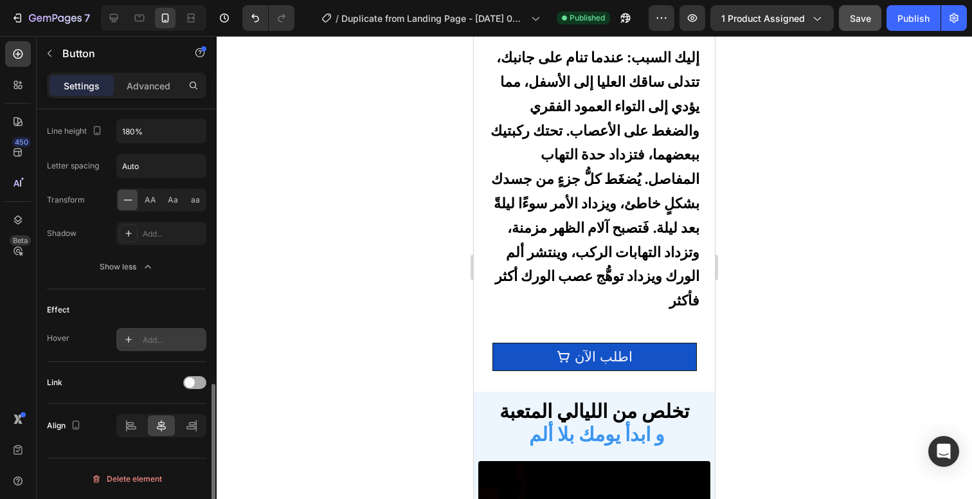
click at [189, 388] on div at bounding box center [194, 382] width 23 height 13
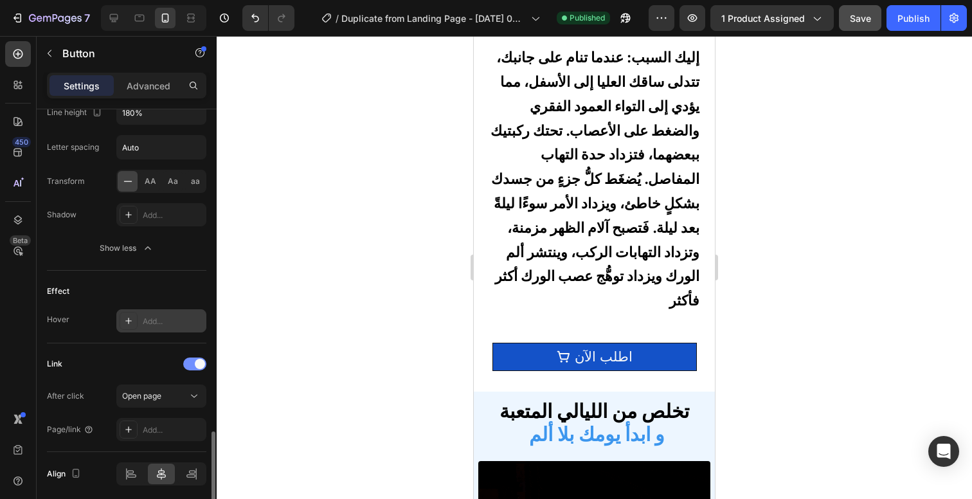
scroll to position [828, 0]
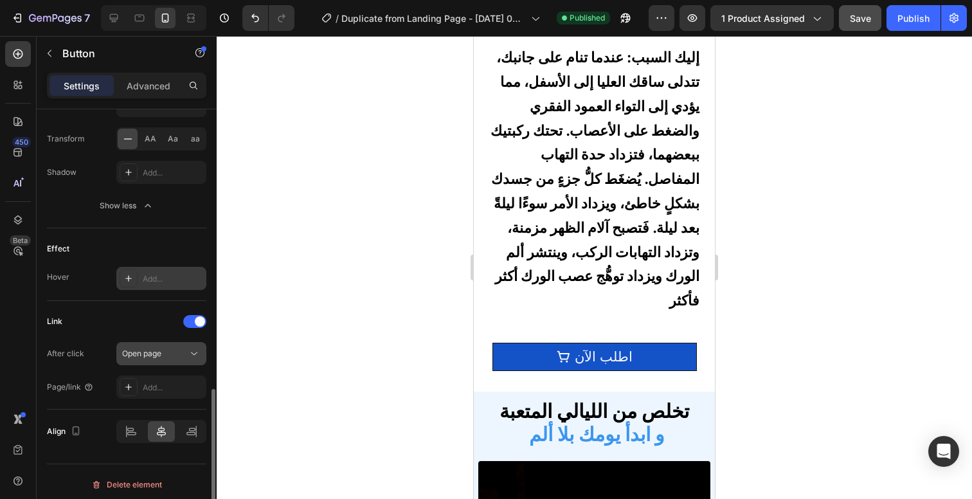
click at [191, 358] on icon at bounding box center [194, 353] width 13 height 13
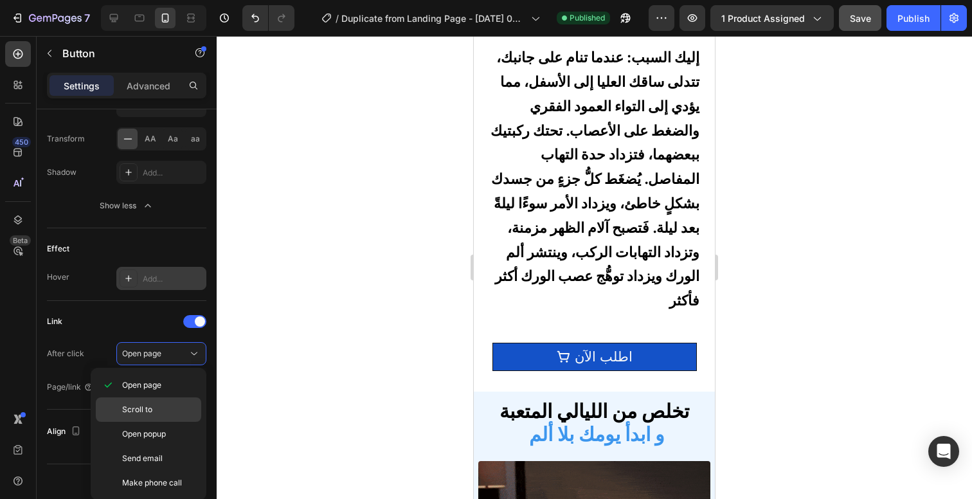
click at [178, 408] on p "Scroll to" at bounding box center [158, 410] width 73 height 12
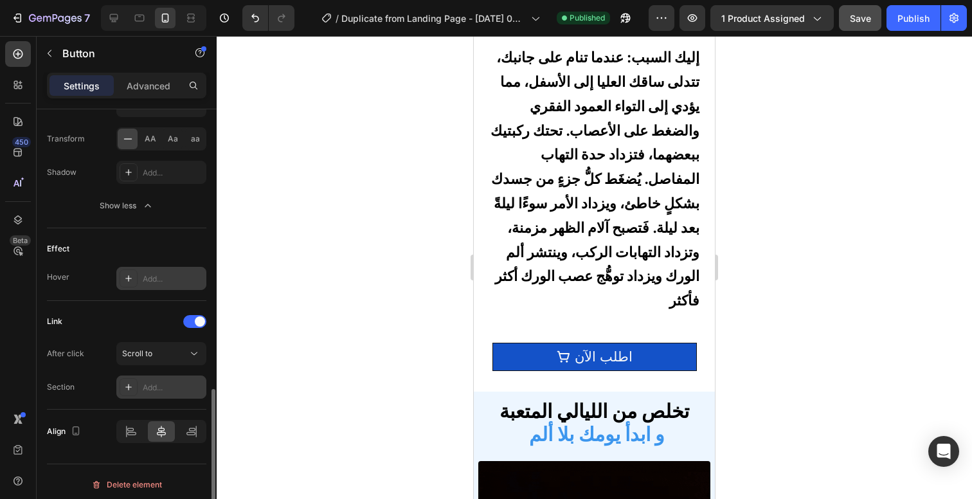
click at [178, 391] on div "Add..." at bounding box center [173, 388] width 60 height 12
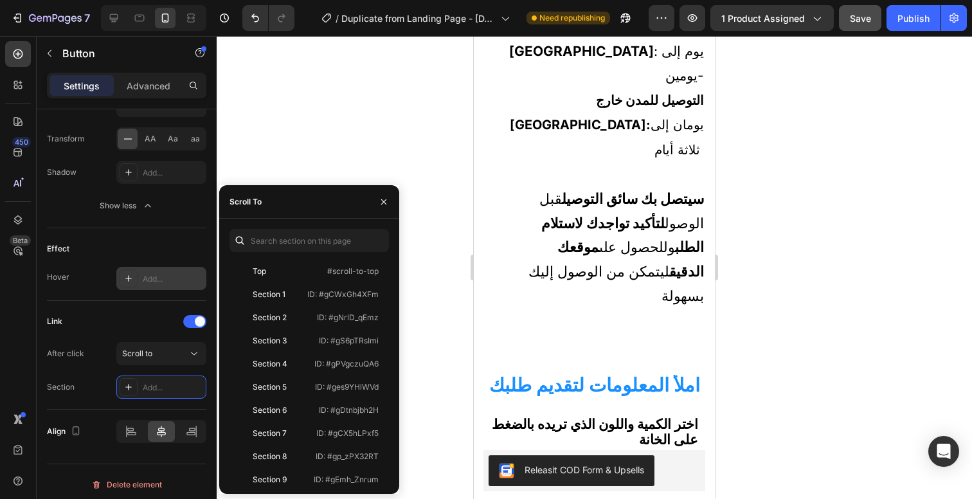
scroll to position [690, 0]
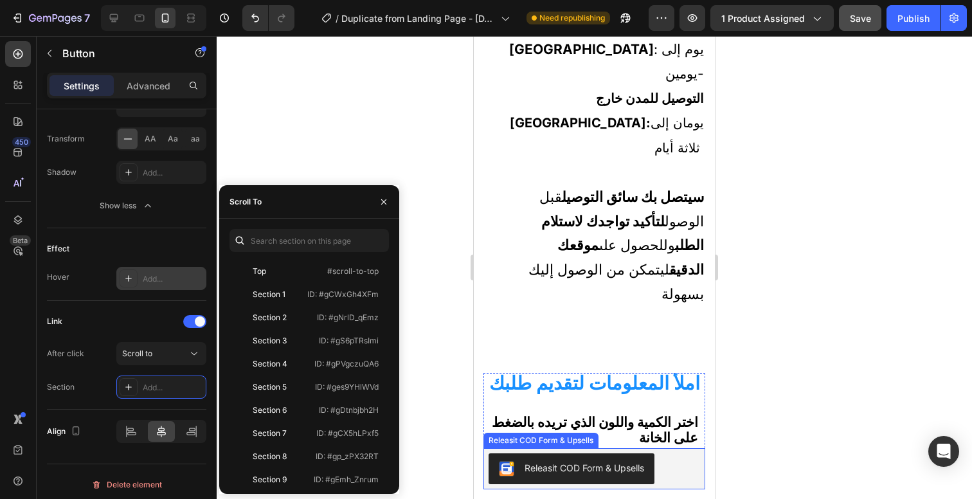
click at [678, 448] on div "Releasit COD Form & Upsells" at bounding box center [594, 468] width 222 height 41
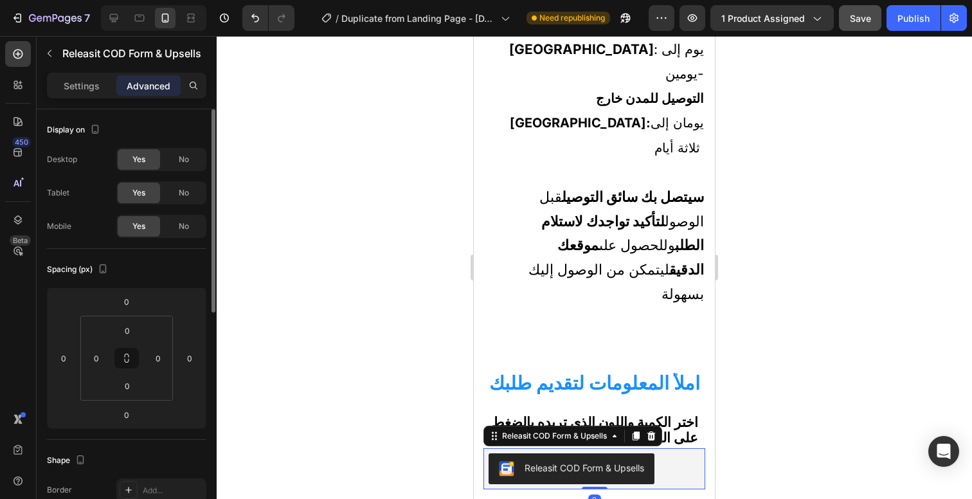
click at [679, 453] on div "Releasit COD Form & Upsells" at bounding box center [594, 468] width 211 height 31
click at [740, 348] on div at bounding box center [594, 267] width 755 height 463
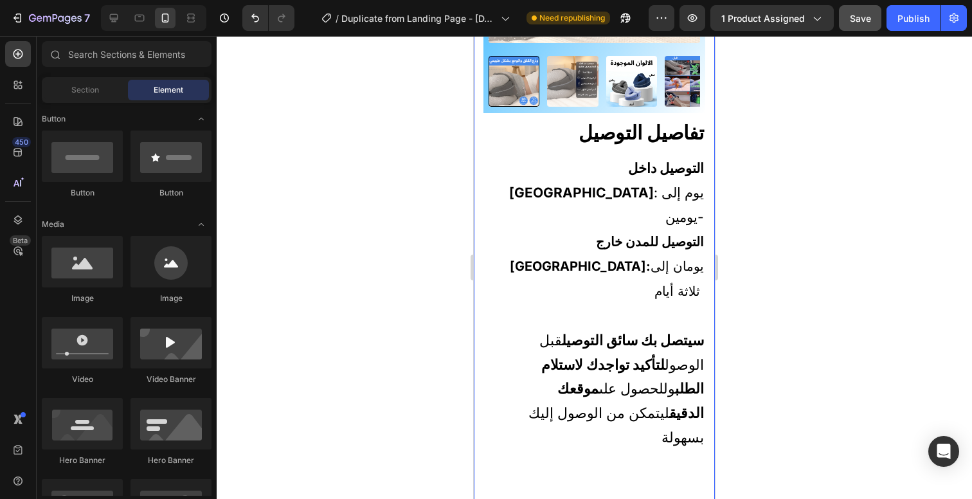
scroll to position [651, 0]
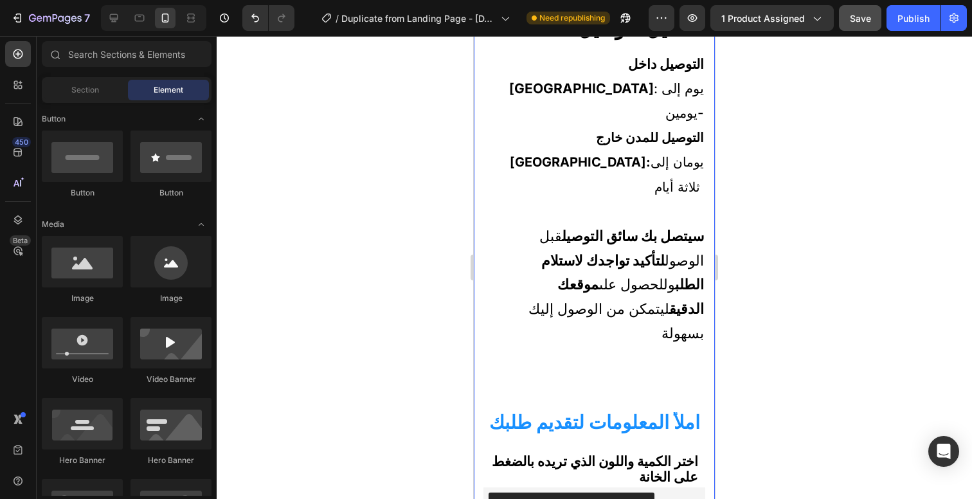
click at [639, 439] on div "اسحب نحو اليسار لعرض جميع صور المنتج Heading Product Images Row تفاصيل التوصيل …" at bounding box center [594, 124] width 222 height 849
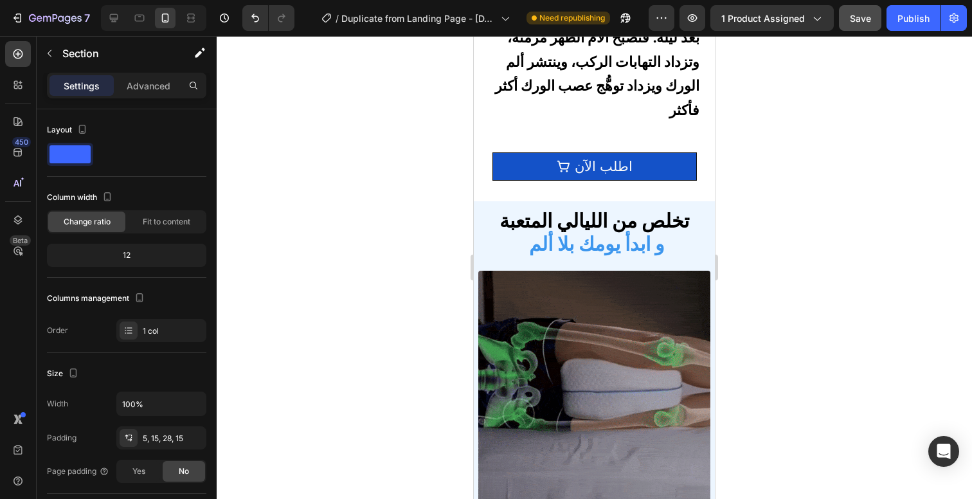
scroll to position [1875, 0]
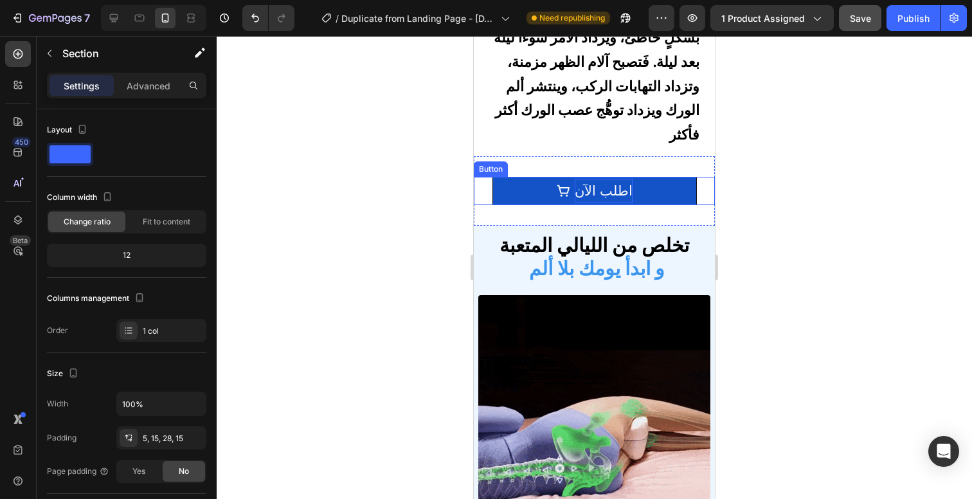
click at [600, 186] on p "اطلب الآن" at bounding box center [604, 191] width 58 height 24
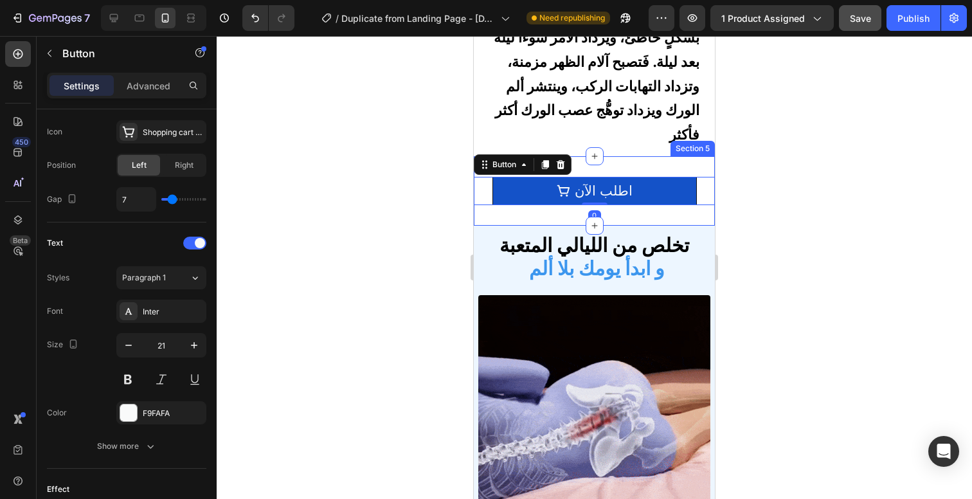
scroll to position [664, 0]
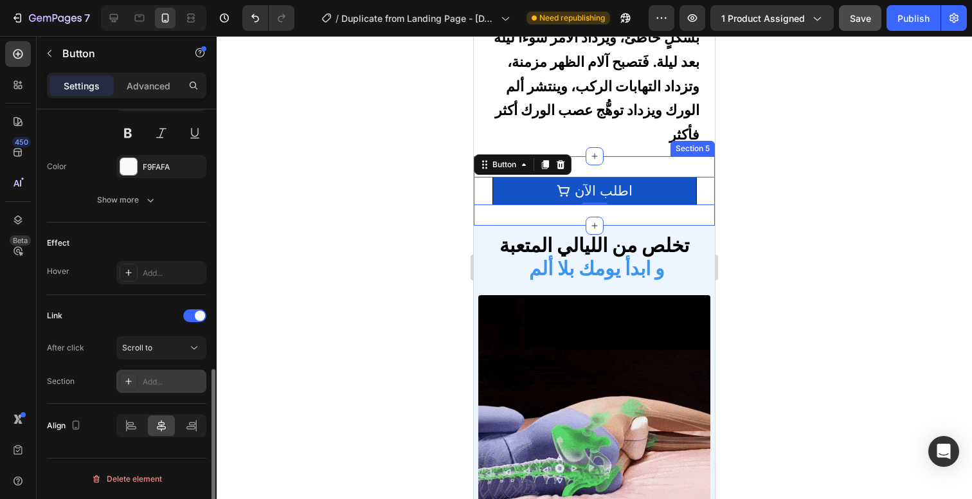
click at [155, 382] on div "Add..." at bounding box center [173, 382] width 60 height 12
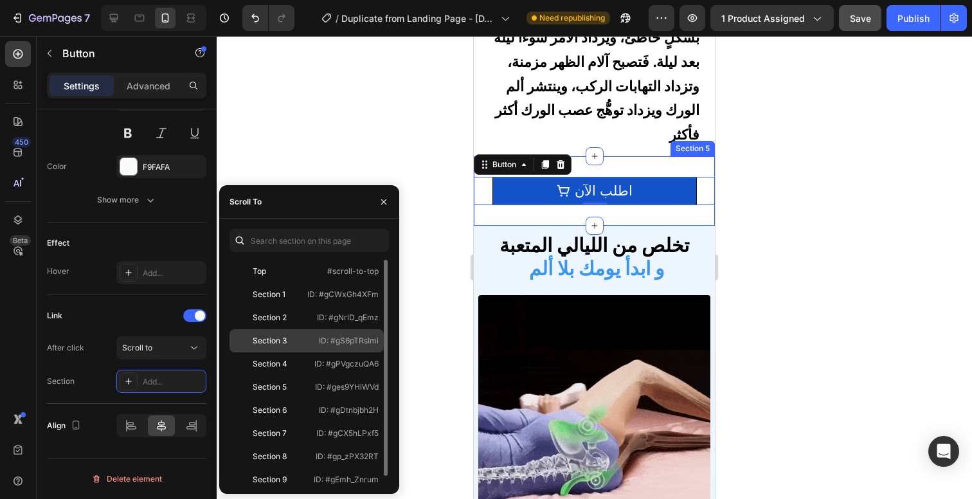
click at [267, 341] on div "Section 3" at bounding box center [270, 341] width 34 height 12
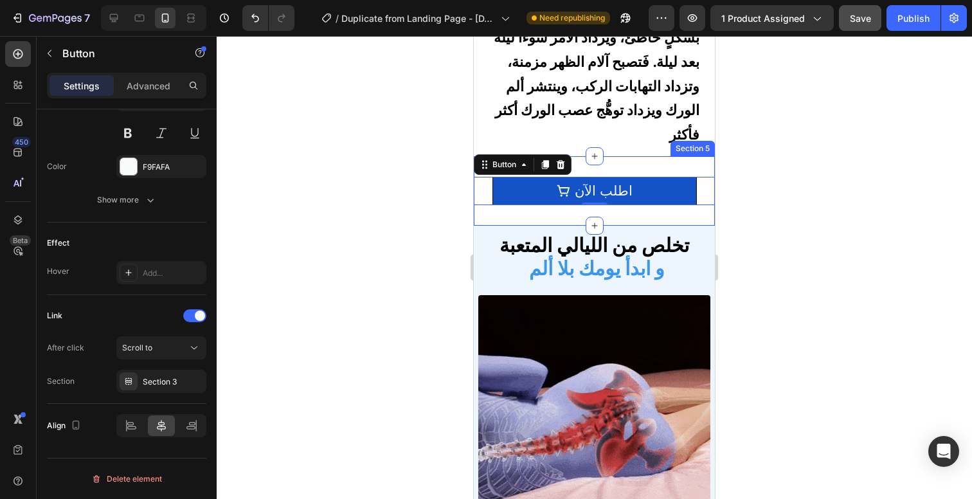
click at [357, 169] on div at bounding box center [594, 267] width 755 height 463
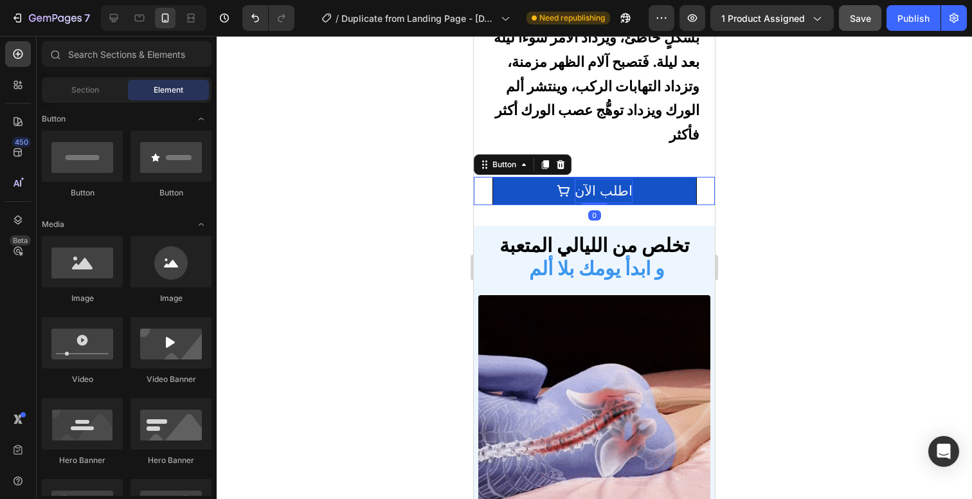
click at [616, 191] on p "اطلب الآن" at bounding box center [604, 191] width 58 height 24
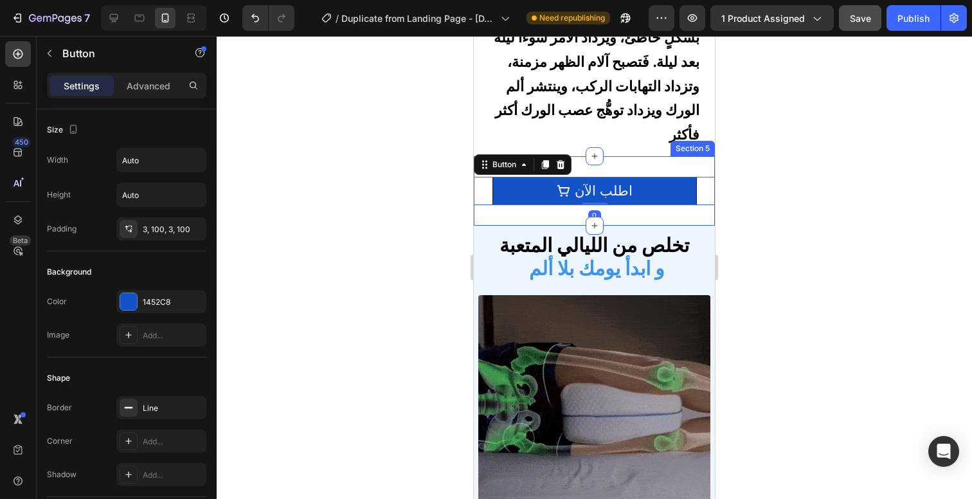
click at [657, 194] on div "اطلب الآن Button 0 Section 5" at bounding box center [594, 190] width 241 height 69
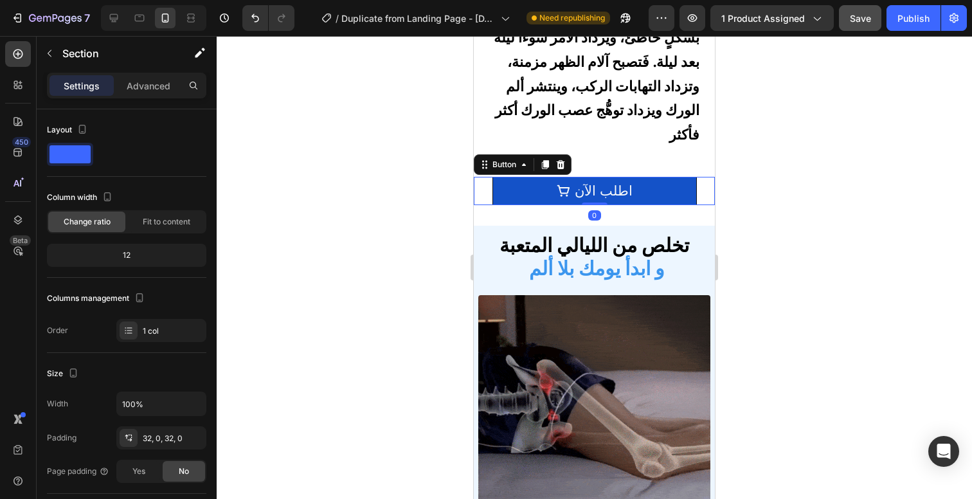
click at [654, 188] on link "اطلب الآن" at bounding box center [594, 191] width 204 height 28
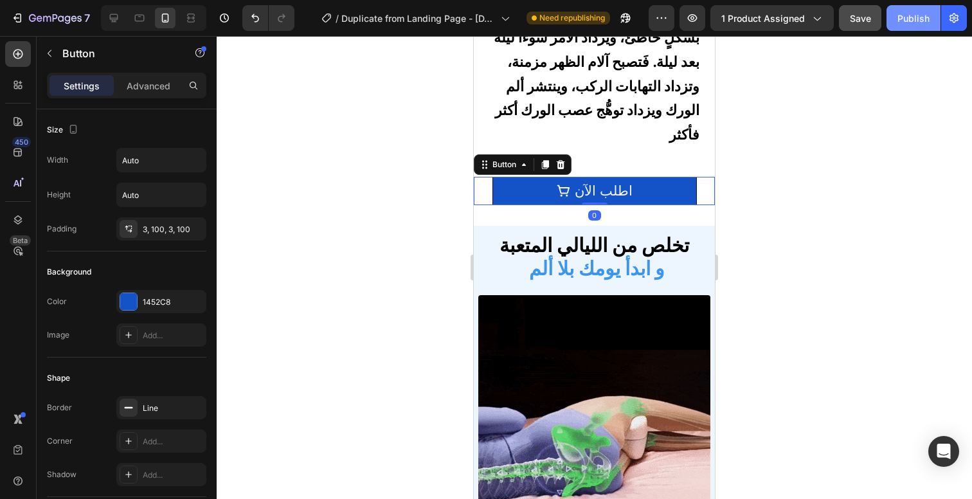
click at [903, 29] on button "Publish" at bounding box center [913, 18] width 54 height 26
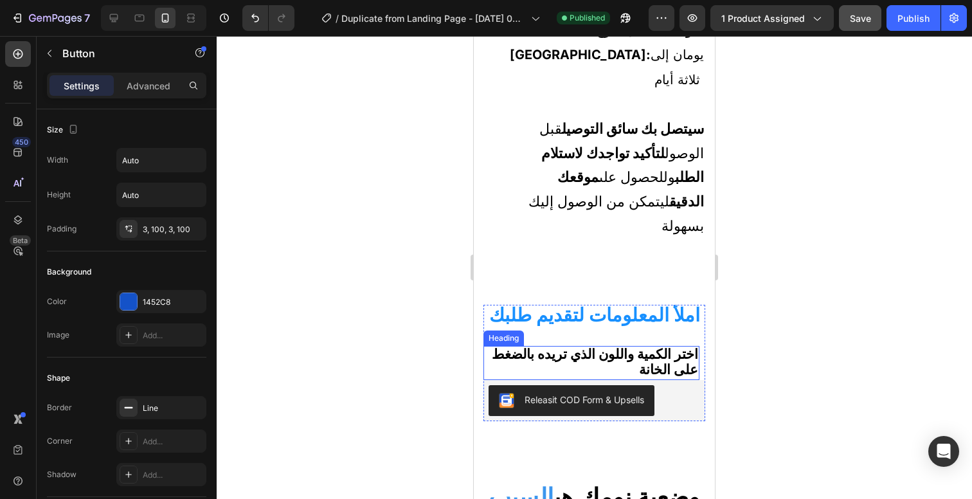
scroll to position [764, 0]
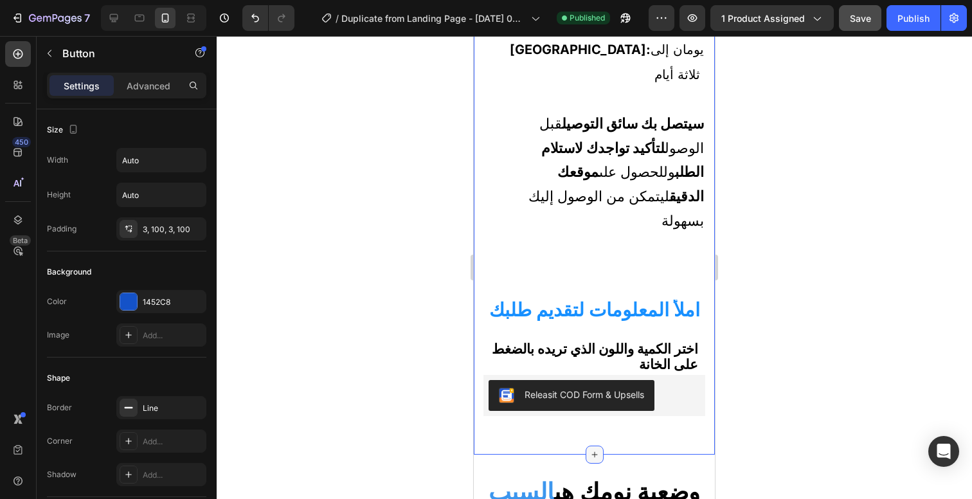
click at [589, 449] on icon at bounding box center [594, 454] width 10 height 10
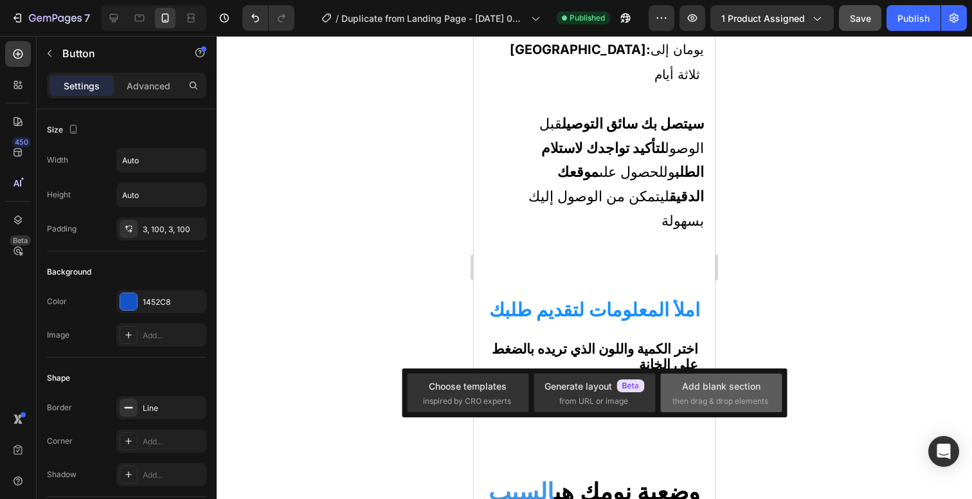
click at [707, 382] on div "Add blank section" at bounding box center [721, 385] width 78 height 13
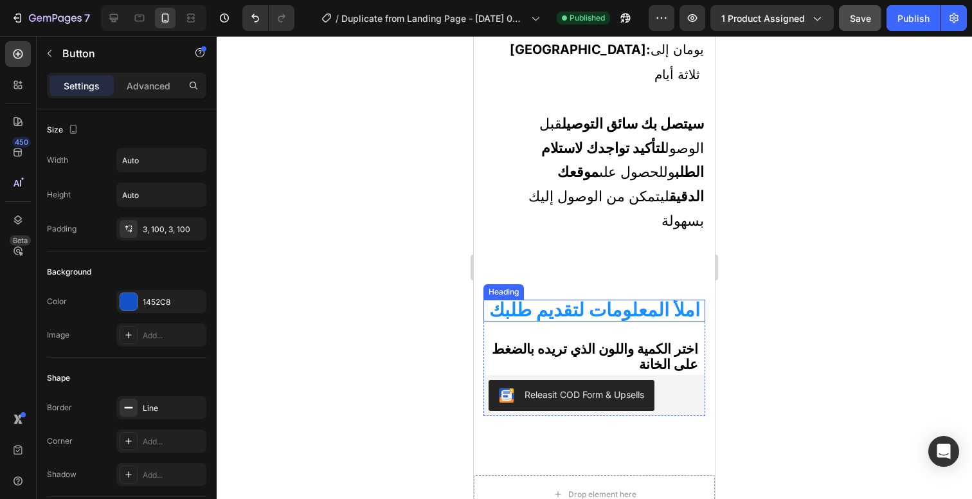
click at [629, 298] on strong "املأ المعلومات لتقديم طلبك" at bounding box center [594, 309] width 211 height 22
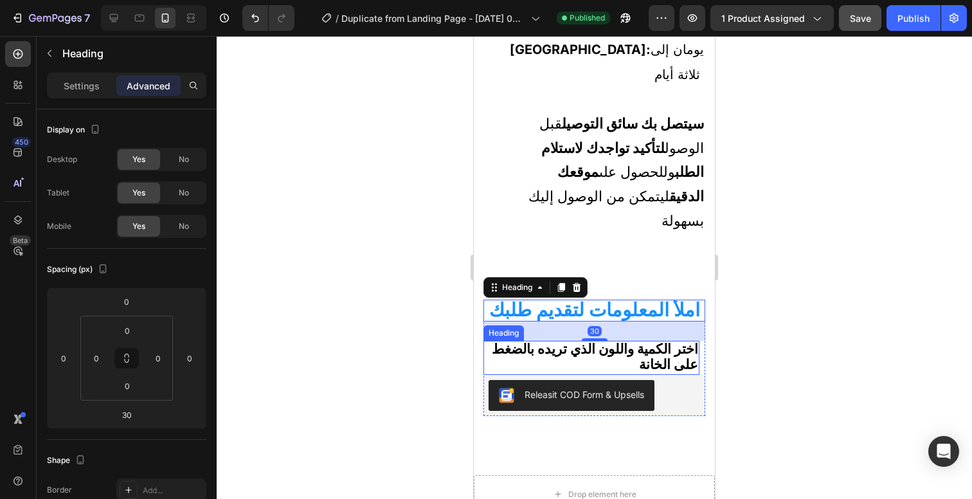
click at [630, 341] on strong "اختر الكمية واللون الذي تريده بالضغط على الخانة" at bounding box center [595, 357] width 206 height 32
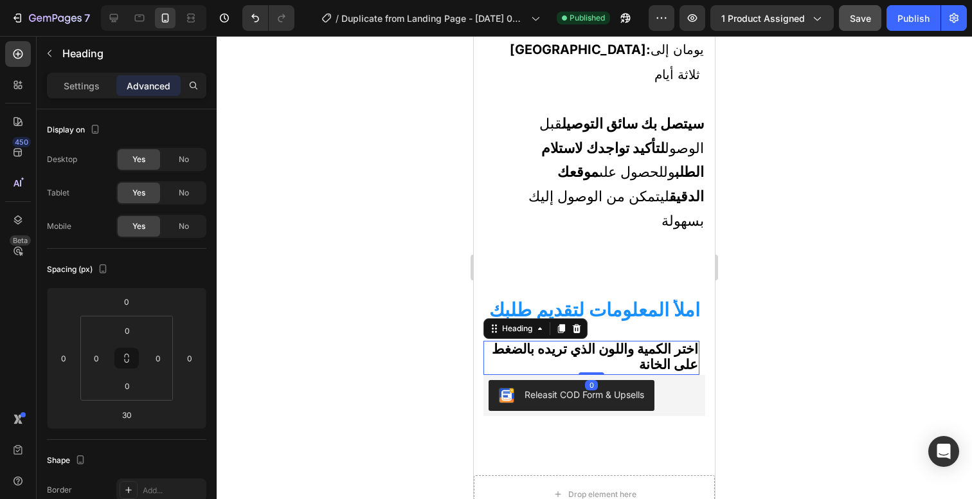
scroll to position [466, 0]
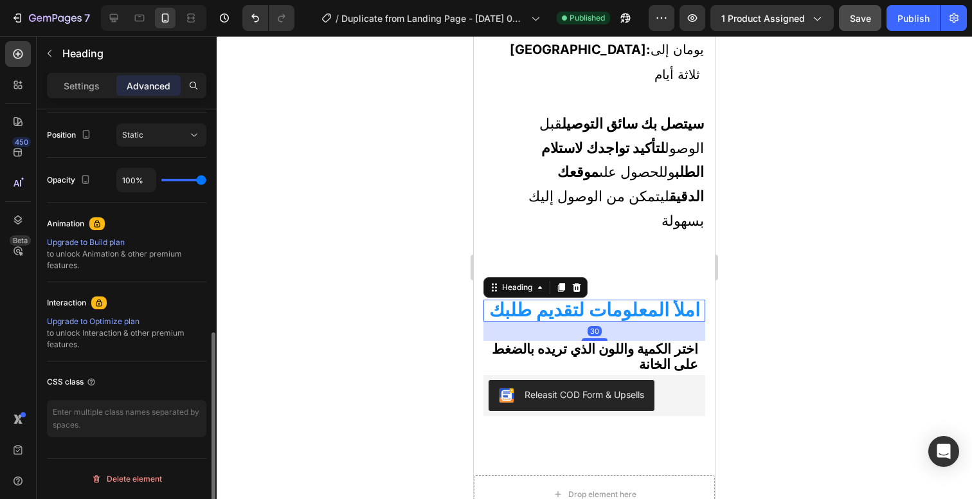
click at [638, 298] on strong "املأ المعلومات لتقديم طلبك" at bounding box center [594, 309] width 211 height 22
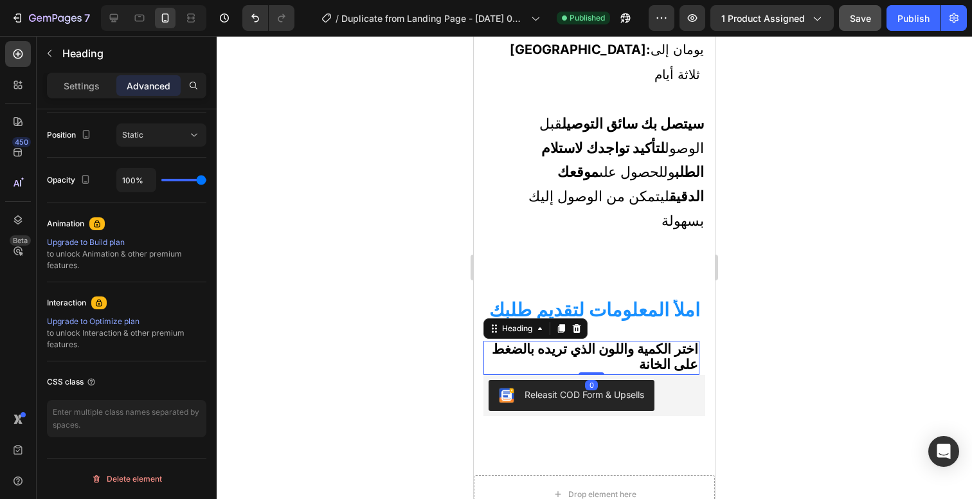
click at [643, 341] on strong "اختر الكمية واللون الذي تريده بالضغط على الخانة" at bounding box center [595, 357] width 206 height 32
click at [654, 380] on button "Releasit COD Form & Upsells" at bounding box center [572, 395] width 166 height 31
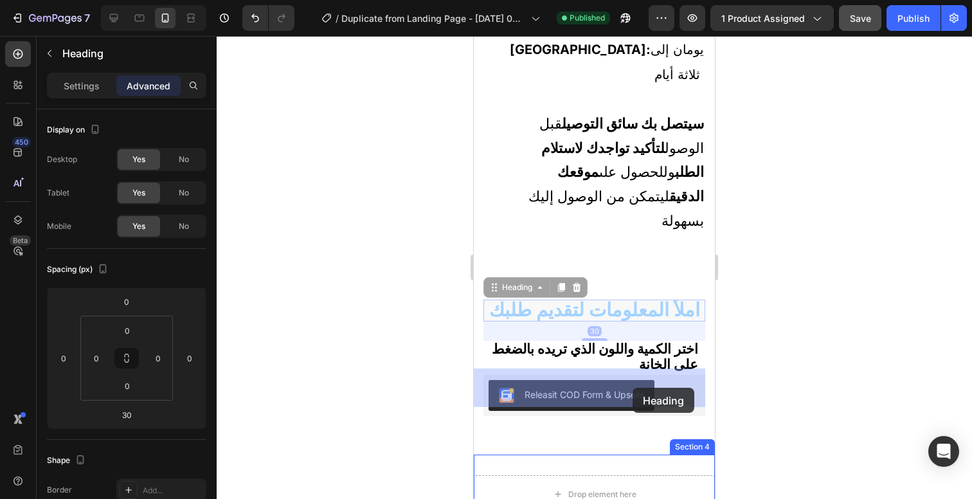
drag, startPoint x: 637, startPoint y: 207, endPoint x: 633, endPoint y: 388, distance: 180.7
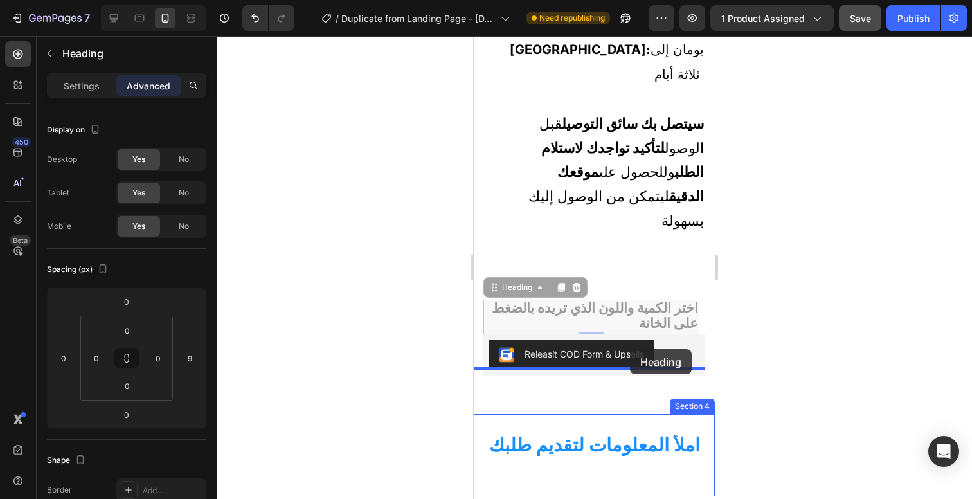
drag, startPoint x: 637, startPoint y: 210, endPoint x: 630, endPoint y: 350, distance: 139.7
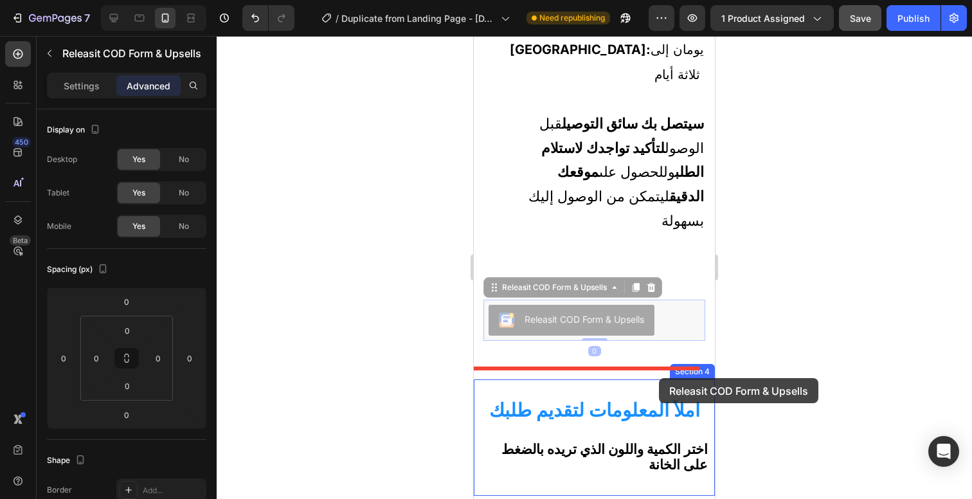
drag, startPoint x: 667, startPoint y: 238, endPoint x: 659, endPoint y: 378, distance: 139.7
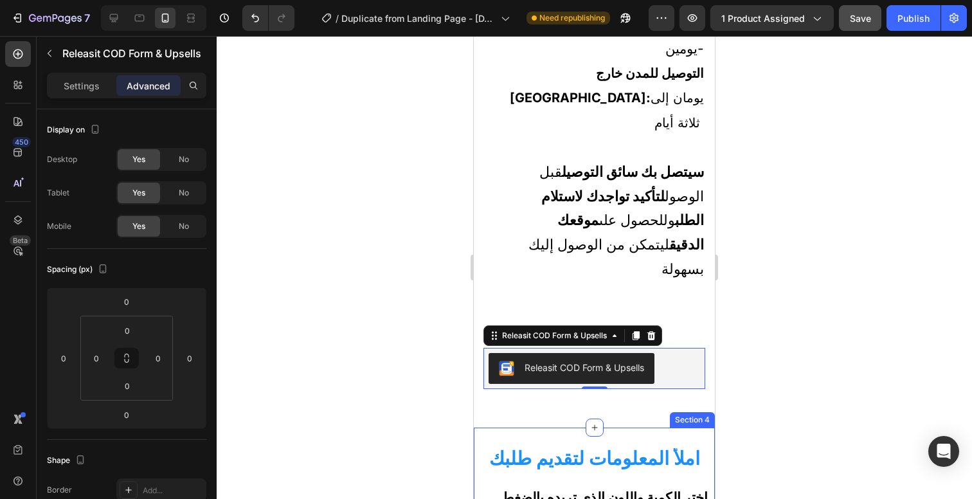
scroll to position [714, 0]
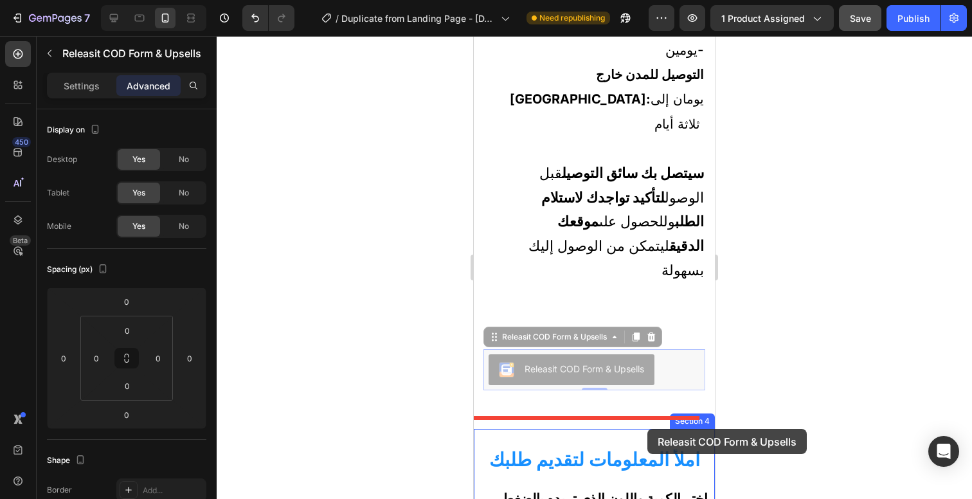
drag, startPoint x: 666, startPoint y: 256, endPoint x: 647, endPoint y: 426, distance: 171.4
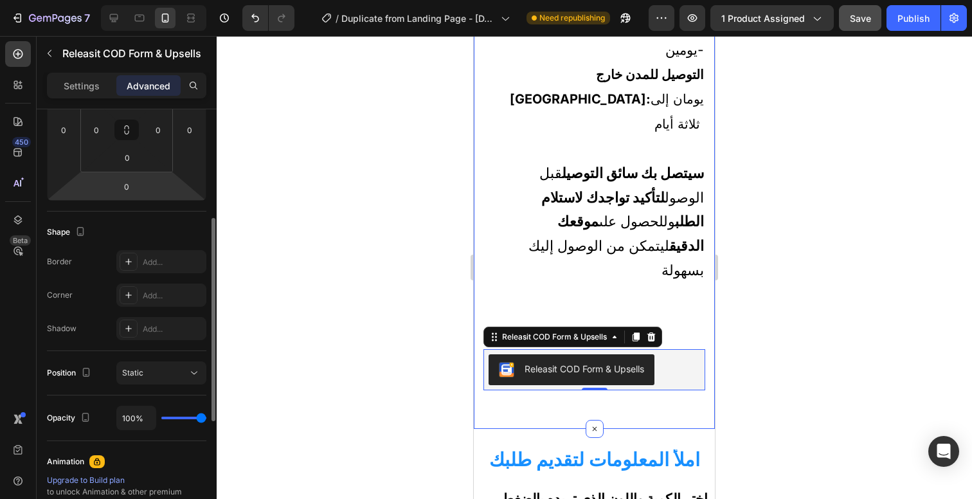
scroll to position [0, 0]
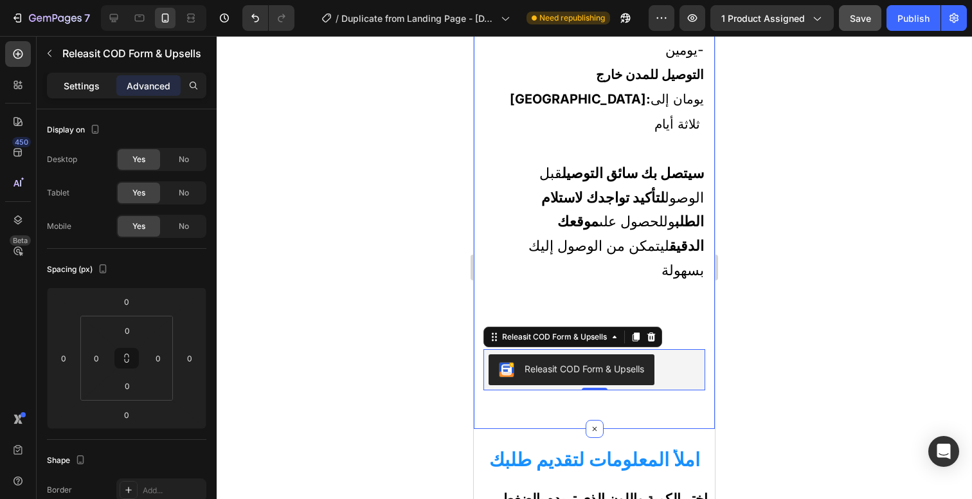
click at [87, 88] on p "Settings" at bounding box center [82, 85] width 36 height 13
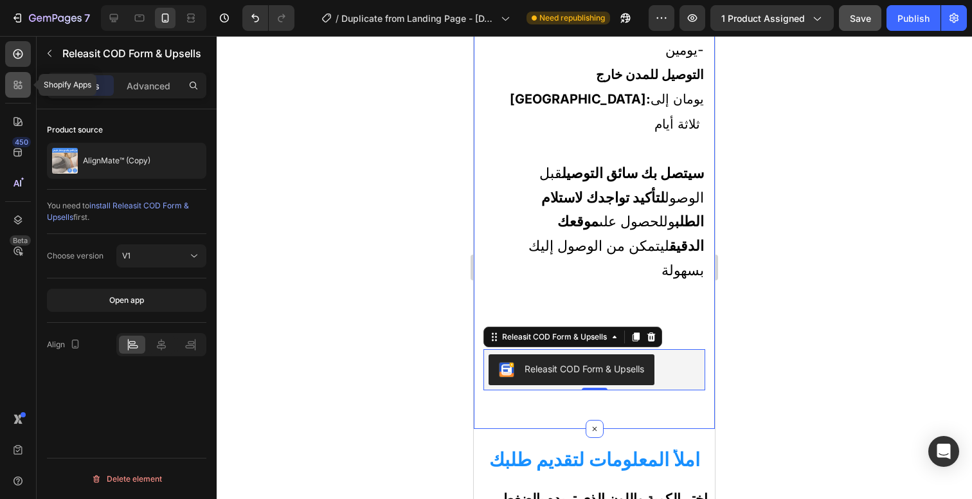
click at [14, 88] on icon at bounding box center [16, 87] width 4 height 4
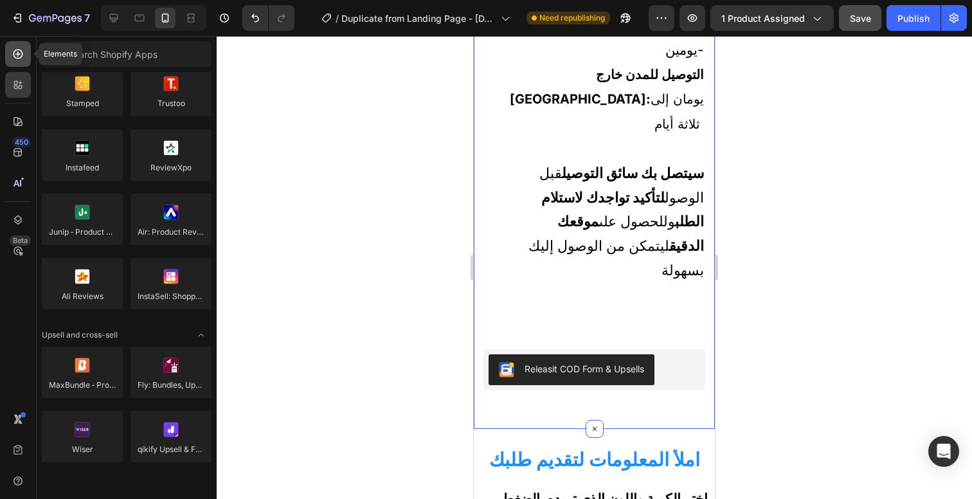
click at [15, 64] on div at bounding box center [18, 54] width 26 height 26
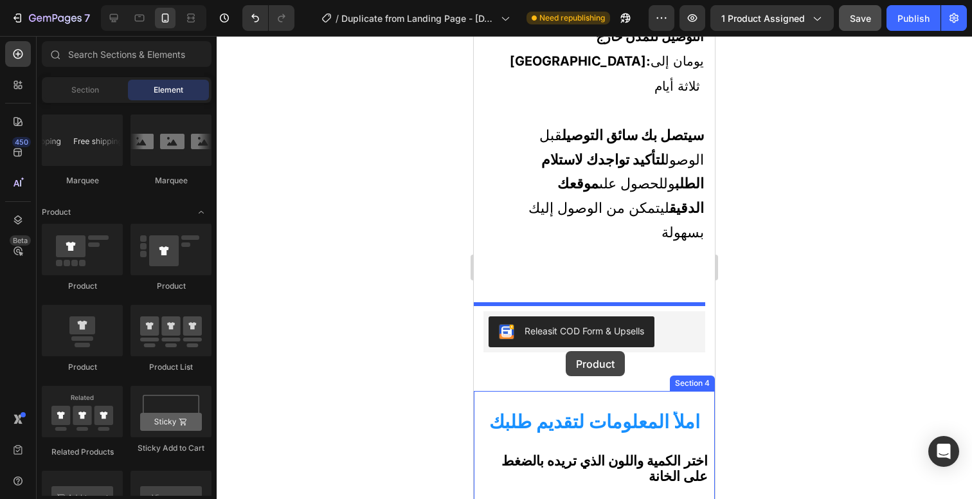
scroll to position [822, 0]
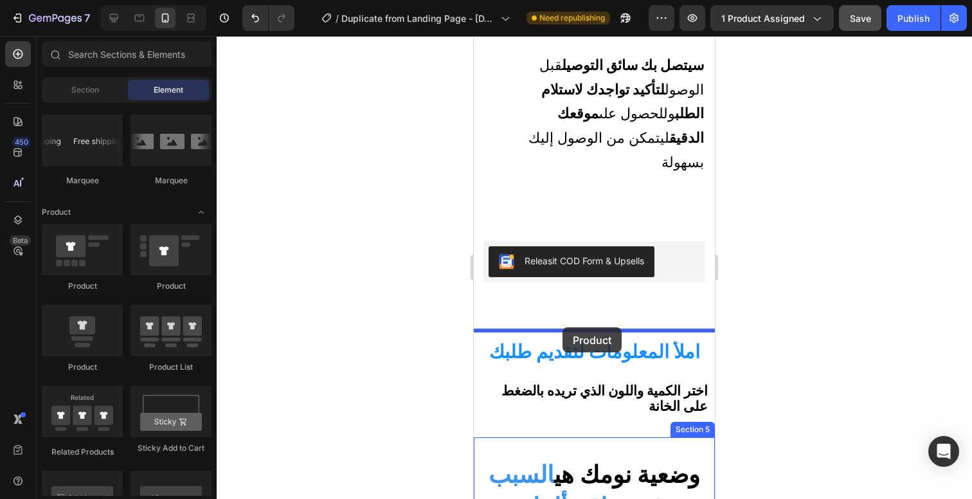
drag, startPoint x: 576, startPoint y: 368, endPoint x: 562, endPoint y: 327, distance: 42.7
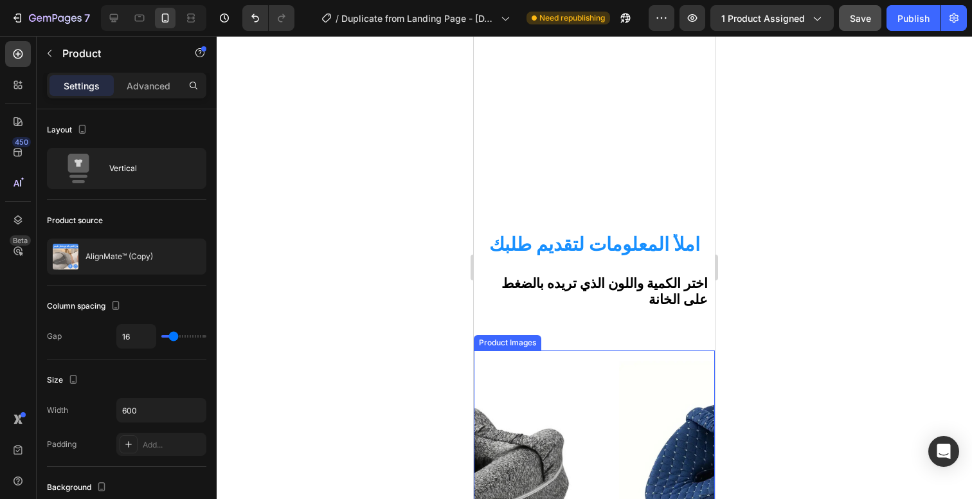
scroll to position [1045, 0]
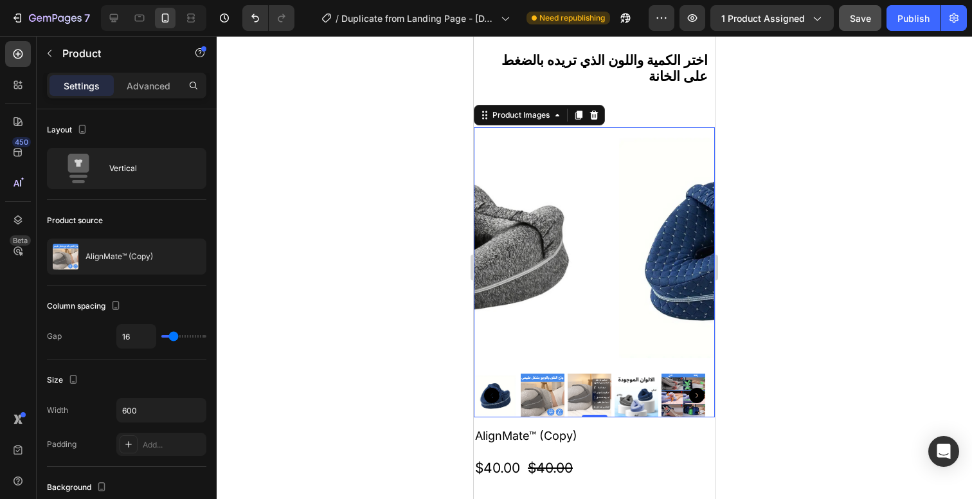
click at [609, 294] on img at bounding box center [729, 247] width 241 height 241
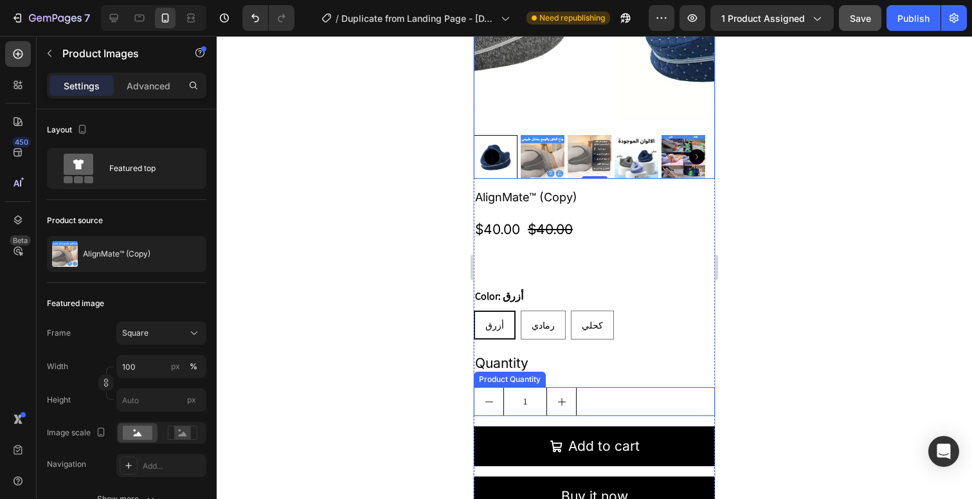
scroll to position [1034, 0]
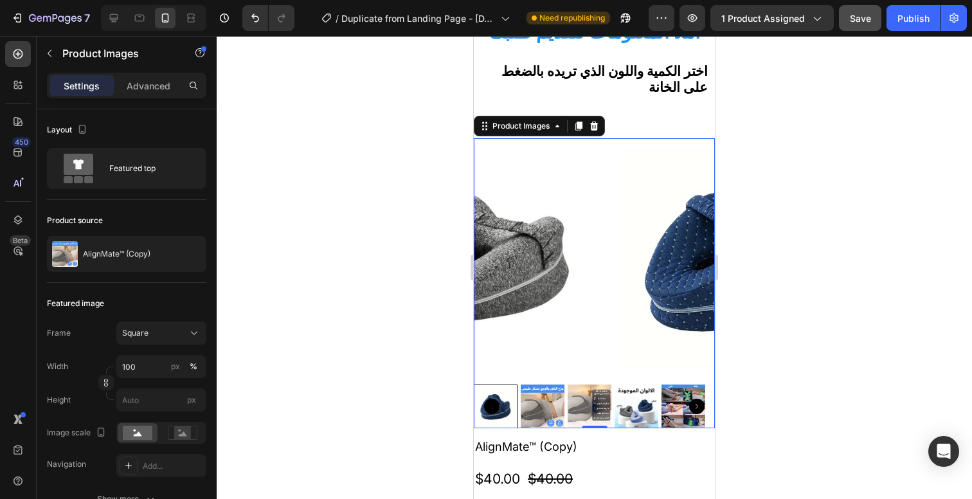
click at [609, 191] on img at bounding box center [729, 258] width 241 height 241
click at [578, 410] on img at bounding box center [590, 406] width 44 height 44
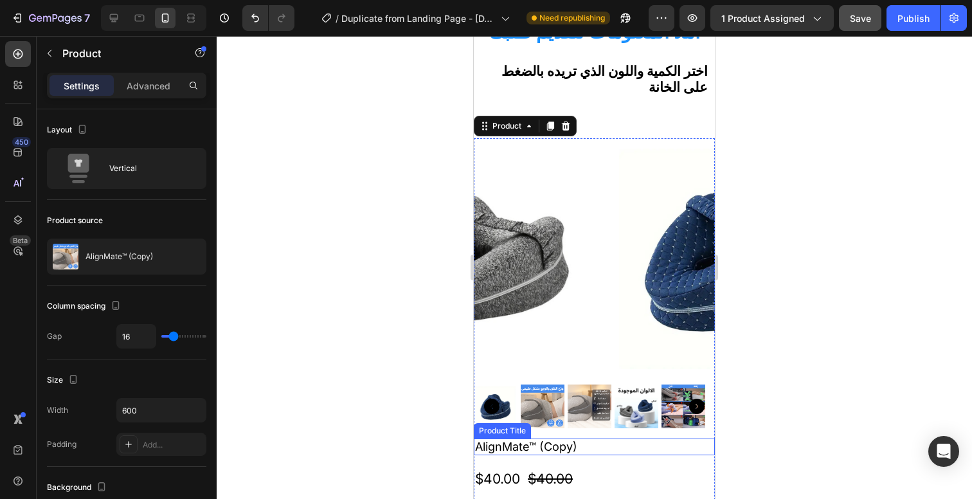
click at [555, 440] on h2 "AlignMate™ (Copy)" at bounding box center [594, 446] width 241 height 17
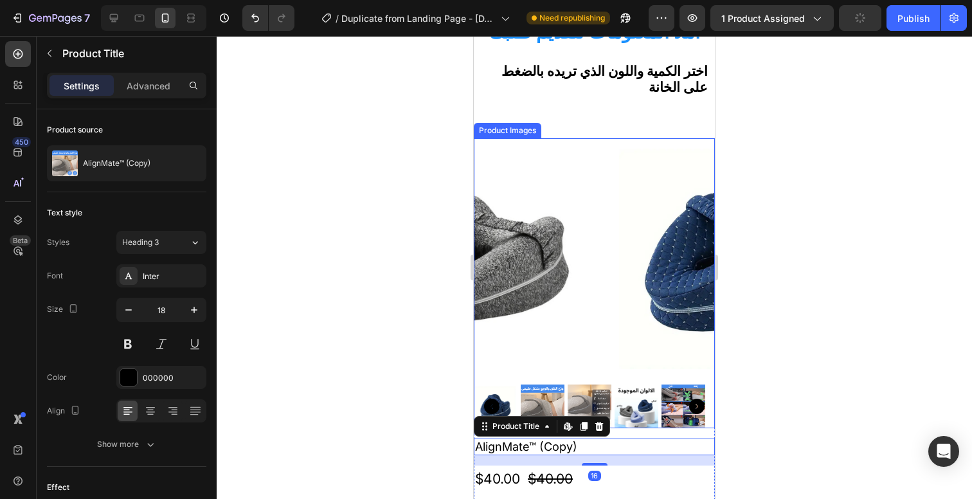
click at [609, 287] on img at bounding box center [729, 258] width 241 height 241
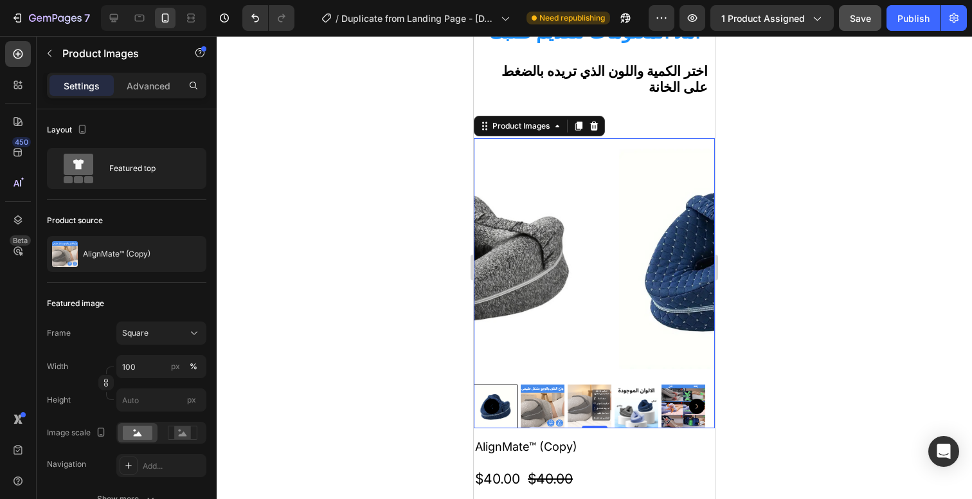
click at [609, 291] on img at bounding box center [729, 258] width 241 height 241
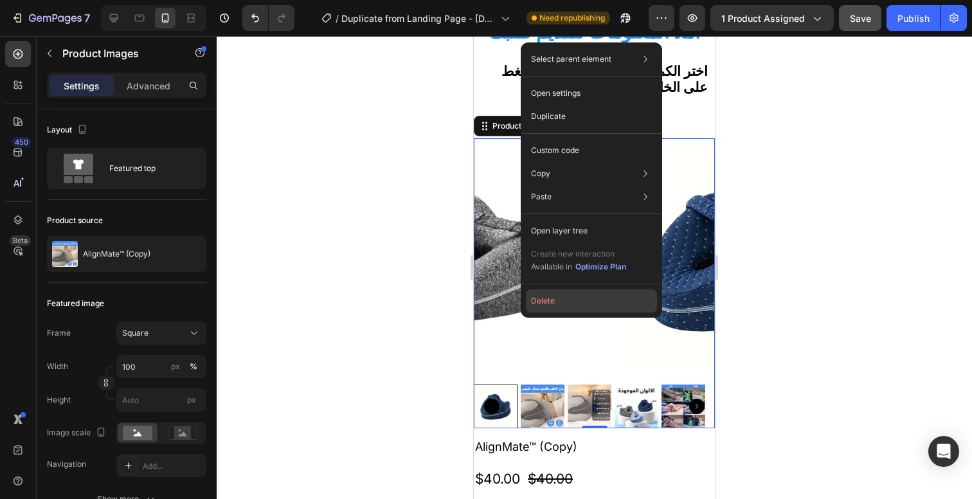
click at [541, 297] on button "Delete" at bounding box center [591, 300] width 131 height 23
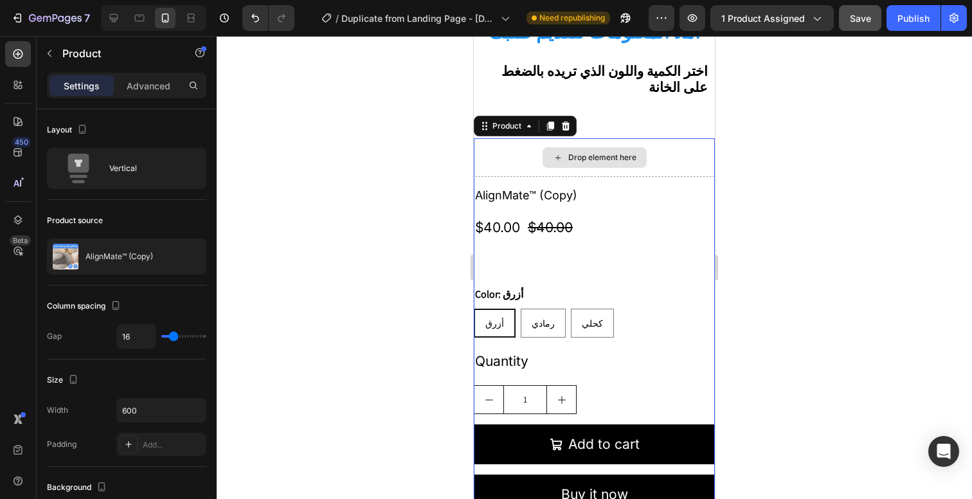
click at [501, 157] on div "Drop element here" at bounding box center [594, 157] width 241 height 39
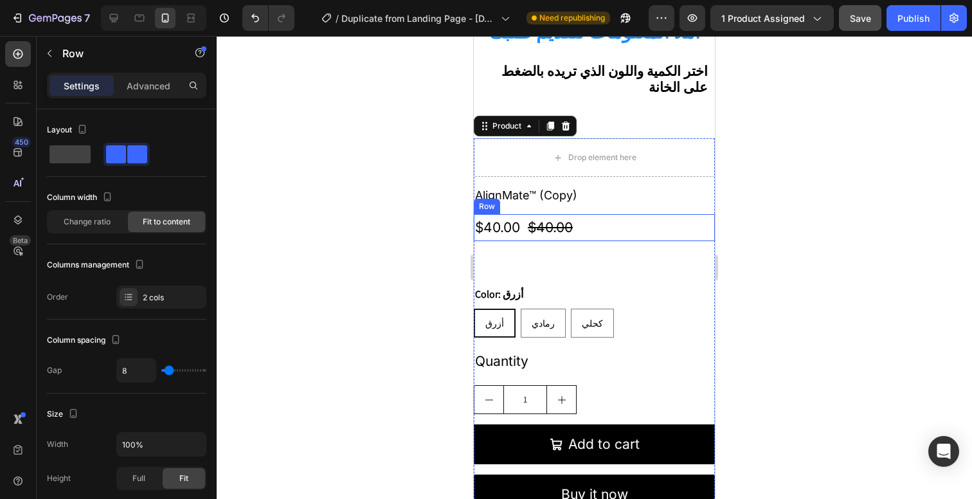
click at [617, 232] on div "$40.00 Product Price Product Price $40.00 Product Price Product Price Row" at bounding box center [594, 227] width 241 height 27
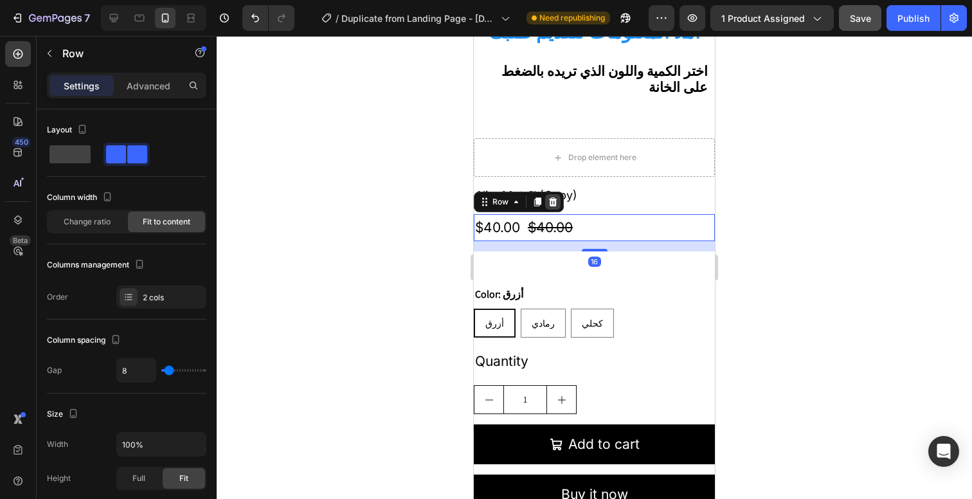
click at [557, 204] on div at bounding box center [552, 201] width 15 height 15
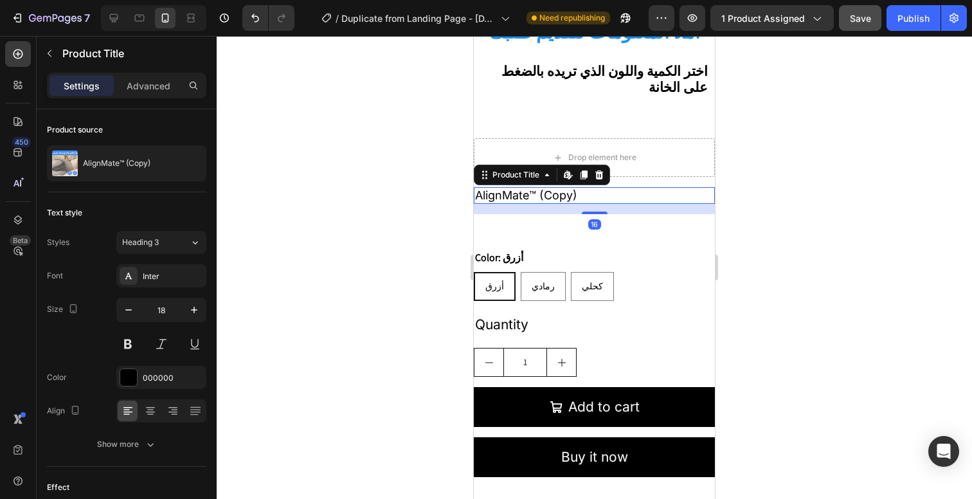
click at [633, 199] on h2 "AlignMate™ (Copy)" at bounding box center [594, 195] width 241 height 17
click at [605, 178] on div at bounding box center [598, 174] width 15 height 15
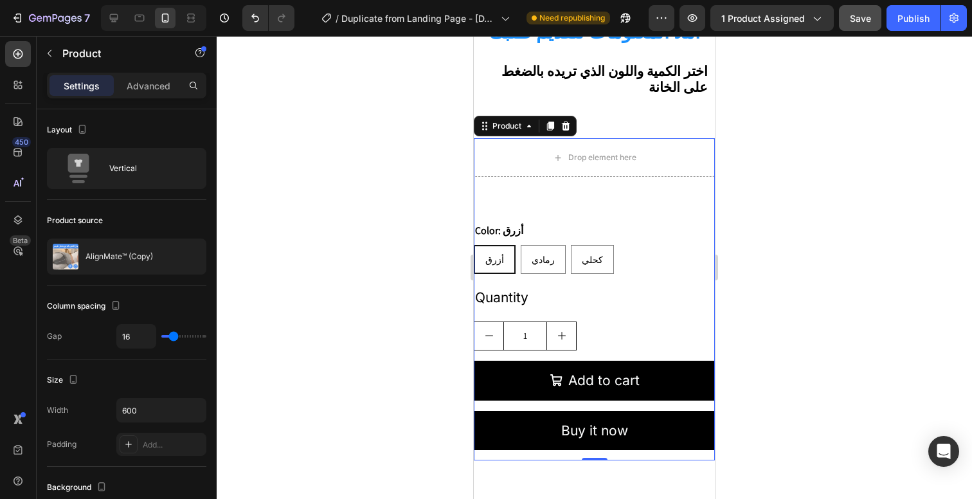
click at [621, 217] on div "Product Description Color: أزرق أزرق أزرق أزرق رمادي رمادي رمادي كحلي كحلي كحلي…" at bounding box center [594, 323] width 241 height 273
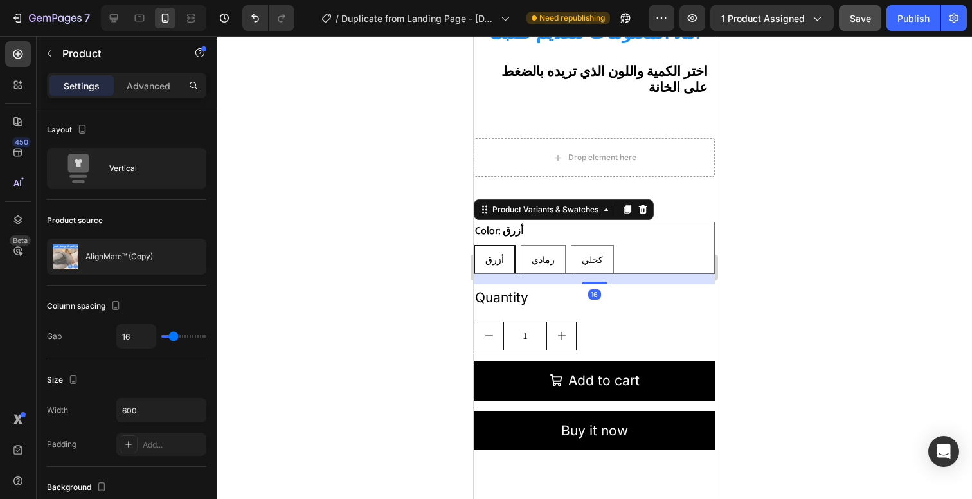
click at [611, 255] on div "أزرق أزرق أزرق رمادي رمادي رمادي كحلي كحلي كحلي" at bounding box center [594, 259] width 241 height 29
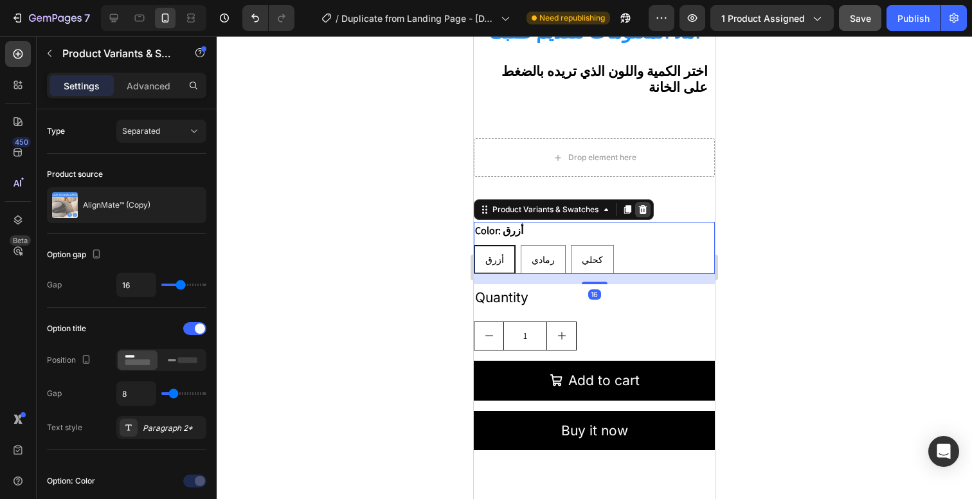
click at [644, 213] on icon at bounding box center [643, 209] width 8 height 9
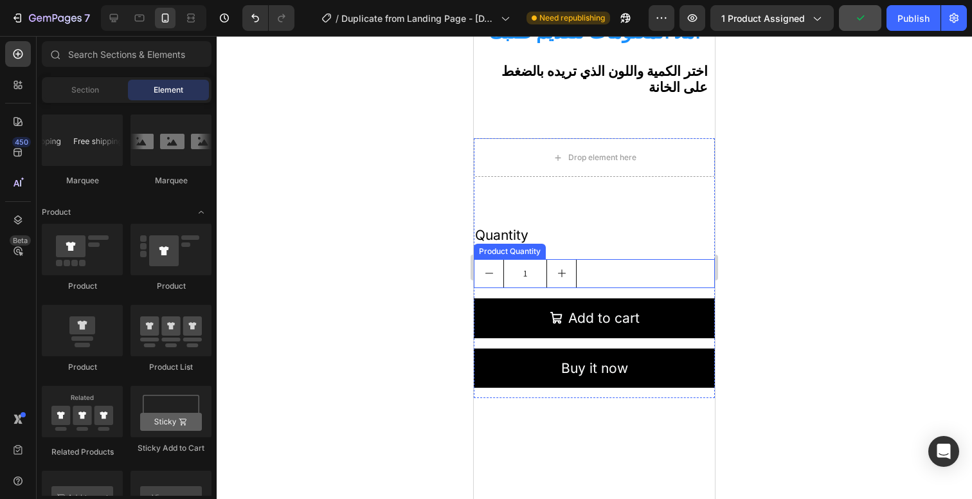
click at [637, 268] on div "1" at bounding box center [594, 273] width 241 height 29
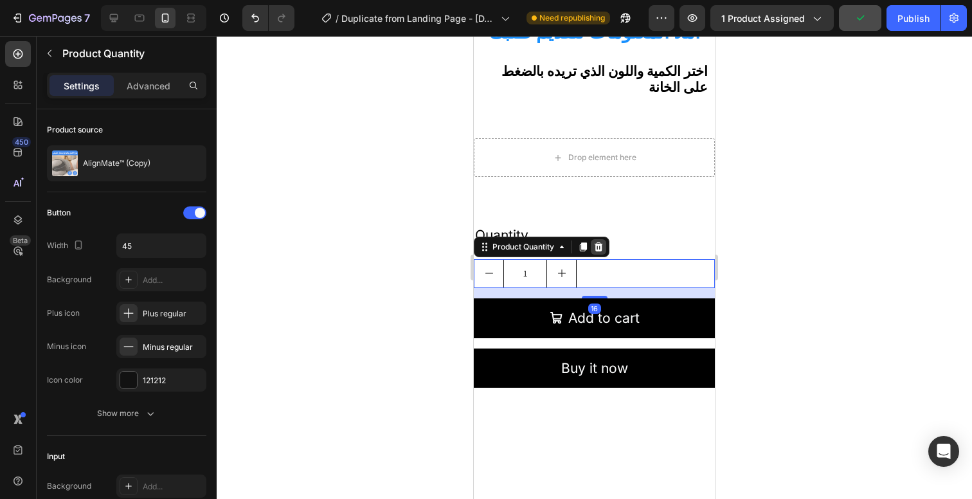
click at [605, 246] on div at bounding box center [598, 246] width 15 height 15
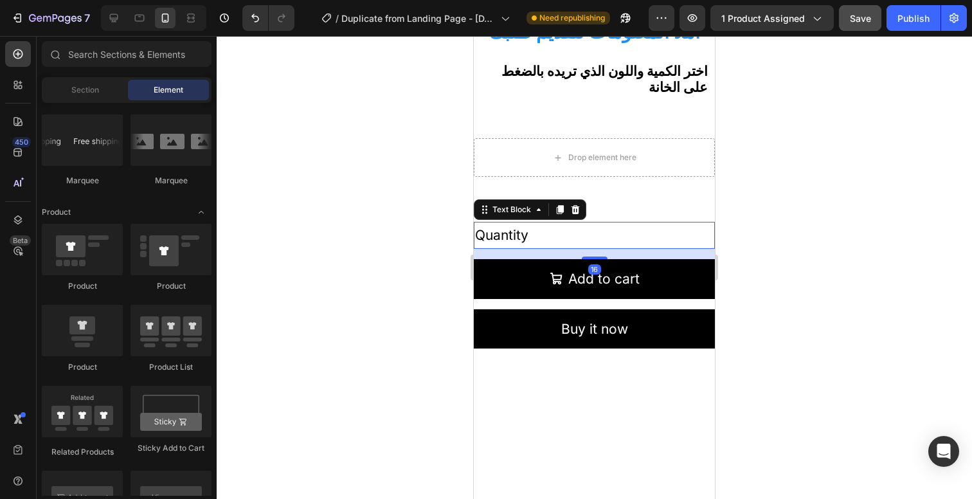
click at [606, 238] on div "Quantity" at bounding box center [594, 235] width 241 height 27
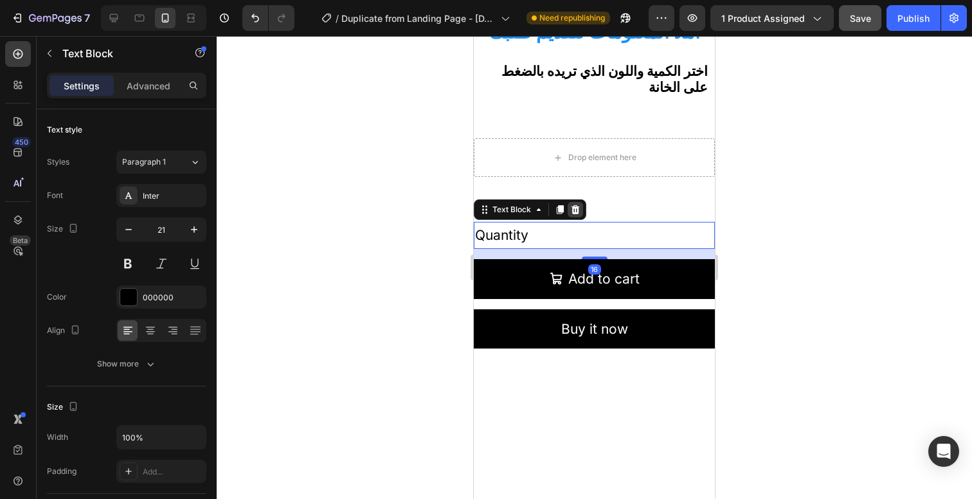
click at [573, 210] on icon at bounding box center [575, 209] width 8 height 9
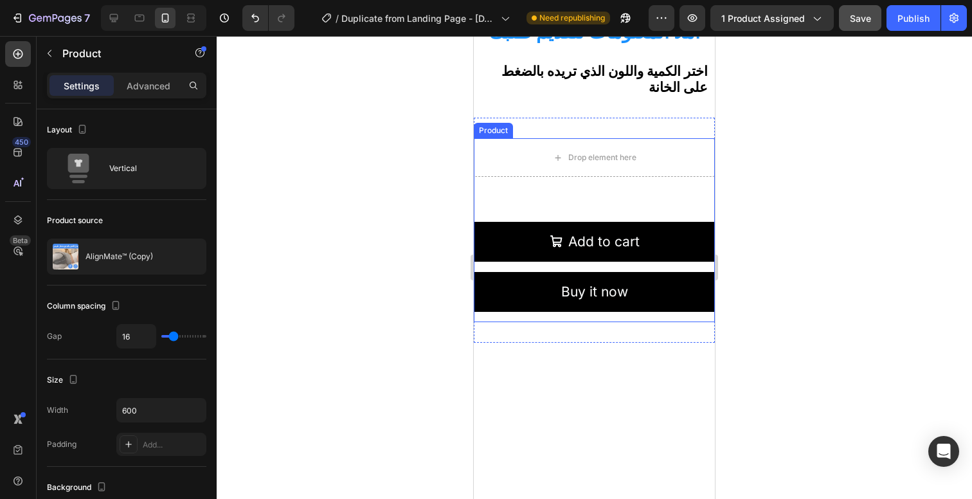
click at [625, 268] on div "Add to cart Add to Cart" at bounding box center [594, 247] width 241 height 50
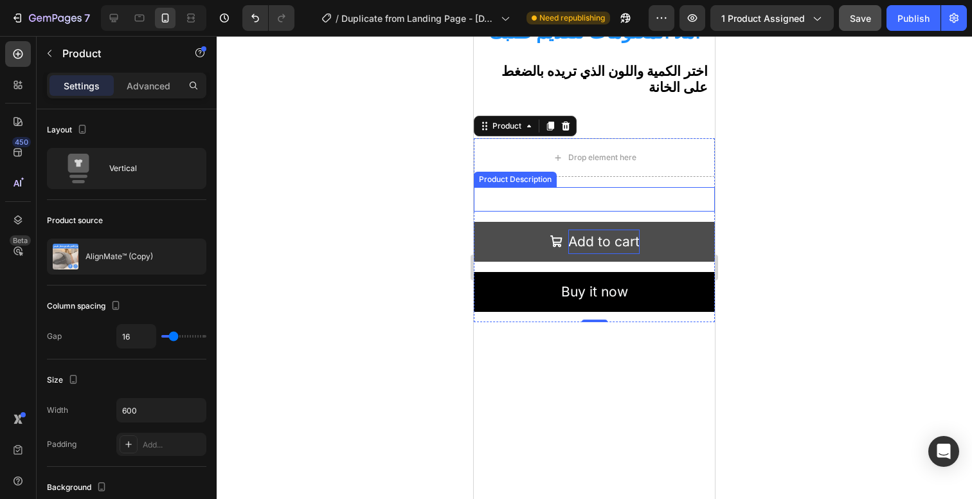
click at [587, 231] on div "Add to cart" at bounding box center [603, 241] width 71 height 24
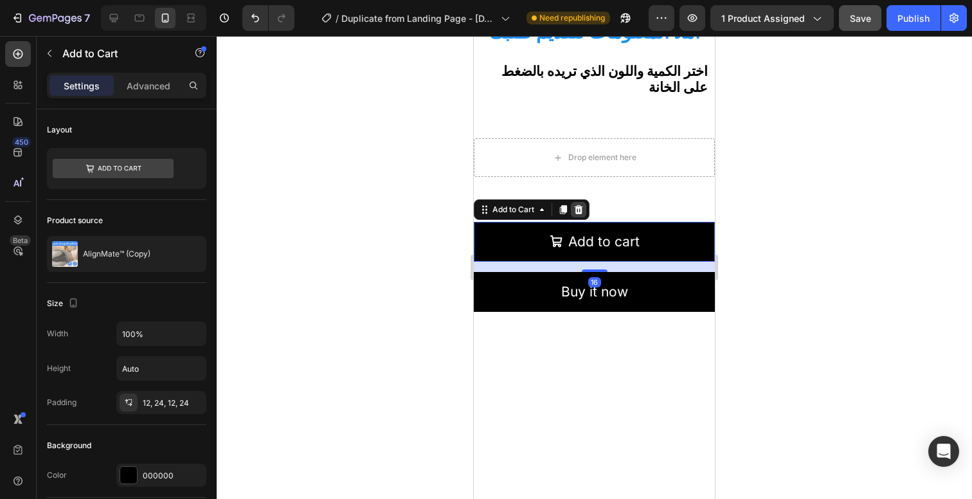
click at [578, 210] on icon at bounding box center [578, 209] width 10 height 10
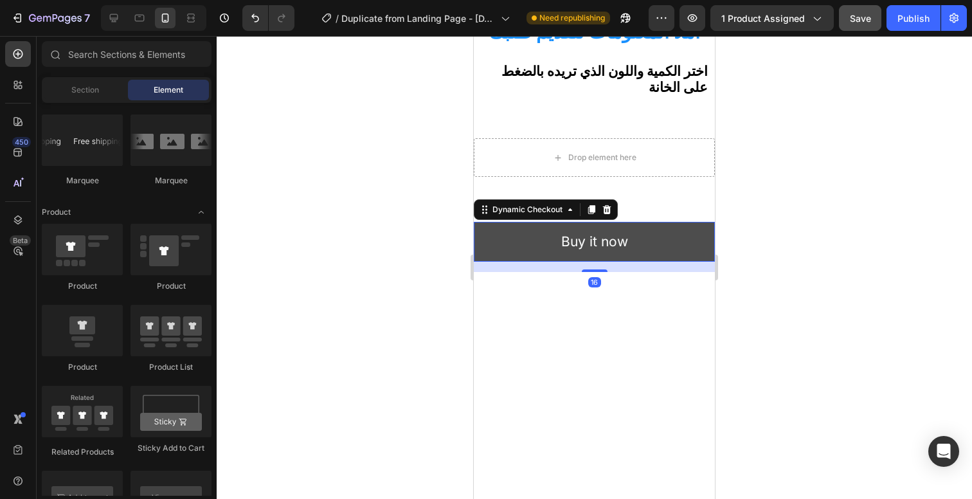
click at [594, 260] on button "Buy it now" at bounding box center [594, 242] width 241 height 40
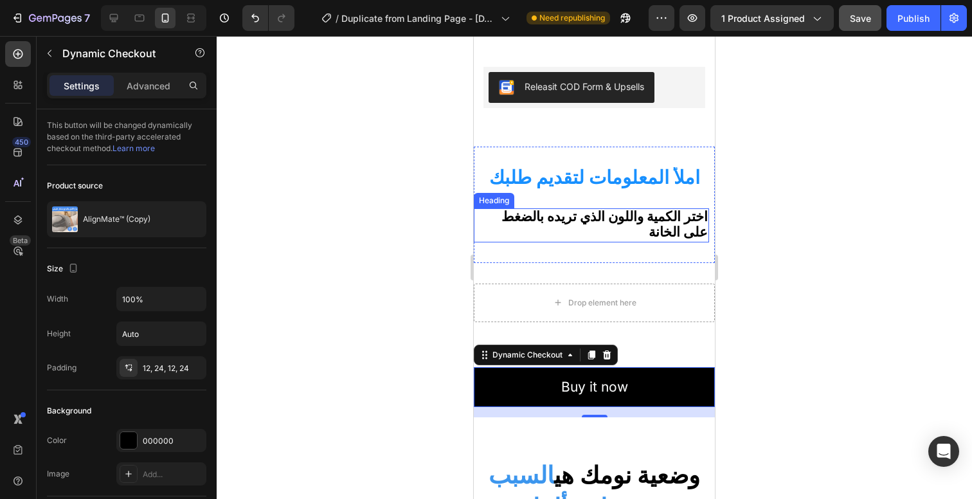
scroll to position [860, 0]
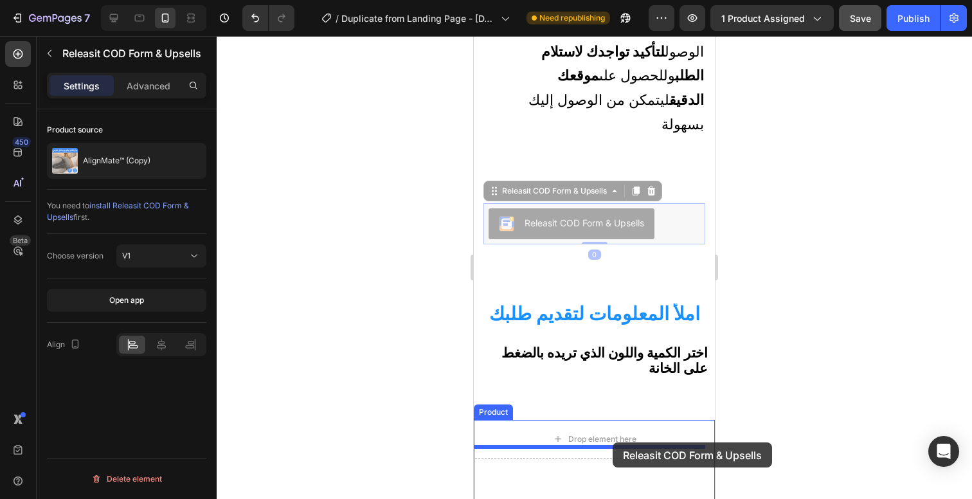
drag, startPoint x: 667, startPoint y: 118, endPoint x: 613, endPoint y: 442, distance: 329.2
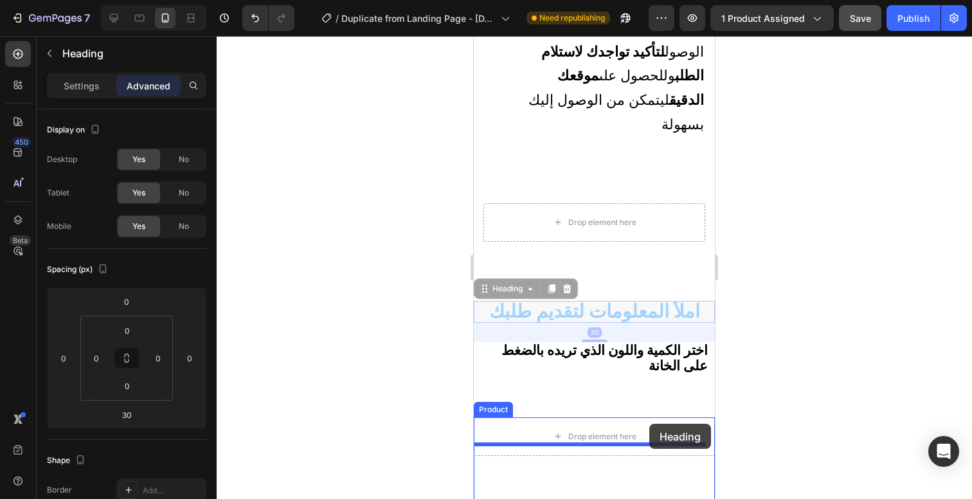
drag, startPoint x: 651, startPoint y: 209, endPoint x: 649, endPoint y: 424, distance: 214.7
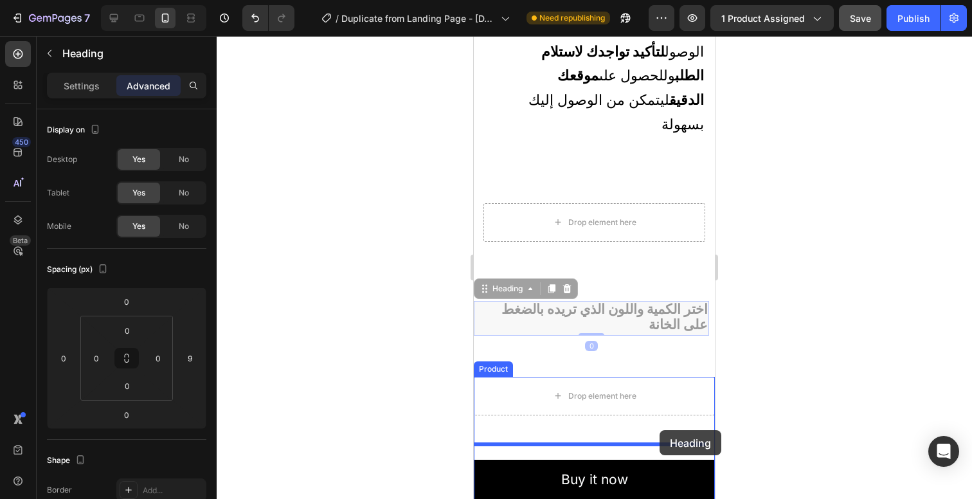
drag, startPoint x: 676, startPoint y: 212, endPoint x: 660, endPoint y: 430, distance: 218.5
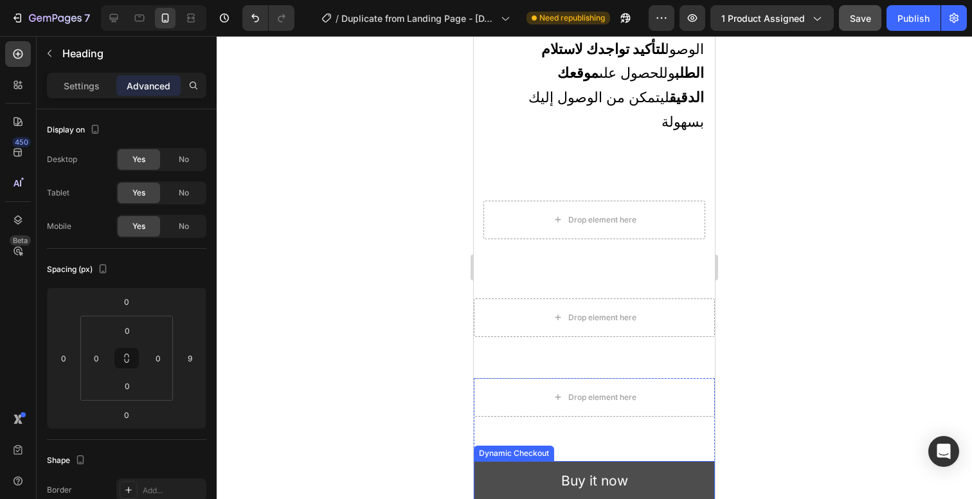
scroll to position [876, 0]
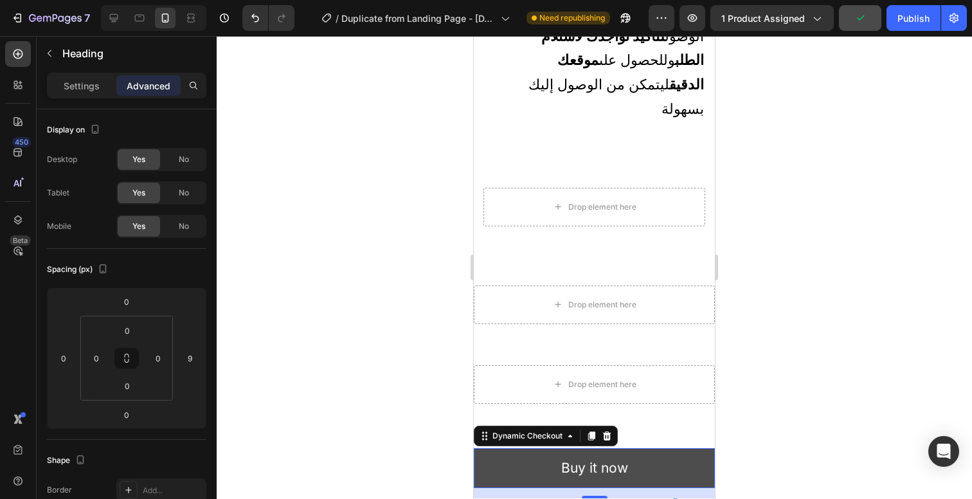
click at [667, 448] on button "Buy it now" at bounding box center [594, 468] width 241 height 40
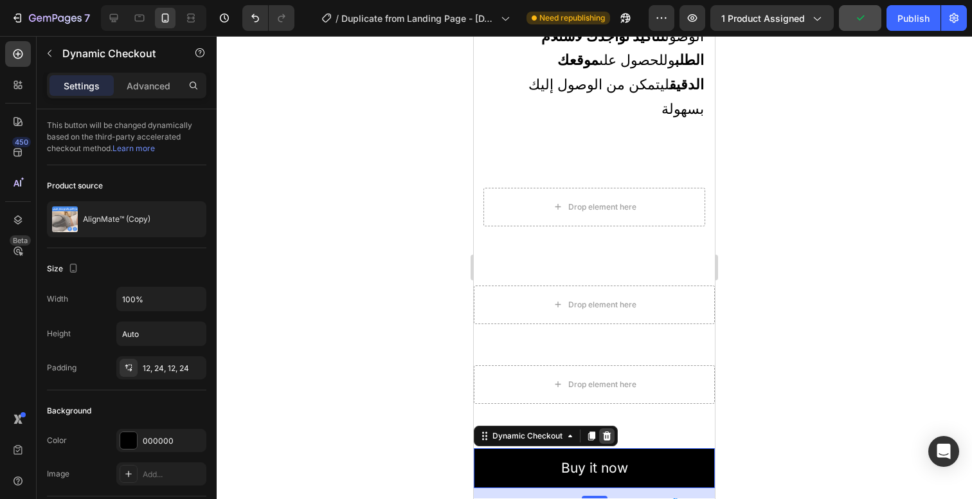
click at [609, 431] on icon at bounding box center [607, 435] width 8 height 9
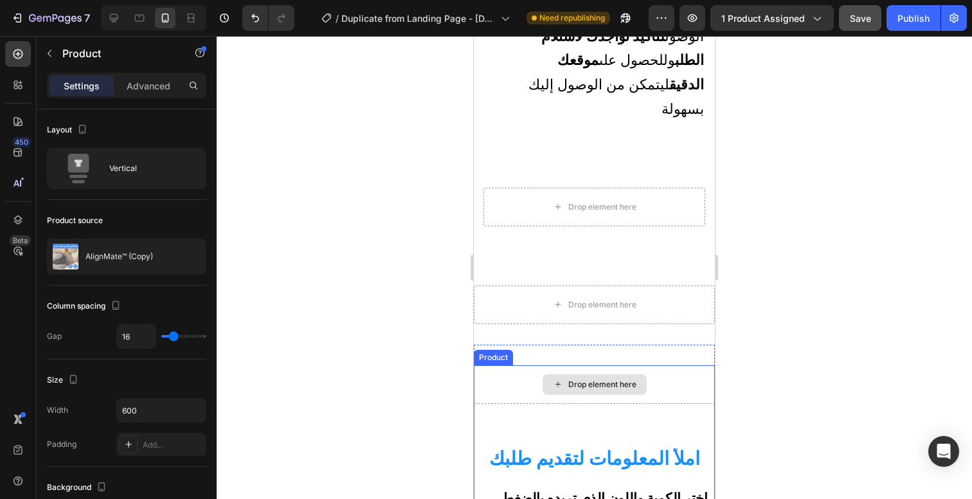
click at [523, 365] on div "Drop element here" at bounding box center [594, 384] width 241 height 39
click at [670, 365] on div "Drop element here Product Description املأ المعلومات لتقديم طلبك Heading اختر ا…" at bounding box center [594, 465] width 241 height 200
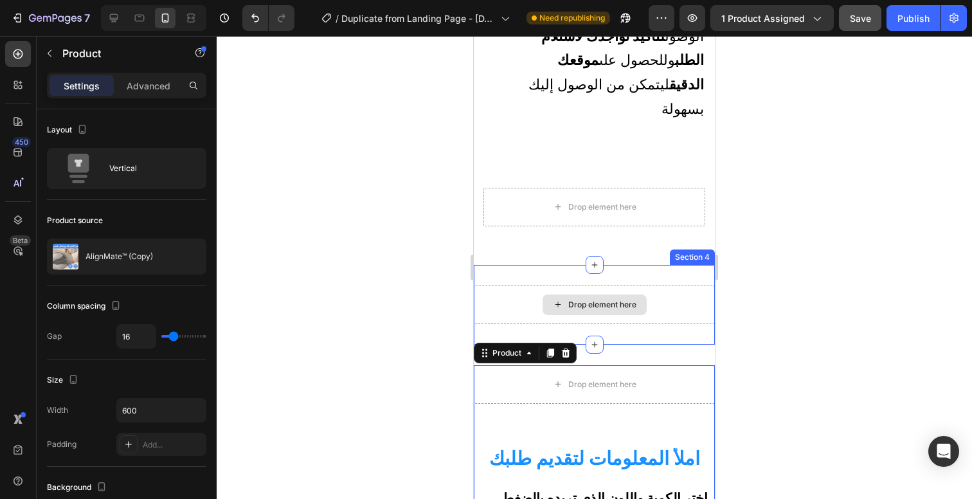
click at [629, 294] on div "Drop element here" at bounding box center [595, 304] width 104 height 21
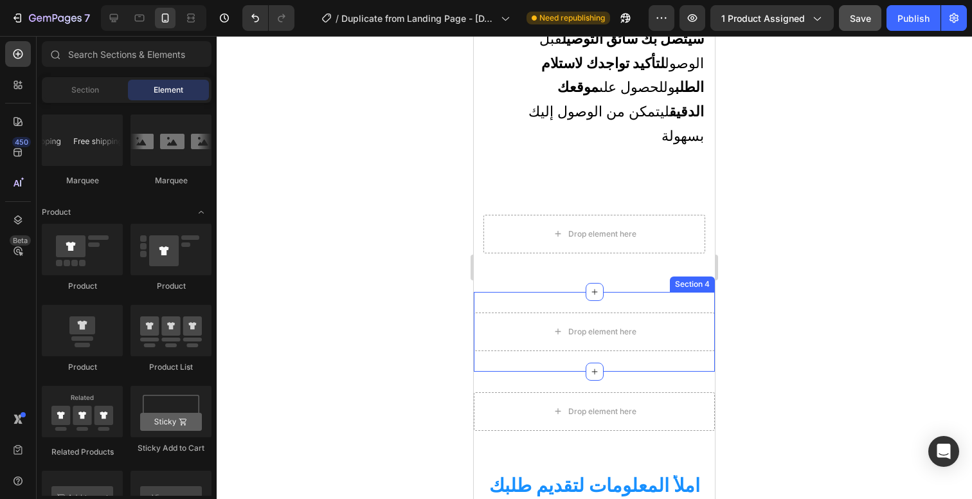
scroll to position [761, 0]
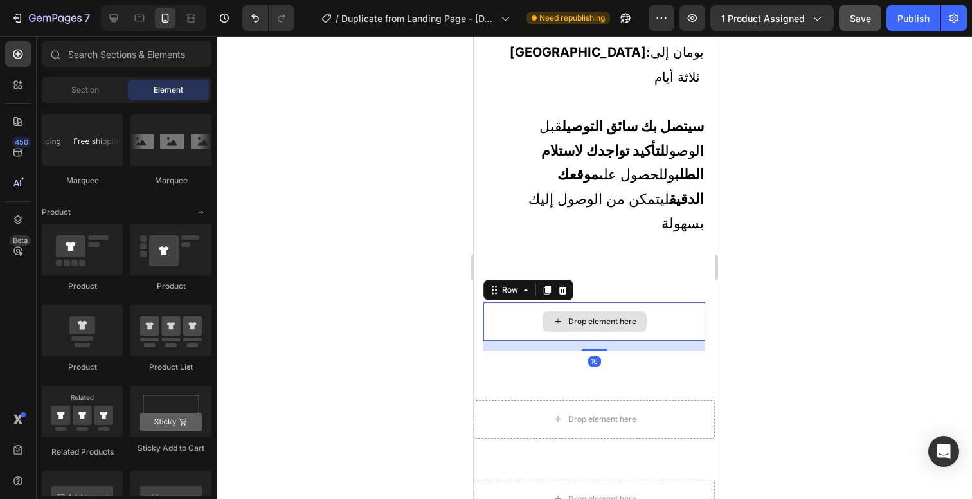
click at [651, 302] on div "Drop element here" at bounding box center [594, 321] width 222 height 39
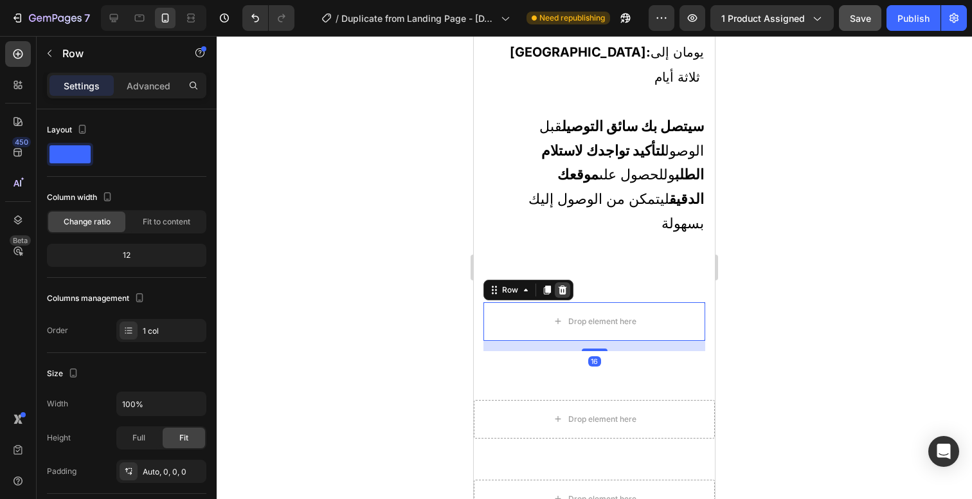
click at [564, 285] on icon at bounding box center [563, 289] width 8 height 9
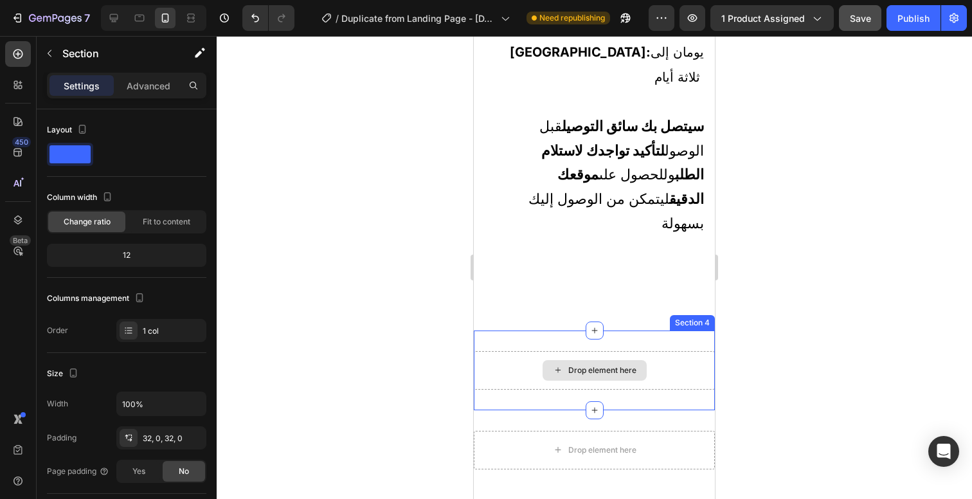
click at [620, 351] on div "Drop element here" at bounding box center [594, 370] width 241 height 39
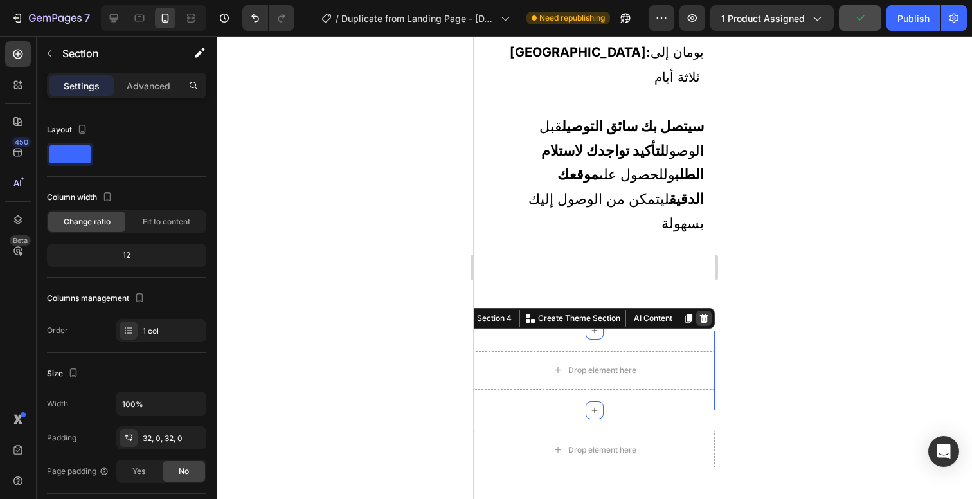
click at [699, 313] on icon at bounding box center [704, 318] width 10 height 10
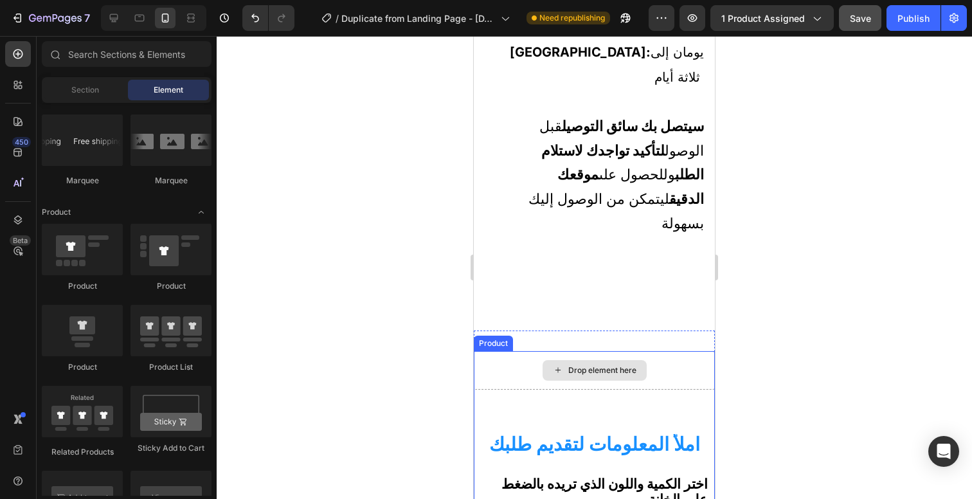
click at [521, 351] on div "Drop element here" at bounding box center [594, 370] width 241 height 39
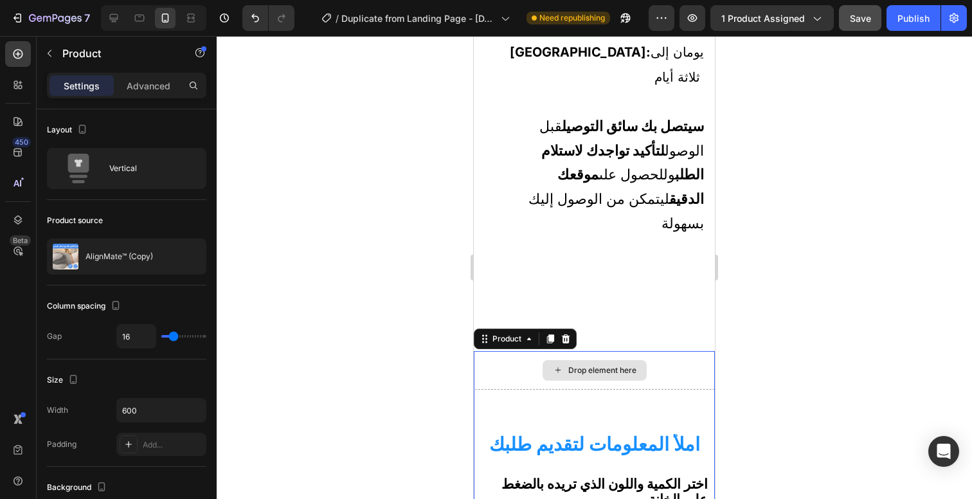
click at [506, 351] on div "Drop element here" at bounding box center [594, 370] width 241 height 39
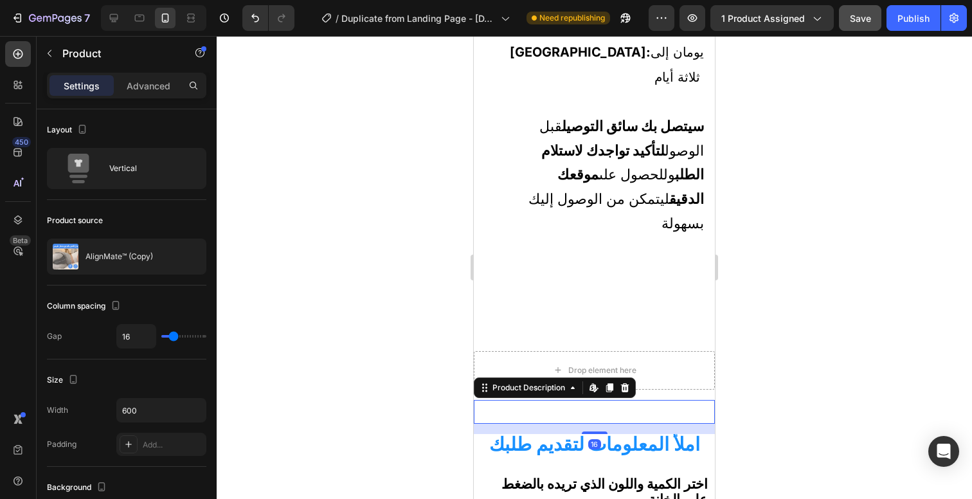
click at [658, 400] on div at bounding box center [594, 412] width 241 height 24
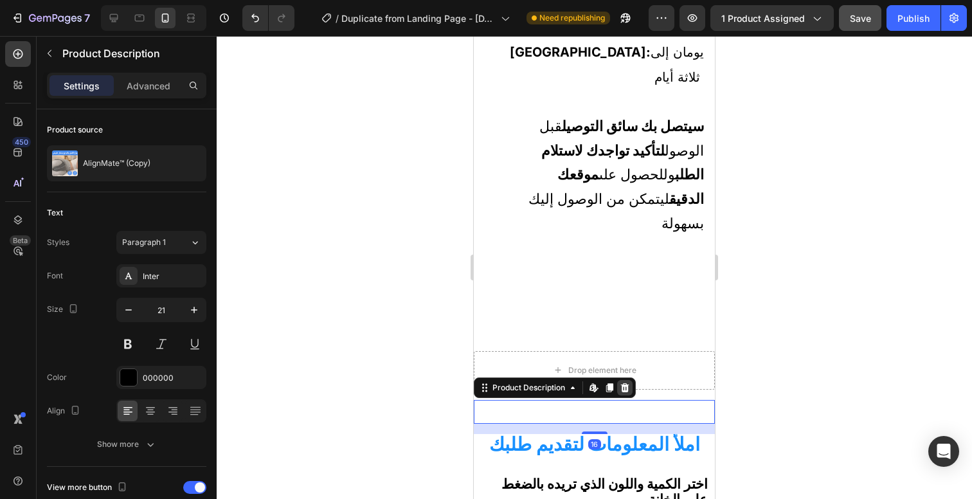
click at [624, 382] on icon at bounding box center [625, 386] width 8 height 9
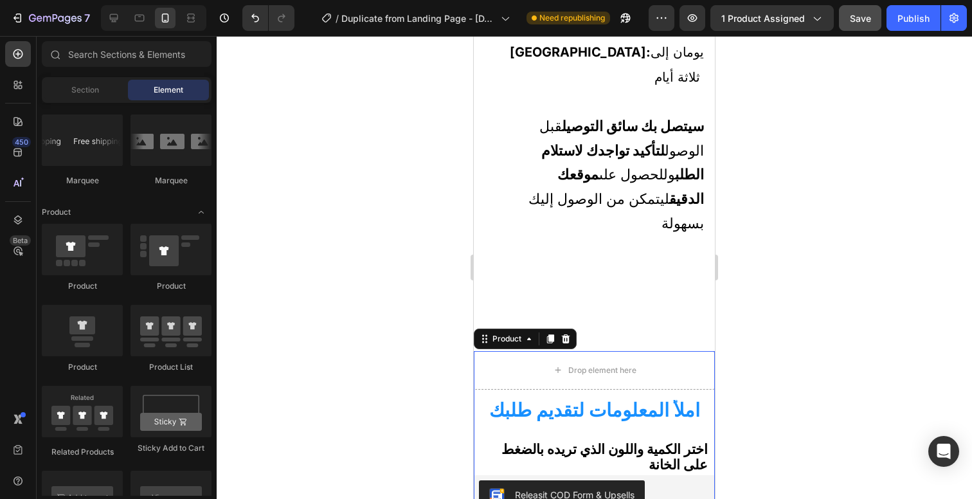
click at [683, 351] on div "Drop element here املأ المعلومات لتقديم طلبك Heading اختر الكمية واللون الذي تر…" at bounding box center [594, 433] width 241 height 165
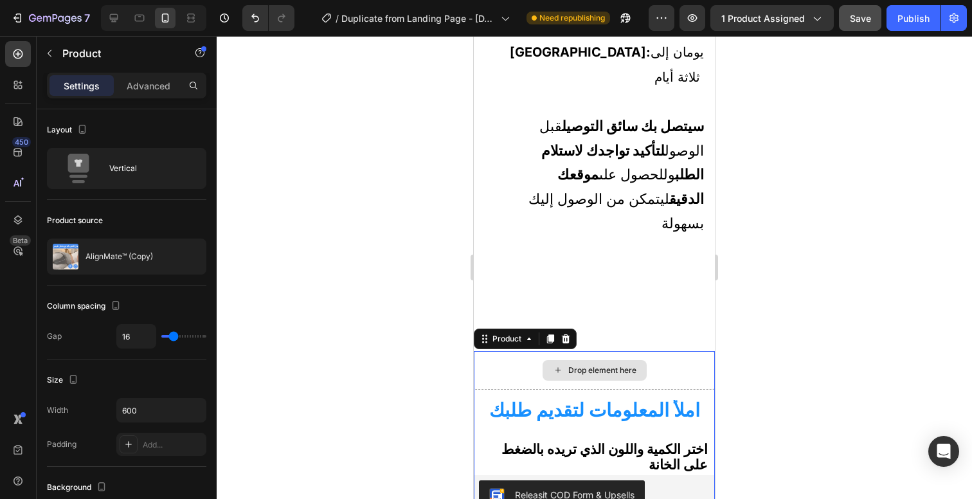
click at [681, 351] on div "Drop element here" at bounding box center [594, 370] width 241 height 39
click at [645, 351] on div "Drop element here" at bounding box center [594, 370] width 241 height 39
click at [527, 351] on div "Drop element here" at bounding box center [594, 370] width 241 height 39
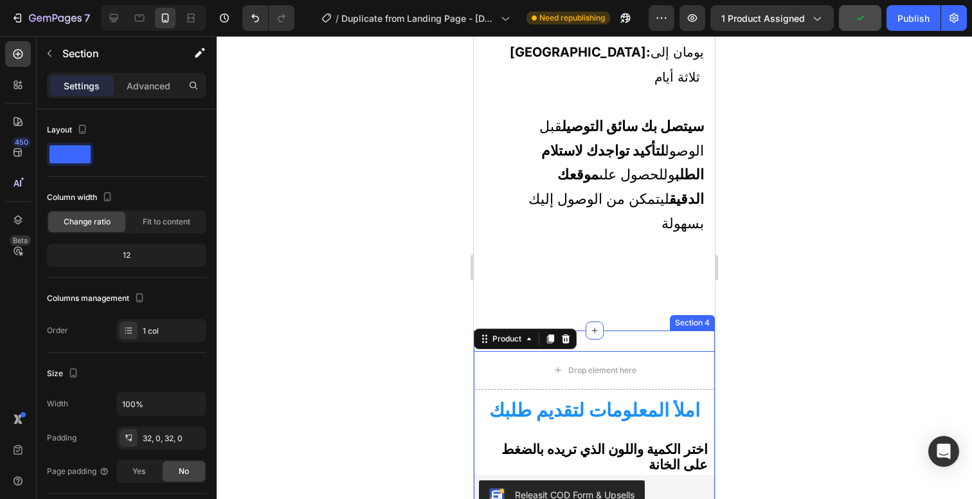
click at [632, 330] on div "Drop element here املأ المعلومات لتقديم طلبك Heading اختر الكمية واللون الذي تر…" at bounding box center [594, 433] width 241 height 206
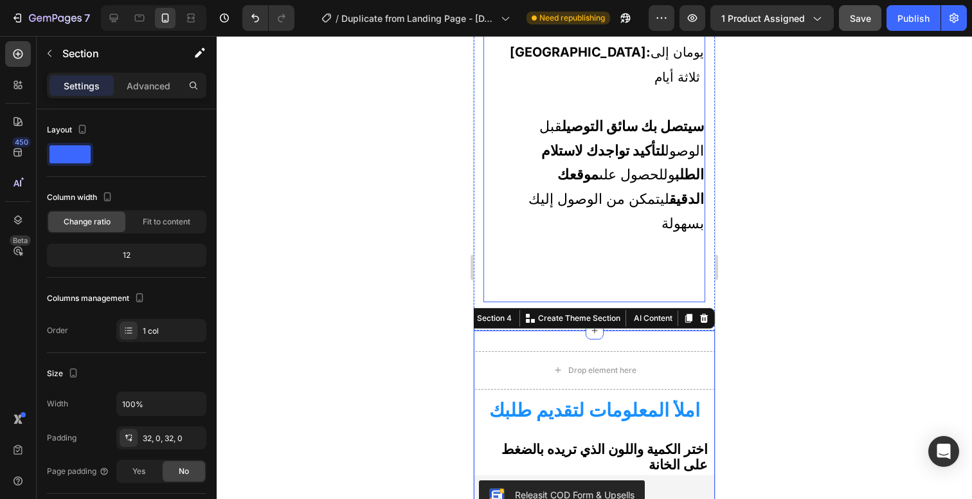
click at [613, 165] on div "تفاصيل التوصيل Heading التوصيل داخل [GEOGRAPHIC_DATA] : يوم إلى يومين- التوصيل …" at bounding box center [594, 100] width 222 height 403
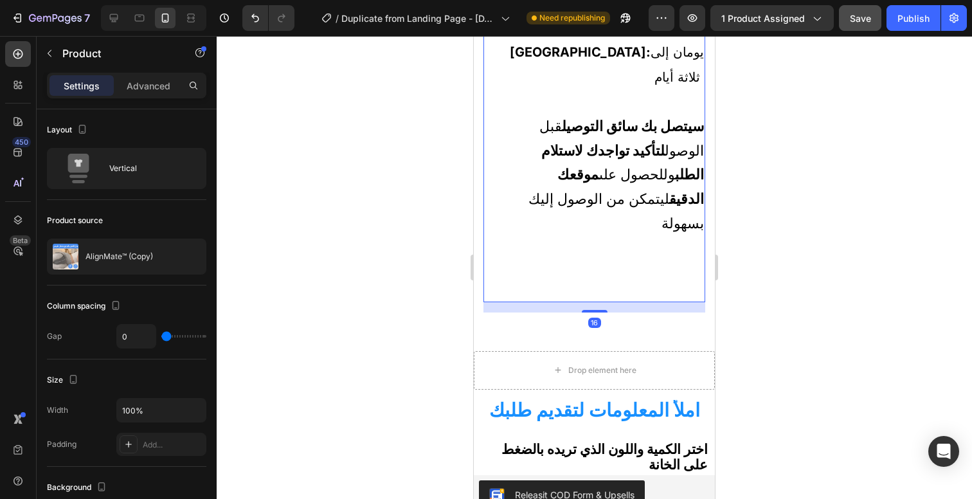
click at [759, 267] on div at bounding box center [594, 267] width 755 height 463
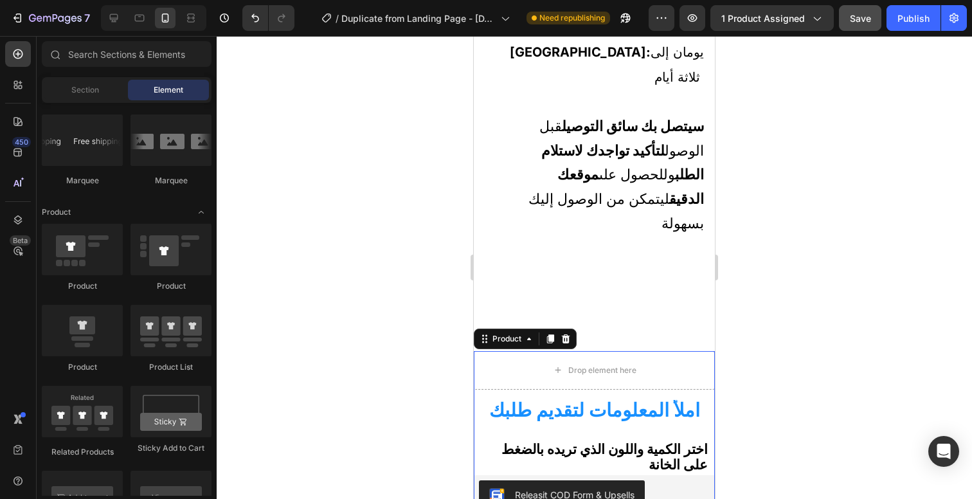
click at [478, 351] on div "Drop element here املأ المعلومات لتقديم طلبك Heading اختر الكمية واللون الذي تر…" at bounding box center [594, 433] width 241 height 165
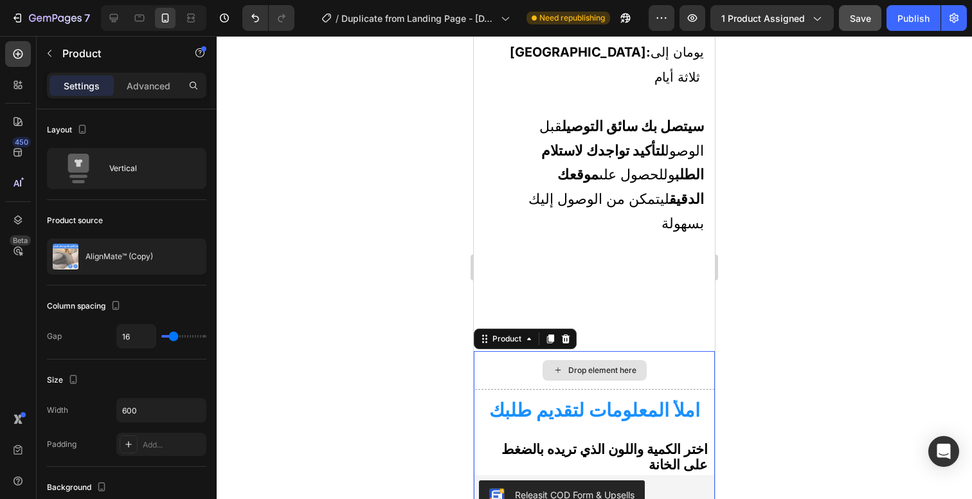
click at [490, 351] on div "Drop element here" at bounding box center [594, 370] width 241 height 39
click at [613, 351] on div "Drop element here" at bounding box center [594, 370] width 241 height 39
click at [660, 351] on div "Drop element here" at bounding box center [594, 370] width 241 height 39
click at [526, 351] on div "Drop element here" at bounding box center [594, 370] width 241 height 39
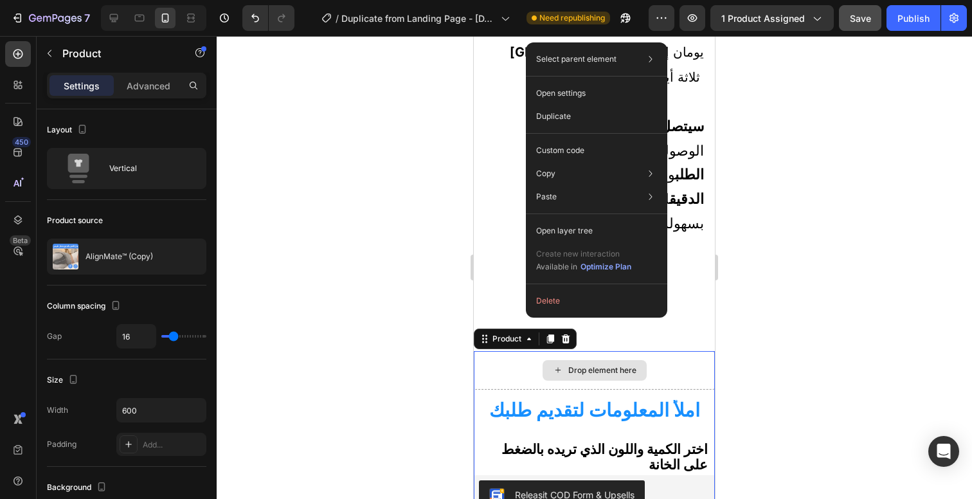
click at [494, 351] on div "Drop element here" at bounding box center [594, 370] width 241 height 39
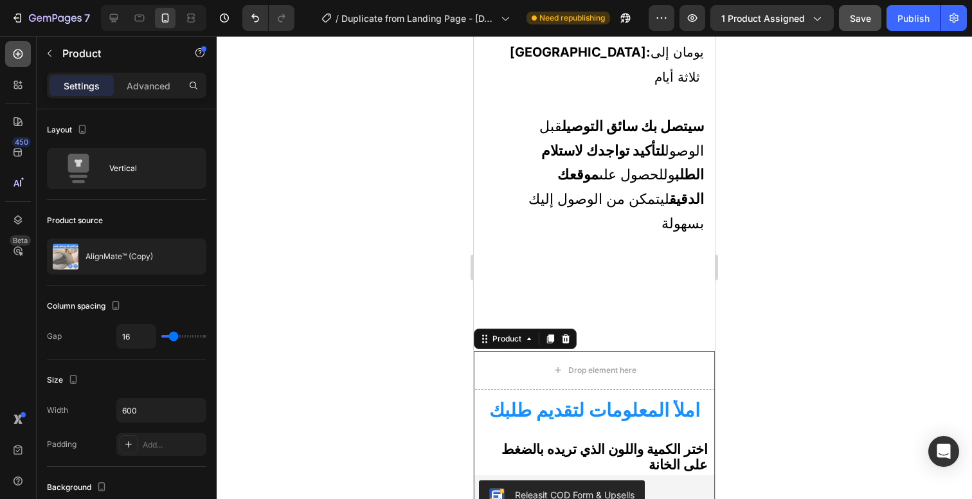
click at [22, 51] on icon at bounding box center [18, 54] width 13 height 13
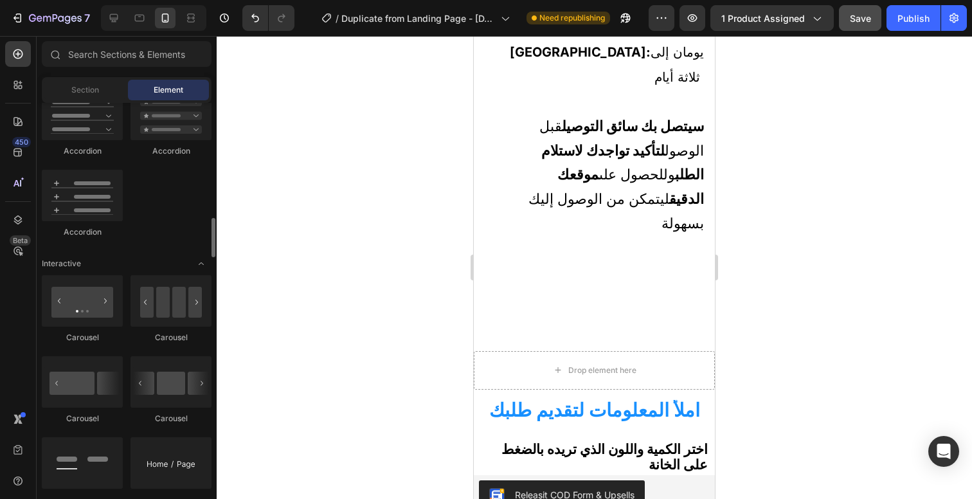
scroll to position [0, 0]
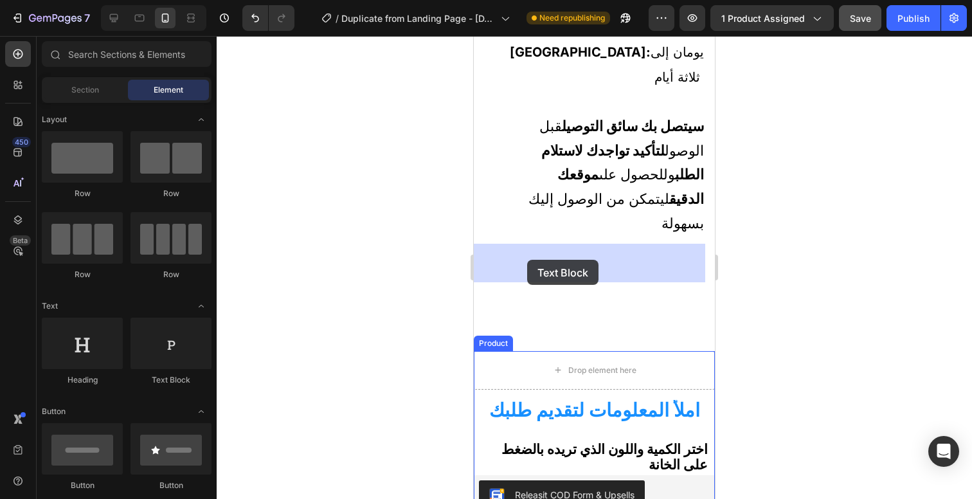
drag, startPoint x: 635, startPoint y: 394, endPoint x: 527, endPoint y: 260, distance: 172.4
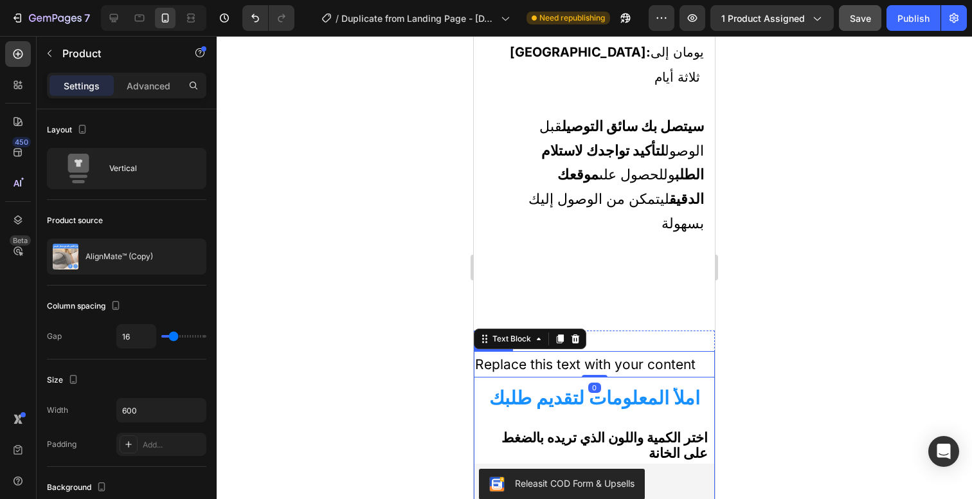
click at [674, 351] on div "Replace this text with your content Text Block 0 املأ المعلومات لتقديم طلبك Hea…" at bounding box center [594, 428] width 241 height 154
click at [624, 351] on div "Replace this text with your content Text Block املأ المعلومات لتقديم طلبك Headi…" at bounding box center [594, 428] width 241 height 154
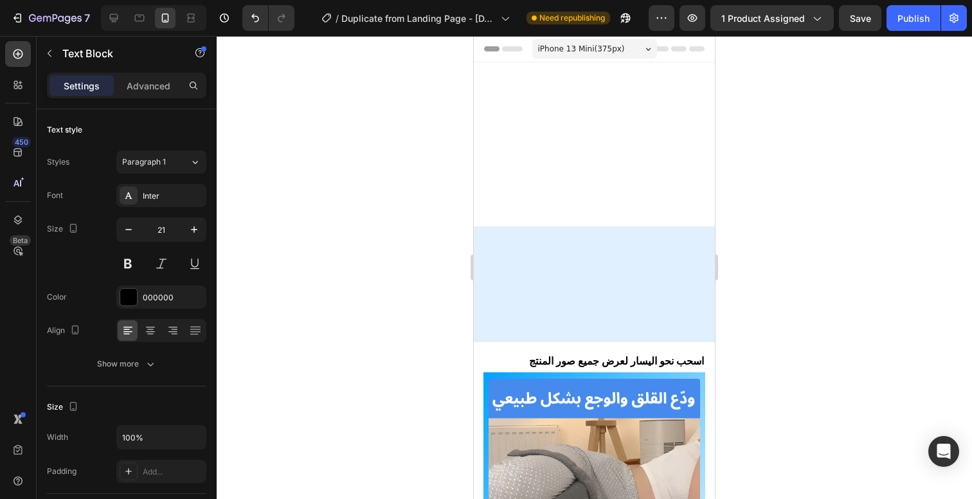
scroll to position [761, 0]
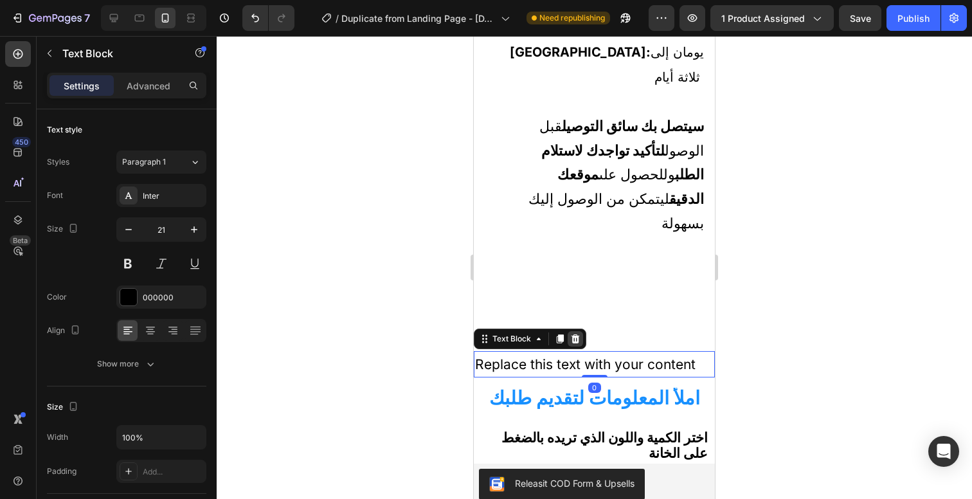
click at [572, 334] on icon at bounding box center [575, 338] width 8 height 9
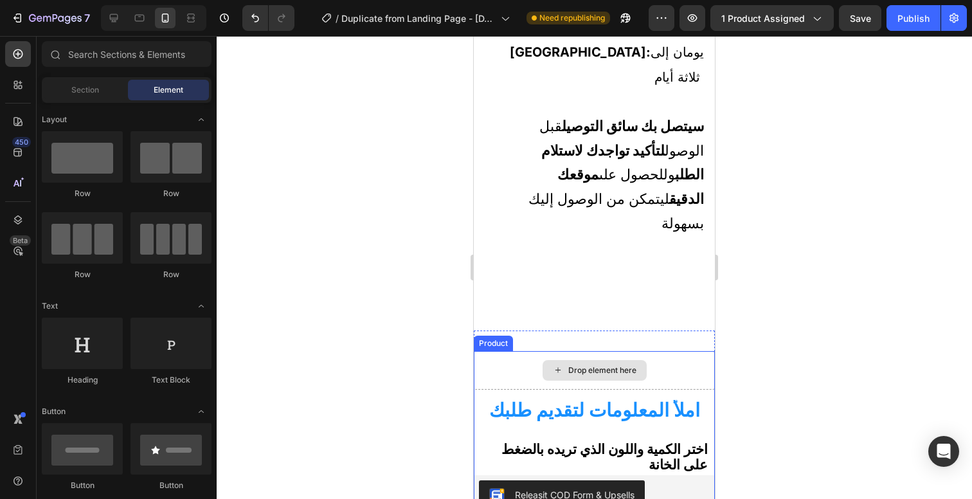
click at [587, 351] on div "Drop element here" at bounding box center [594, 370] width 241 height 39
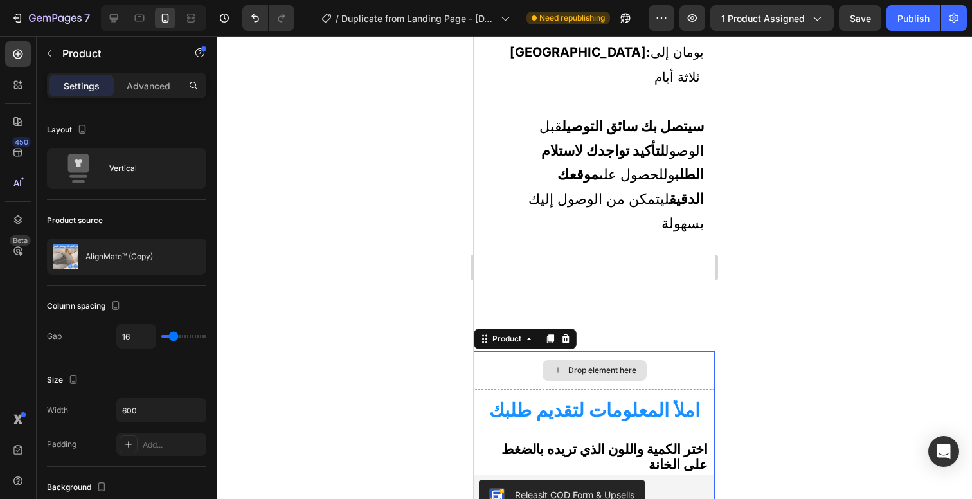
click at [525, 351] on div "Drop element here" at bounding box center [594, 370] width 241 height 39
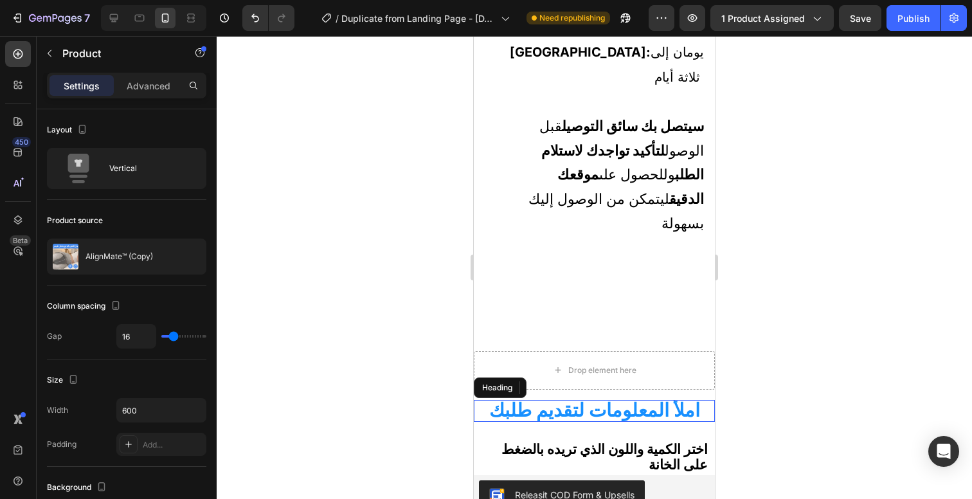
click at [528, 399] on strong "املأ المعلومات لتقديم طلبك" at bounding box center [594, 410] width 211 height 22
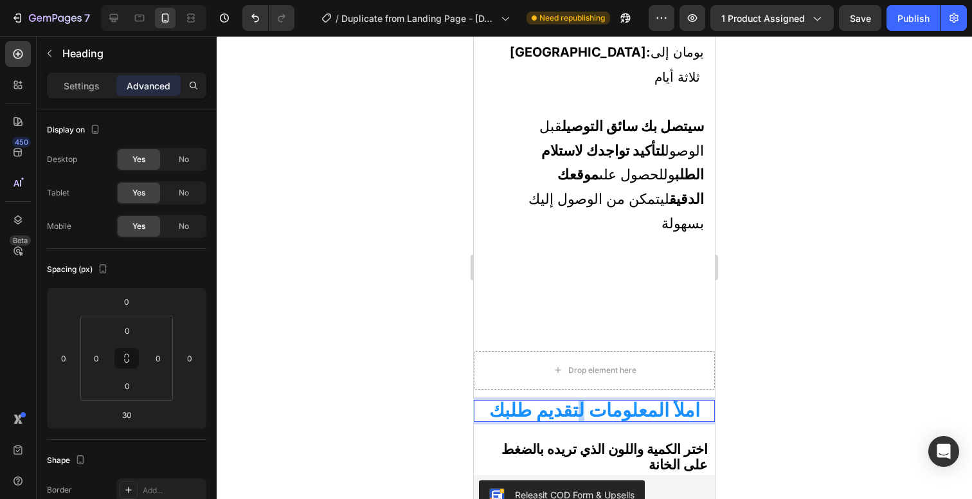
drag, startPoint x: 579, startPoint y: 304, endPoint x: 569, endPoint y: 321, distance: 19.3
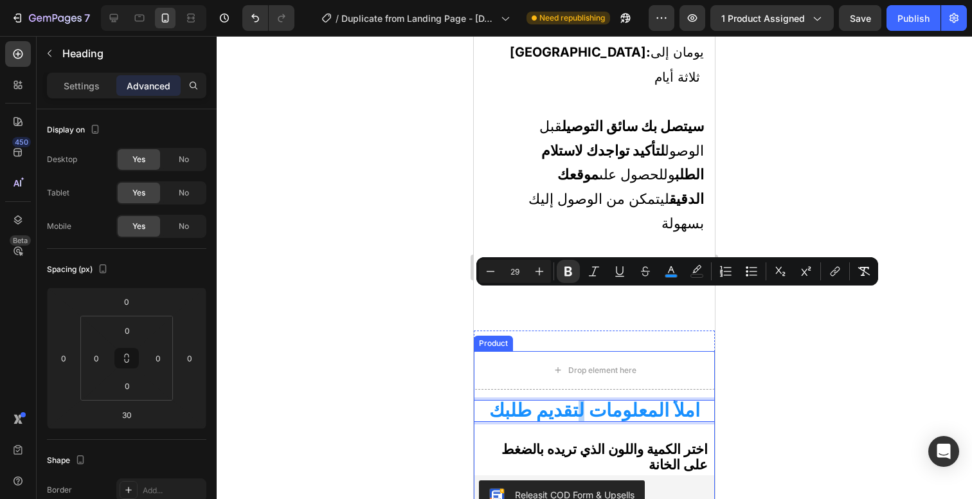
click at [571, 400] on div "املأ المعلومات لتقديم طلبك Heading 30 اختر الكمية واللون الذي تريده بالضغط على …" at bounding box center [594, 458] width 241 height 116
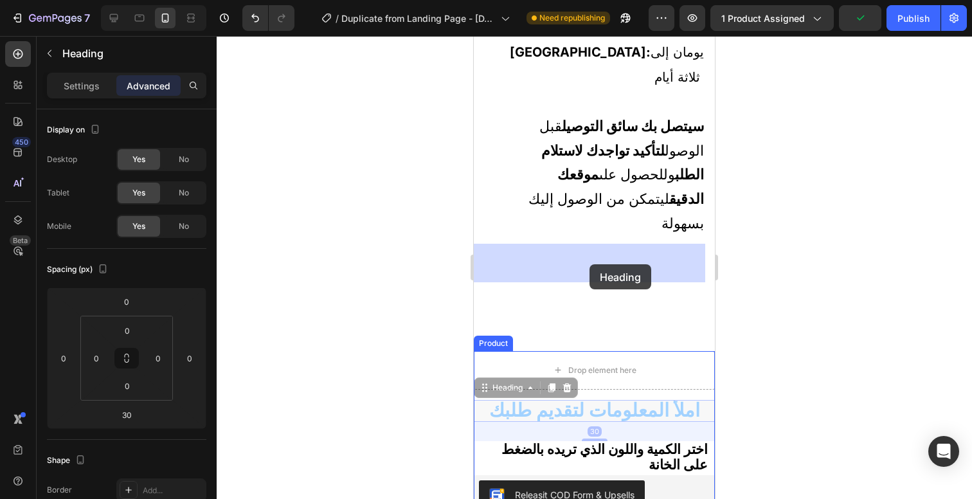
drag, startPoint x: 593, startPoint y: 303, endPoint x: 589, endPoint y: 265, distance: 37.4
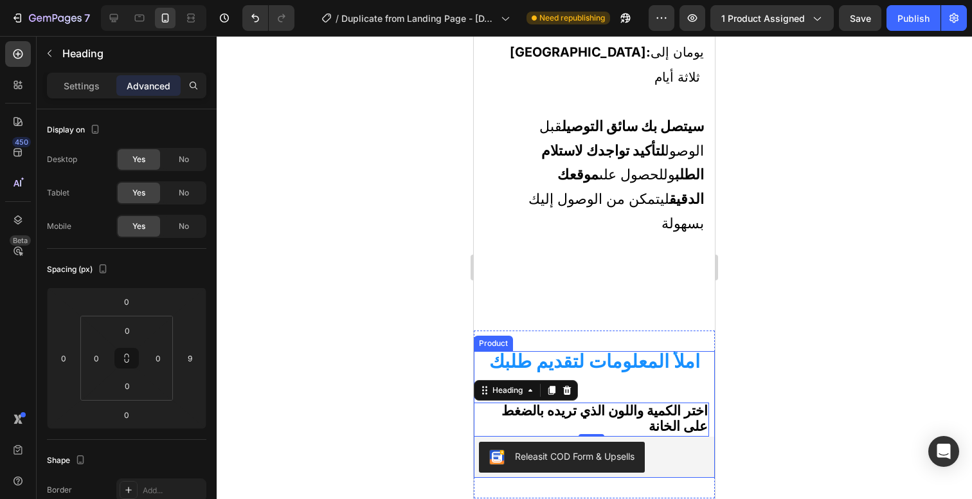
click at [608, 351] on div "املأ المعلومات لتقديم طلبك Heading اختر الكمية واللون الذي تريده بالضغط على الخ…" at bounding box center [594, 414] width 241 height 127
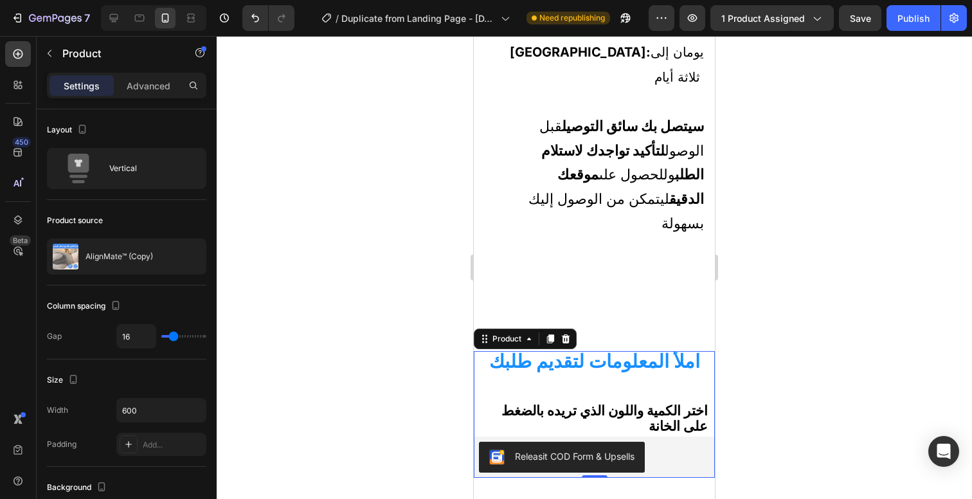
click at [745, 278] on div at bounding box center [594, 267] width 755 height 463
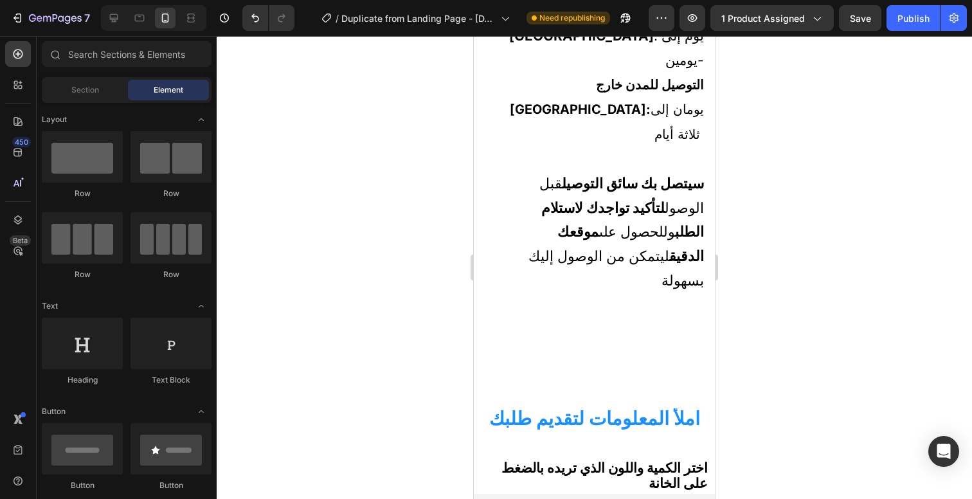
scroll to position [665, 0]
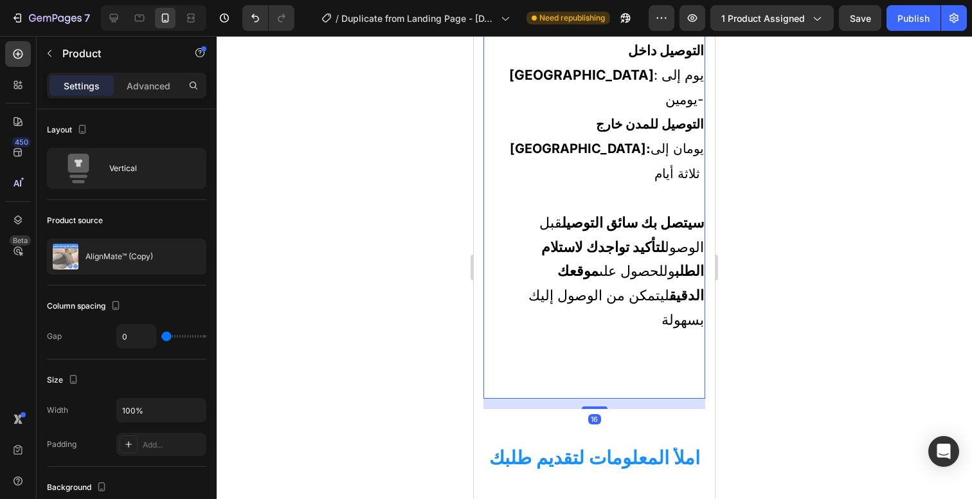
click at [607, 274] on div "تفاصيل التوصيل Heading التوصيل داخل [GEOGRAPHIC_DATA] : يوم إلى يومين- التوصيل …" at bounding box center [594, 197] width 222 height 403
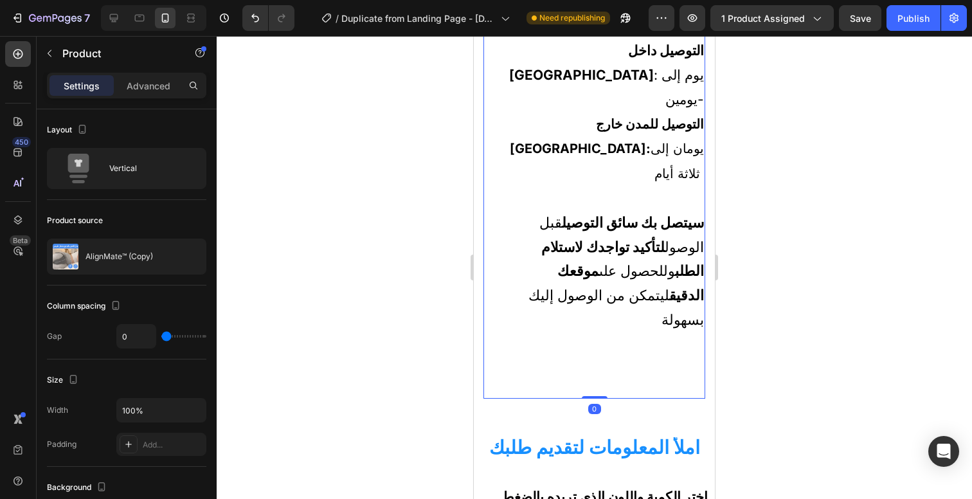
drag, startPoint x: 595, startPoint y: 300, endPoint x: 595, endPoint y: 284, distance: 16.1
click at [595, 284] on div "اسحب نحو اليسار لعرض جميع صور المنتج Heading Product Images Row تفاصيل التوصيل …" at bounding box center [594, 43] width 222 height 712
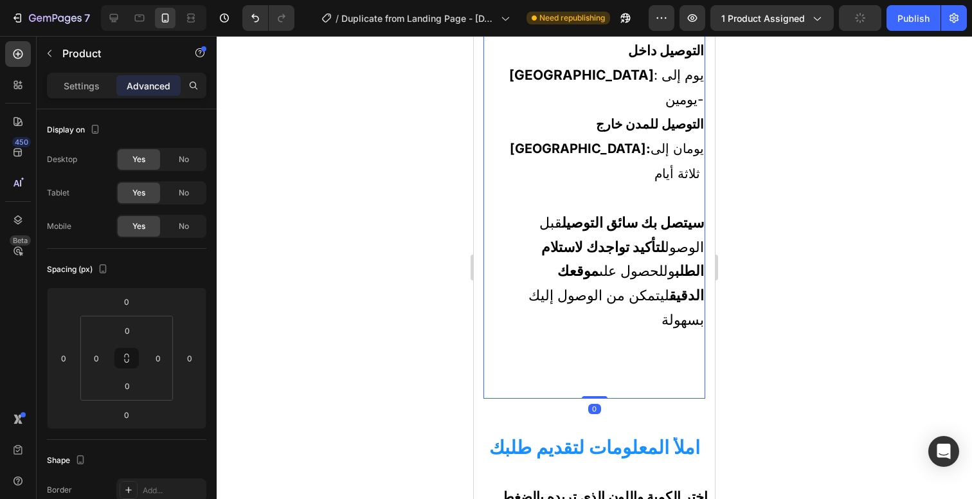
click at [748, 280] on div at bounding box center [594, 267] width 755 height 463
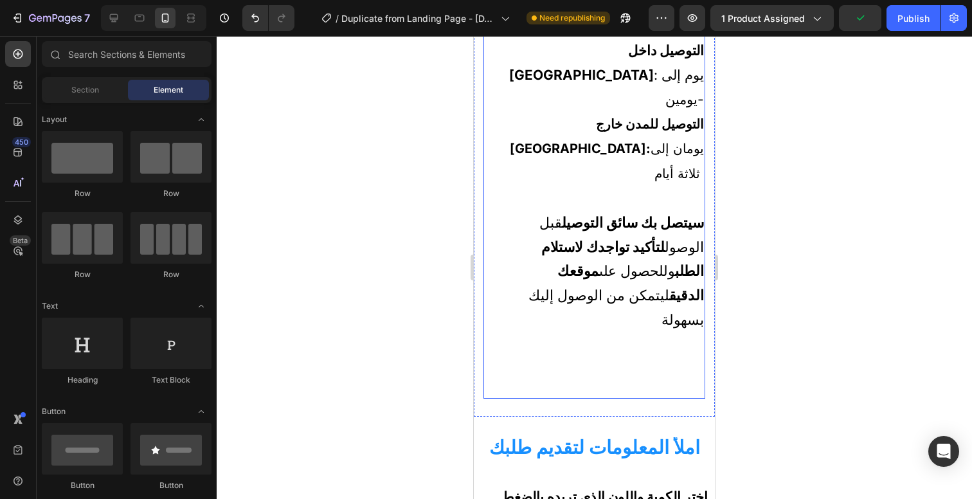
click at [627, 261] on div "تفاصيل التوصيل Heading التوصيل داخل [GEOGRAPHIC_DATA] : يوم إلى يومين- التوصيل …" at bounding box center [594, 197] width 222 height 403
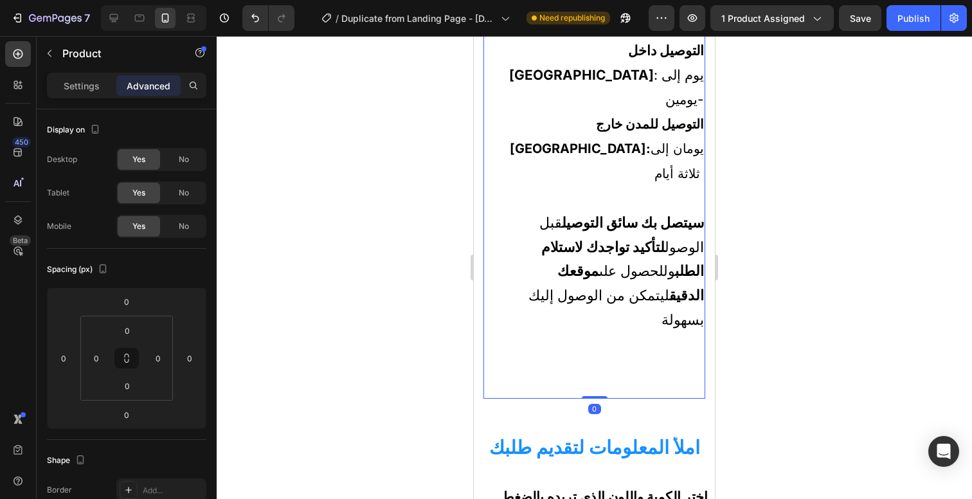
click at [735, 280] on div at bounding box center [594, 267] width 755 height 463
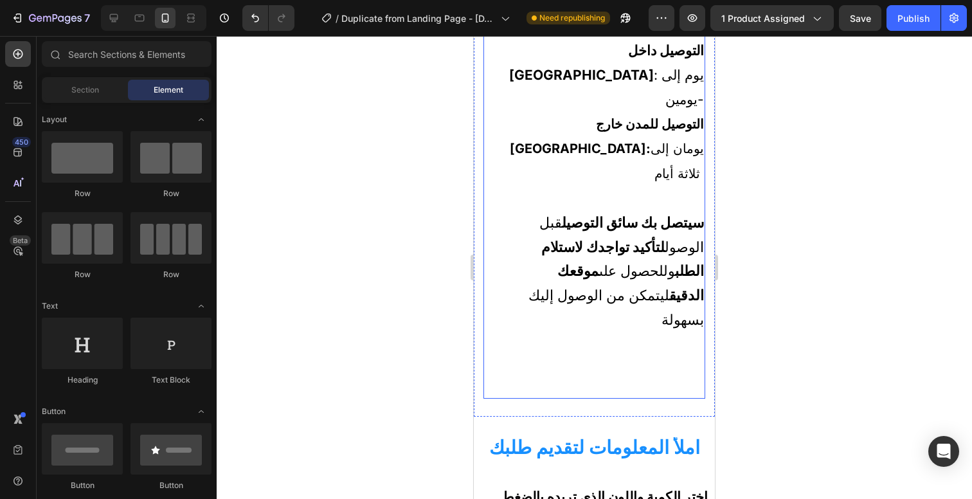
click at [625, 285] on div "تفاصيل التوصيل Heading التوصيل داخل [GEOGRAPHIC_DATA] : يوم إلى يومين- التوصيل …" at bounding box center [594, 197] width 222 height 403
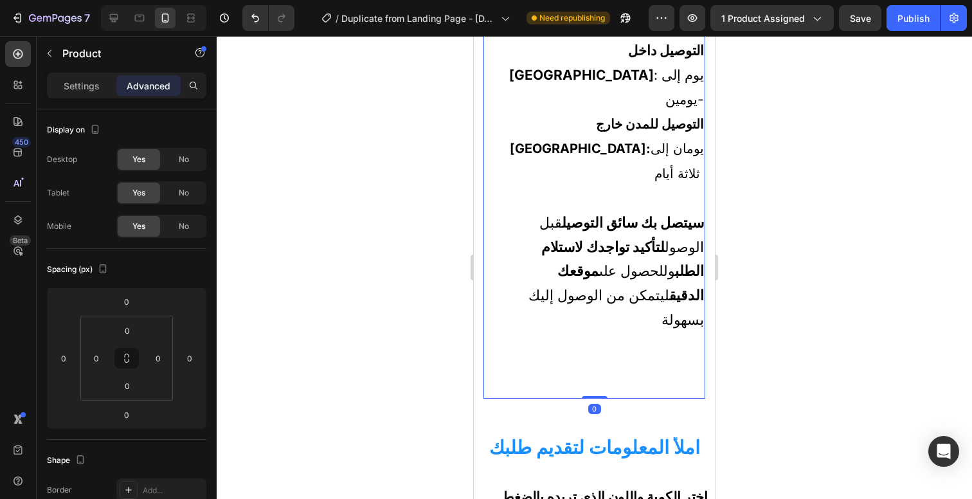
click at [625, 280] on div "تفاصيل التوصيل Heading التوصيل داخل [GEOGRAPHIC_DATA] : يوم إلى يومين- التوصيل …" at bounding box center [594, 197] width 222 height 403
click at [625, 275] on div "تفاصيل التوصيل Heading التوصيل داخل [GEOGRAPHIC_DATA] : يوم إلى يومين- التوصيل …" at bounding box center [594, 197] width 222 height 403
click at [631, 255] on div "تفاصيل التوصيل Heading التوصيل داخل [GEOGRAPHIC_DATA] : يوم إلى يومين- التوصيل …" at bounding box center [594, 197] width 222 height 403
click at [620, 332] on p at bounding box center [594, 344] width 219 height 24
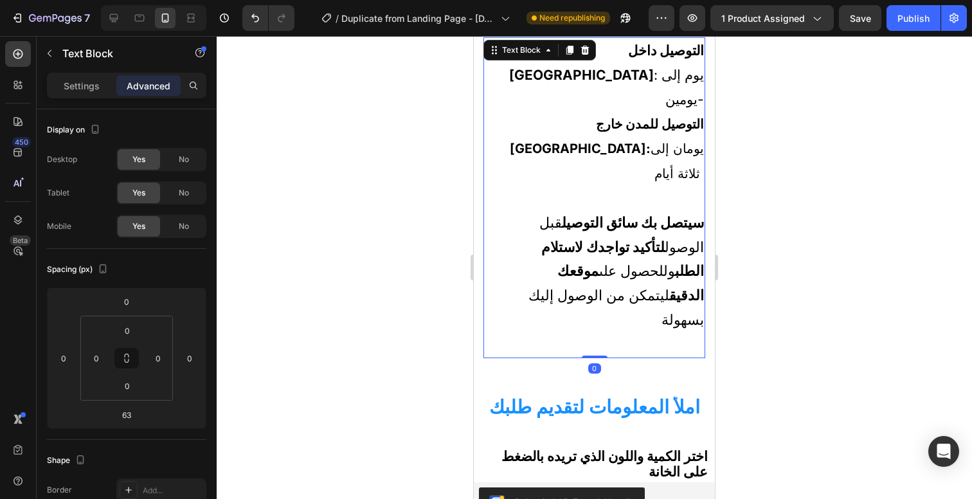
drag, startPoint x: 595, startPoint y: 289, endPoint x: 595, endPoint y: 244, distance: 45.0
click at [596, 243] on div "التوصيل داخل بيروت : يوم إلى يومين- التوصيل للمدن خارج بيروت: يومان إلى ثلاثة أ…" at bounding box center [594, 197] width 222 height 320
type input "0"
click at [756, 267] on div at bounding box center [594, 267] width 755 height 463
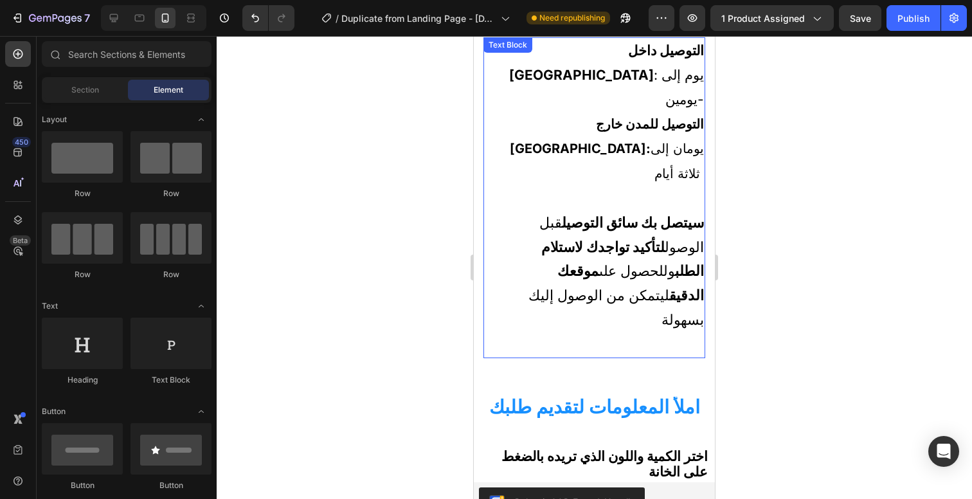
click at [589, 332] on p at bounding box center [594, 344] width 219 height 24
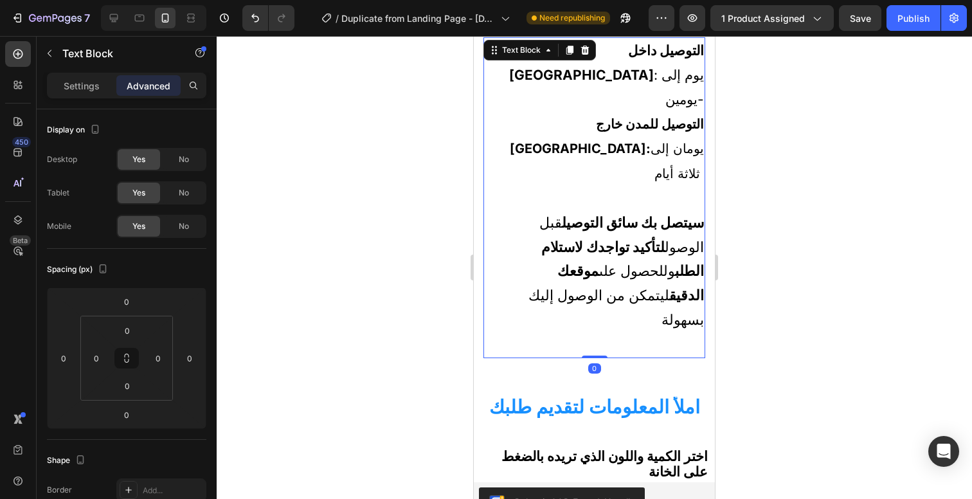
drag, startPoint x: 590, startPoint y: 249, endPoint x: 588, endPoint y: 231, distance: 18.2
click at [588, 231] on div "التوصيل داخل بيروت : يوم إلى يومين- التوصيل للمدن خارج بيروت: يومان إلى ثلاثة أ…" at bounding box center [594, 197] width 222 height 320
click at [625, 395] on strong "املأ المعلومات لتقديم طلبك" at bounding box center [594, 406] width 211 height 22
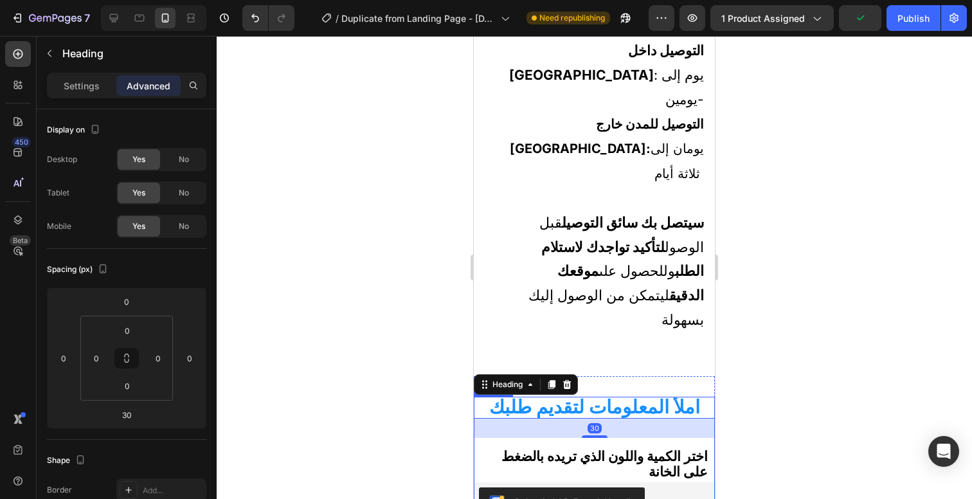
click at [613, 448] on strong "اختر الكمية واللون الذي تريده بالضغط على الخانة" at bounding box center [604, 464] width 206 height 32
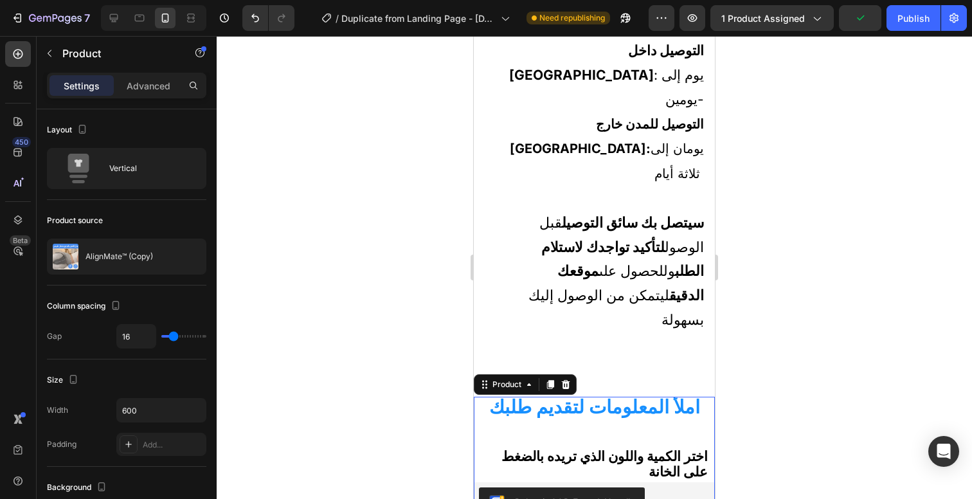
click at [612, 397] on div "املأ المعلومات لتقديم طلبك Heading" at bounding box center [594, 417] width 241 height 41
click at [913, 22] on div "Publish" at bounding box center [913, 18] width 32 height 13
click at [834, 281] on div at bounding box center [594, 267] width 755 height 463
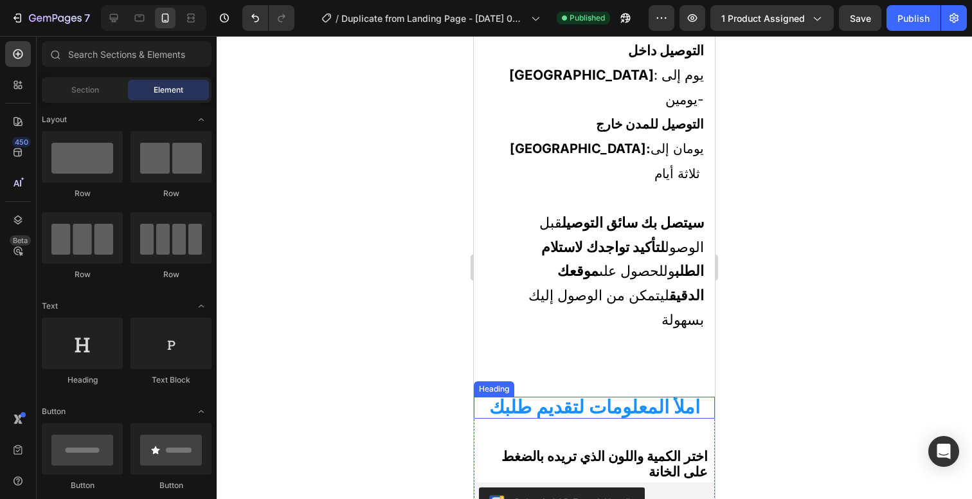
click at [487, 397] on h2 "املأ المعلومات لتقديم طلبك" at bounding box center [594, 408] width 241 height 22
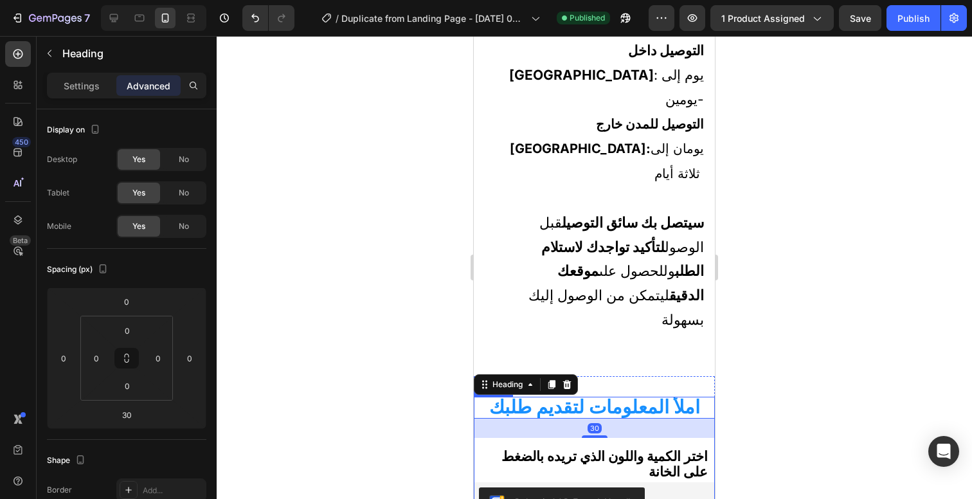
click at [799, 328] on div at bounding box center [594, 267] width 755 height 463
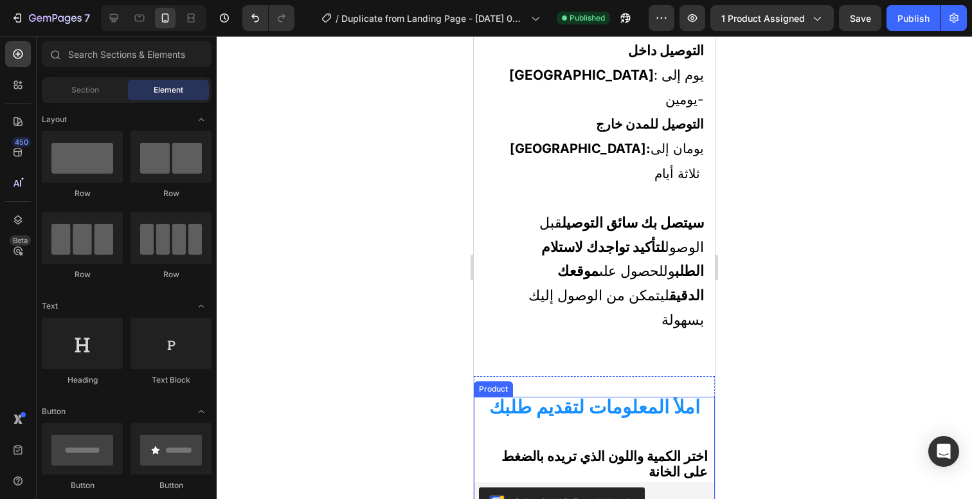
click at [703, 397] on div "املأ المعلومات لتقديم طلبك Heading" at bounding box center [594, 417] width 241 height 41
click at [701, 397] on div "املأ المعلومات لتقديم طلبك Heading" at bounding box center [594, 417] width 241 height 41
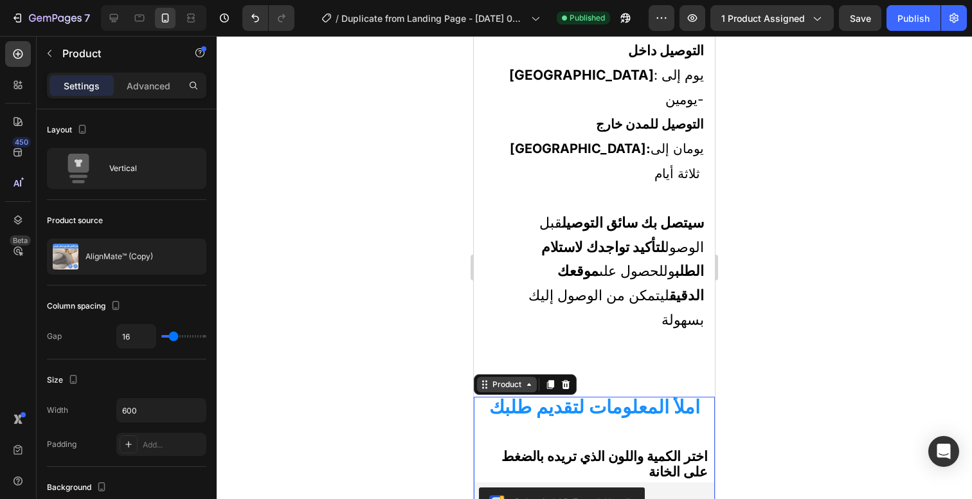
click at [516, 379] on div "Product" at bounding box center [507, 385] width 34 height 12
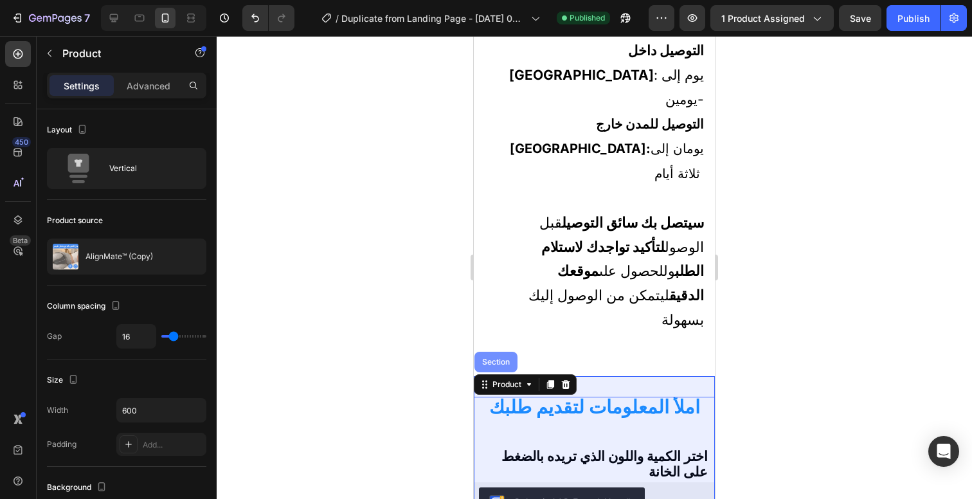
click at [496, 352] on div "Section" at bounding box center [495, 362] width 43 height 21
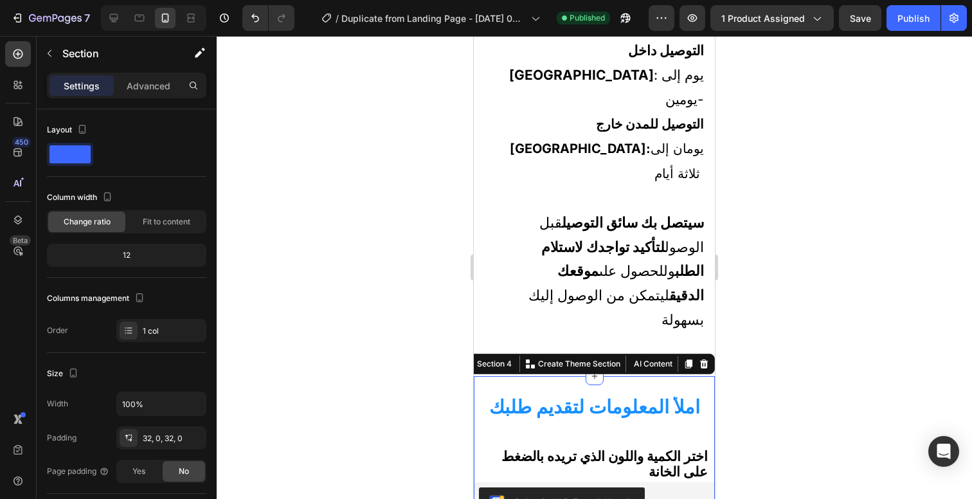
click at [742, 326] on div at bounding box center [594, 267] width 755 height 463
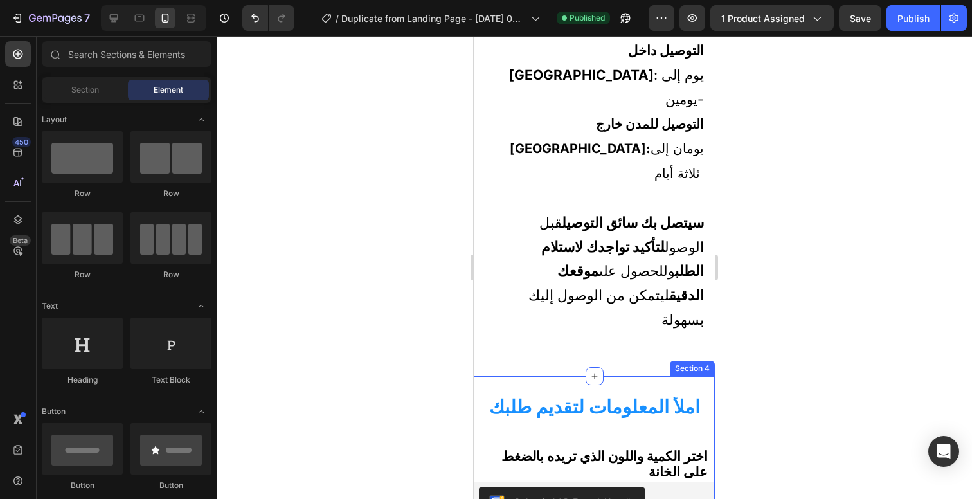
click at [668, 419] on div "املأ المعلومات لتقديم طلبك Heading اختر الكمية واللون الذي تريده بالضغط على الخ…" at bounding box center [594, 460] width 241 height 168
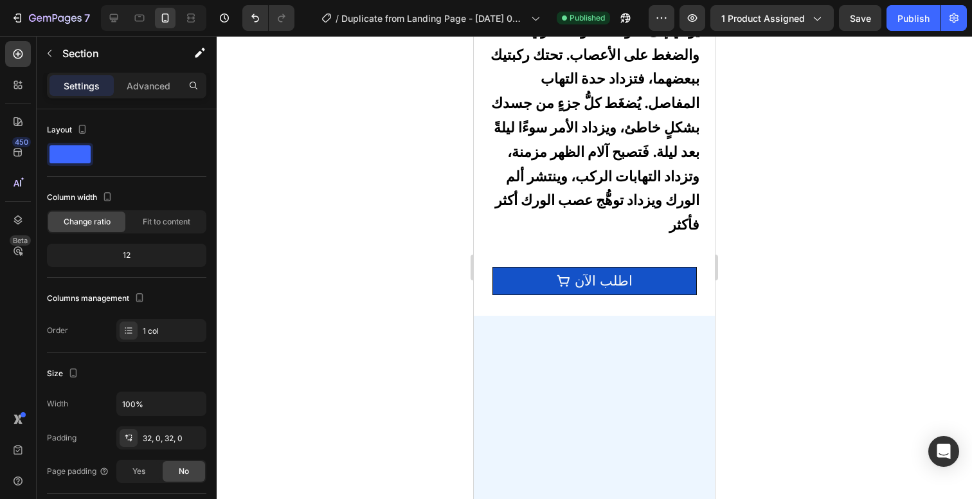
scroll to position [1797, 0]
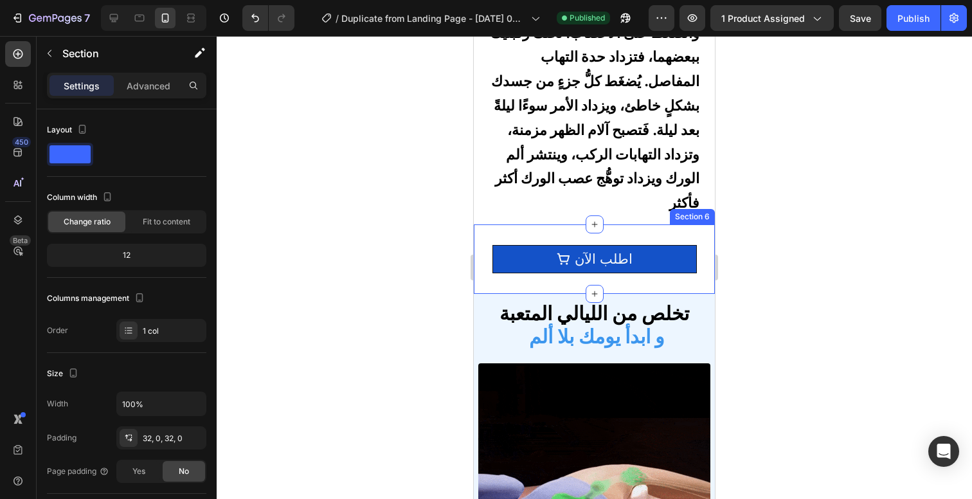
click at [636, 251] on link "اطلب الآن" at bounding box center [594, 259] width 204 height 28
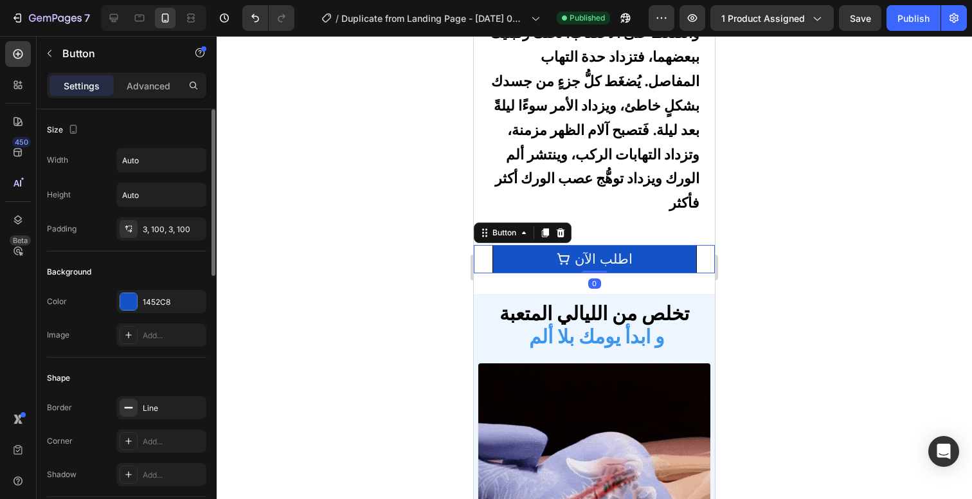
scroll to position [664, 0]
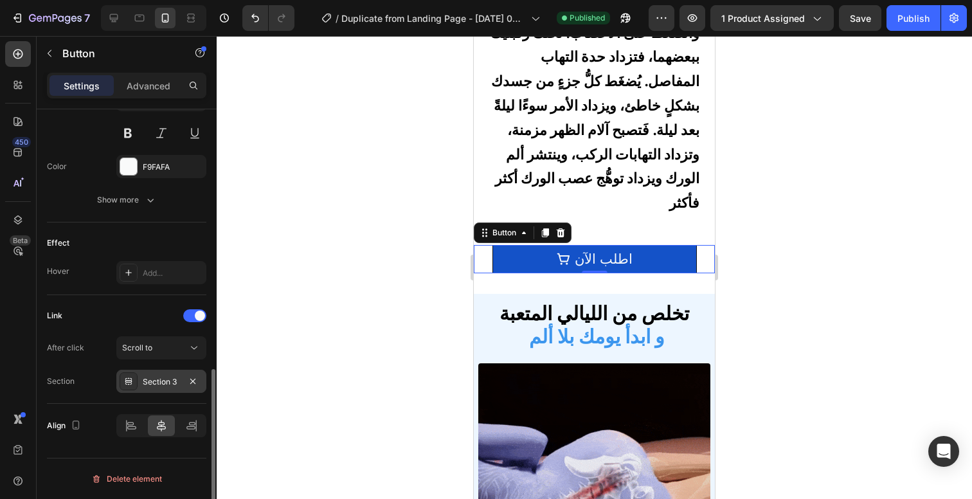
click at [176, 384] on div "Section 3" at bounding box center [161, 382] width 37 height 12
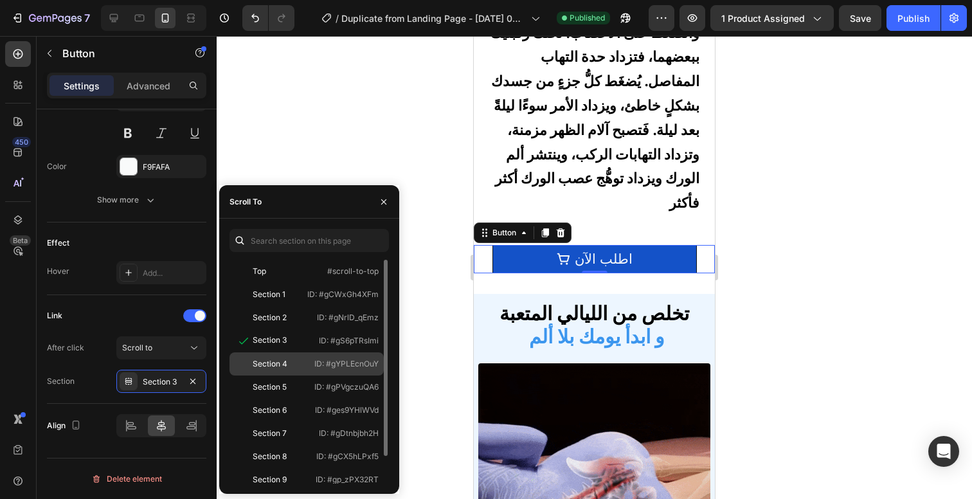
click at [283, 366] on div "Section 4" at bounding box center [270, 364] width 35 height 12
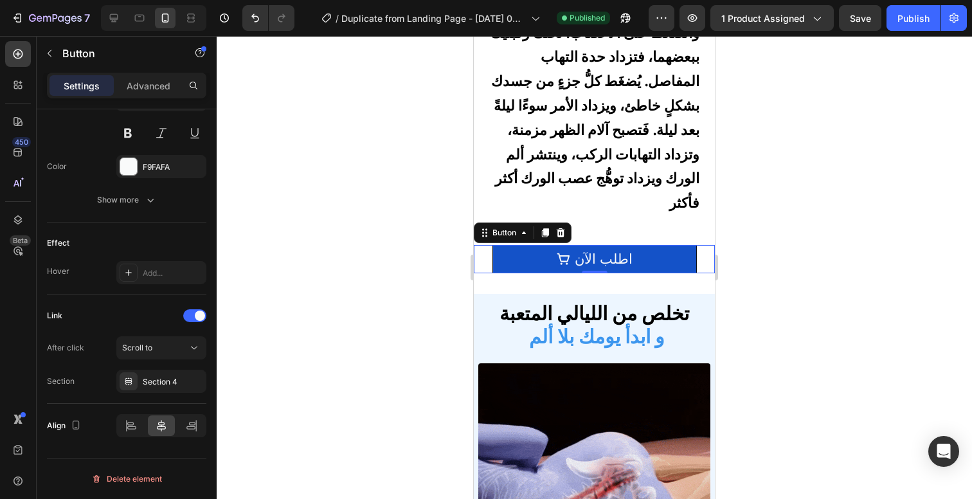
click at [822, 286] on div at bounding box center [594, 267] width 755 height 463
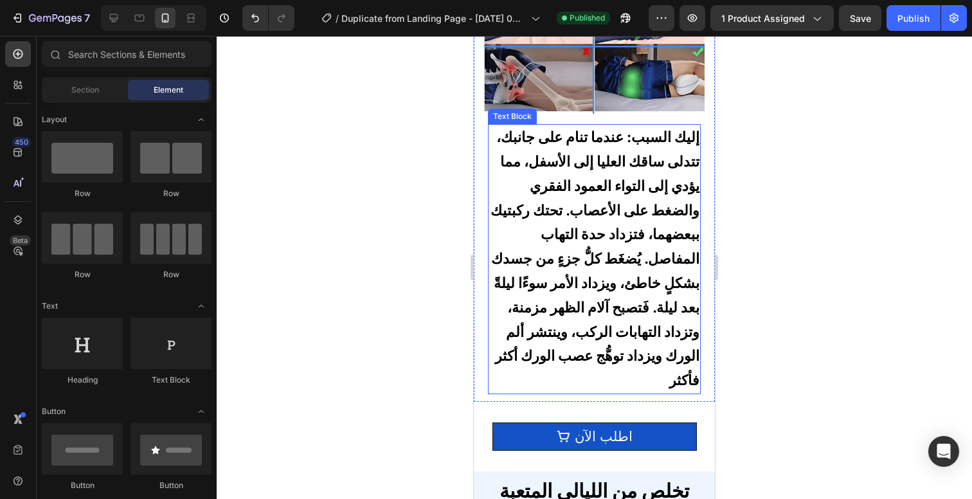
scroll to position [1621, 0]
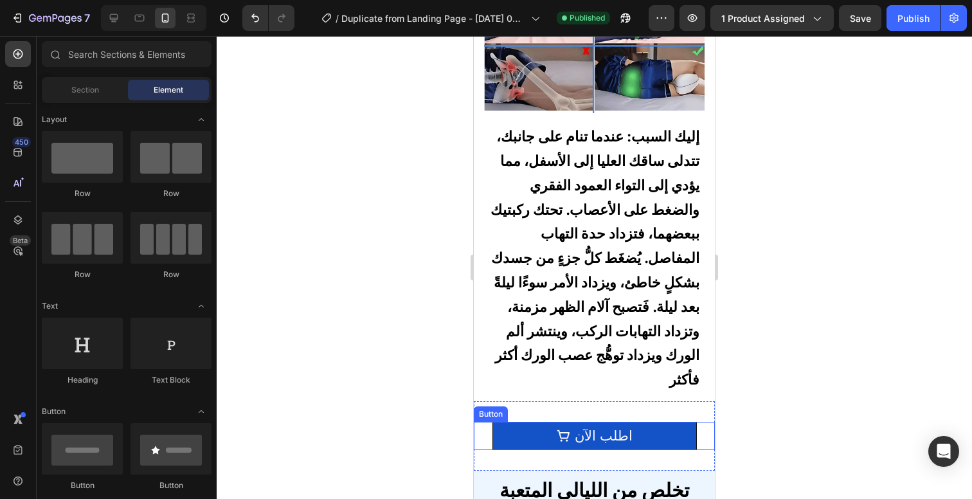
click at [562, 429] on icon at bounding box center [563, 435] width 13 height 13
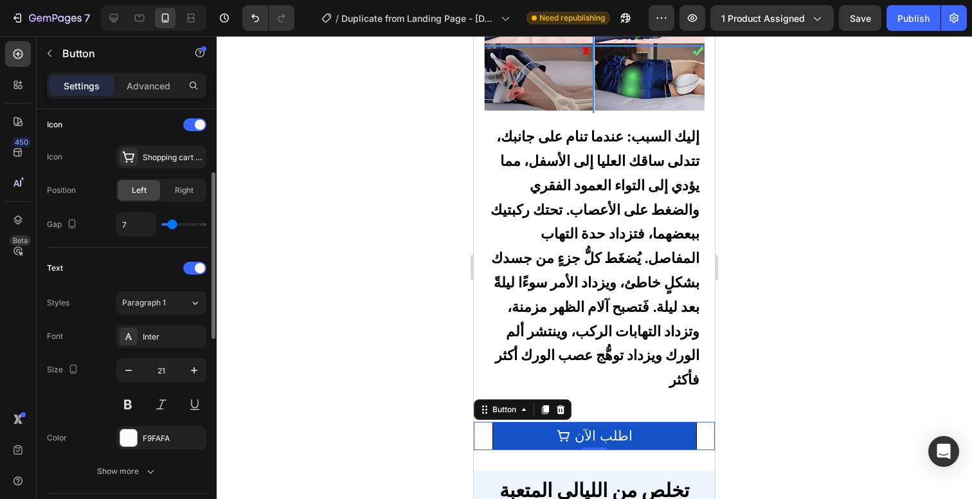
scroll to position [328, 0]
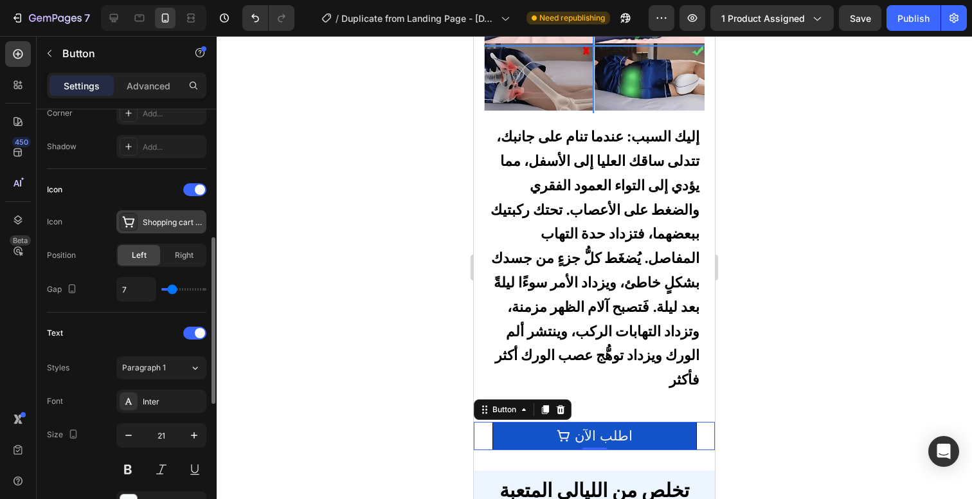
click at [132, 228] on icon at bounding box center [128, 221] width 13 height 13
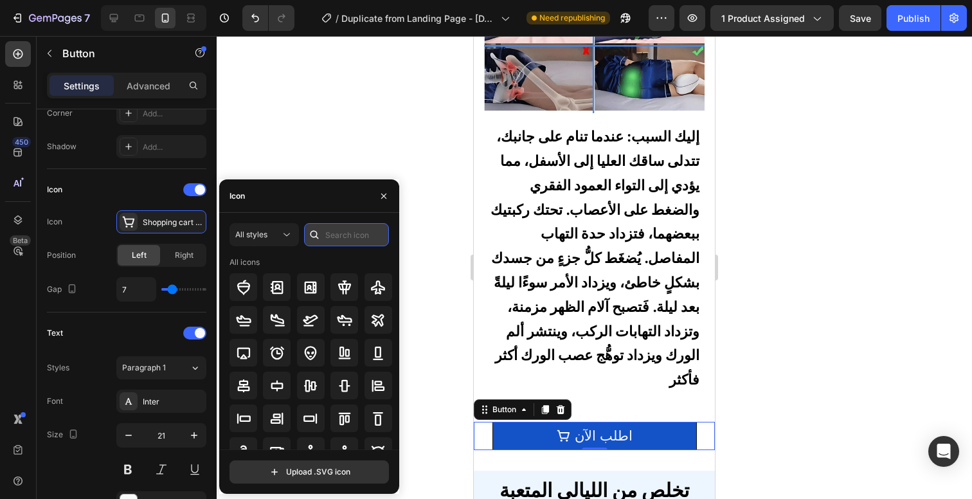
click at [327, 238] on input "text" at bounding box center [346, 234] width 85 height 23
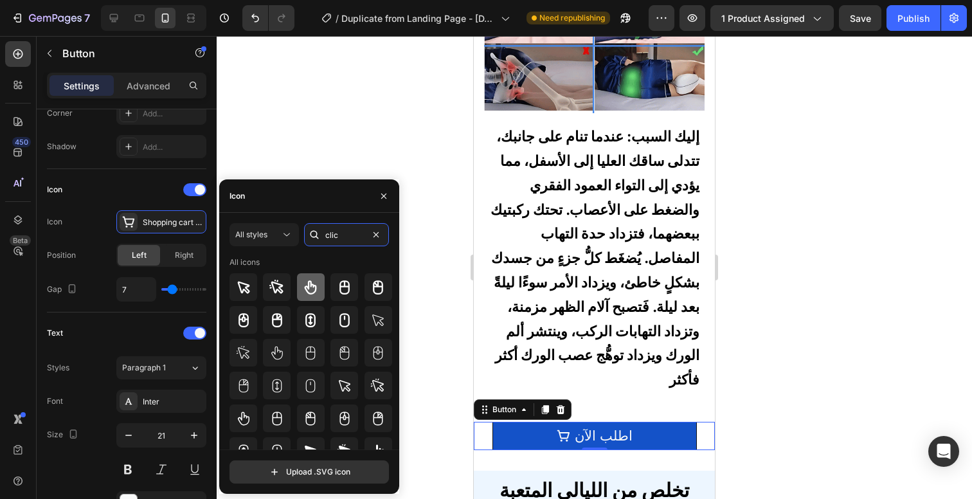
type input "clic"
click at [303, 283] on icon at bounding box center [310, 287] width 15 height 15
click at [283, 288] on icon at bounding box center [276, 287] width 15 height 15
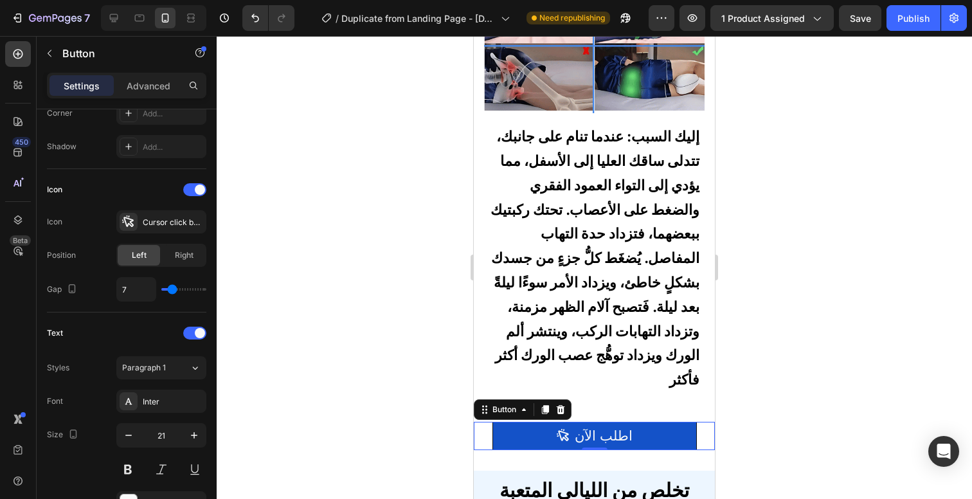
click at [785, 226] on div at bounding box center [594, 267] width 755 height 463
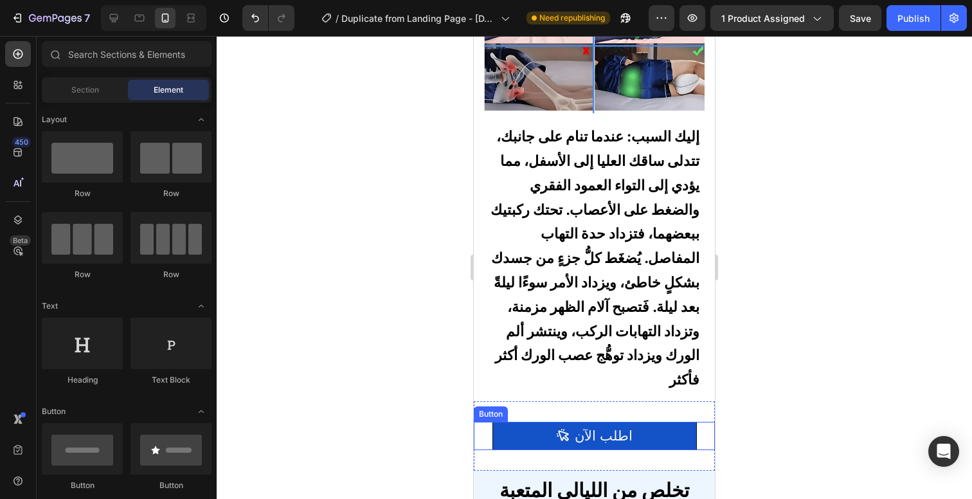
click at [688, 426] on div "اطلب الآن Button" at bounding box center [594, 436] width 241 height 28
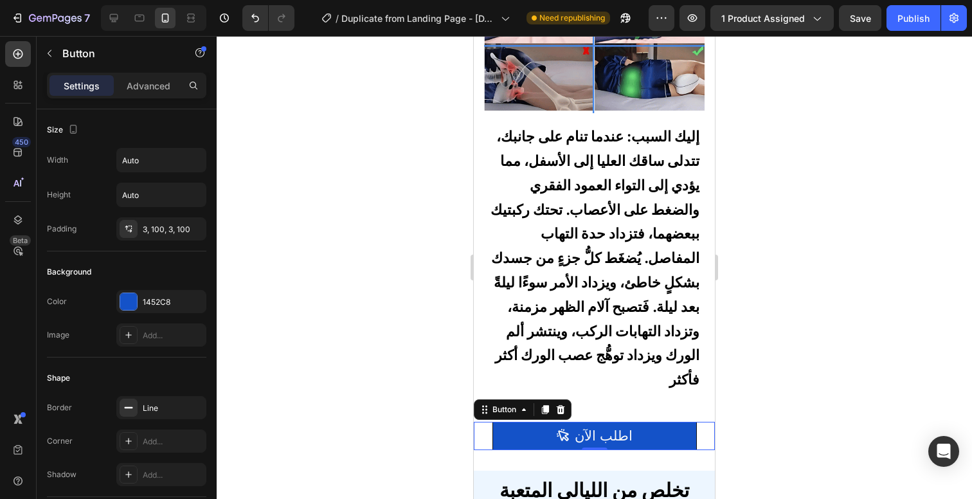
click at [562, 429] on icon at bounding box center [563, 435] width 13 height 13
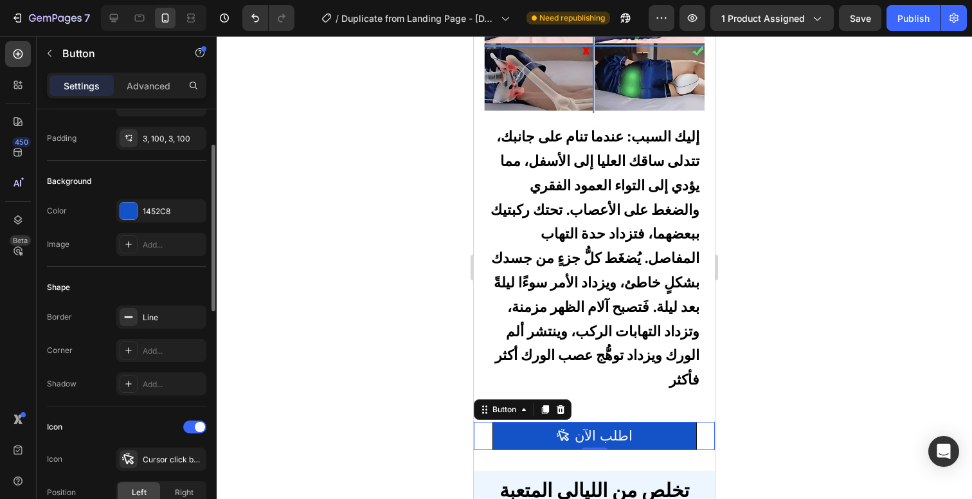
scroll to position [182, 0]
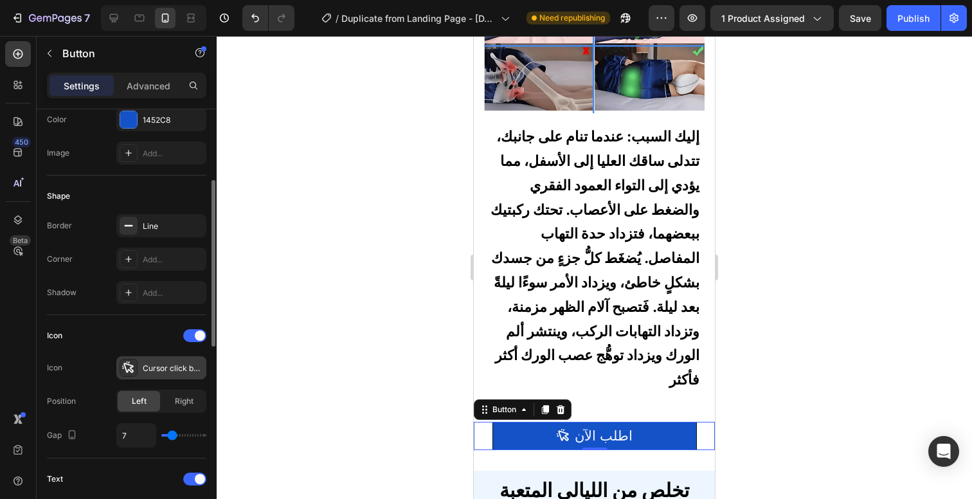
click at [126, 365] on icon at bounding box center [128, 367] width 13 height 13
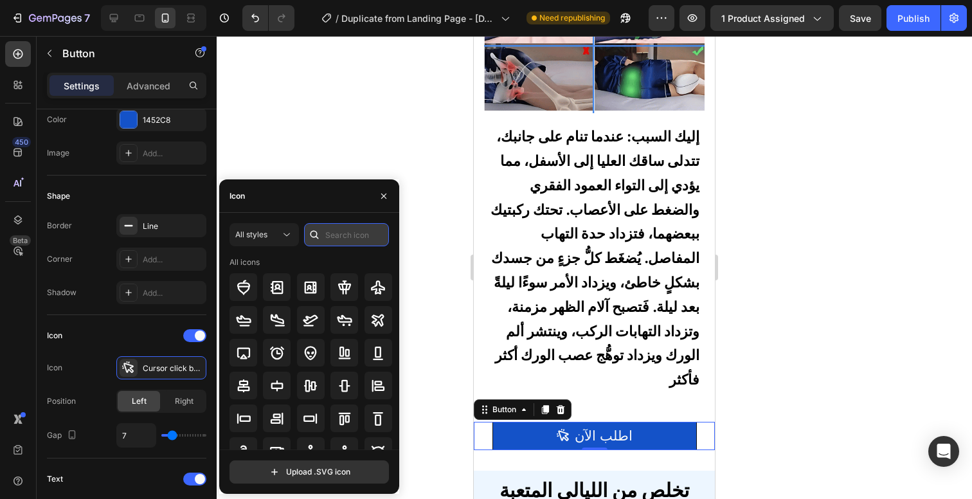
click at [327, 243] on input "text" at bounding box center [346, 234] width 85 height 23
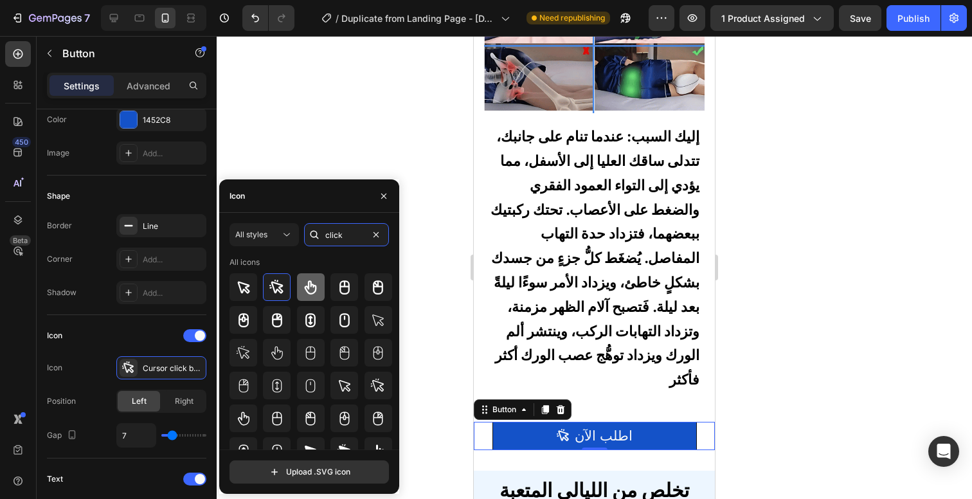
type input "click"
click at [309, 283] on icon at bounding box center [311, 287] width 12 height 14
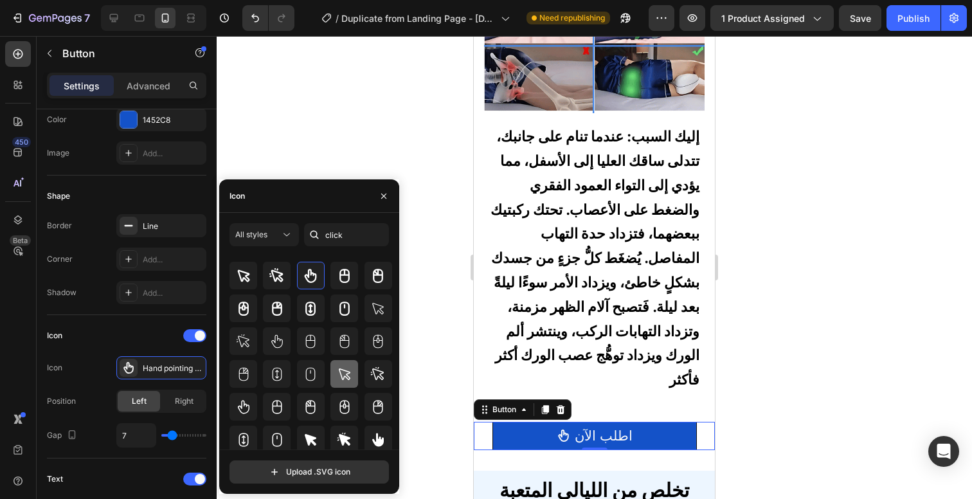
scroll to position [13, 0]
click at [370, 436] on icon at bounding box center [377, 438] width 15 height 15
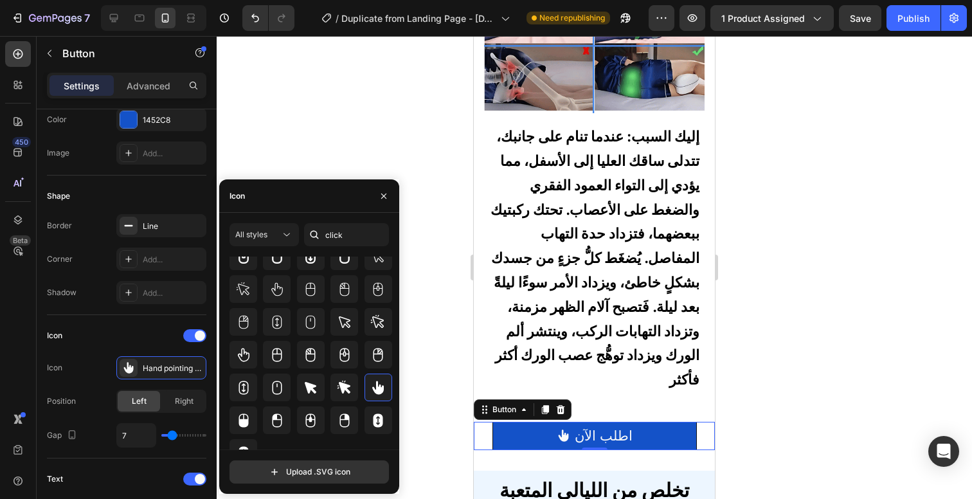
scroll to position [81, 0]
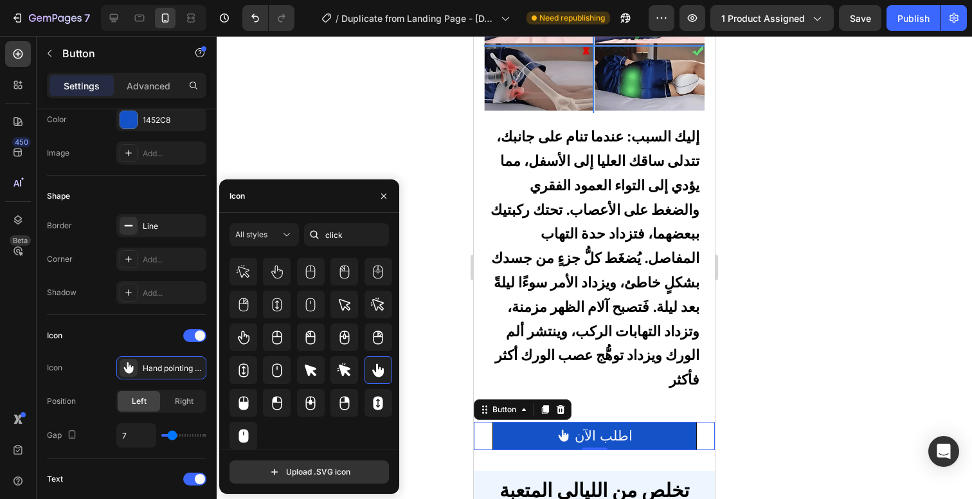
click at [771, 308] on div at bounding box center [594, 267] width 755 height 463
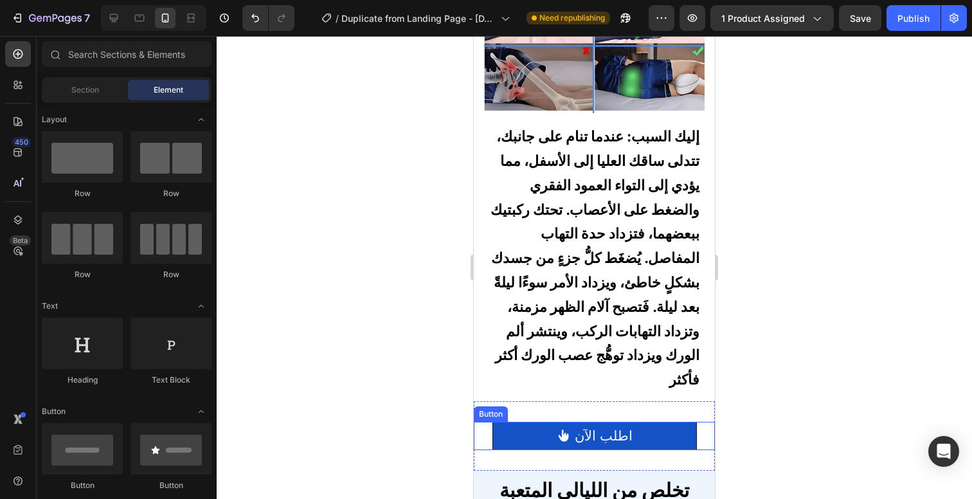
click at [688, 433] on div "اطلب الآن Button" at bounding box center [594, 436] width 241 height 28
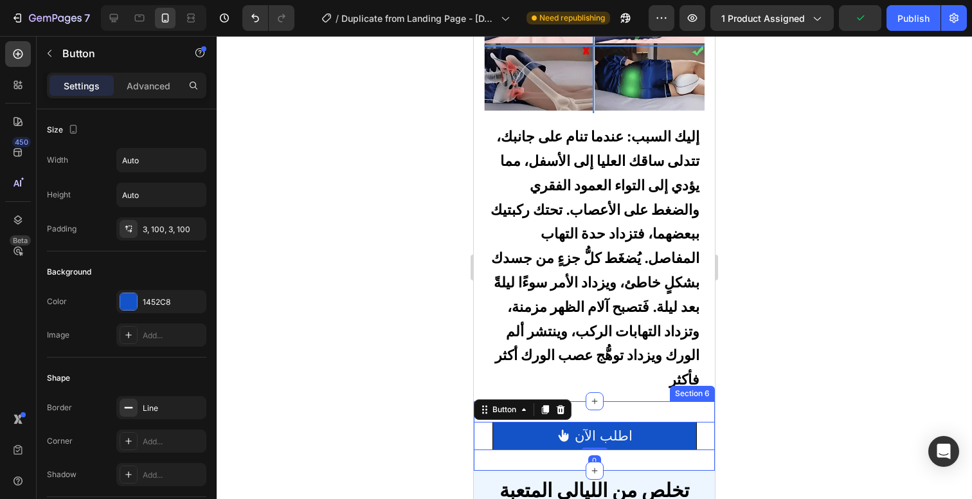
click at [647, 401] on div "اطلب الآن Button 0 Section 6" at bounding box center [594, 435] width 241 height 69
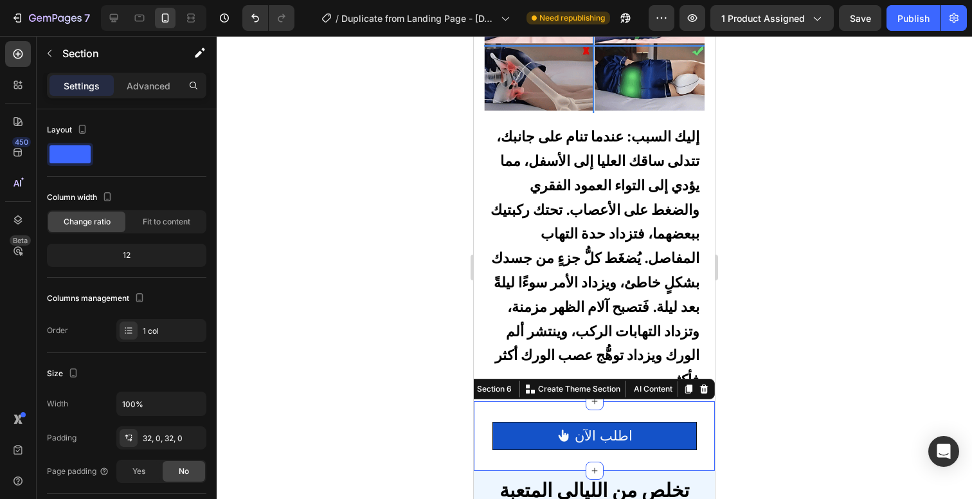
click at [773, 395] on div at bounding box center [594, 267] width 755 height 463
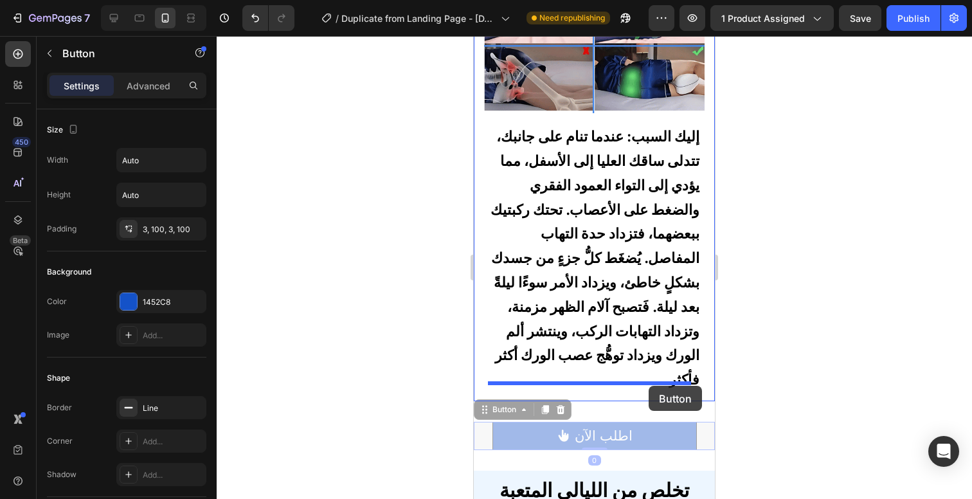
drag, startPoint x: 651, startPoint y: 422, endPoint x: 649, endPoint y: 386, distance: 36.0
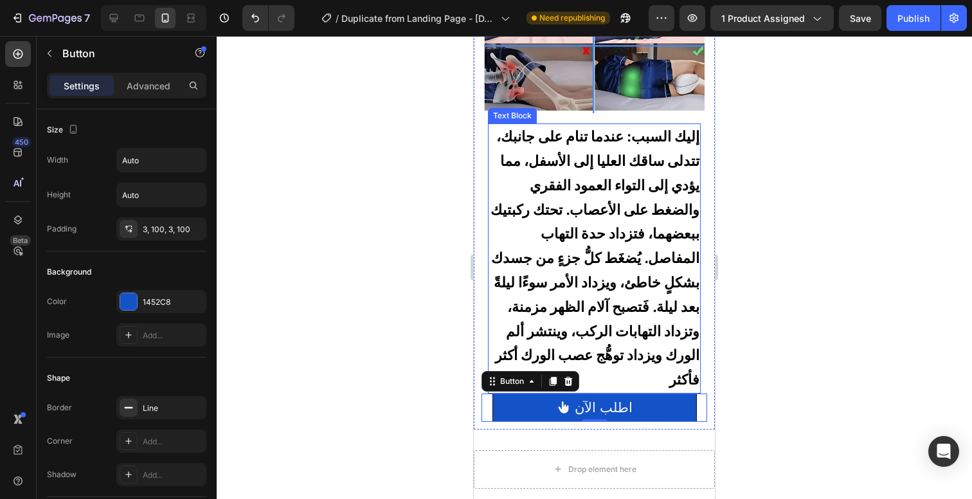
click at [676, 363] on span "إليك السبب: عندما تنام على جانبك، تتدلى ساقك العليا إلى الأسفل، مما يؤدي إلى ال…" at bounding box center [594, 258] width 209 height 260
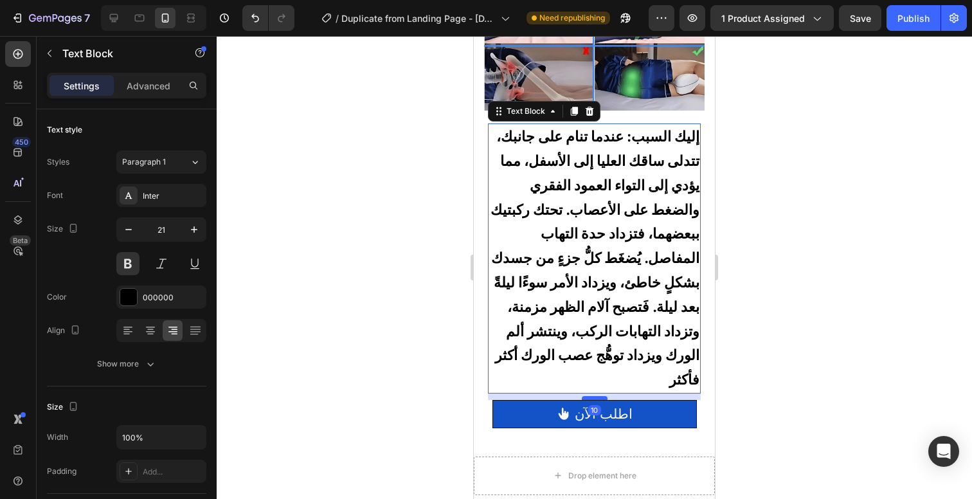
drag, startPoint x: 593, startPoint y: 382, endPoint x: 591, endPoint y: 388, distance: 6.7
click at [591, 396] on div at bounding box center [595, 398] width 26 height 4
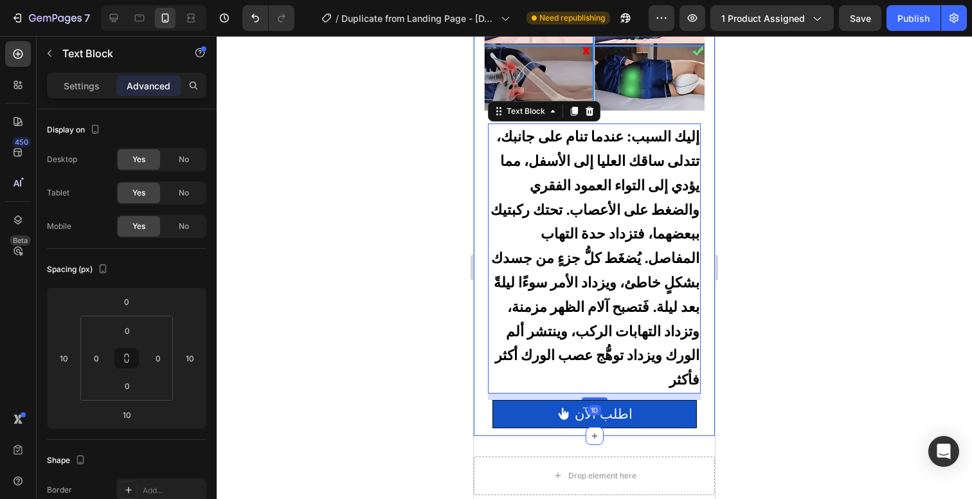
click at [817, 367] on div at bounding box center [594, 267] width 755 height 463
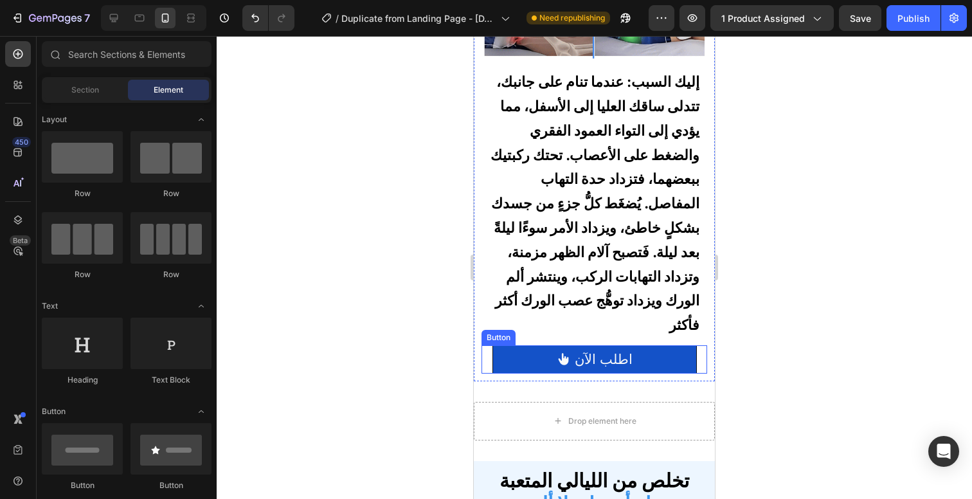
scroll to position [1678, 0]
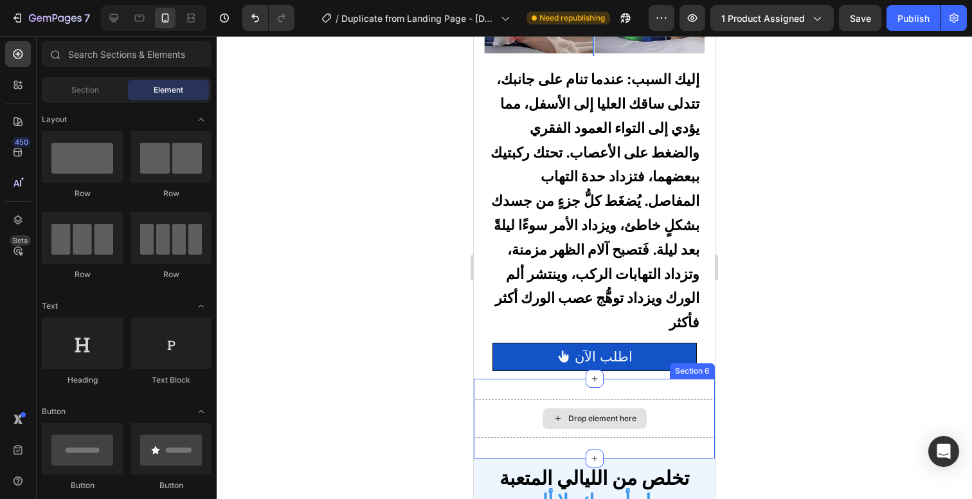
click at [661, 404] on div "Drop element here" at bounding box center [594, 418] width 241 height 39
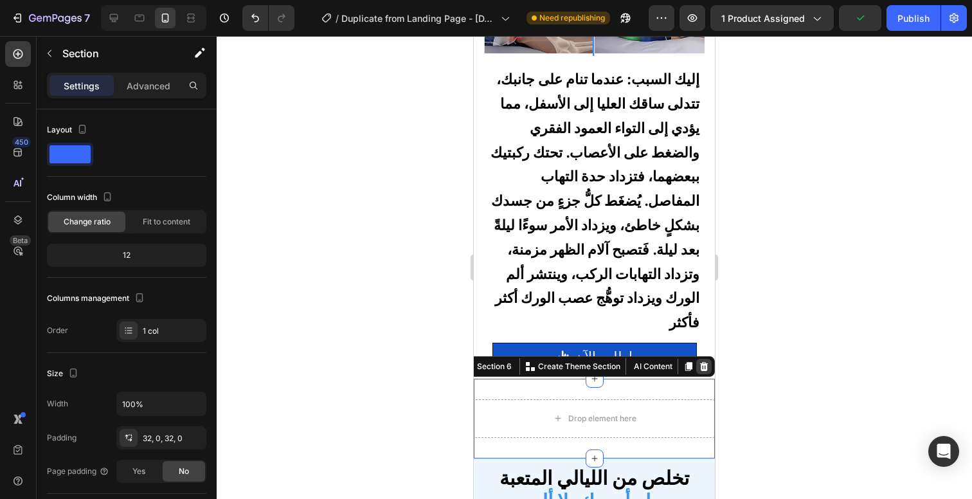
click at [700, 362] on icon at bounding box center [704, 366] width 8 height 9
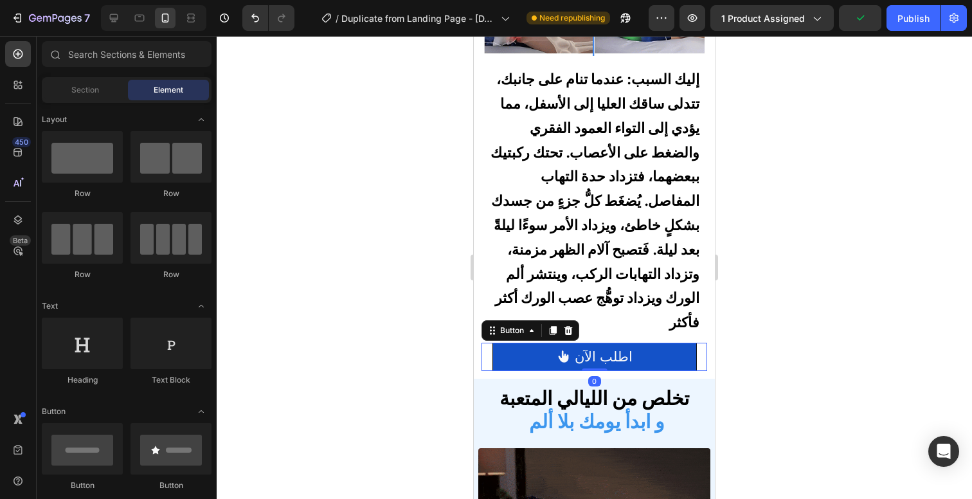
click at [689, 351] on div "اطلب الآن Button 0" at bounding box center [594, 357] width 226 height 28
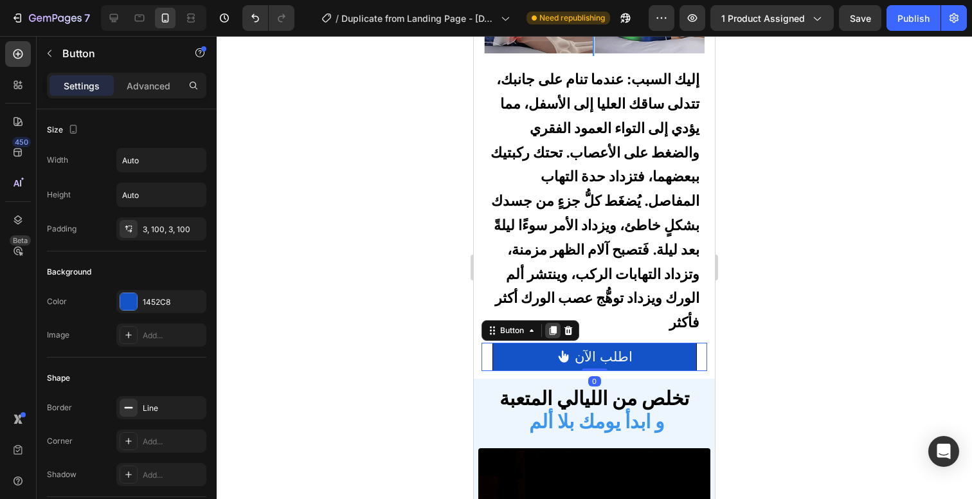
click at [553, 326] on icon at bounding box center [553, 330] width 7 height 9
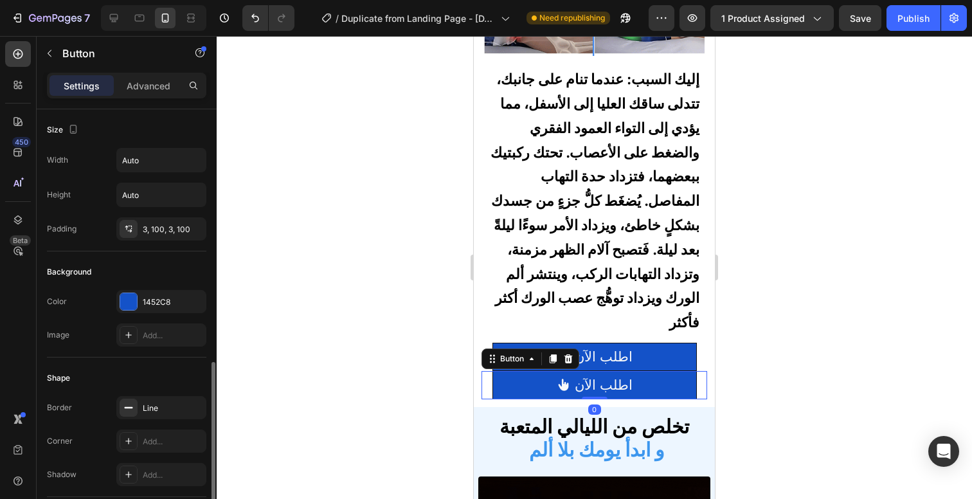
scroll to position [182, 0]
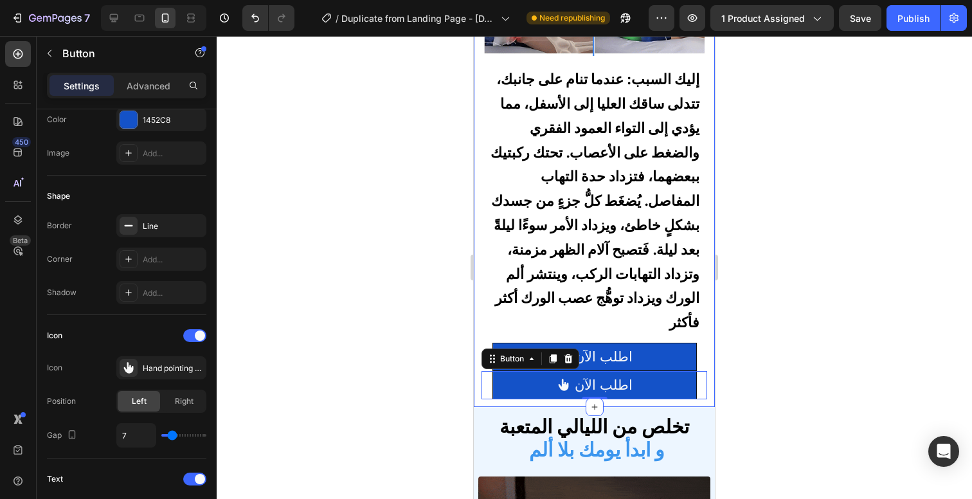
click at [764, 317] on div at bounding box center [594, 267] width 755 height 463
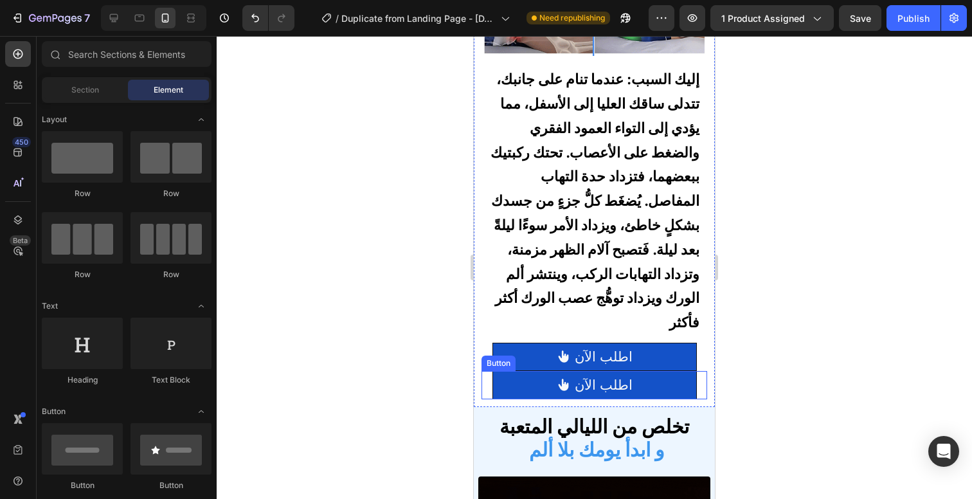
click at [642, 383] on link "اطلب الآن" at bounding box center [594, 385] width 204 height 28
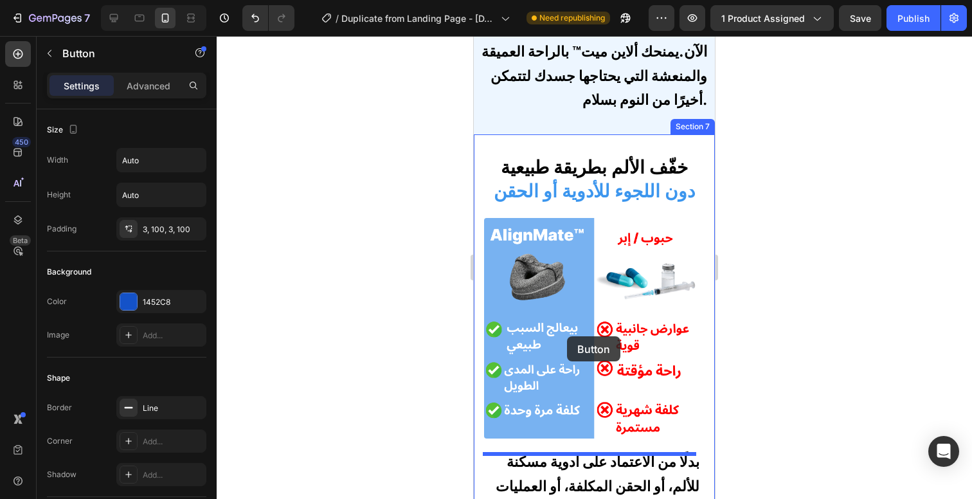
scroll to position [2643, 0]
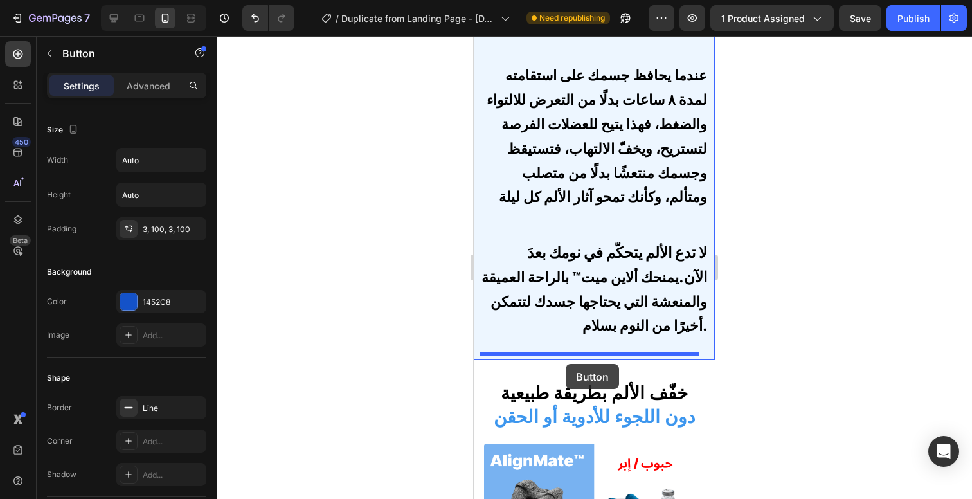
drag, startPoint x: 494, startPoint y: 352, endPoint x: 566, endPoint y: 364, distance: 72.4
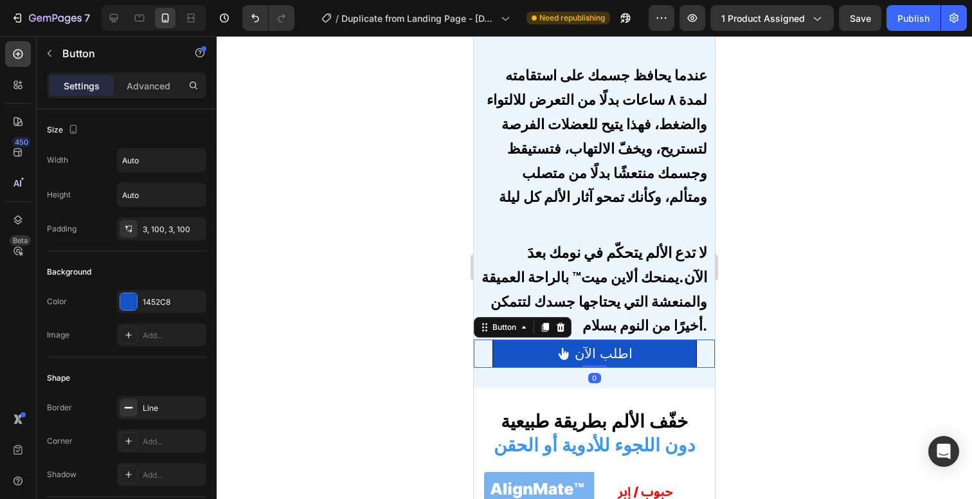
click at [776, 341] on div at bounding box center [594, 267] width 755 height 463
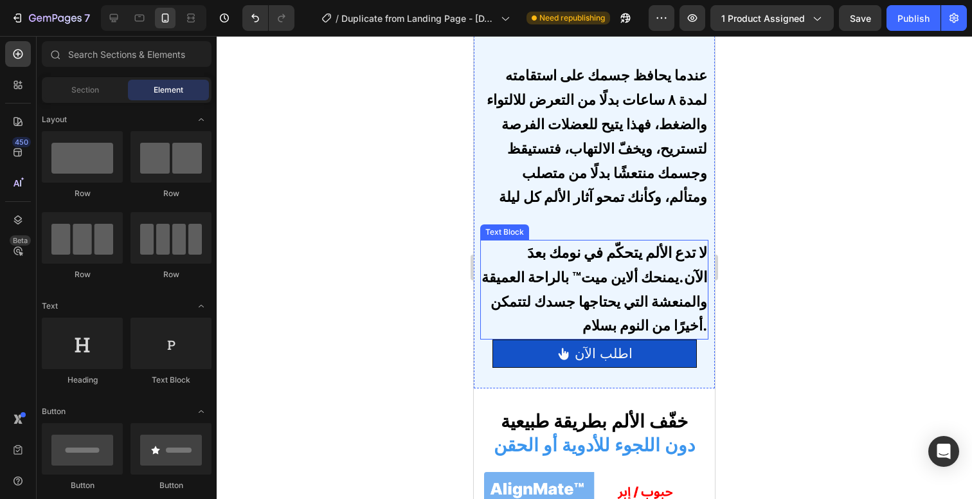
click at [637, 333] on strong "يمنحك ألاين ميت™ بالراحة العميقة والمنعشة التي يحتاجها جسدك لتتمكن أخيرًا من ال…" at bounding box center [594, 302] width 226 height 66
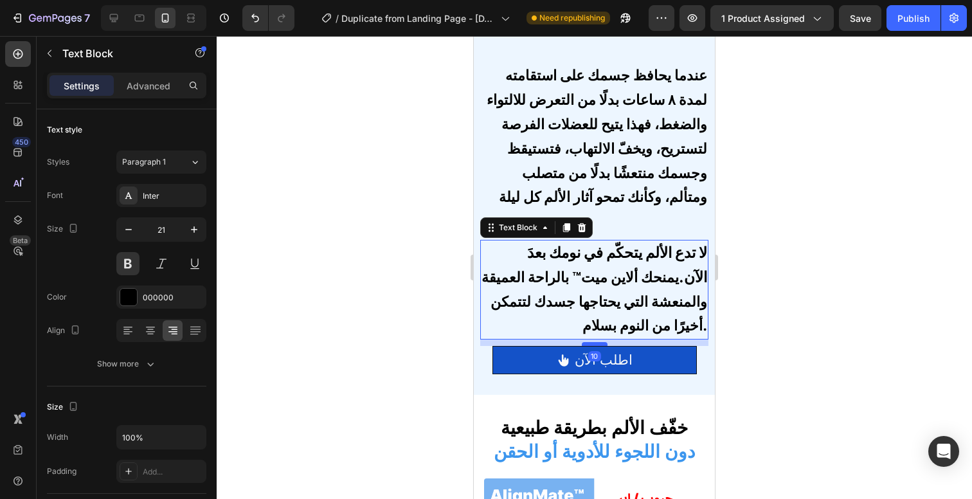
drag, startPoint x: 593, startPoint y: 352, endPoint x: 594, endPoint y: 358, distance: 6.5
click at [594, 346] on div at bounding box center [595, 344] width 26 height 4
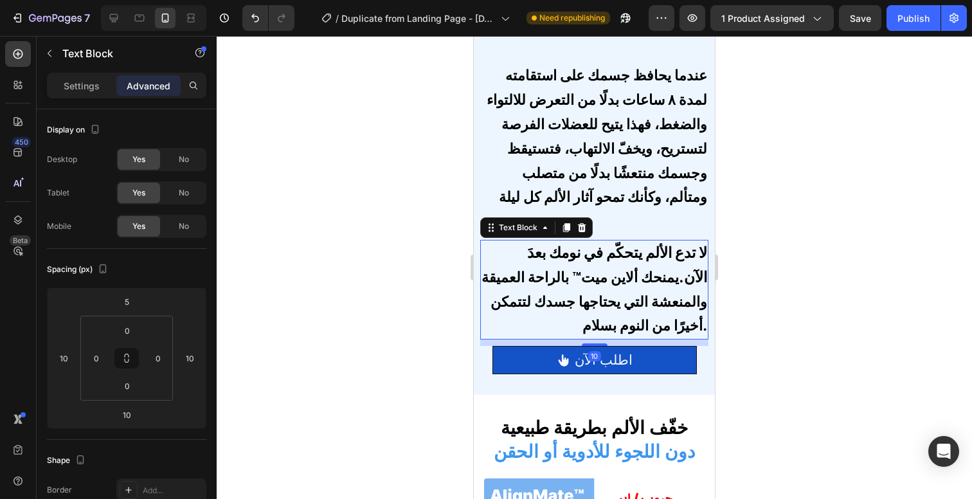
click at [816, 327] on div at bounding box center [594, 267] width 755 height 463
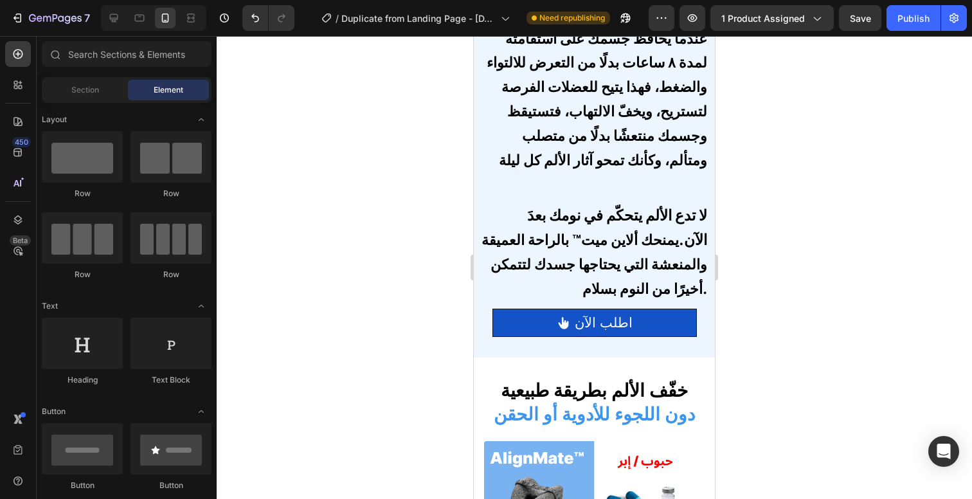
scroll to position [2660, 0]
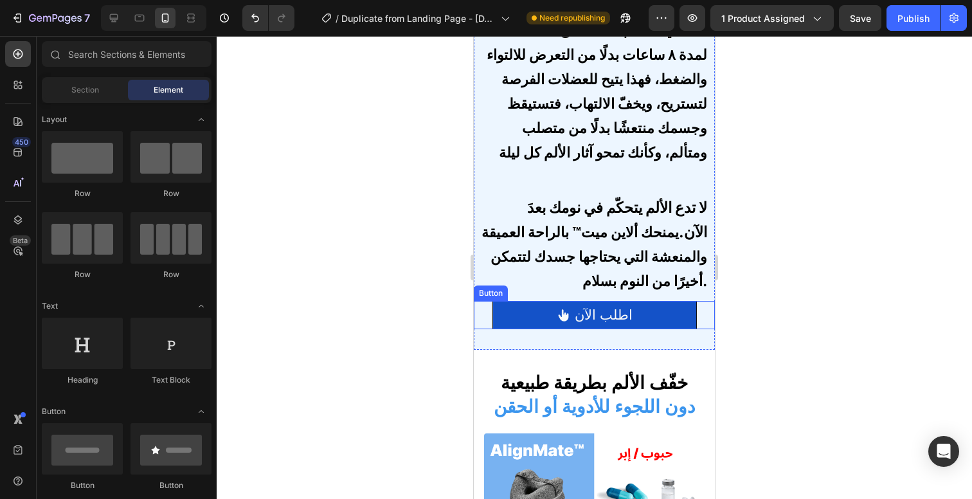
click at [661, 329] on link "اطلب الآن" at bounding box center [594, 315] width 204 height 28
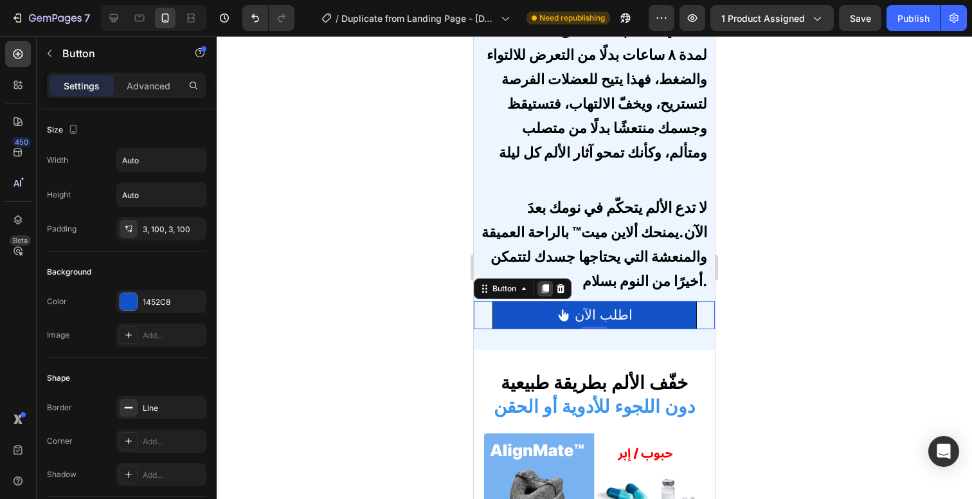
click at [545, 294] on icon at bounding box center [545, 289] width 7 height 9
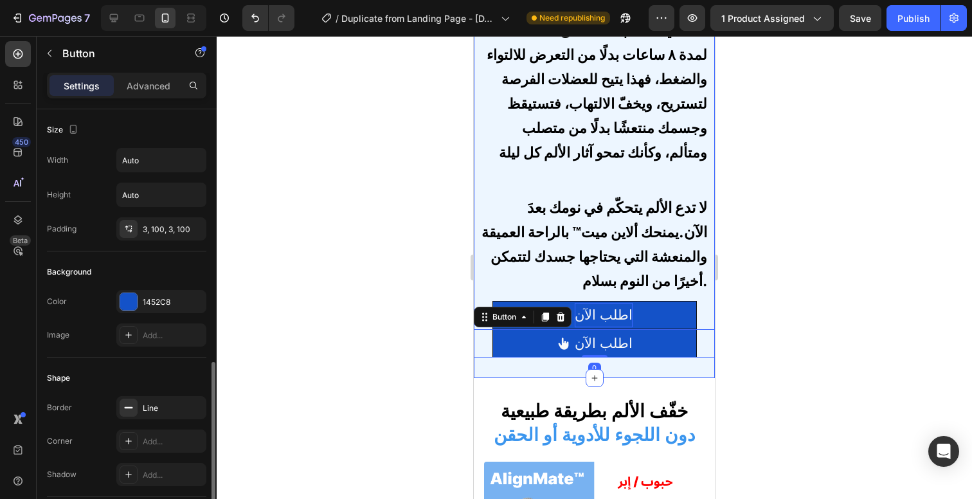
scroll to position [182, 0]
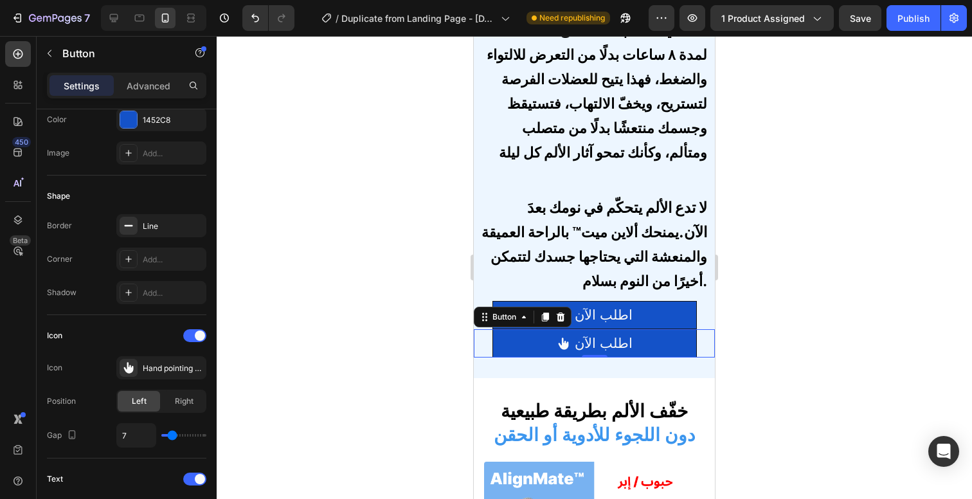
drag, startPoint x: 546, startPoint y: 331, endPoint x: 1277, endPoint y: 414, distance: 735.6
click at [797, 372] on div at bounding box center [594, 267] width 755 height 463
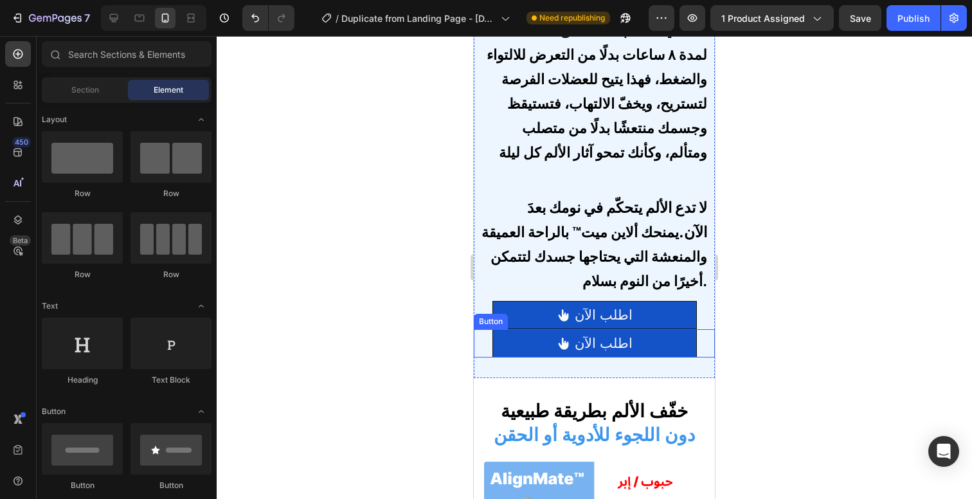
click at [669, 357] on link "اطلب الآن" at bounding box center [594, 343] width 204 height 28
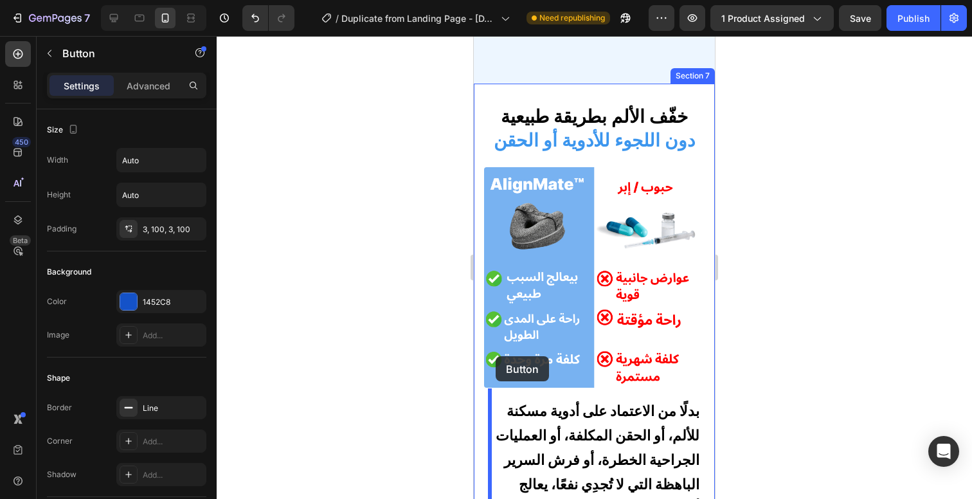
scroll to position [3435, 0]
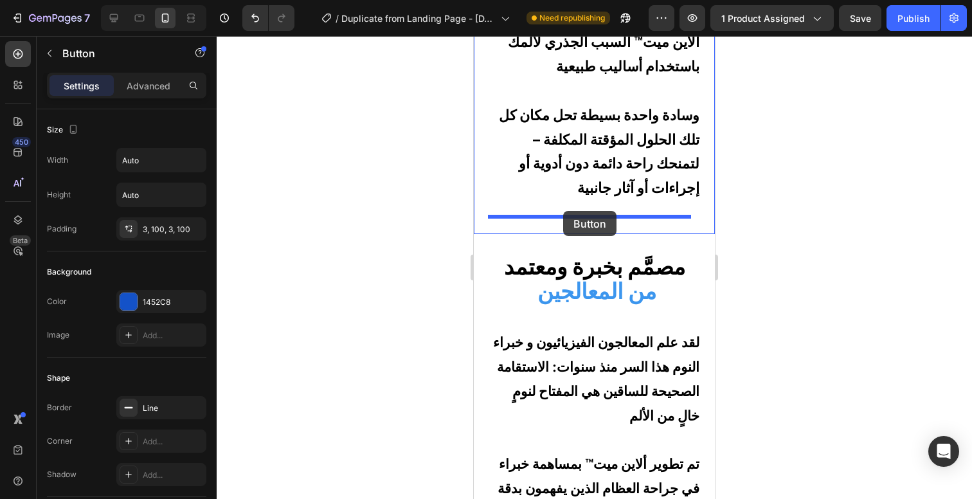
drag, startPoint x: 485, startPoint y: 332, endPoint x: 563, endPoint y: 211, distance: 144.1
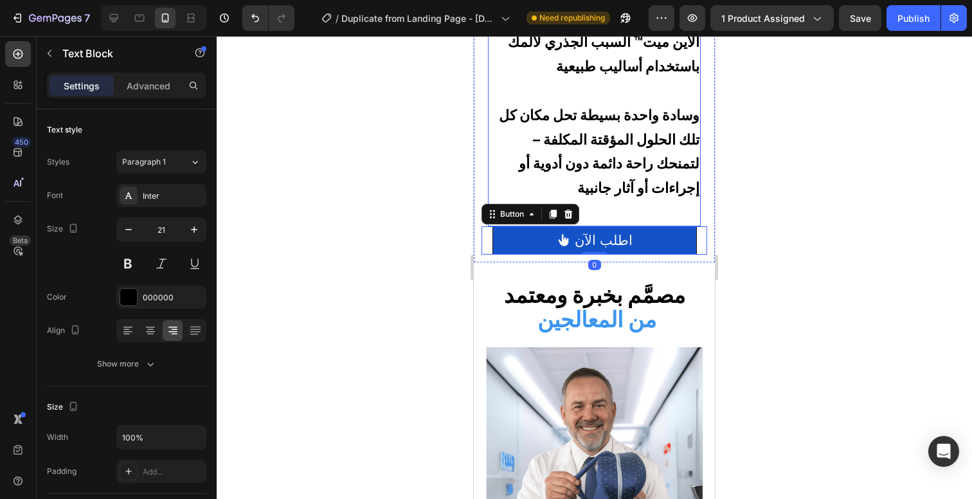
click at [643, 201] on p at bounding box center [593, 213] width 211 height 24
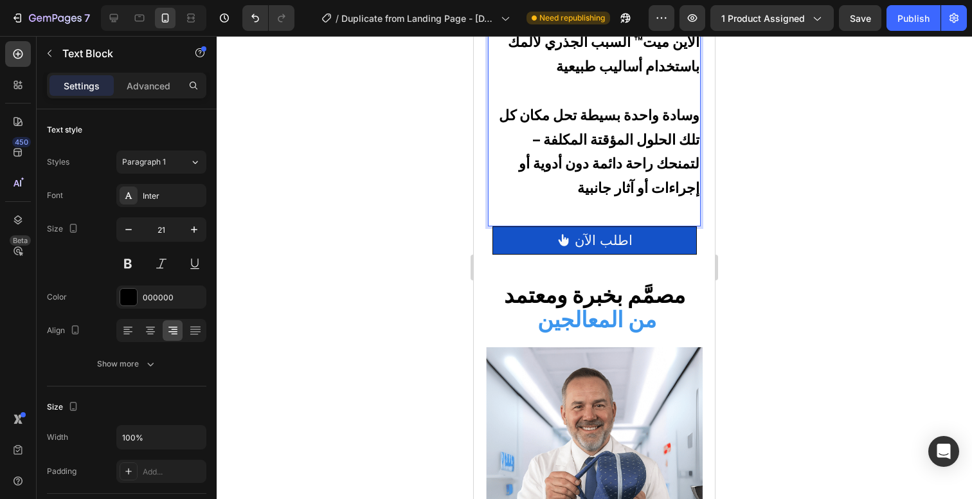
click at [643, 201] on p "Rich Text Editor. Editing area: main" at bounding box center [593, 213] width 211 height 24
click at [644, 202] on p "Rich Text Editor. Editing area: main" at bounding box center [593, 213] width 211 height 24
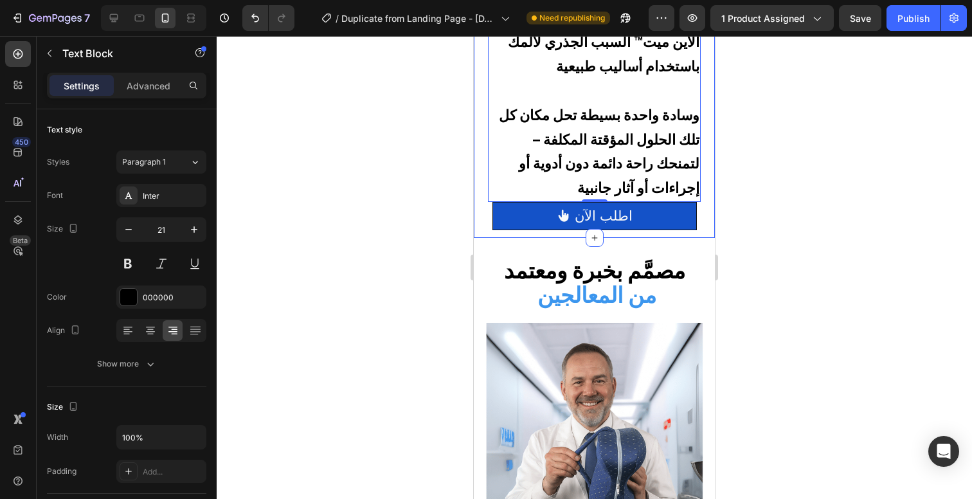
click at [903, 273] on div at bounding box center [594, 267] width 755 height 463
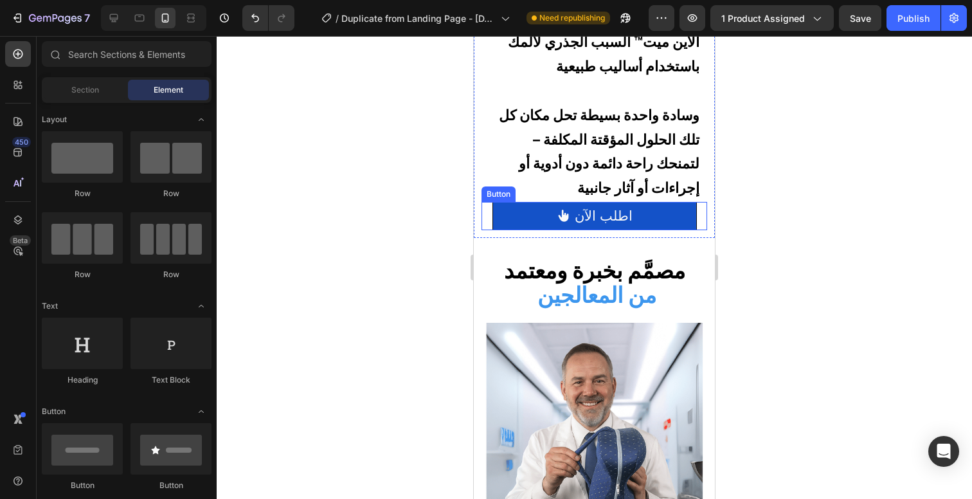
click at [654, 207] on link "اطلب الآن" at bounding box center [594, 216] width 204 height 28
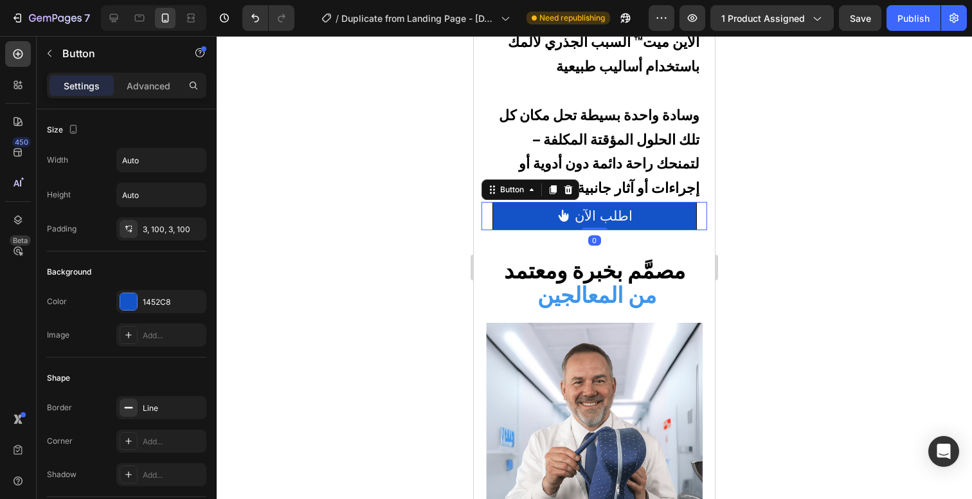
click at [789, 194] on div at bounding box center [594, 267] width 755 height 463
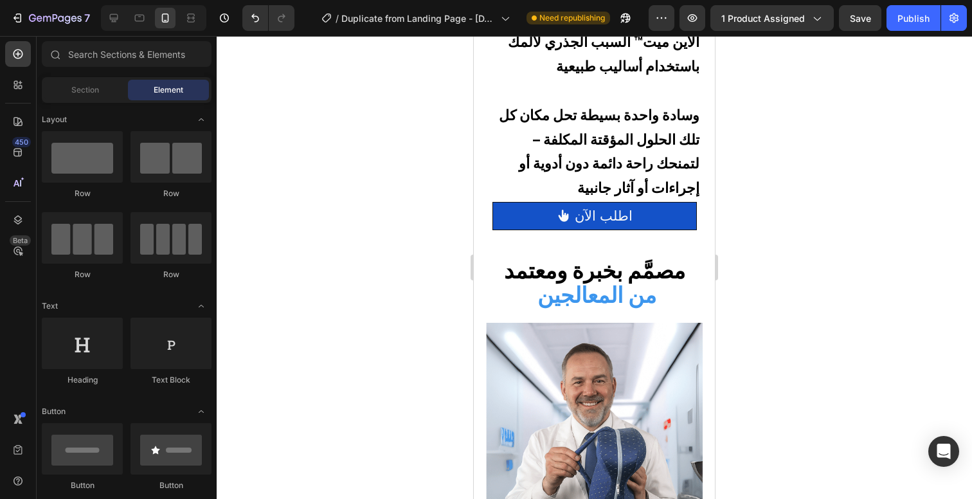
click at [789, 194] on div at bounding box center [594, 267] width 755 height 463
click at [669, 211] on link "اطلب الآن" at bounding box center [594, 216] width 204 height 28
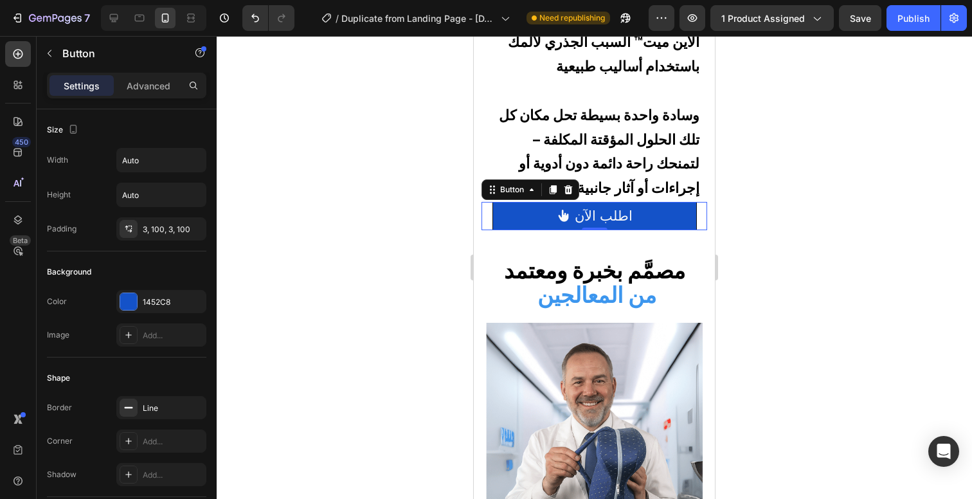
click at [674, 202] on link "اطلب الآن" at bounding box center [594, 216] width 204 height 28
click at [793, 183] on div at bounding box center [594, 267] width 755 height 463
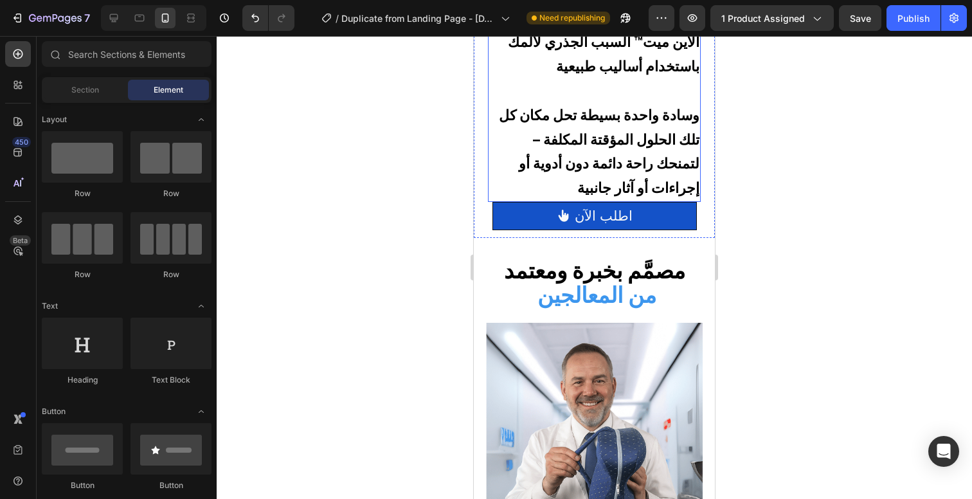
click at [661, 184] on strong "وسادة واحدة بسيطة تحل مكان كل تلك الحلول المؤقتة المكلفة – لتمنحك راحة دائمة دو…" at bounding box center [599, 151] width 201 height 89
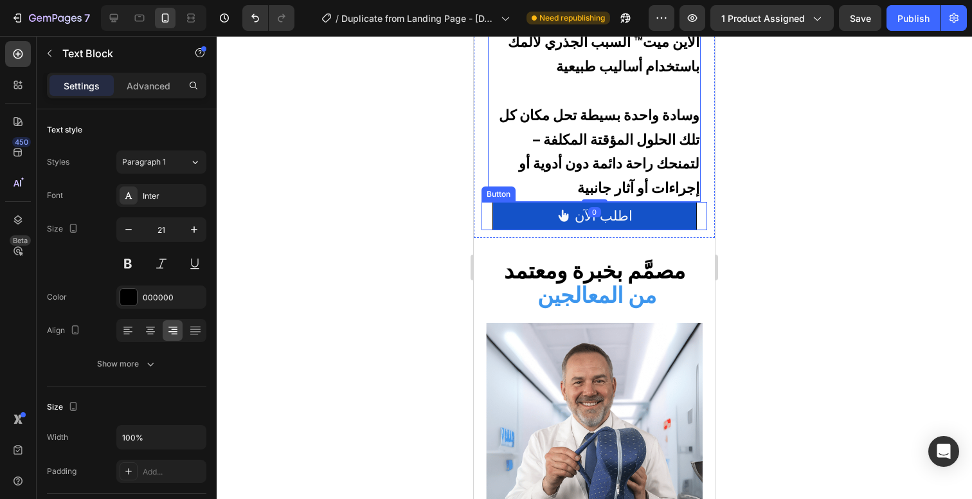
click at [659, 202] on link "اطلب الآن" at bounding box center [594, 216] width 204 height 28
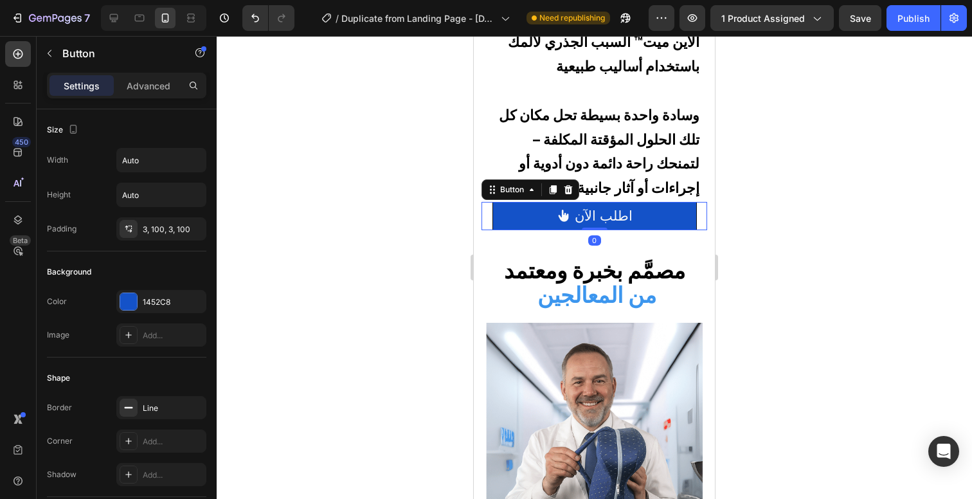
click at [786, 165] on div at bounding box center [594, 267] width 755 height 463
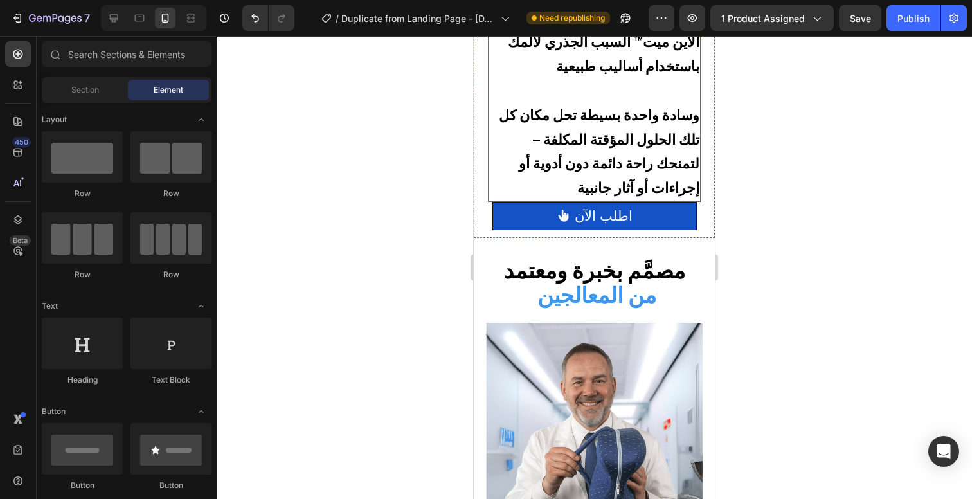
click at [653, 179] on strong "وسادة واحدة بسيطة تحل مكان كل تلك الحلول المؤقتة المكلفة – لتمنحك راحة دائمة دو…" at bounding box center [599, 151] width 201 height 89
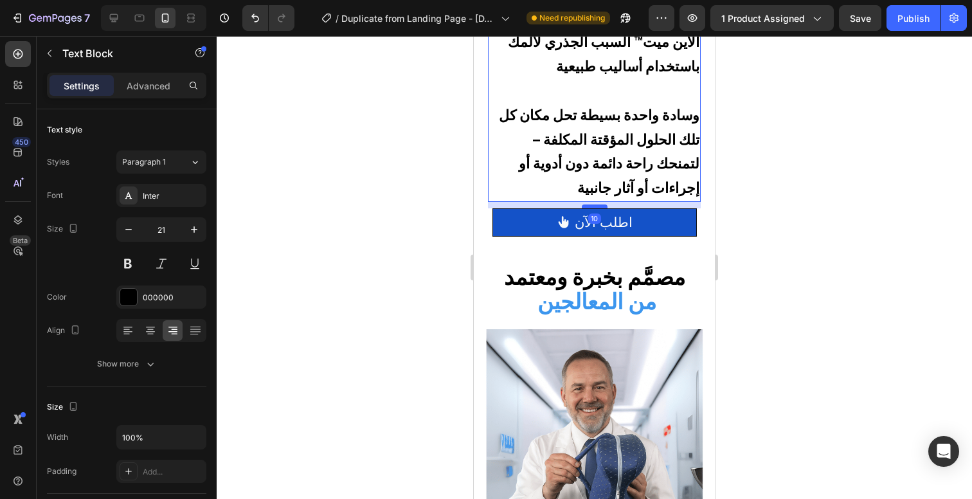
drag, startPoint x: 591, startPoint y: 191, endPoint x: 588, endPoint y: 197, distance: 7.2
click at [588, 204] on div at bounding box center [595, 206] width 26 height 4
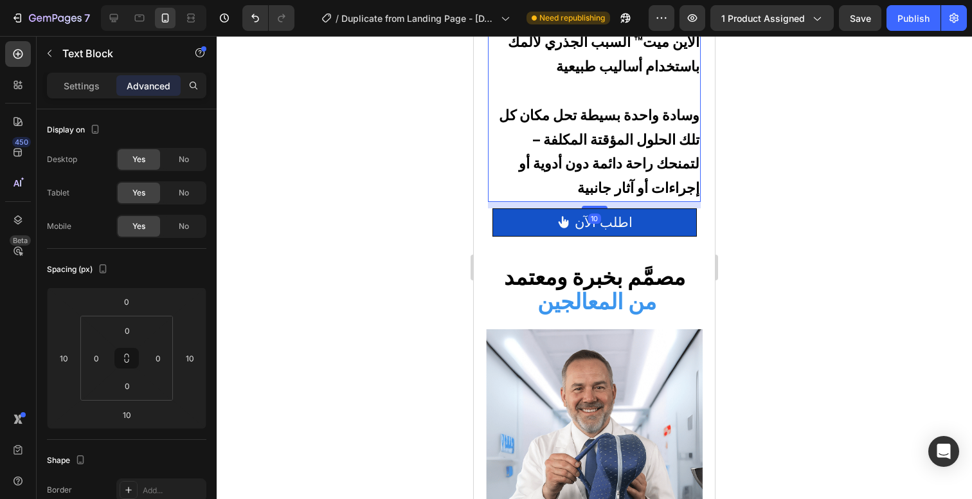
click at [830, 163] on div at bounding box center [594, 267] width 755 height 463
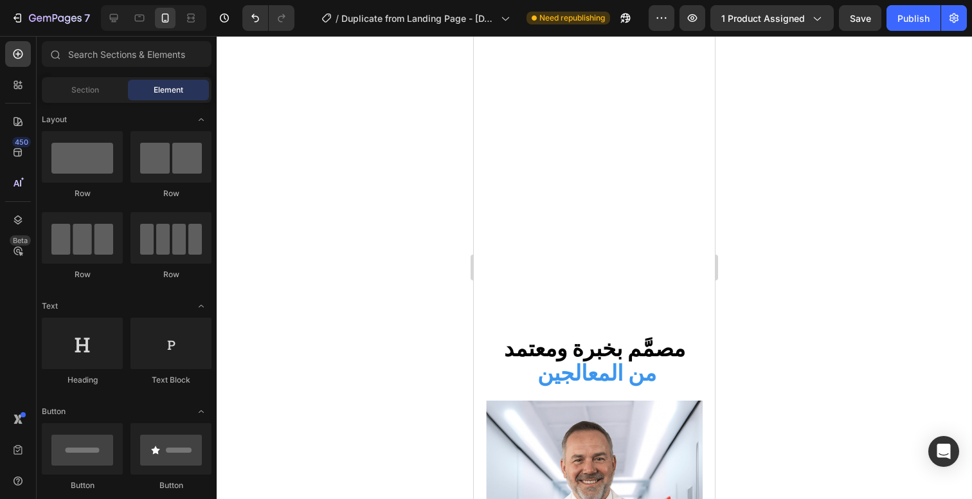
scroll to position [3325, 0]
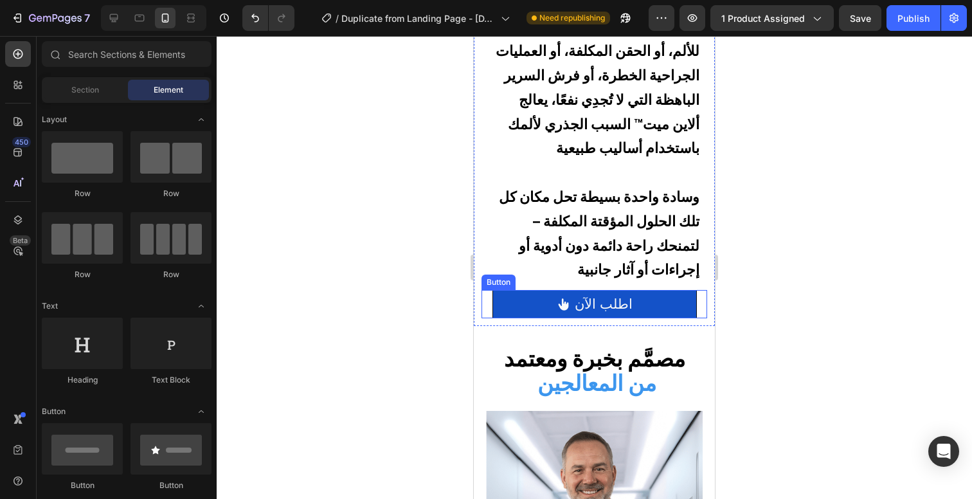
click at [638, 295] on link "اطلب الآن" at bounding box center [594, 304] width 204 height 28
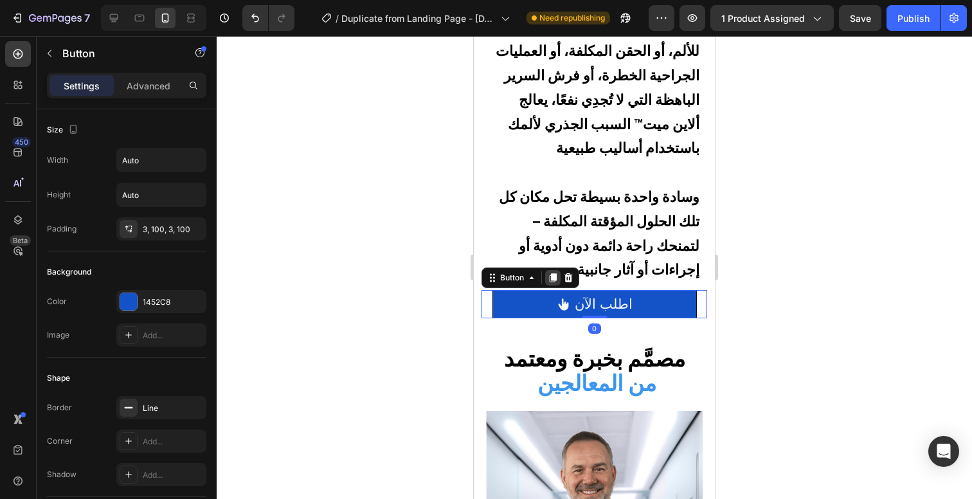
click at [550, 273] on icon at bounding box center [553, 277] width 7 height 9
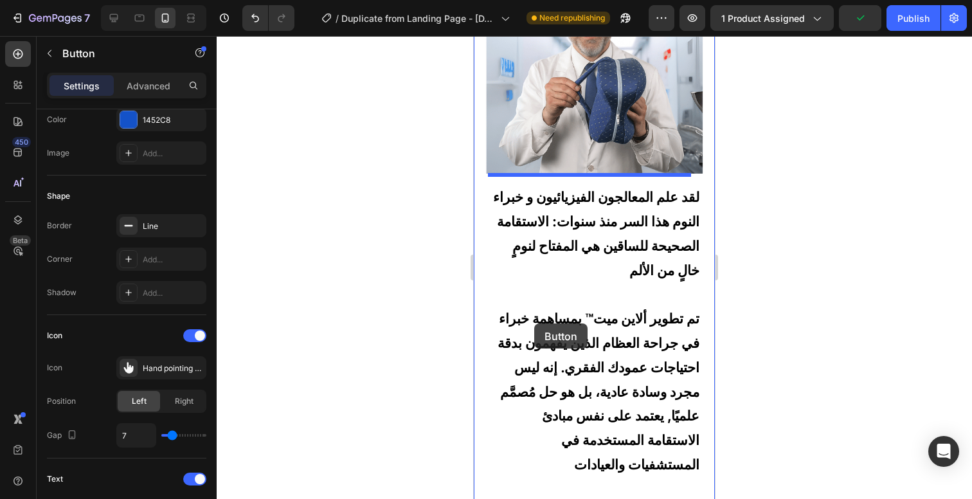
scroll to position [4034, 0]
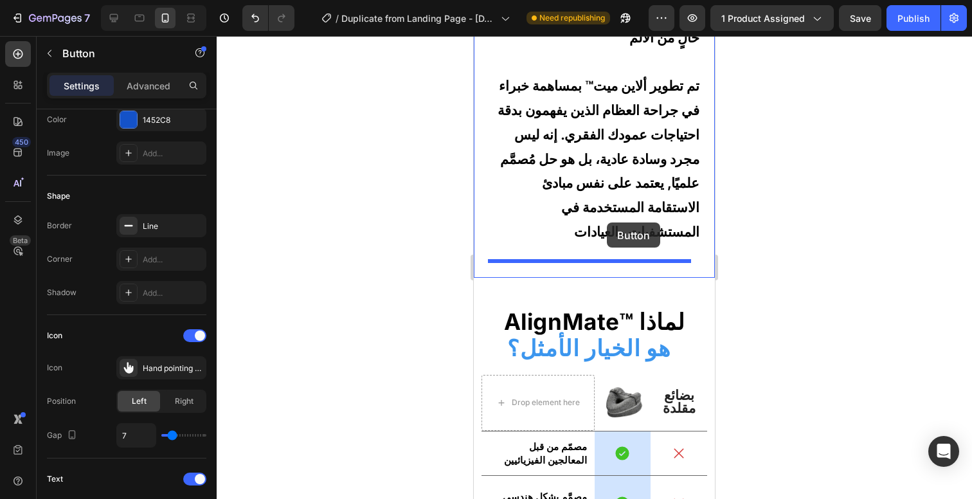
drag, startPoint x: 501, startPoint y: 300, endPoint x: 607, endPoint y: 222, distance: 130.6
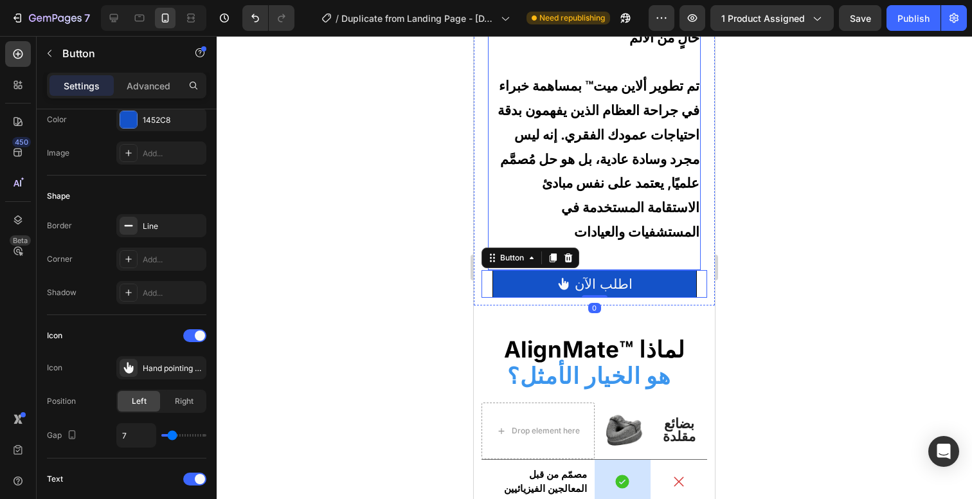
click at [627, 244] on p at bounding box center [593, 256] width 211 height 24
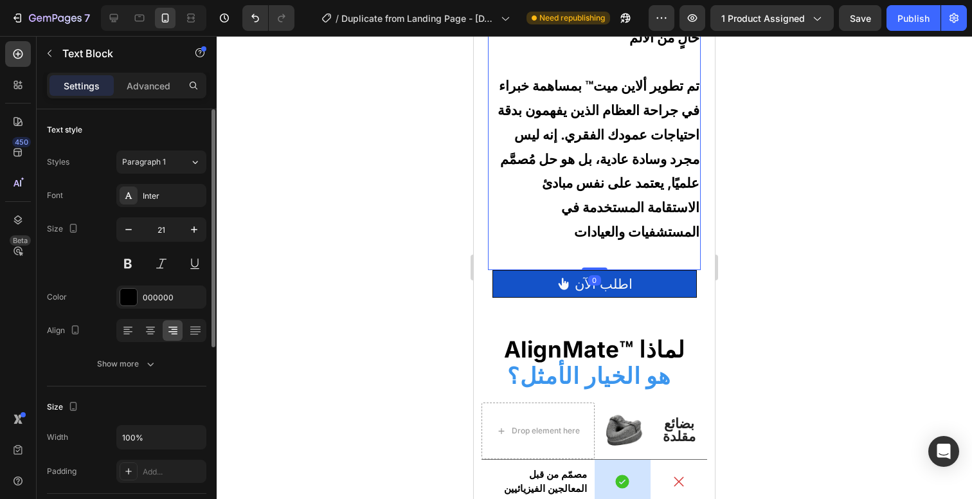
click at [636, 244] on p "Rich Text Editor. Editing area: main" at bounding box center [593, 256] width 211 height 24
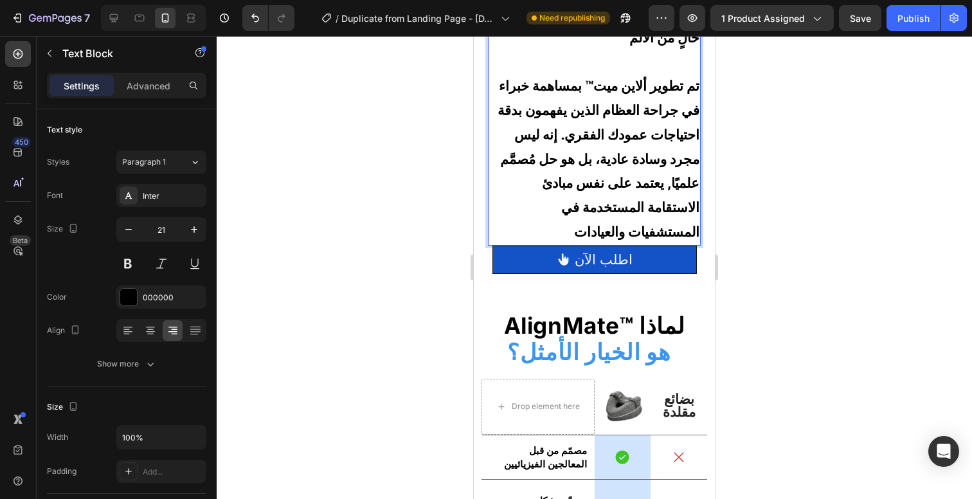
click at [849, 273] on div at bounding box center [594, 267] width 755 height 463
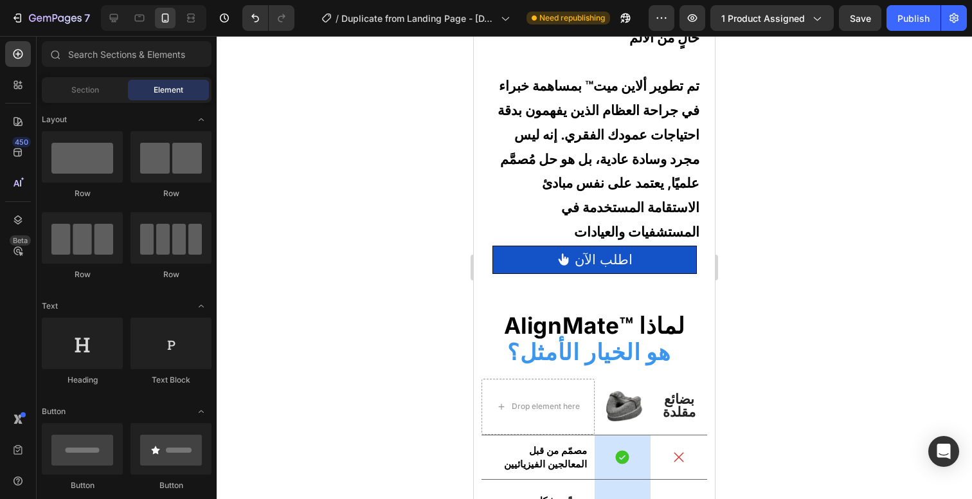
click at [788, 247] on div at bounding box center [594, 267] width 755 height 463
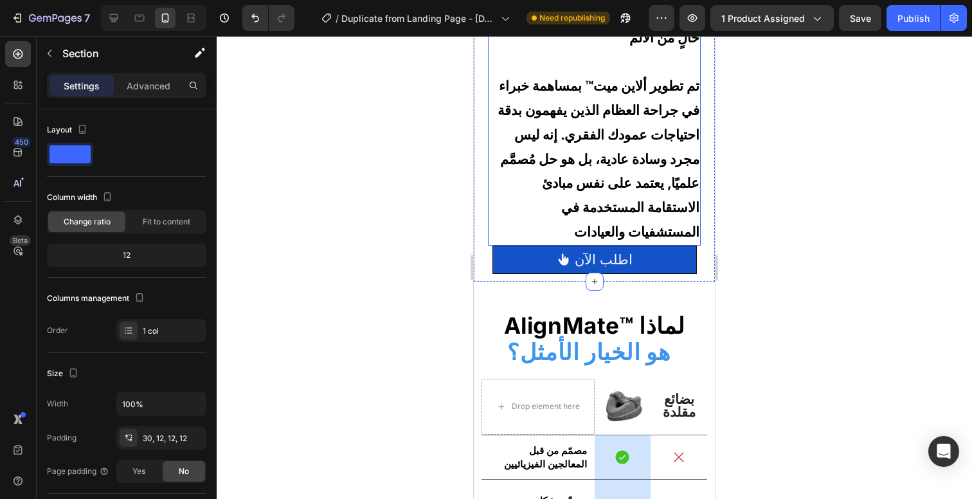
click at [574, 228] on p "تم تطوير ألاين ميت™ بمساهمة خبراء في جراحة العظام الذين يفهمون بدقة احتياجات عم…" at bounding box center [593, 159] width 211 height 170
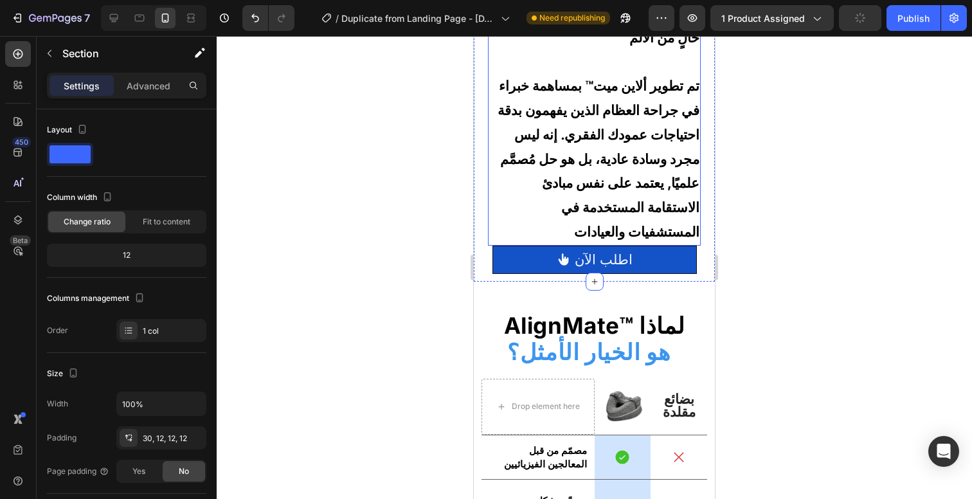
click at [609, 225] on p "تم تطوير ألاين ميت™ بمساهمة خبراء في جراحة العظام الذين يفهمون بدقة احتياجات عم…" at bounding box center [593, 159] width 211 height 170
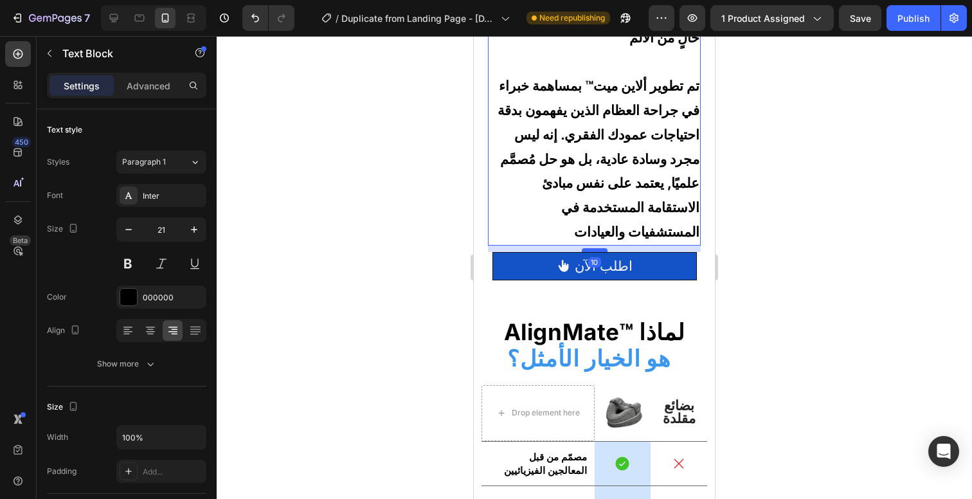
drag, startPoint x: 595, startPoint y: 235, endPoint x: 1215, endPoint y: 253, distance: 619.9
click at [595, 248] on div at bounding box center [595, 250] width 26 height 4
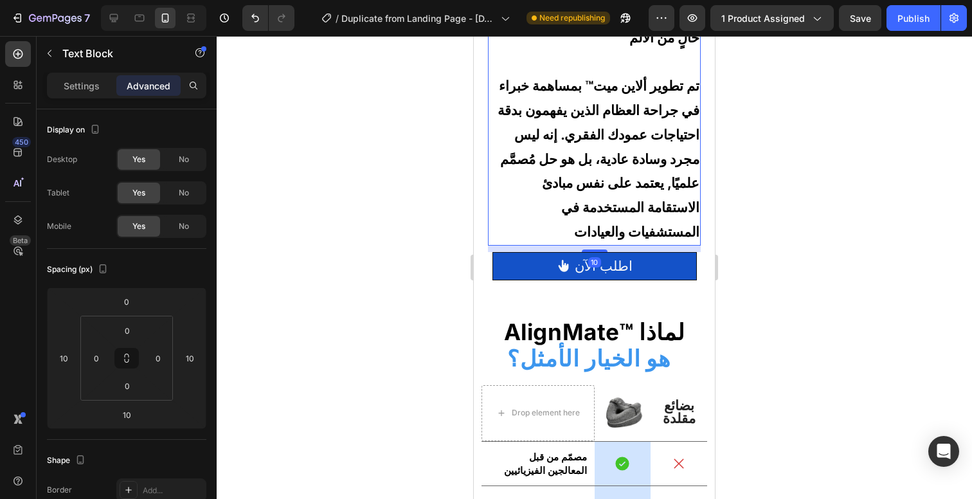
click at [812, 211] on div at bounding box center [594, 267] width 755 height 463
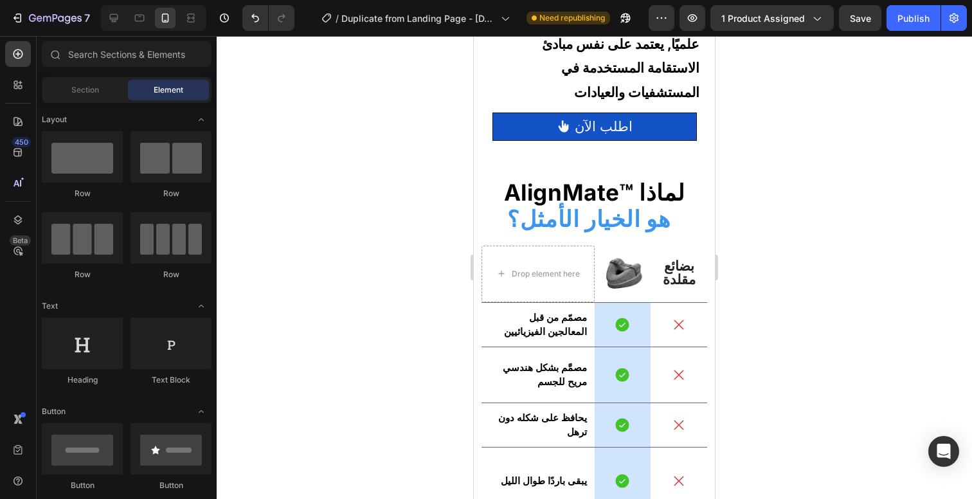
scroll to position [4139, 0]
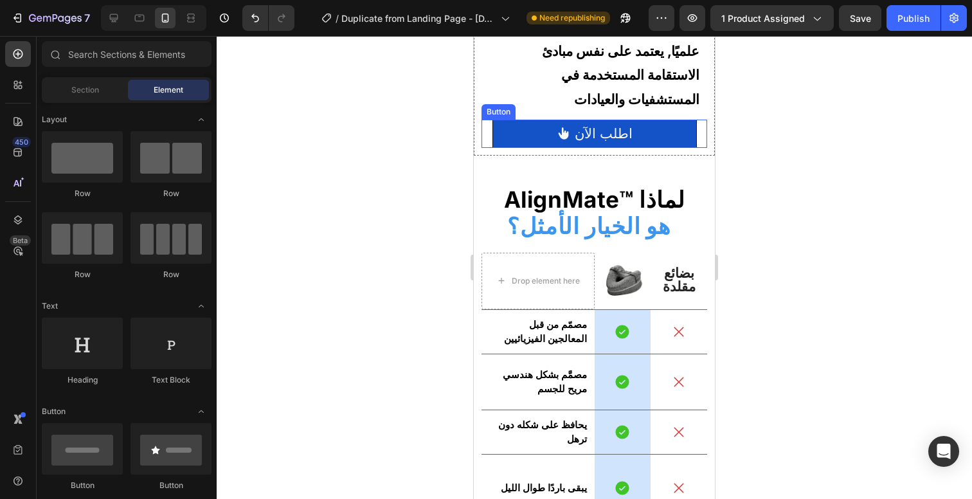
click at [687, 132] on div "اطلب الآن Button" at bounding box center [594, 134] width 226 height 28
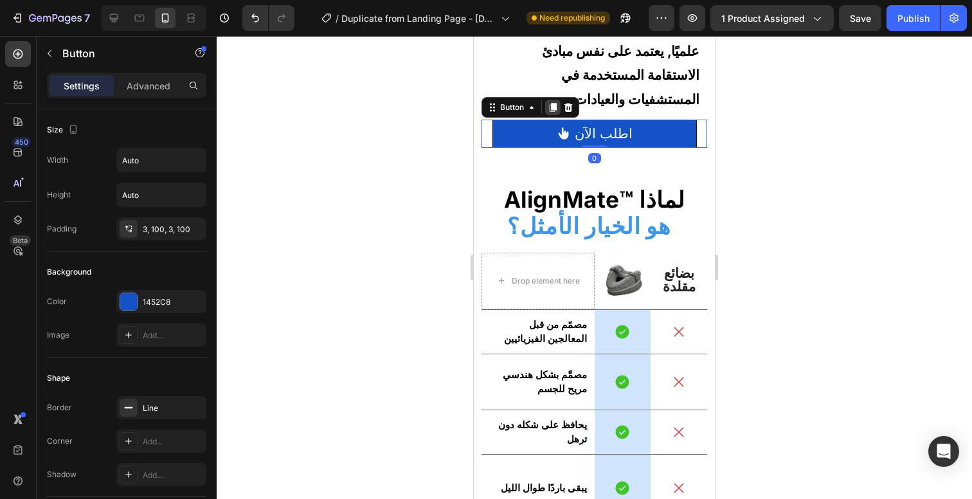
click at [550, 102] on icon at bounding box center [553, 107] width 10 height 10
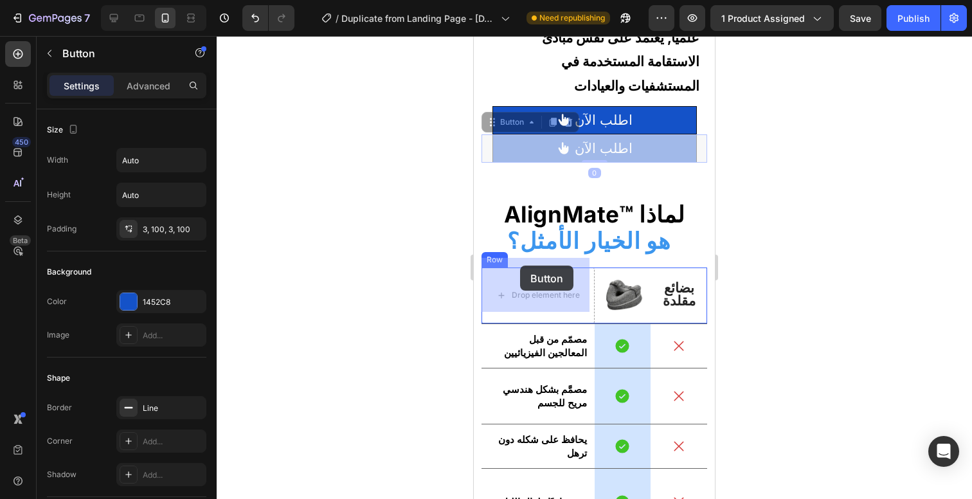
scroll to position [4324, 0]
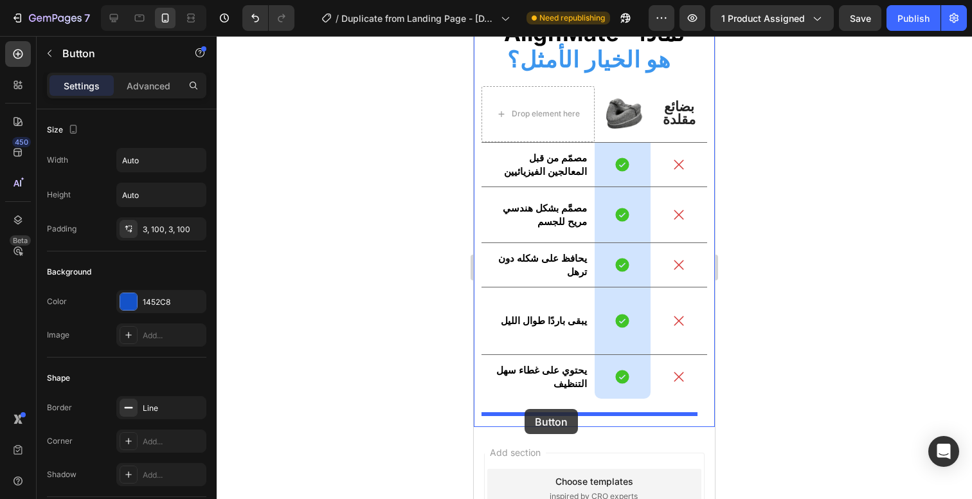
drag, startPoint x: 514, startPoint y: 131, endPoint x: 525, endPoint y: 409, distance: 277.9
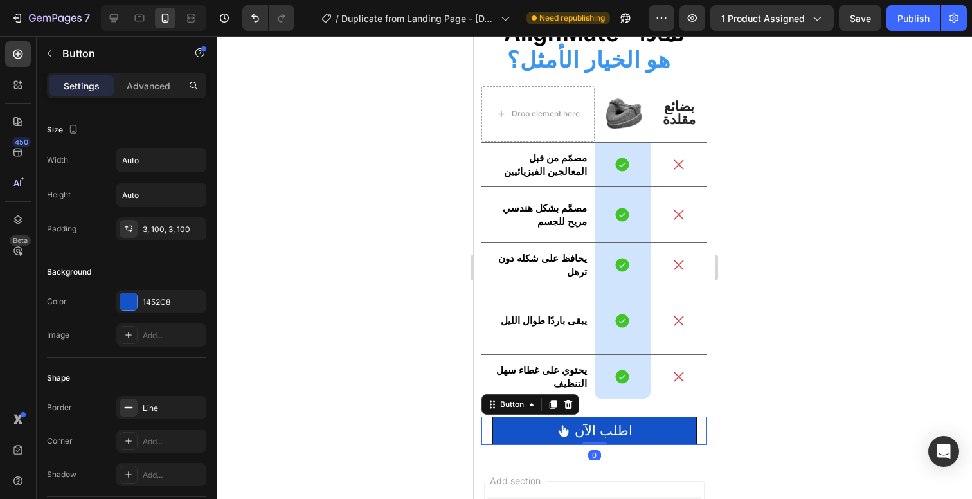
click at [781, 321] on div at bounding box center [594, 267] width 755 height 463
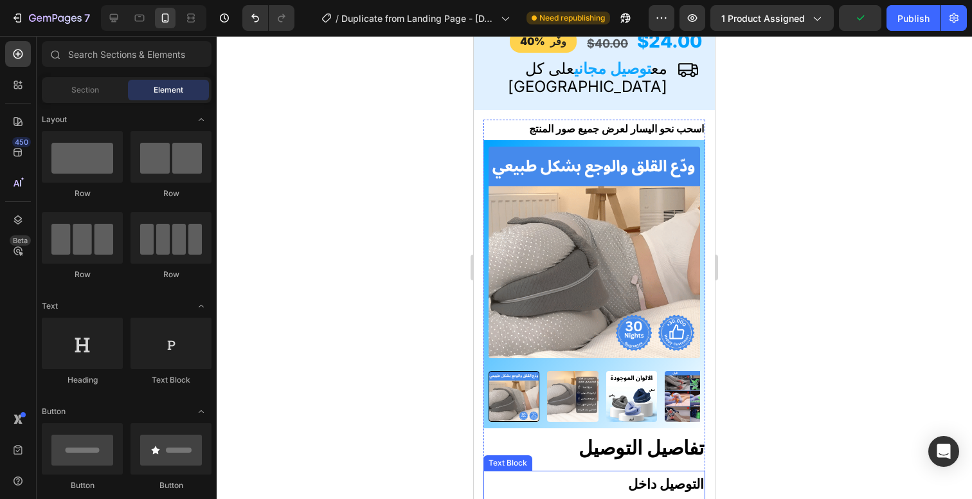
scroll to position [0, 0]
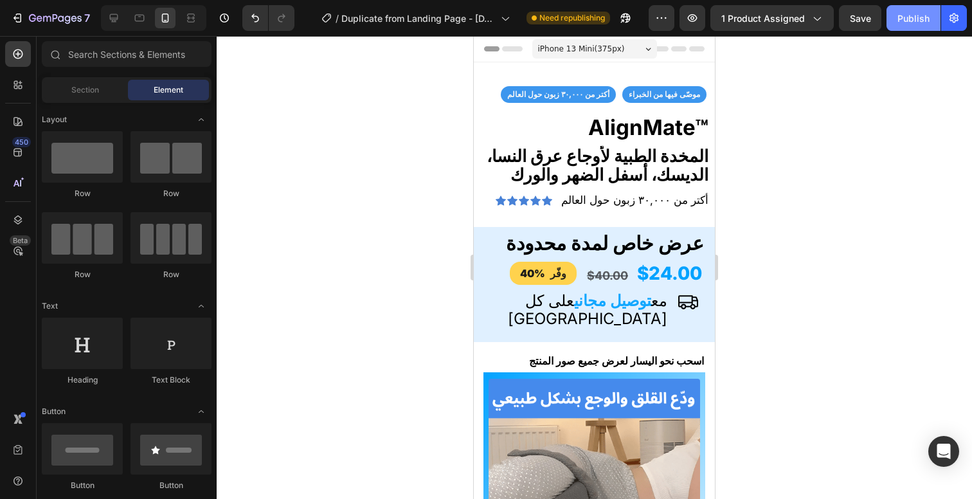
click at [908, 21] on div "Publish" at bounding box center [913, 18] width 32 height 13
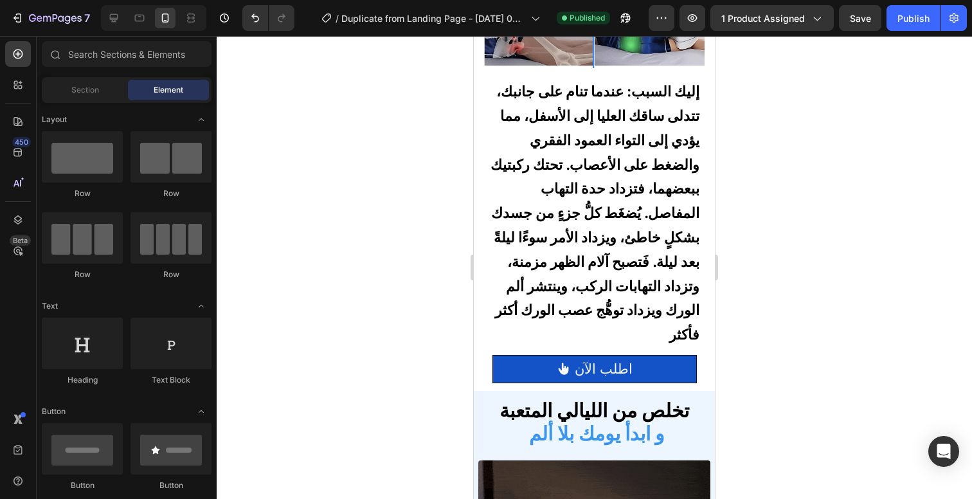
scroll to position [1667, 0]
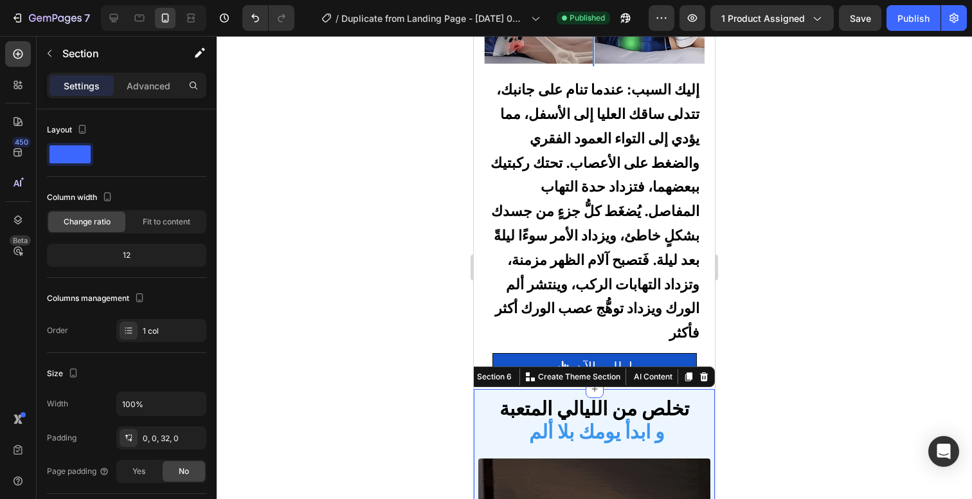
click at [760, 307] on div at bounding box center [594, 267] width 755 height 463
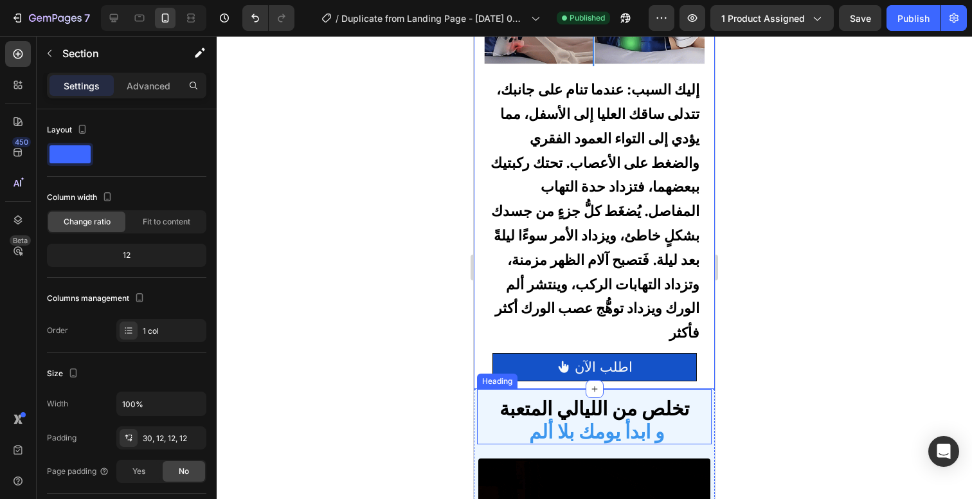
click at [626, 389] on div "تخلص من الليالي المتعبة و ابدأ يومك بلا ألم Heading" at bounding box center [594, 416] width 235 height 55
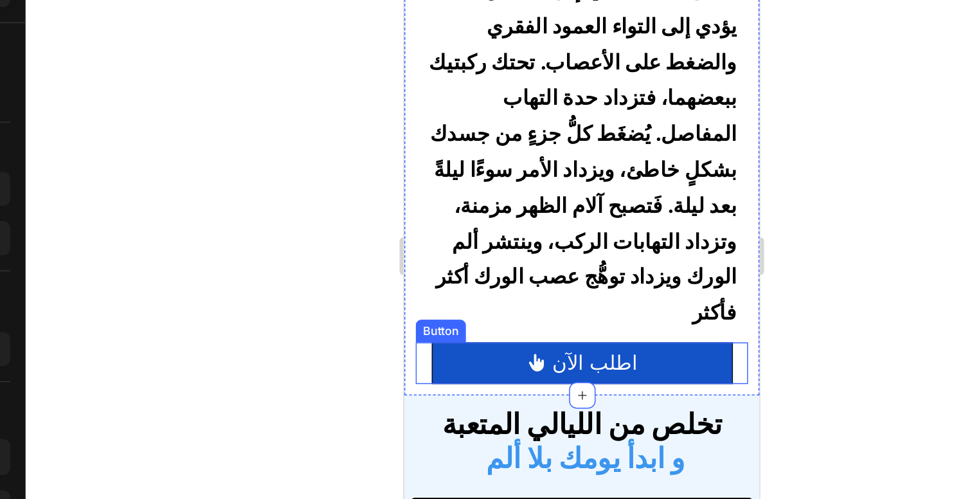
scroll to position [1696, 0]
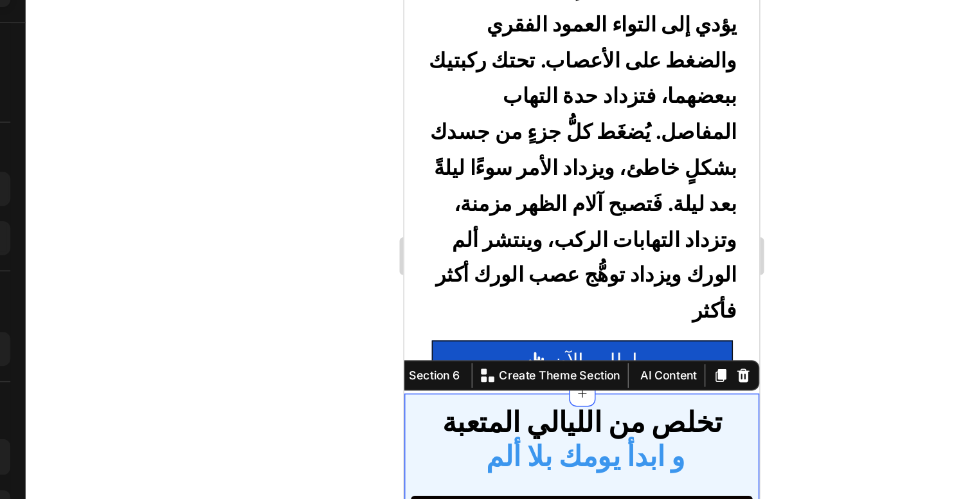
click at [742, 295] on div at bounding box center [594, 267] width 755 height 463
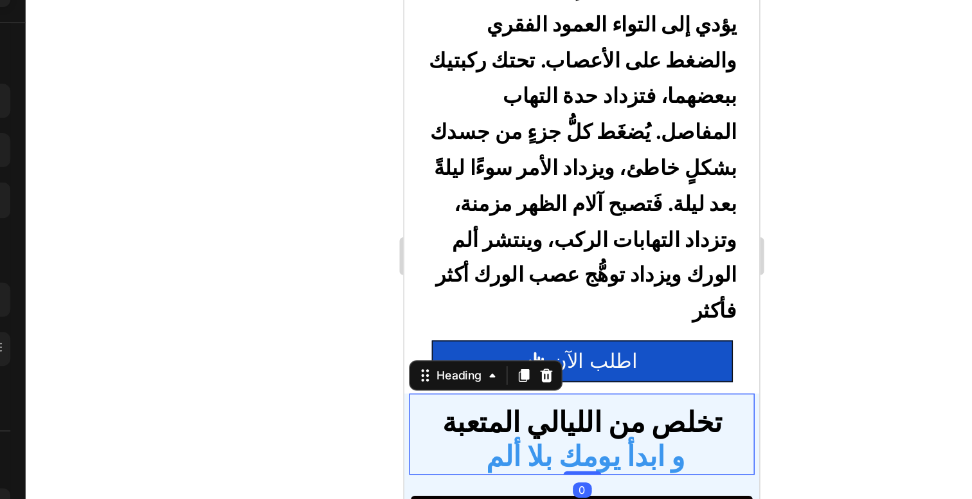
click at [742, 310] on div at bounding box center [594, 267] width 755 height 463
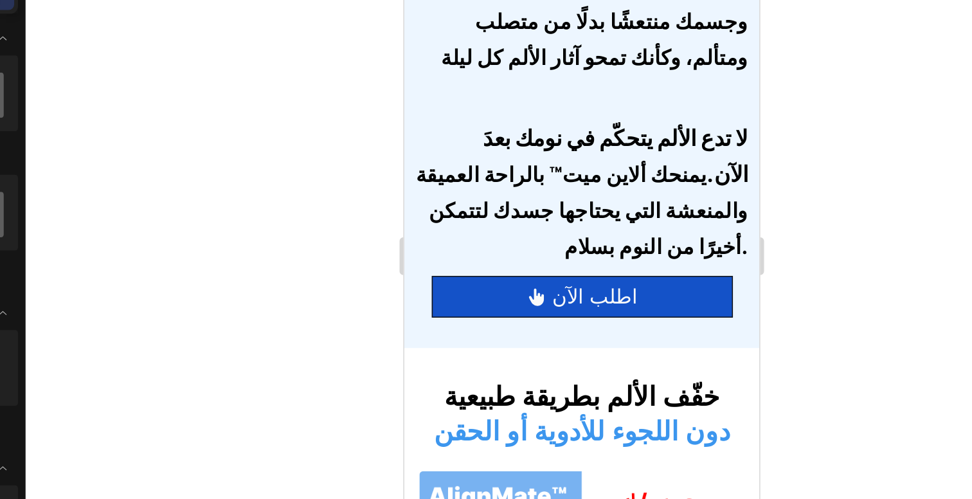
scroll to position [2655, 0]
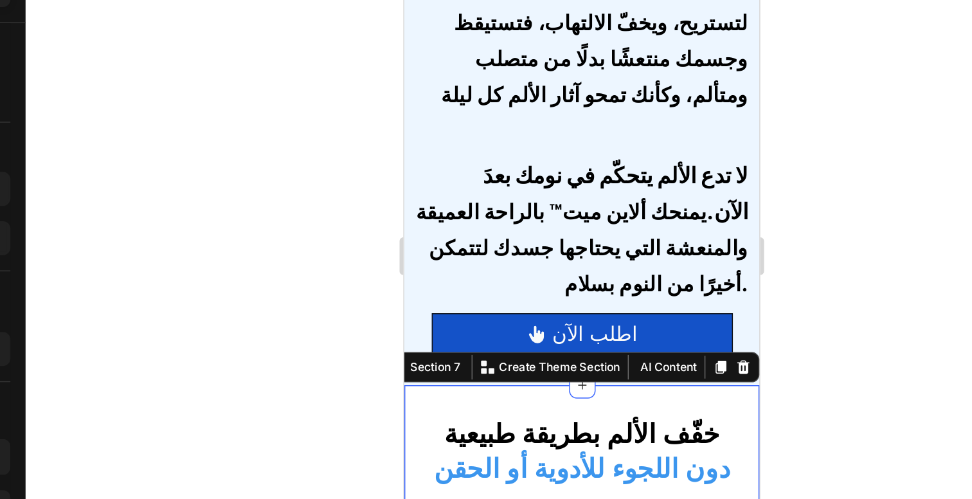
click at [736, 347] on div at bounding box center [594, 267] width 755 height 463
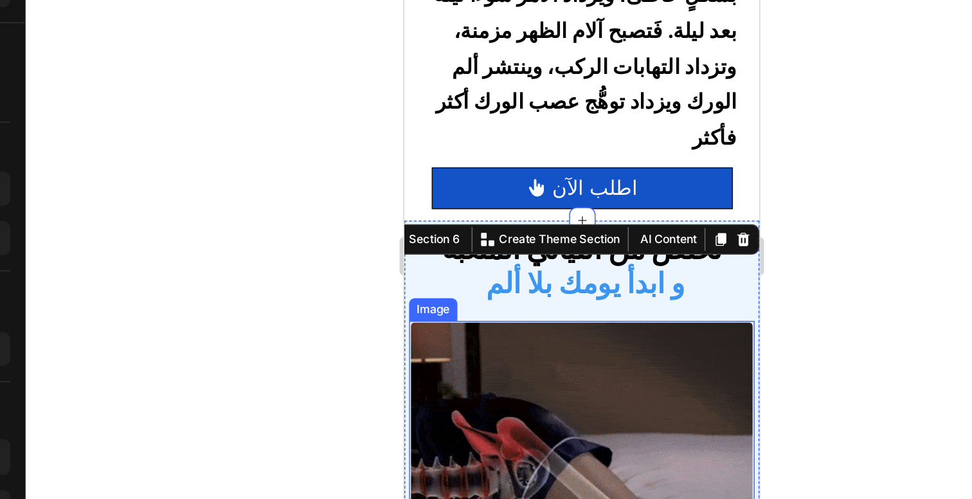
scroll to position [1811, 0]
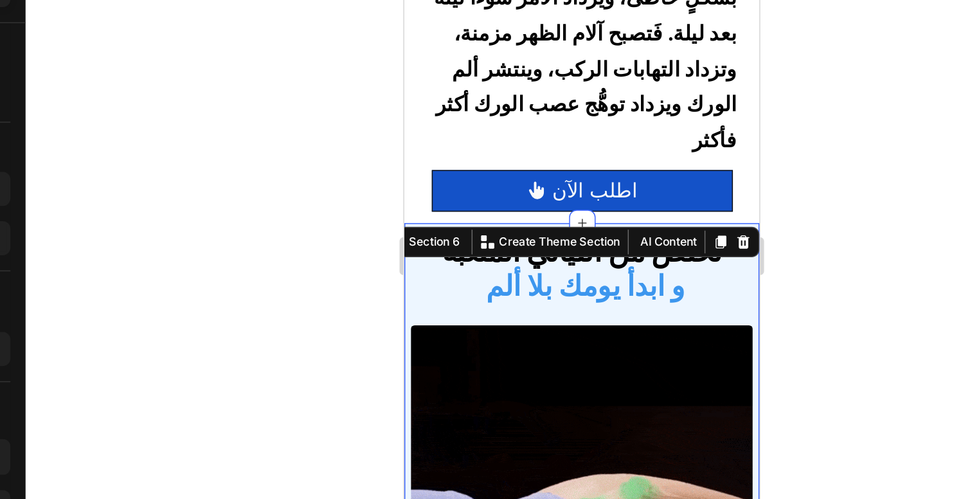
click at [761, 278] on div at bounding box center [594, 267] width 755 height 463
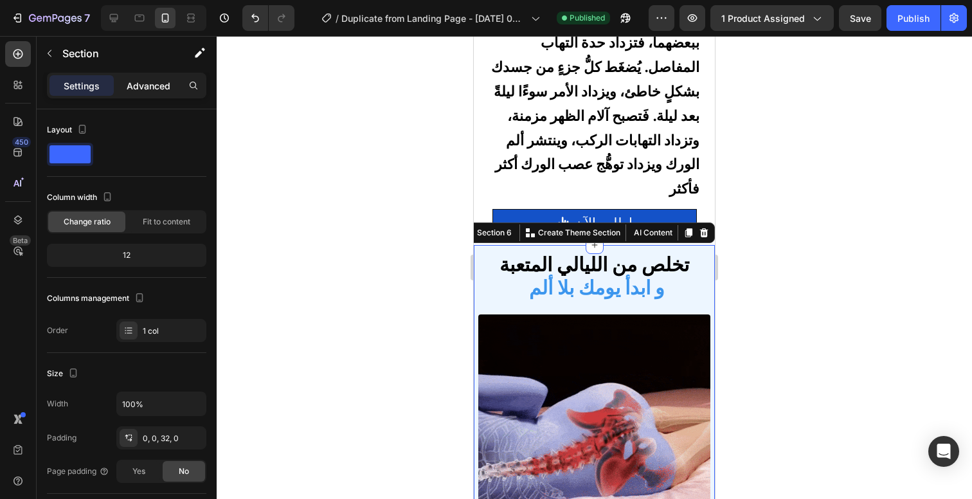
click at [143, 85] on p "Advanced" at bounding box center [149, 85] width 44 height 13
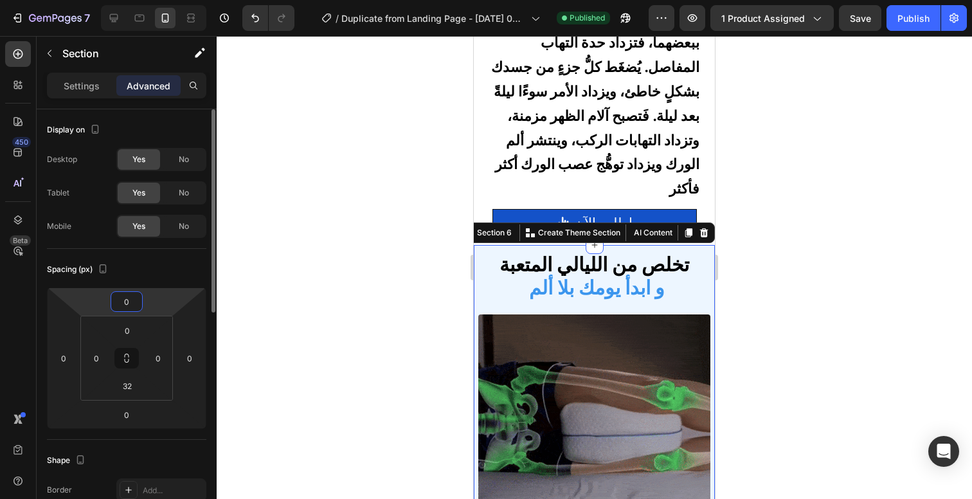
click at [134, 298] on input "0" at bounding box center [127, 301] width 26 height 19
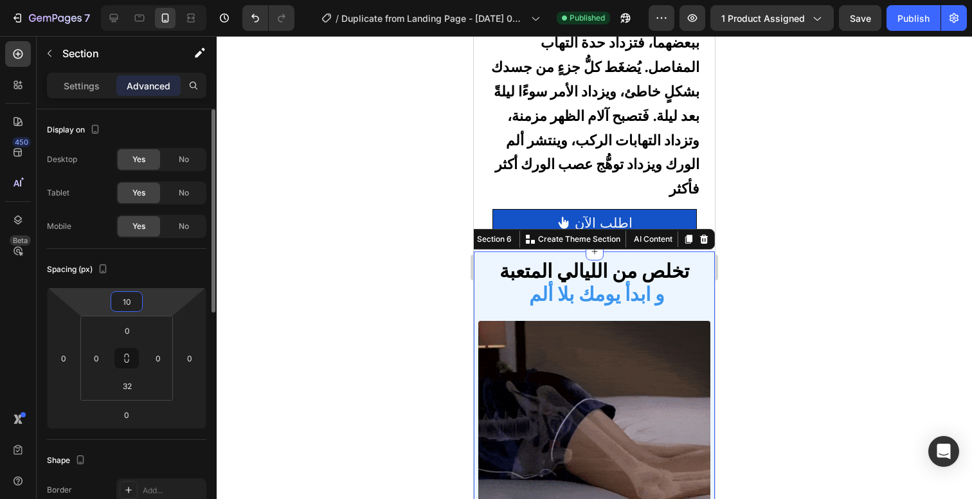
type input "1"
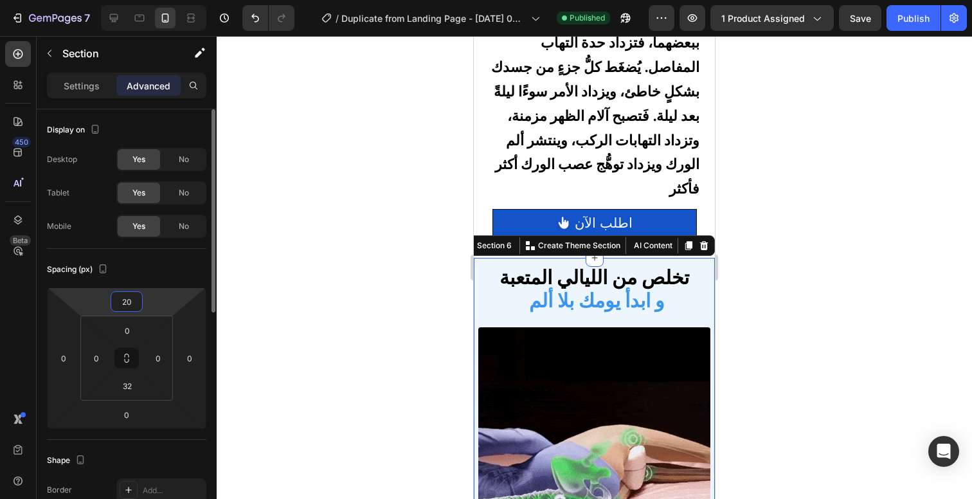
type input "2"
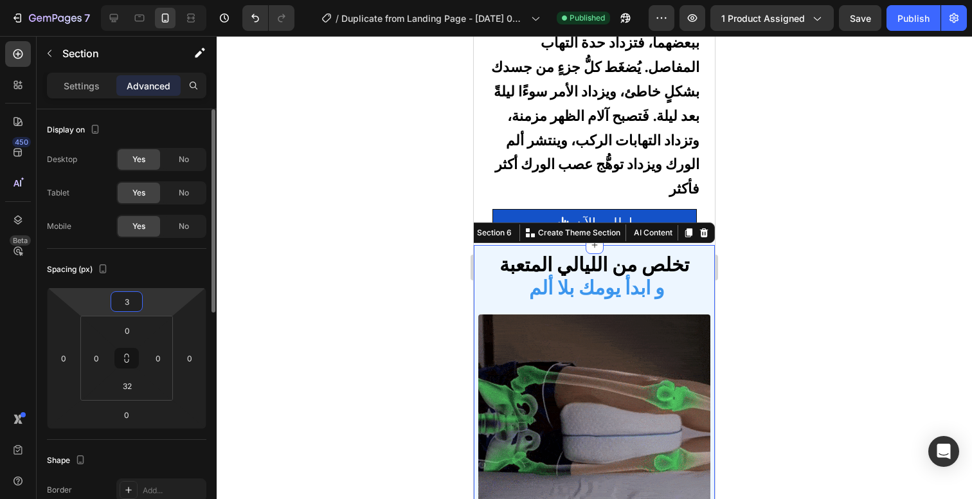
type input "30"
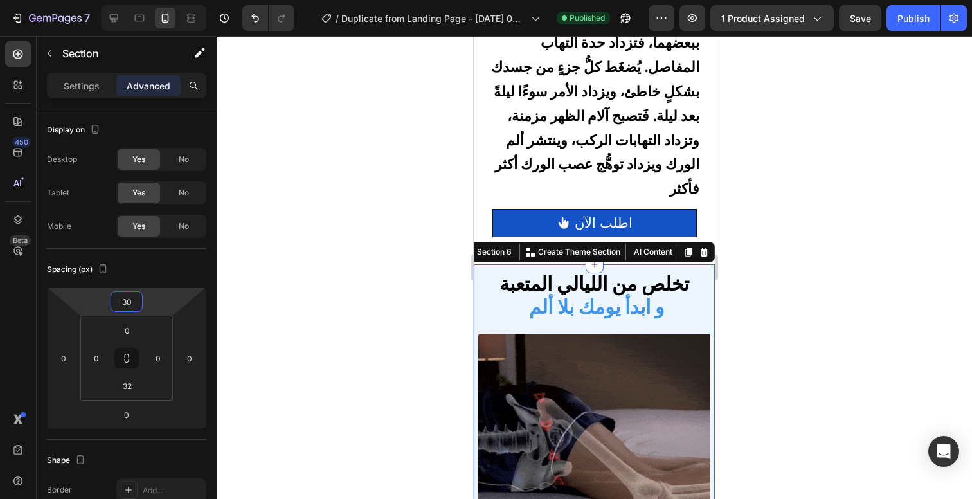
click at [769, 224] on div at bounding box center [594, 267] width 755 height 463
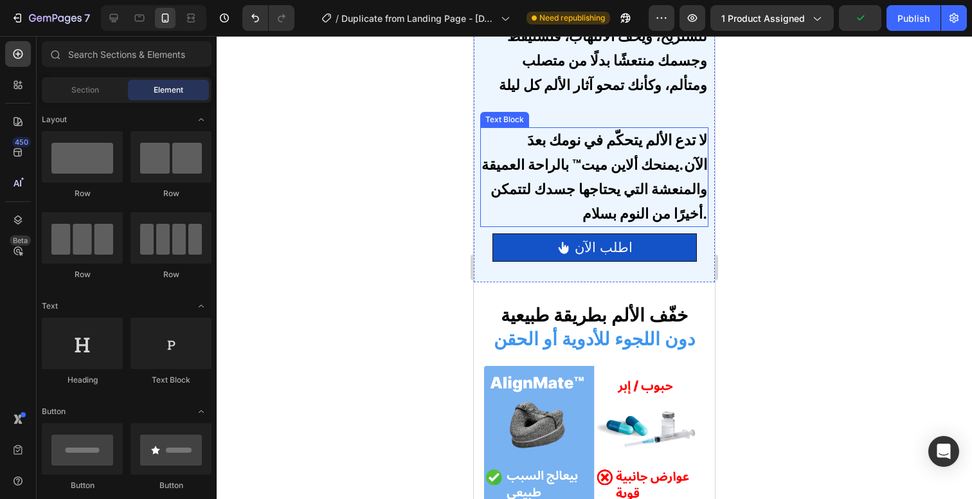
scroll to position [2751, 0]
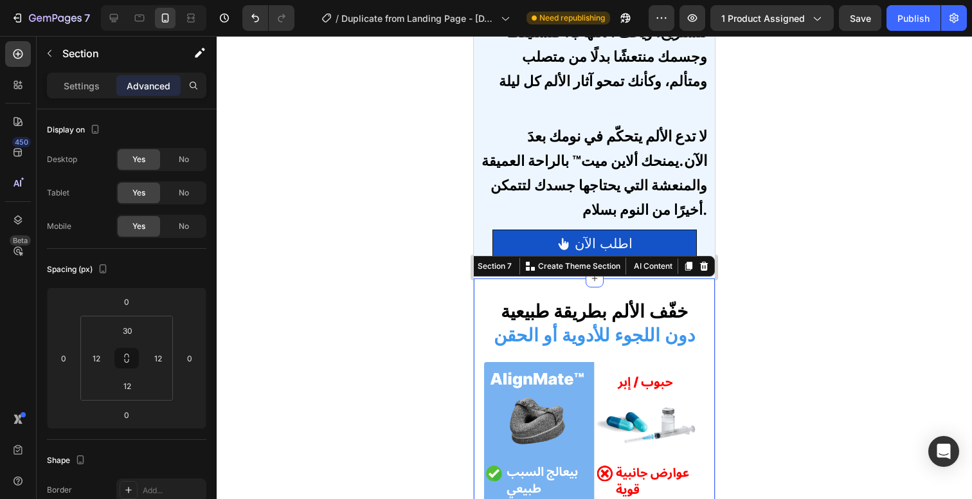
click at [795, 285] on div at bounding box center [594, 267] width 755 height 463
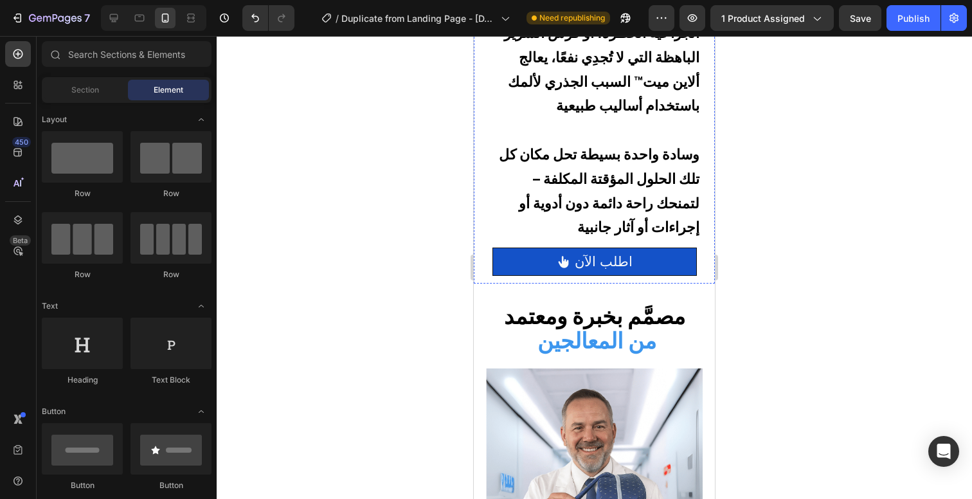
scroll to position [3397, 0]
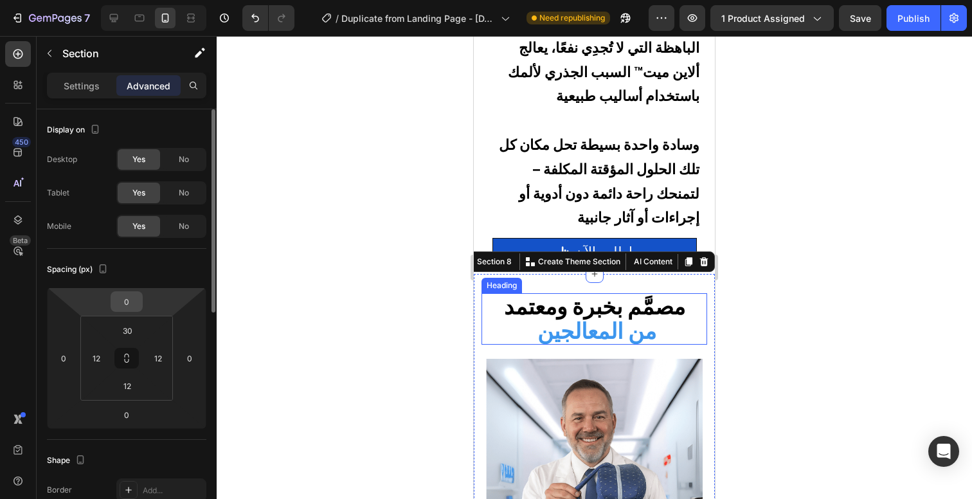
click at [134, 305] on input "0" at bounding box center [127, 301] width 26 height 19
type input "30"
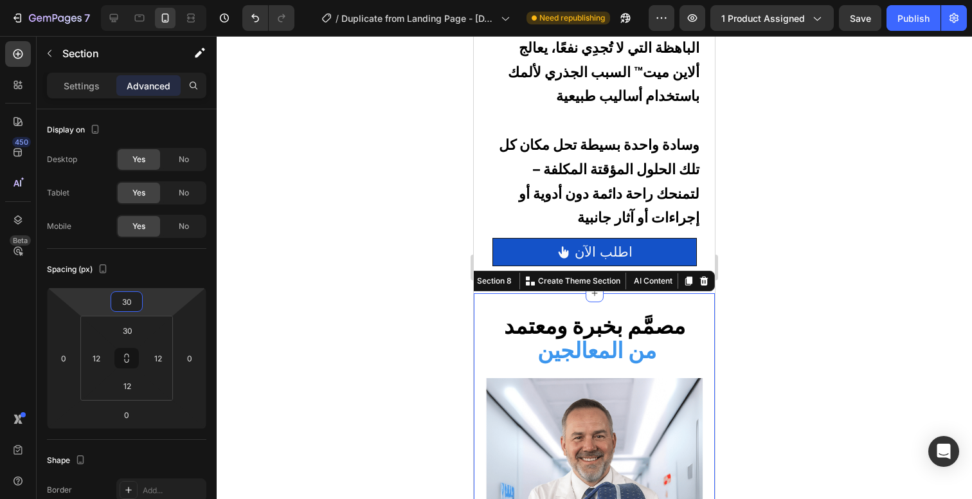
click at [754, 234] on div at bounding box center [594, 267] width 755 height 463
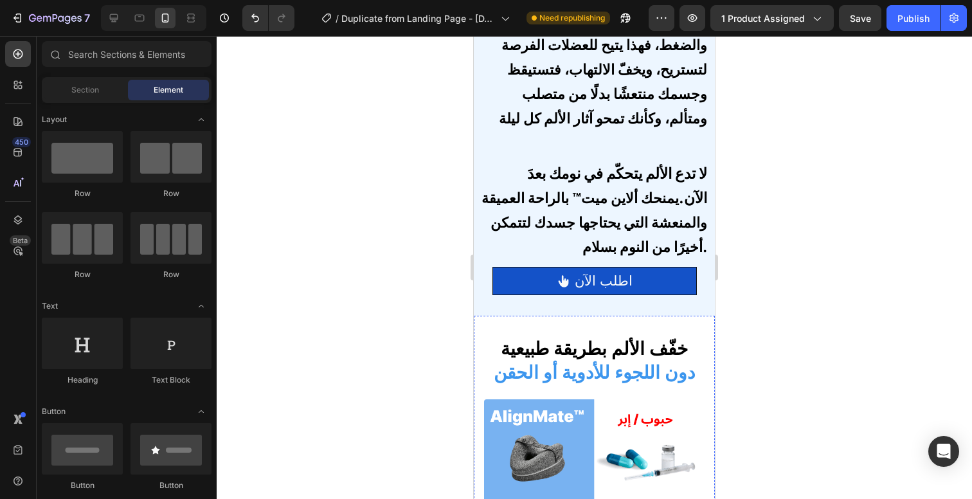
scroll to position [2708, 0]
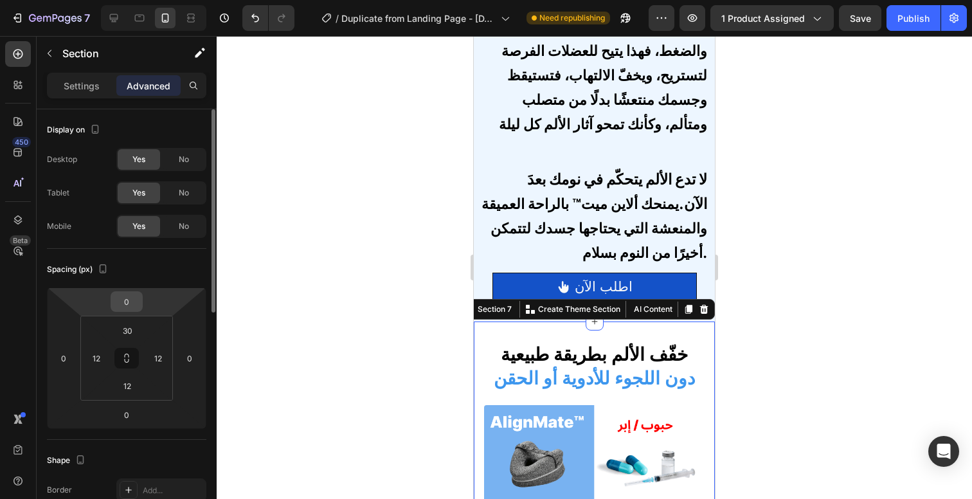
click at [120, 305] on input "0" at bounding box center [127, 301] width 26 height 19
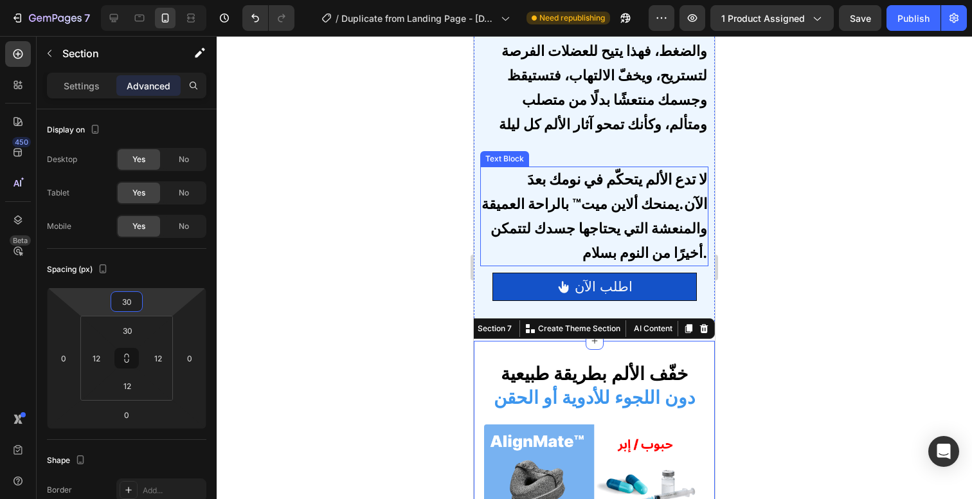
type input "30"
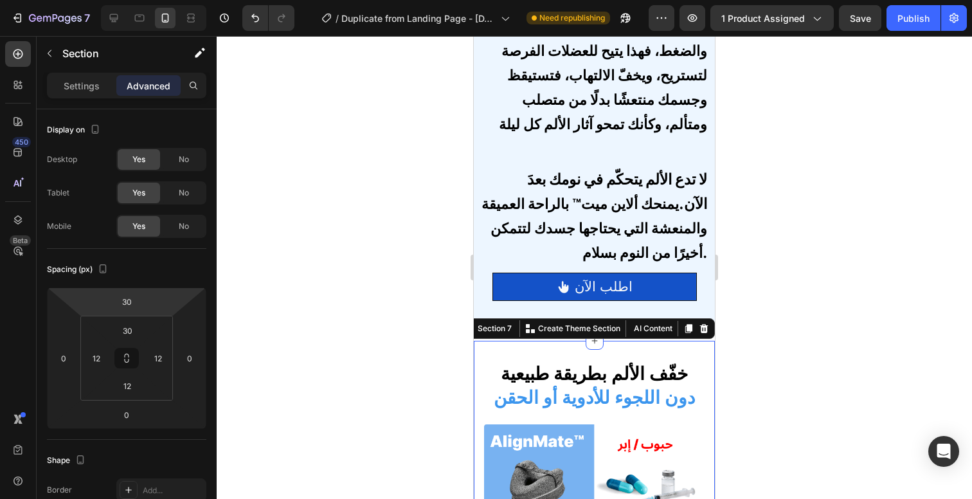
click at [822, 246] on div at bounding box center [594, 267] width 755 height 463
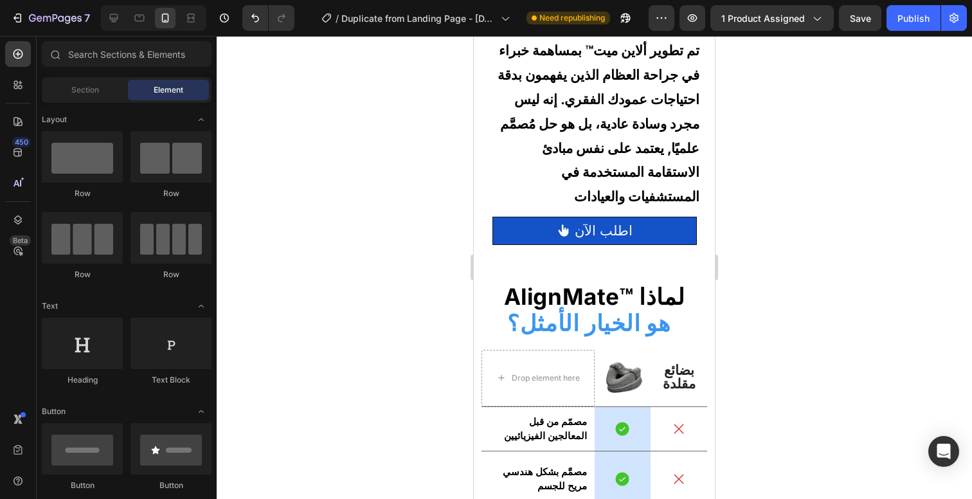
scroll to position [4102, 0]
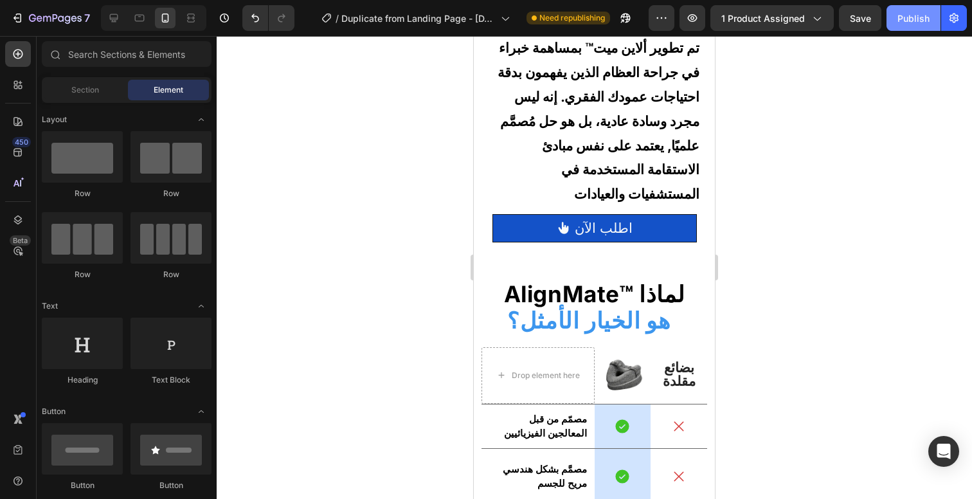
click at [894, 28] on button "Publish" at bounding box center [913, 18] width 54 height 26
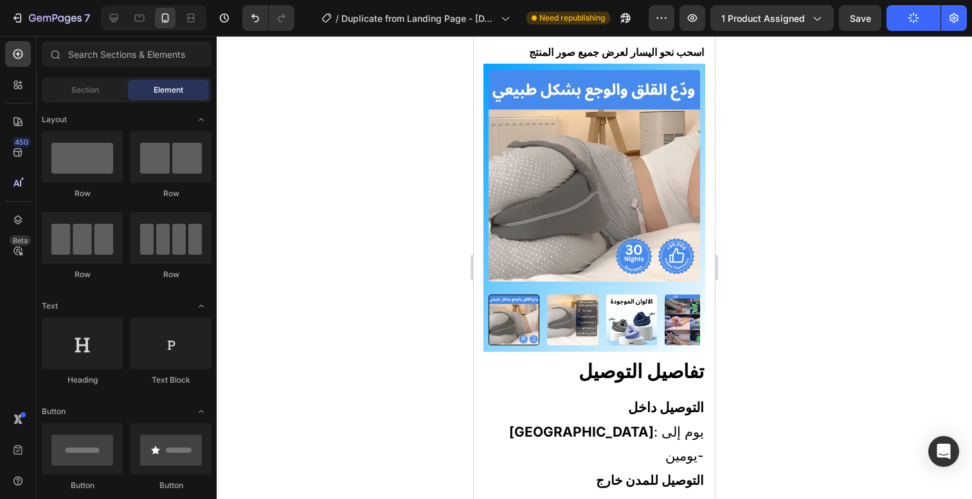
scroll to position [0, 0]
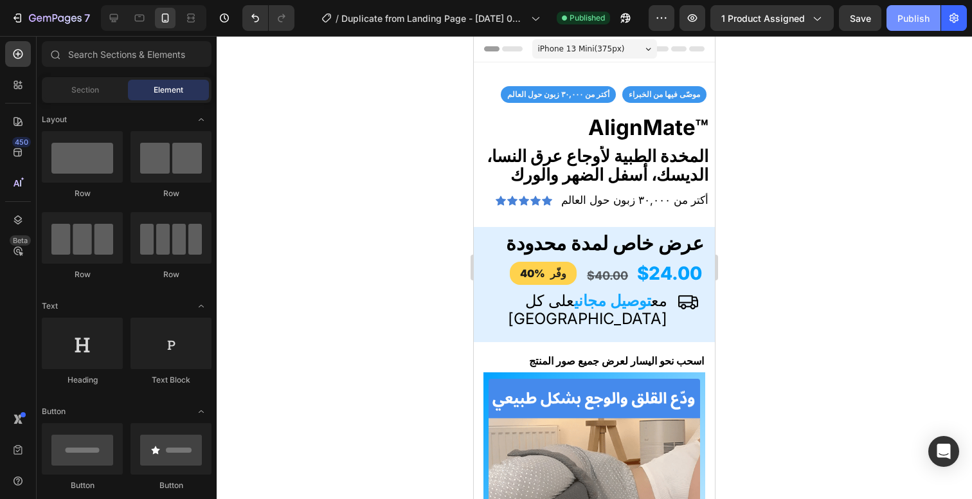
click at [913, 24] on button "Publish" at bounding box center [913, 18] width 54 height 26
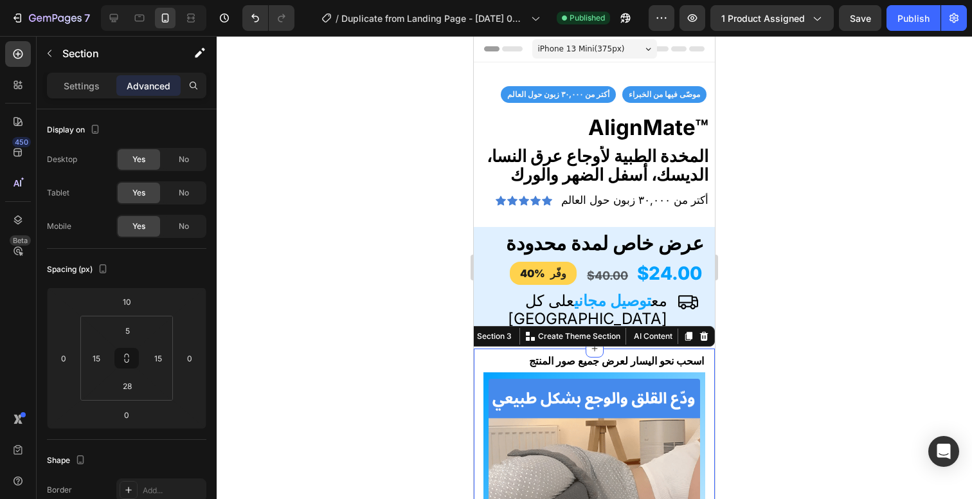
click at [812, 329] on div at bounding box center [594, 267] width 755 height 463
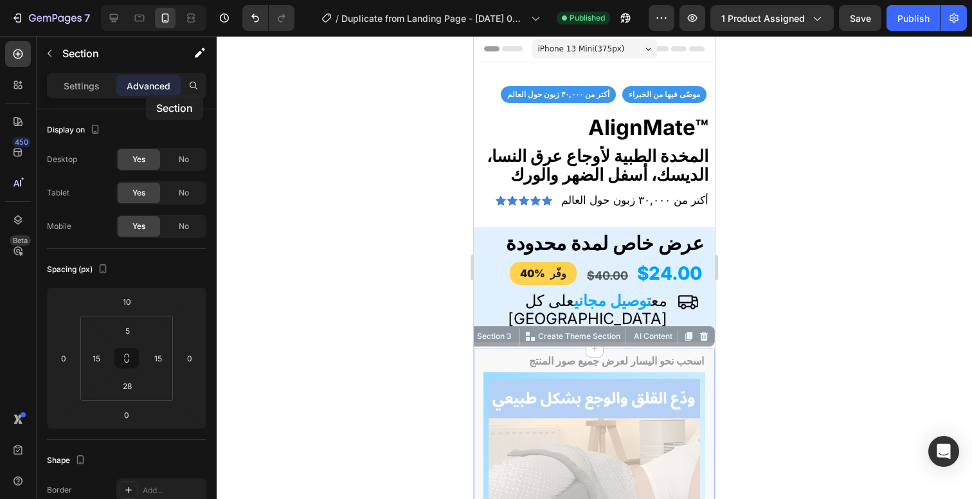
click at [146, 95] on div "Advanced" at bounding box center [148, 85] width 64 height 21
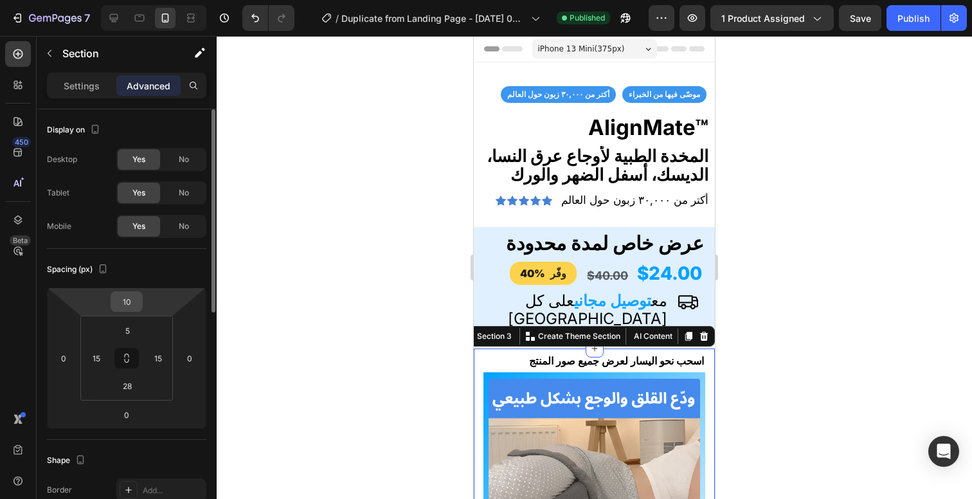
click at [132, 302] on input "10" at bounding box center [127, 301] width 26 height 19
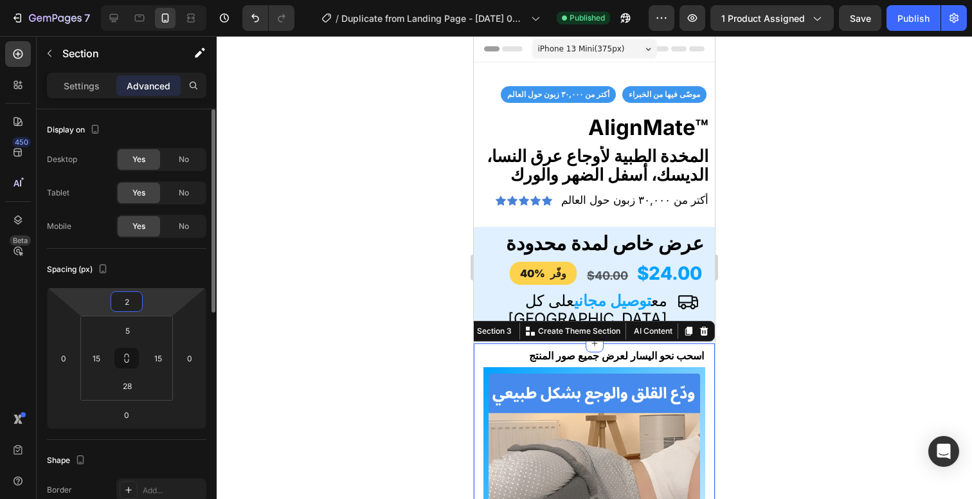
type input "20"
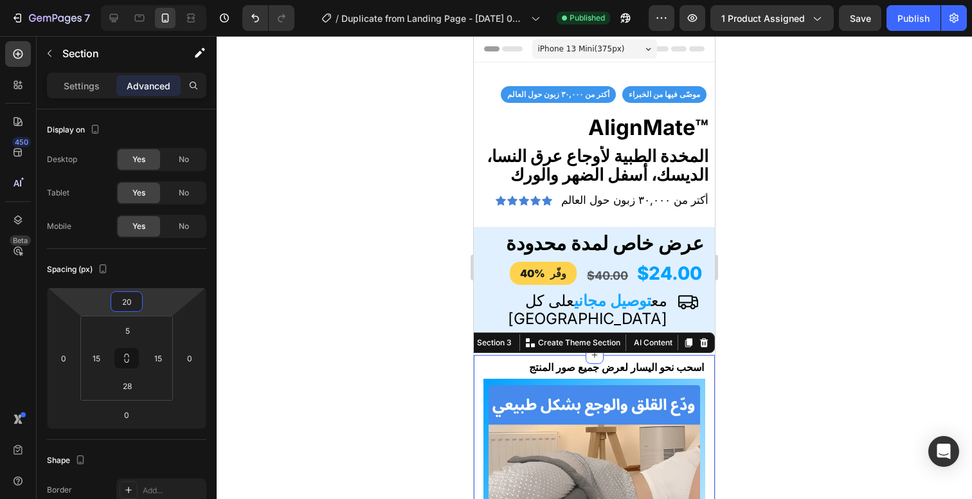
click at [804, 229] on div at bounding box center [594, 267] width 755 height 463
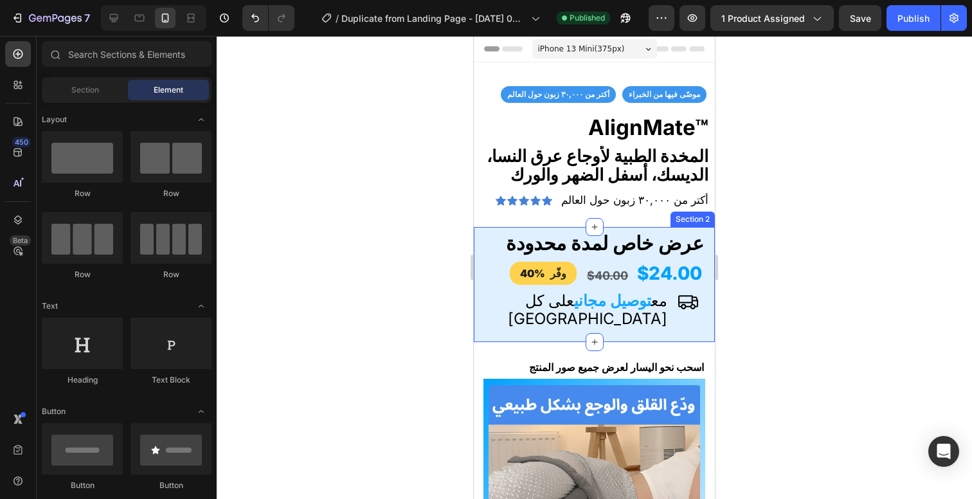
click at [633, 229] on div "عرض خاص لمدة محدودة Heading $24.00 $40.00 وفّر 40% Custom Code مع توصيل مجاني ع…" at bounding box center [594, 285] width 241 height 116
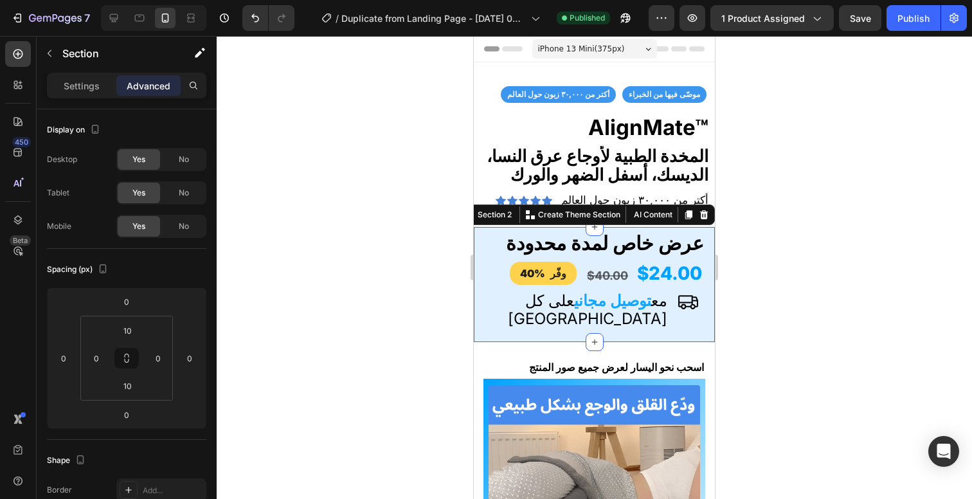
click at [779, 210] on div at bounding box center [594, 267] width 755 height 463
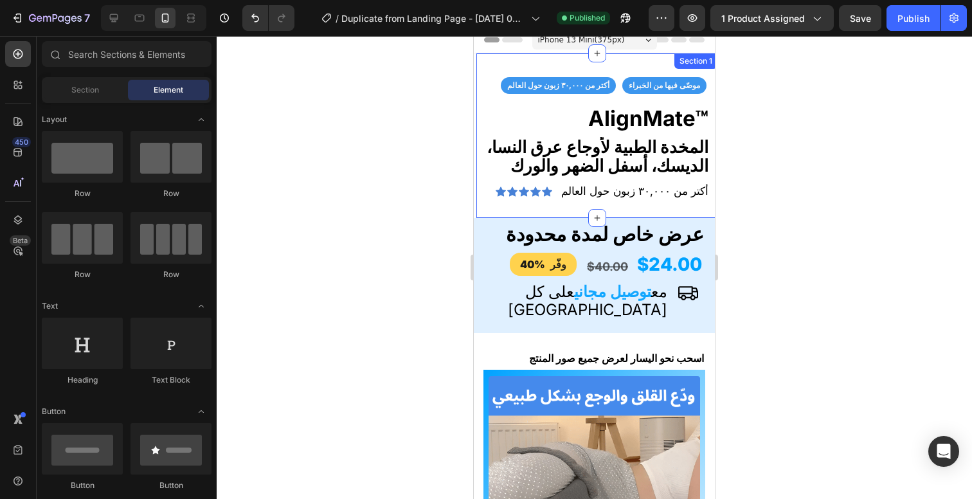
scroll to position [10, 0]
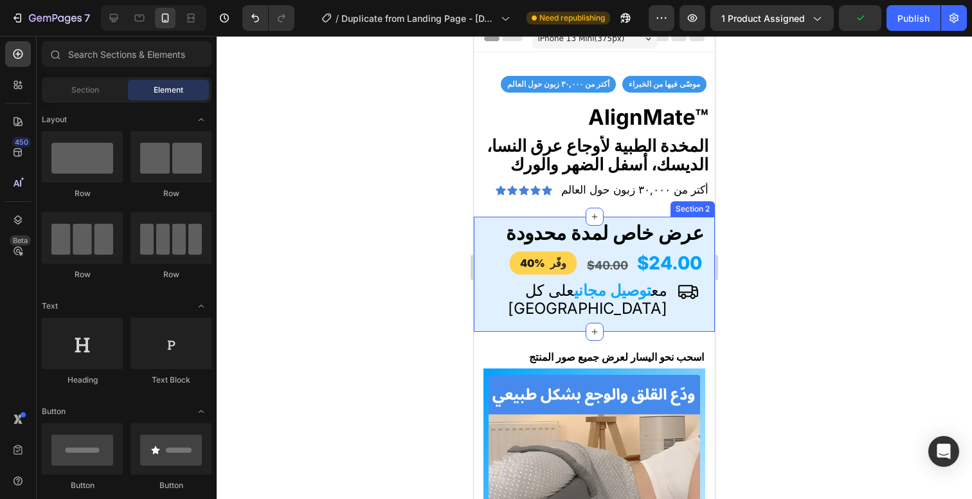
click at [491, 219] on div "عرض خاص لمدة محدودة Heading $24.00 $40.00 وفّر 40% Custom Code مع توصيل مجاني ع…" at bounding box center [594, 275] width 241 height 116
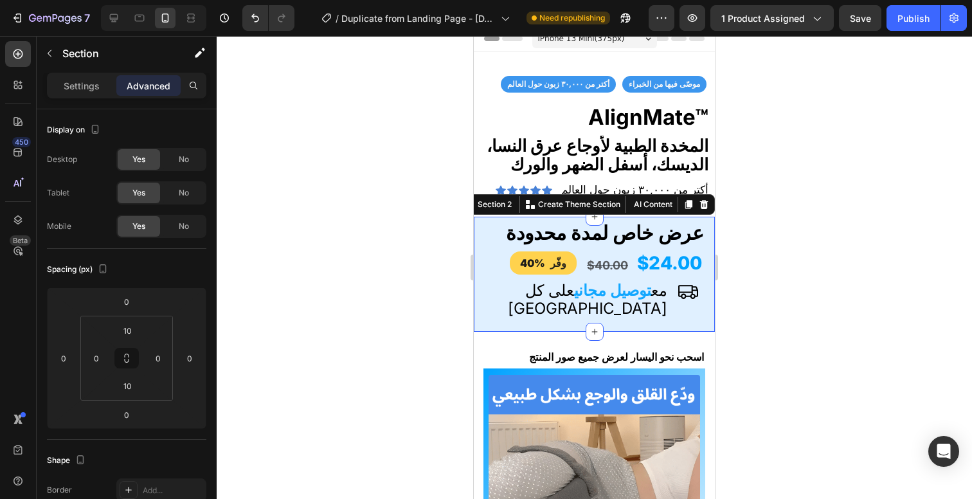
click at [840, 259] on div at bounding box center [594, 267] width 755 height 463
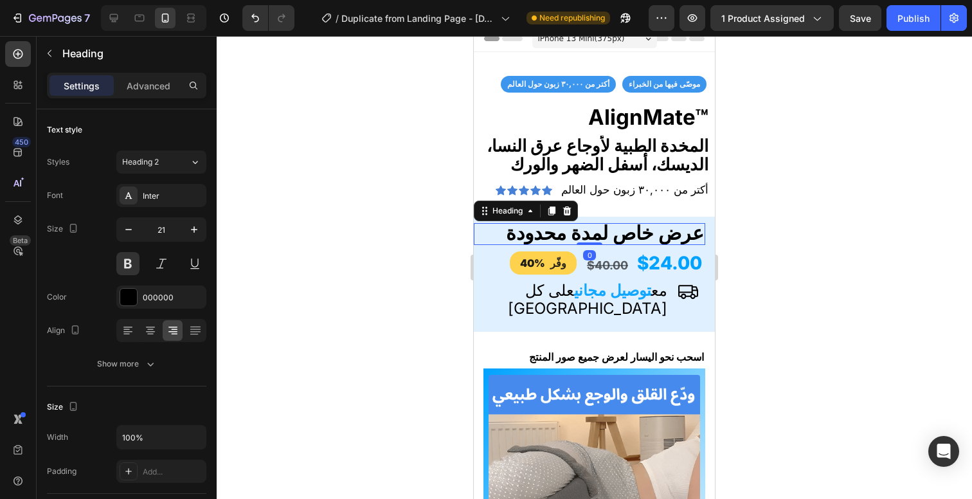
click at [681, 222] on span "عرض خاص لمدة محدودة" at bounding box center [605, 232] width 198 height 23
click at [700, 223] on div "عرض خاص لمدة محدودة Heading 0 $24.00 $40.00 وفّر 40% Custom Code مع توصيل مجاني…" at bounding box center [594, 274] width 241 height 103
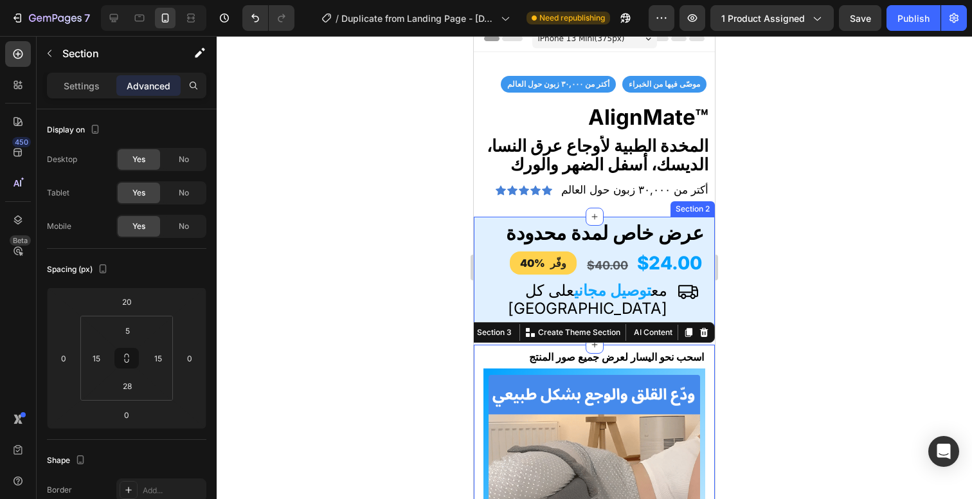
click at [635, 217] on div "عرض خاص لمدة محدودة Heading $24.00 $40.00 وفّر 40% Custom Code مع توصيل مجاني ع…" at bounding box center [594, 275] width 241 height 116
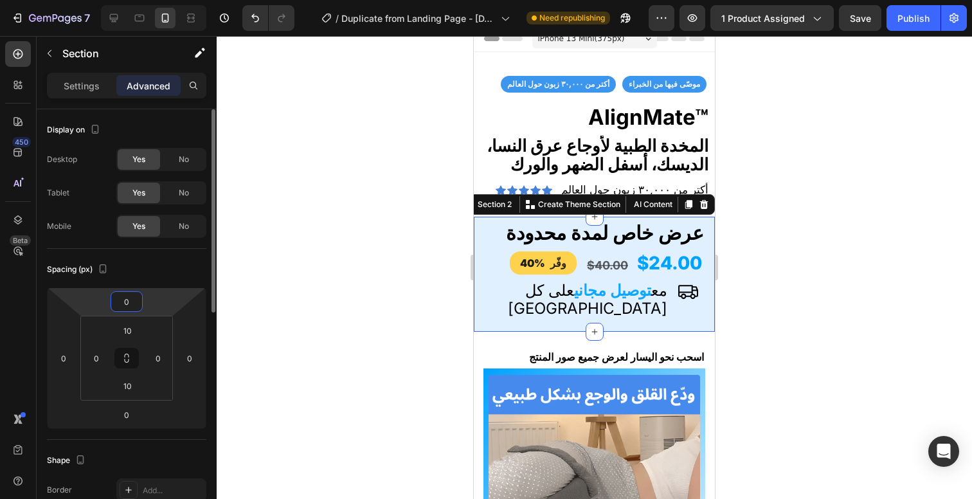
click at [134, 301] on input "0" at bounding box center [127, 301] width 26 height 19
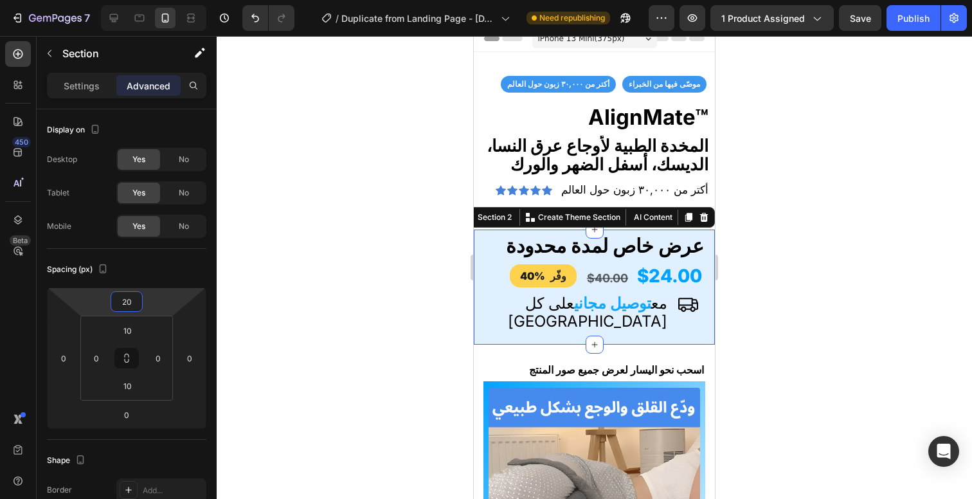
type input "20"
click at [758, 179] on div at bounding box center [594, 267] width 755 height 463
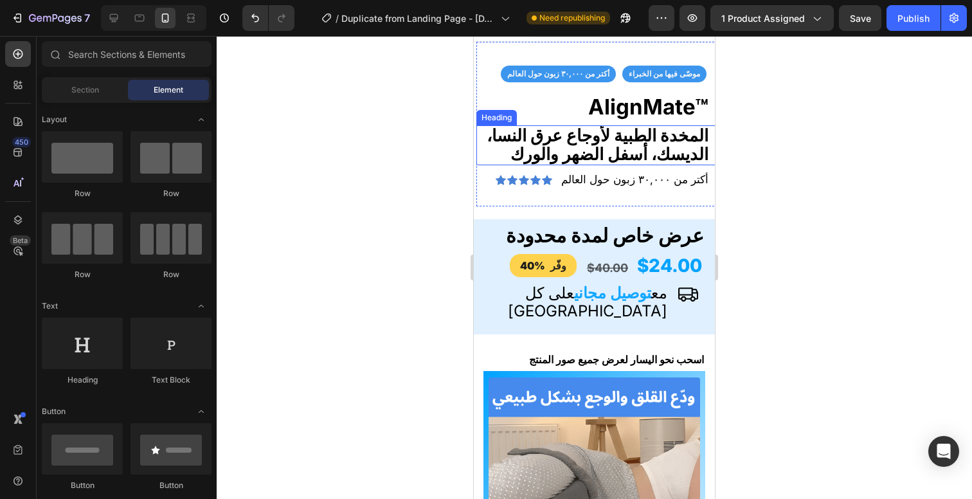
scroll to position [21, 0]
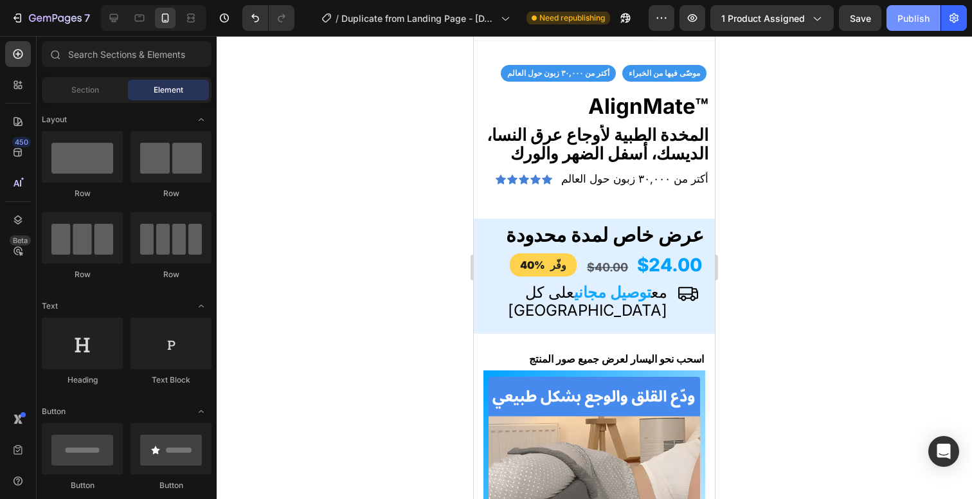
click at [903, 13] on div "Publish" at bounding box center [913, 18] width 32 height 13
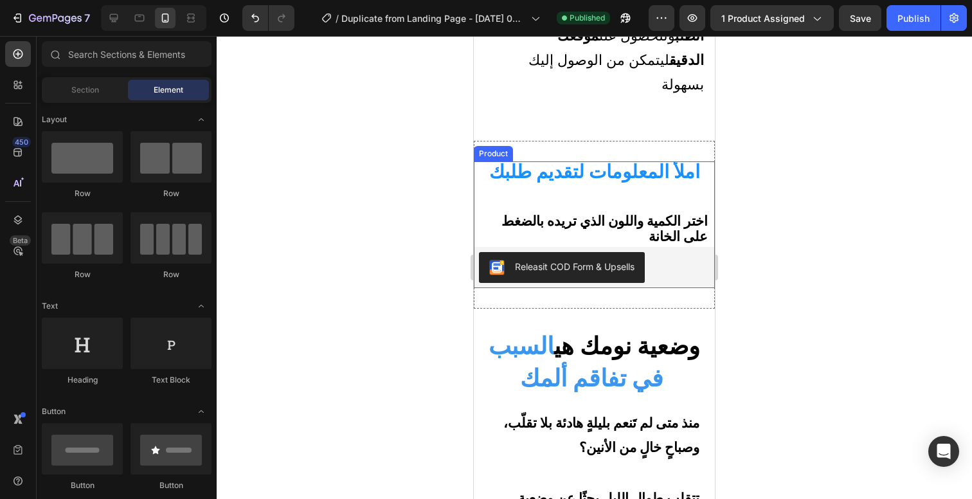
scroll to position [839, 0]
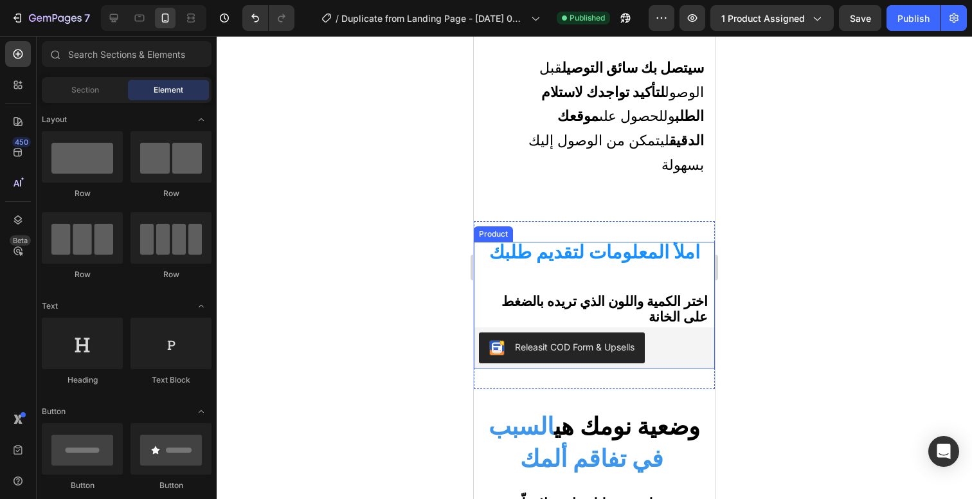
click at [658, 242] on div "املأ المعلومات لتقديم طلبك Heading" at bounding box center [594, 262] width 241 height 41
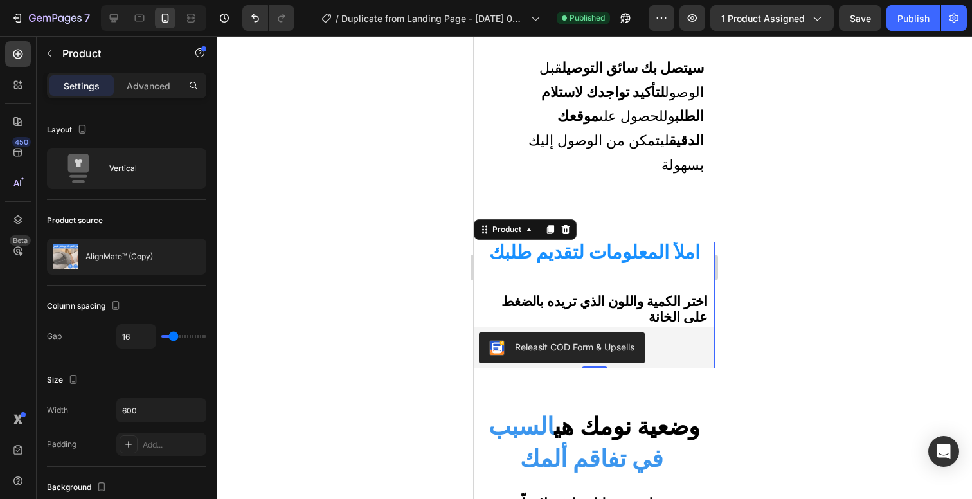
click at [697, 242] on div "املأ المعلومات لتقديم طلبك Heading اختر الكمية واللون الذي تريده بالضغط على الخ…" at bounding box center [594, 305] width 241 height 127
click at [650, 240] on strong "املأ المعلومات لتقديم طلبك" at bounding box center [594, 251] width 211 height 22
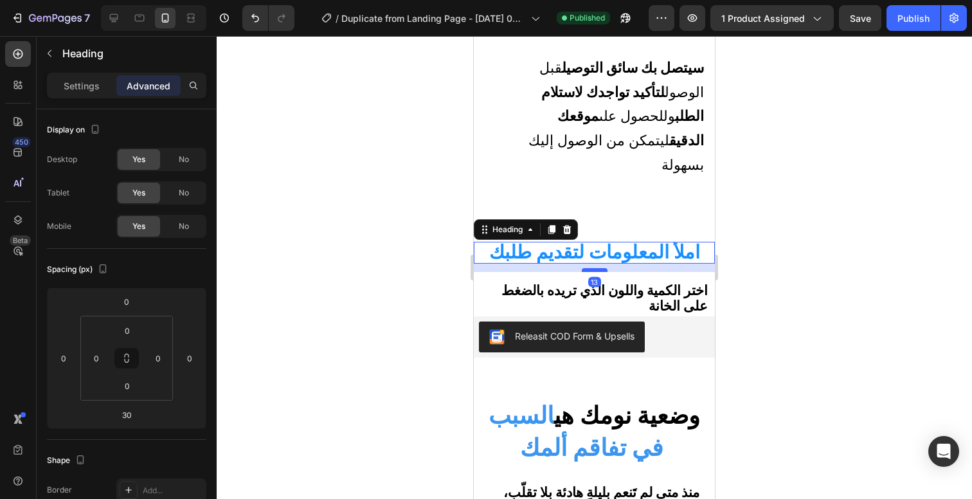
drag, startPoint x: 588, startPoint y: 173, endPoint x: 588, endPoint y: 162, distance: 10.9
click at [588, 268] on div at bounding box center [595, 270] width 26 height 4
type input "13"
click at [906, 17] on div "Publish" at bounding box center [913, 18] width 32 height 13
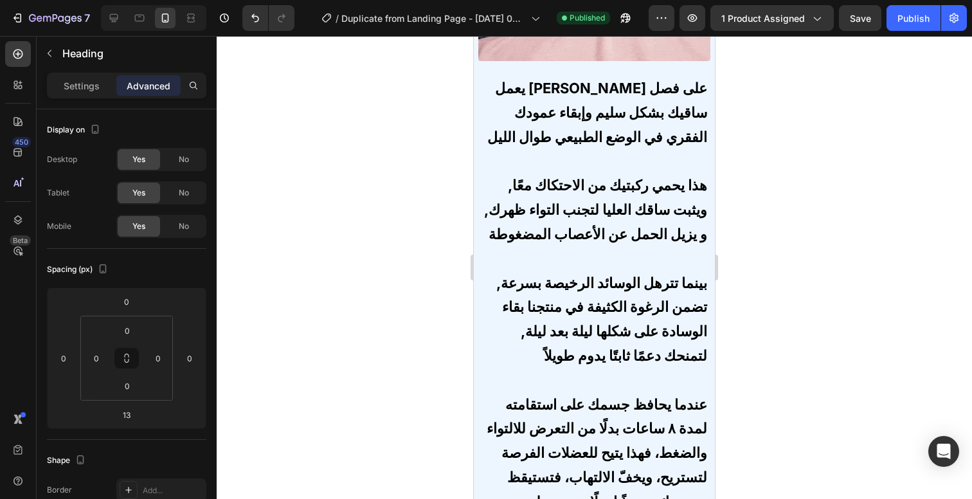
scroll to position [2330, 0]
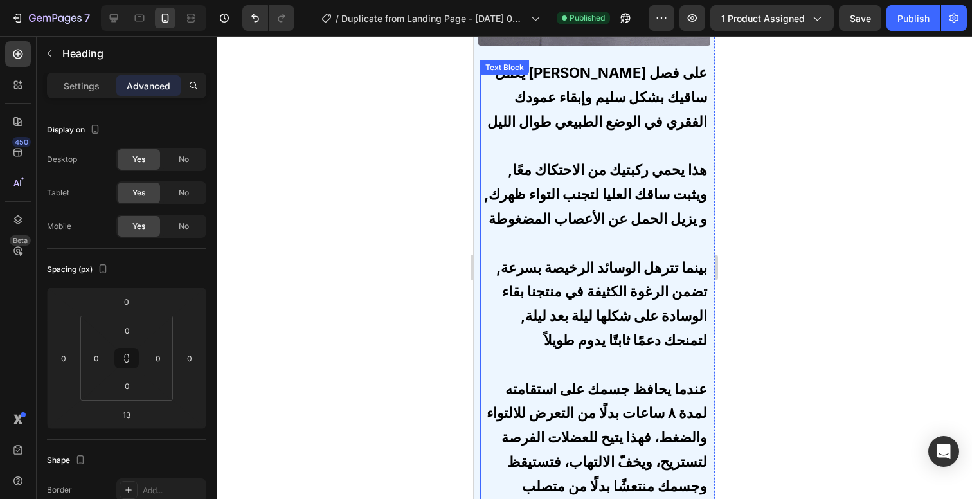
click at [637, 328] on strong "بينما تترهل الوسائد الرخيصة بسرعة, تضمن الرغوة الكثيفة في منتجنا بقاء الوسادة ع…" at bounding box center [601, 303] width 211 height 89
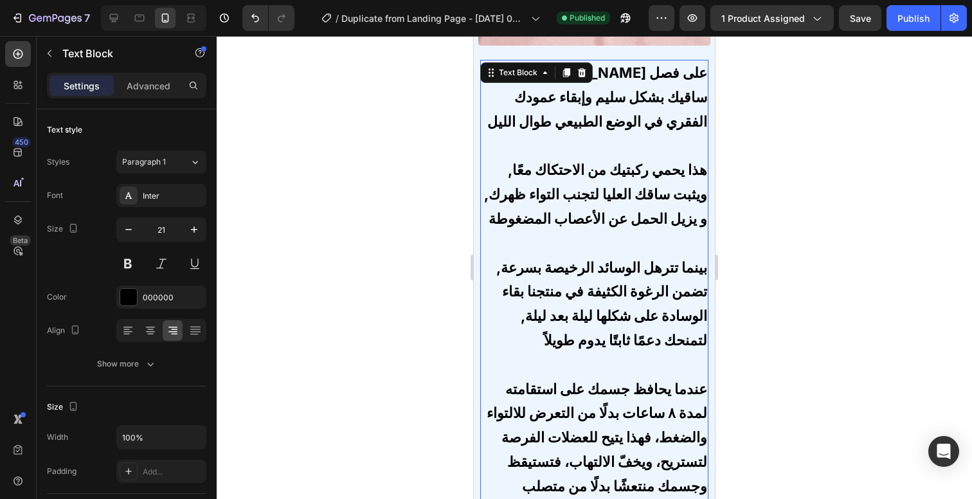
click at [639, 326] on strong "بينما تترهل الوسائد الرخيصة بسرعة, تضمن الرغوة الكثيفة في منتجنا بقاء الوسادة ع…" at bounding box center [601, 303] width 211 height 89
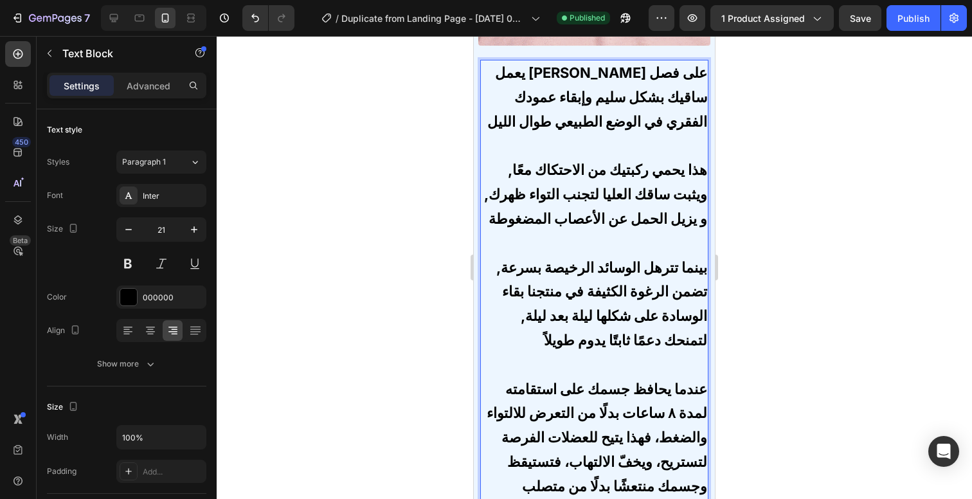
click at [532, 348] on strong "بينما تترهل الوسائد الرخيصة بسرعة, تضمن الرغوة الكثيفة في منتجنا بقاء الوسادة ع…" at bounding box center [601, 303] width 211 height 89
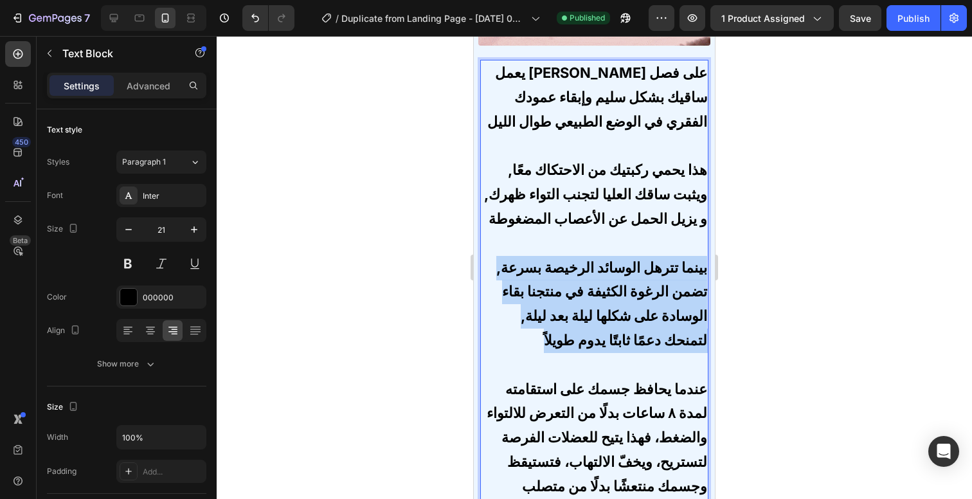
click at [532, 348] on strong "بينما تترهل الوسائد الرخيصة بسرعة, تضمن الرغوة الكثيفة في منتجنا بقاء الوسادة ع…" at bounding box center [601, 303] width 211 height 89
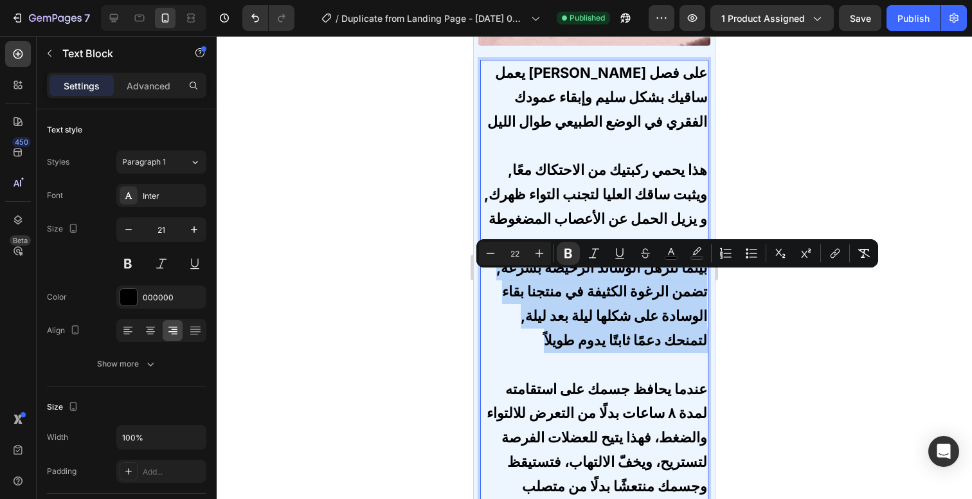
copy strong "بينما تترهل الوسائد الرخيصة بسرعة, تضمن الرغوة الكثيفة في منتجنا بقاء الوسادة ع…"
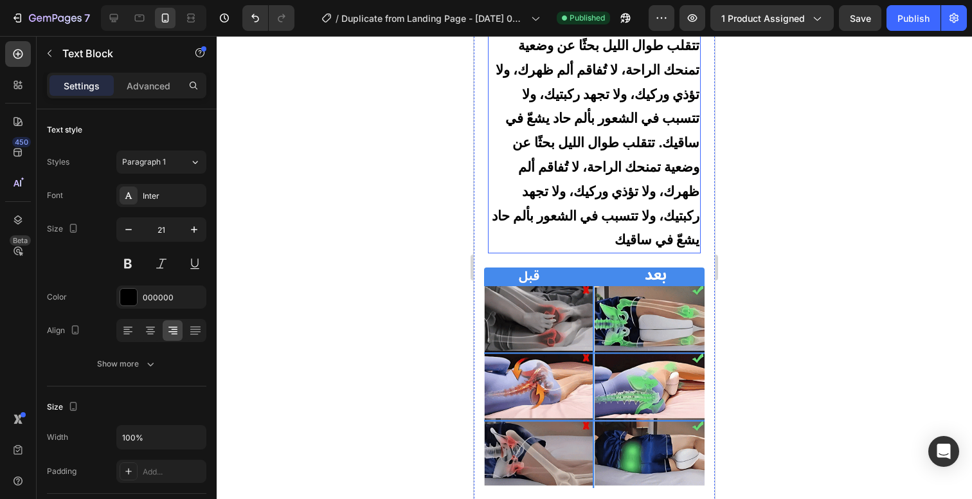
scroll to position [352, 0]
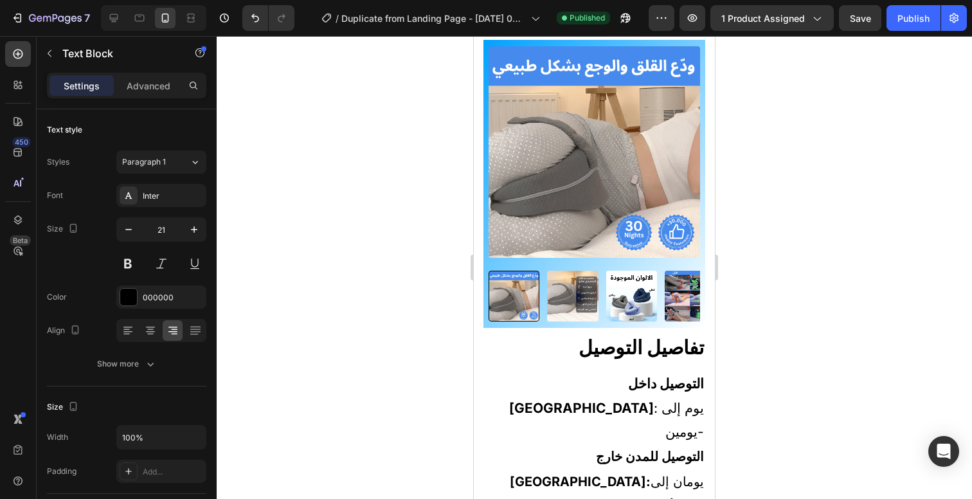
click at [795, 206] on div at bounding box center [594, 267] width 755 height 463
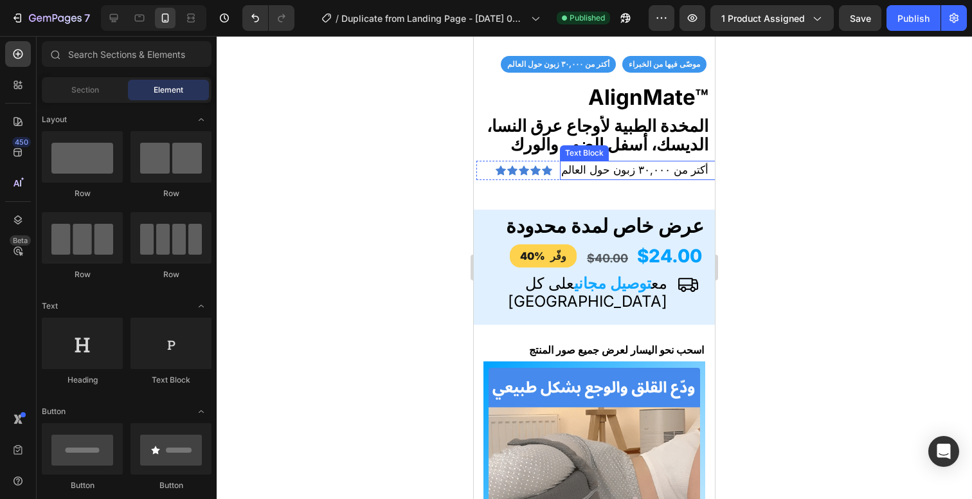
scroll to position [215, 0]
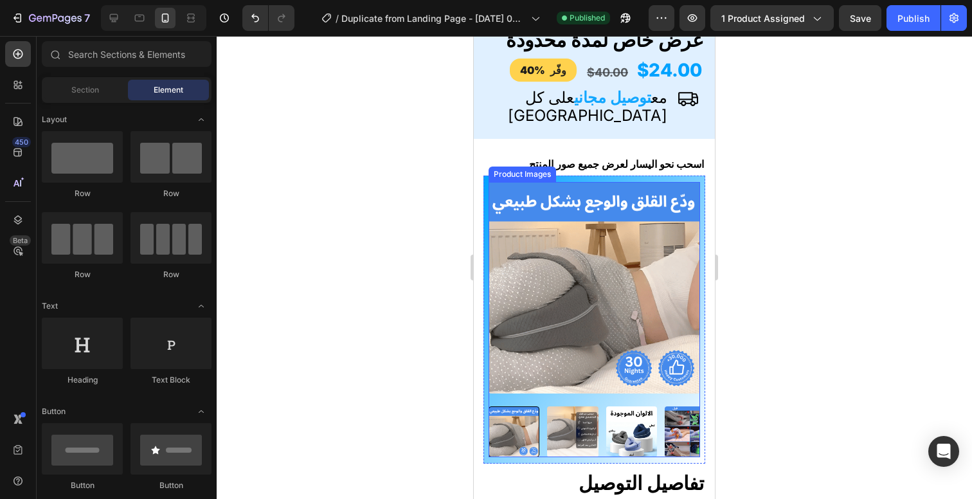
click at [581, 427] on img at bounding box center [572, 431] width 51 height 51
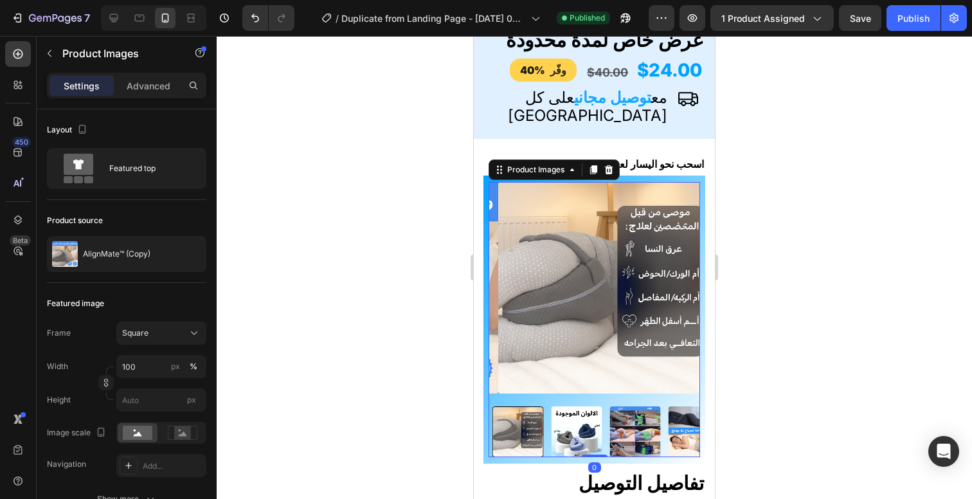
click at [603, 425] on div at bounding box center [594, 431] width 211 height 51
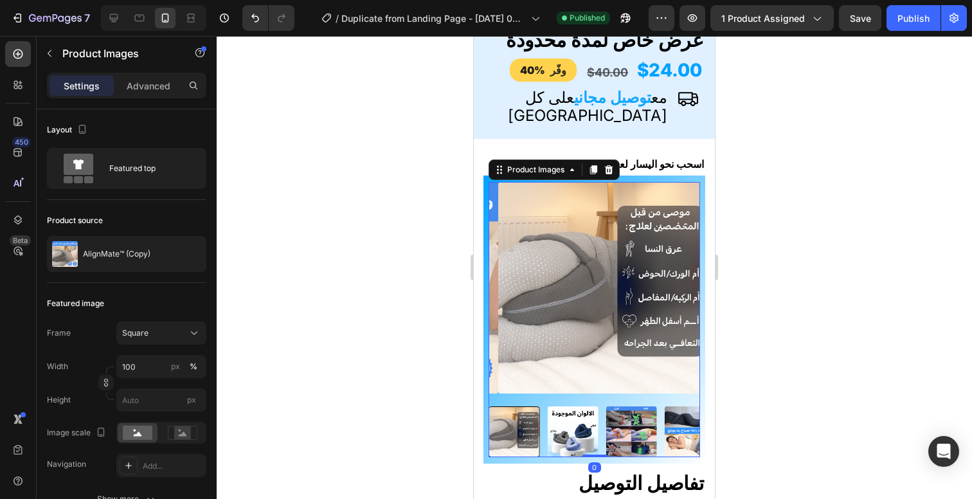
click at [611, 421] on img at bounding box center [631, 431] width 51 height 51
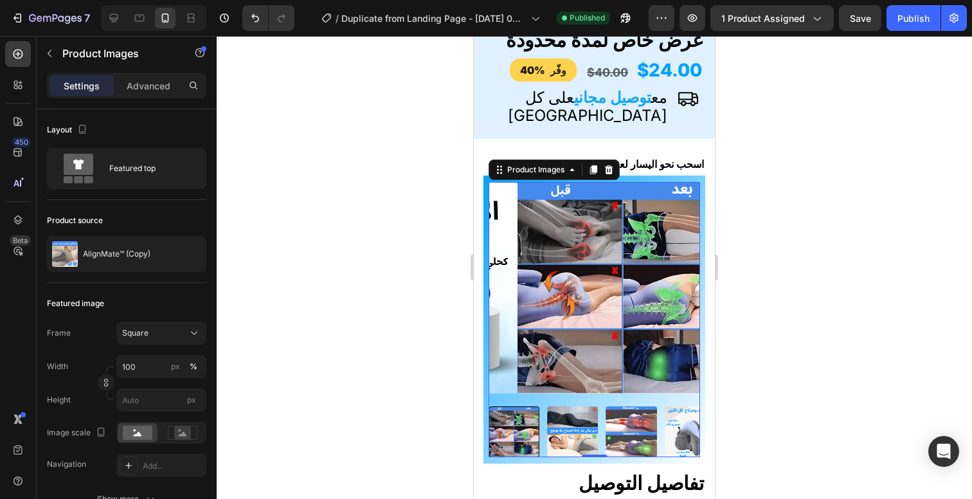
click at [618, 426] on img at bounding box center [631, 431] width 51 height 51
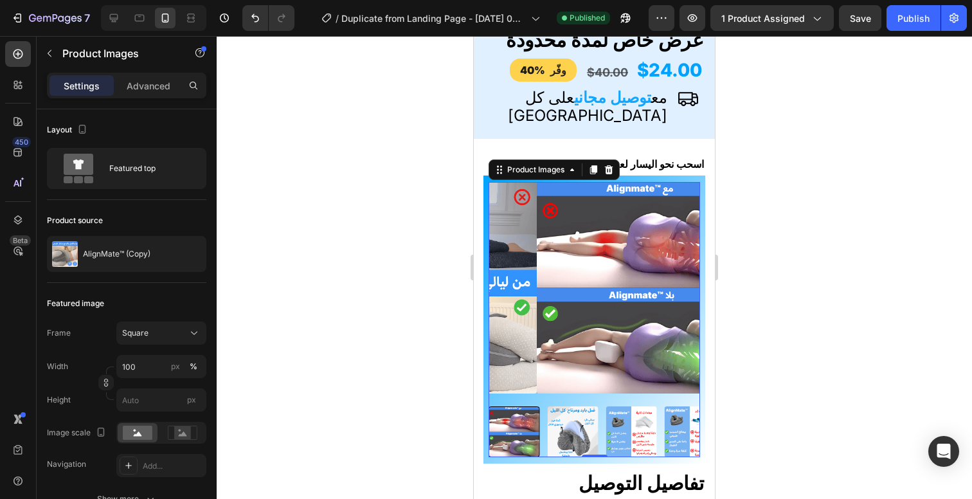
click at [645, 422] on img at bounding box center [631, 431] width 51 height 51
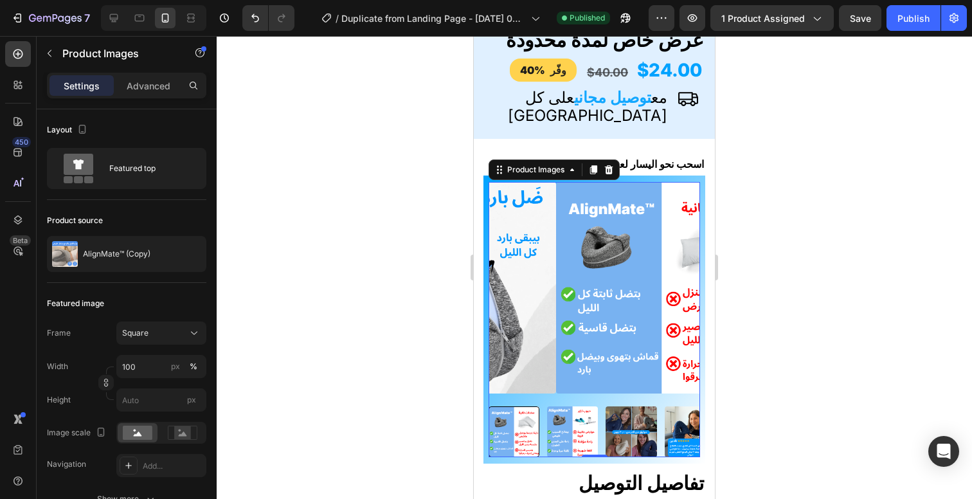
click at [593, 426] on img at bounding box center [572, 431] width 51 height 51
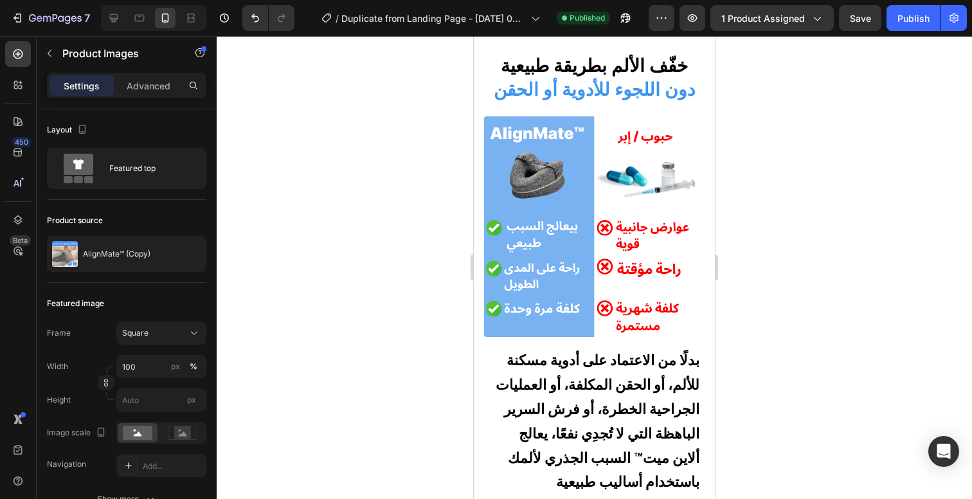
scroll to position [3039, 0]
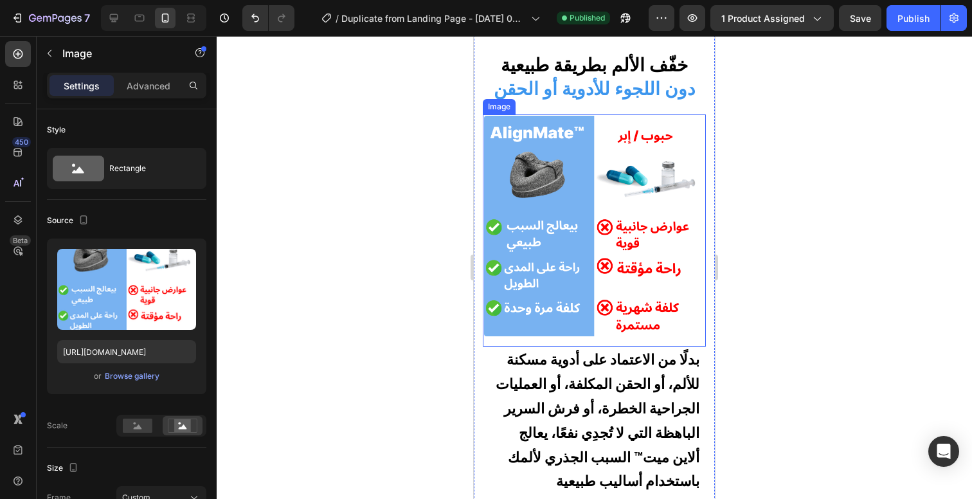
click at [604, 181] on img at bounding box center [594, 226] width 220 height 220
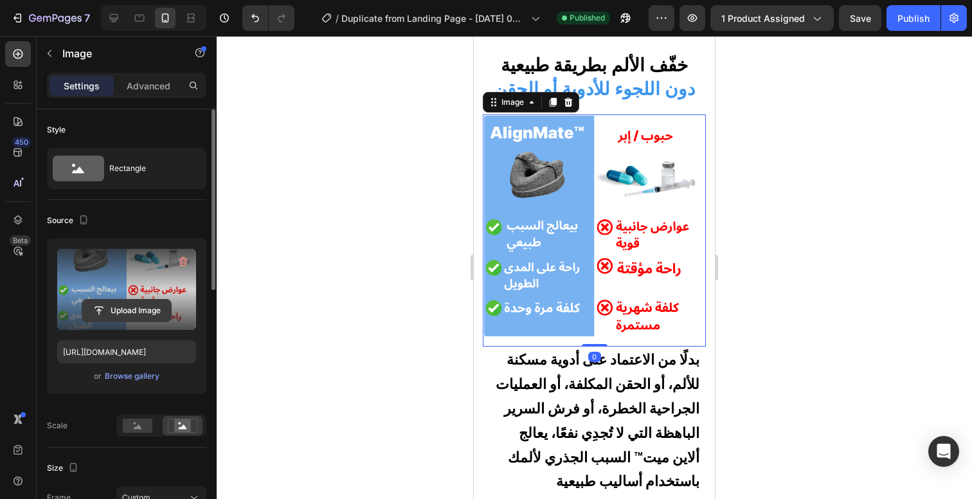
click at [146, 308] on input "file" at bounding box center [126, 311] width 89 height 22
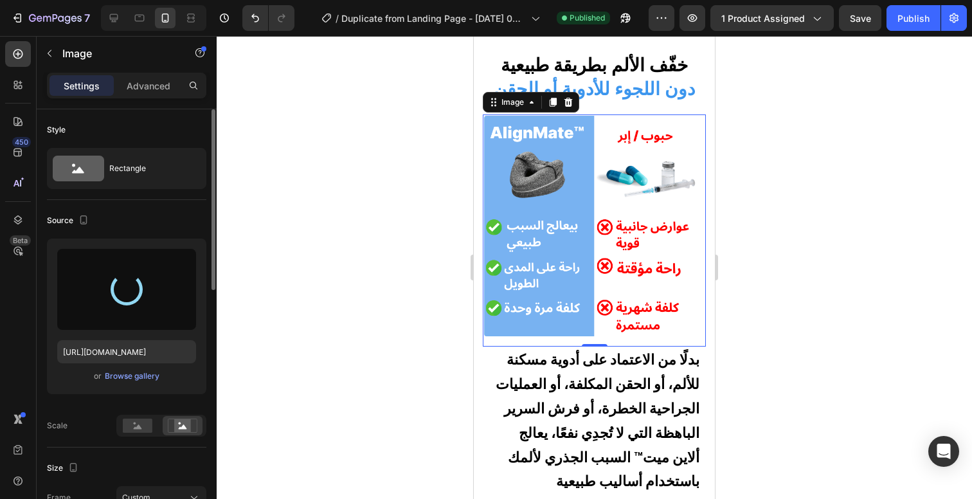
type input "https://cdn.shopify.com/s/files/1/0669/9538/8504/files/gempages_579177234896519…"
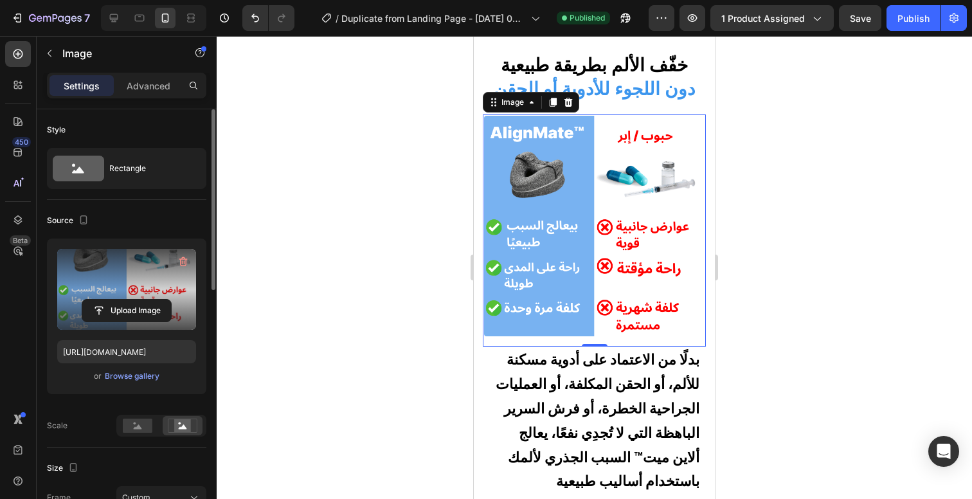
click at [894, 224] on div at bounding box center [594, 267] width 755 height 463
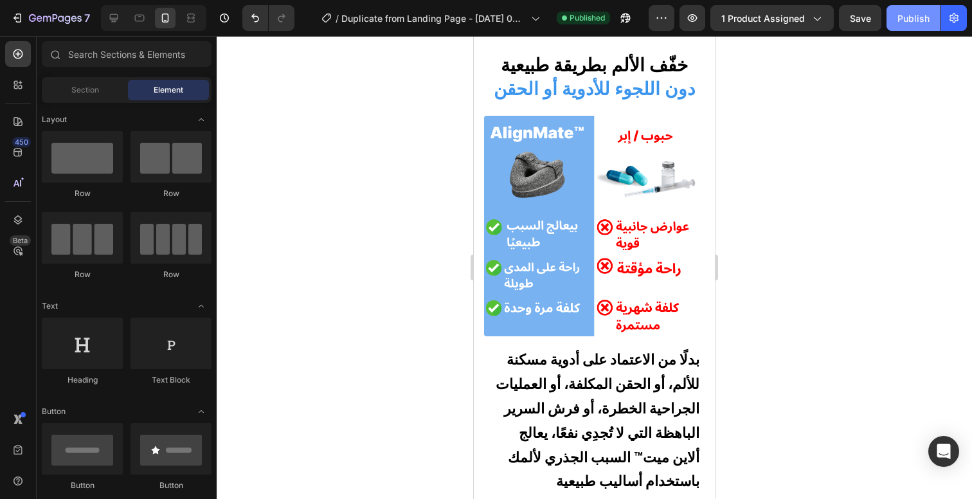
click at [913, 12] on div "Publish" at bounding box center [913, 18] width 32 height 13
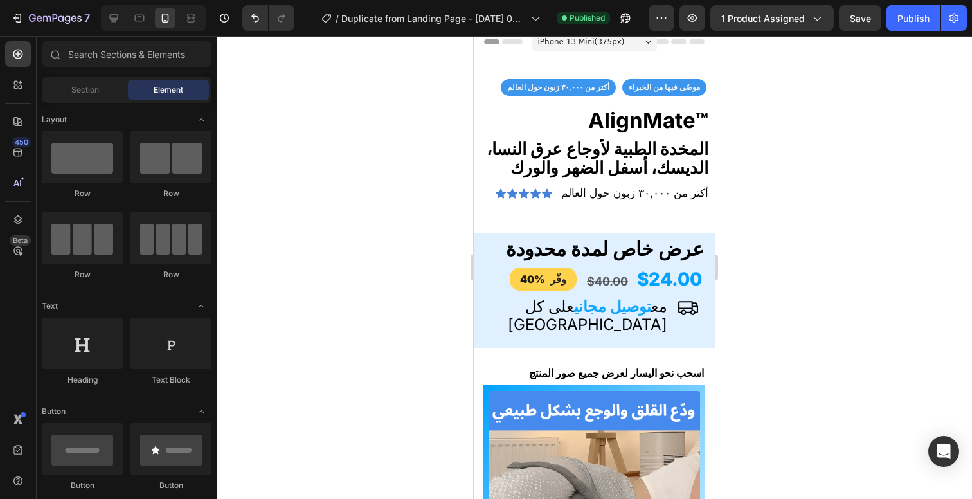
scroll to position [0, 0]
